Goal: Transaction & Acquisition: Book appointment/travel/reservation

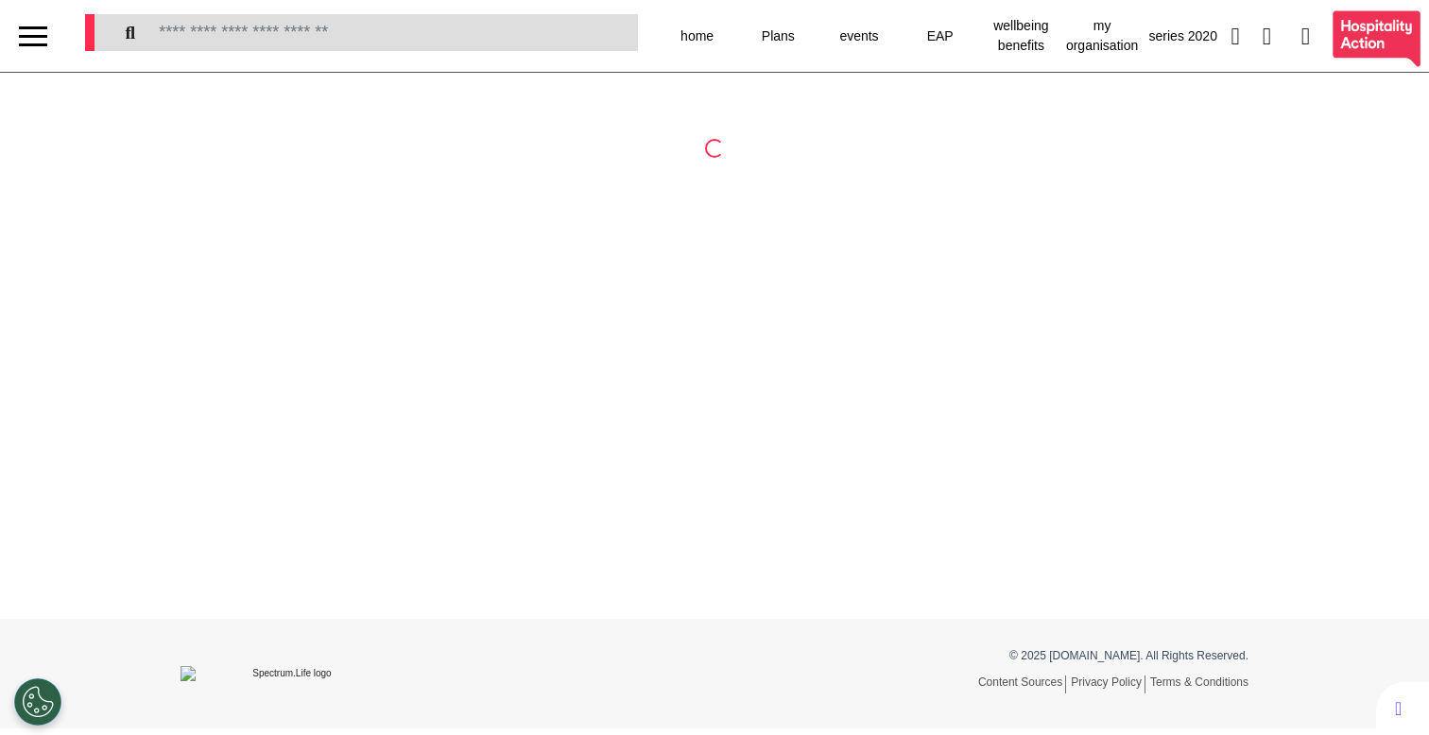
select select "**"
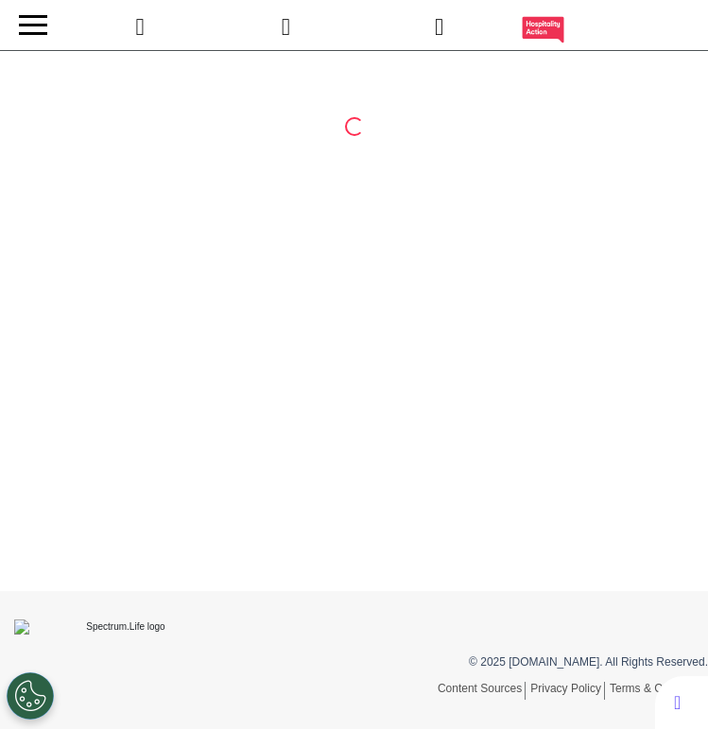
click at [445, 161] on div at bounding box center [354, 321] width 708 height 540
select select "**"
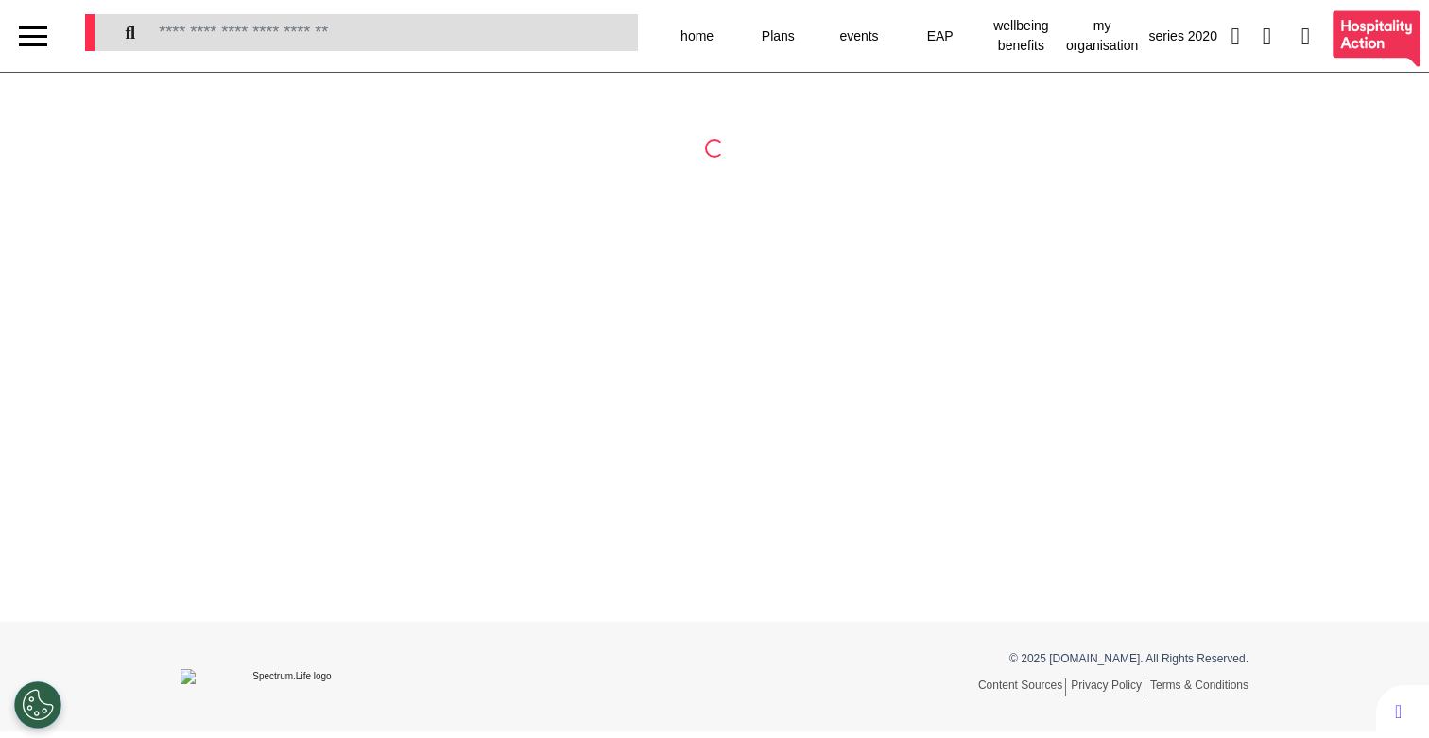
click at [37, 35] on div at bounding box center [33, 36] width 28 height 3
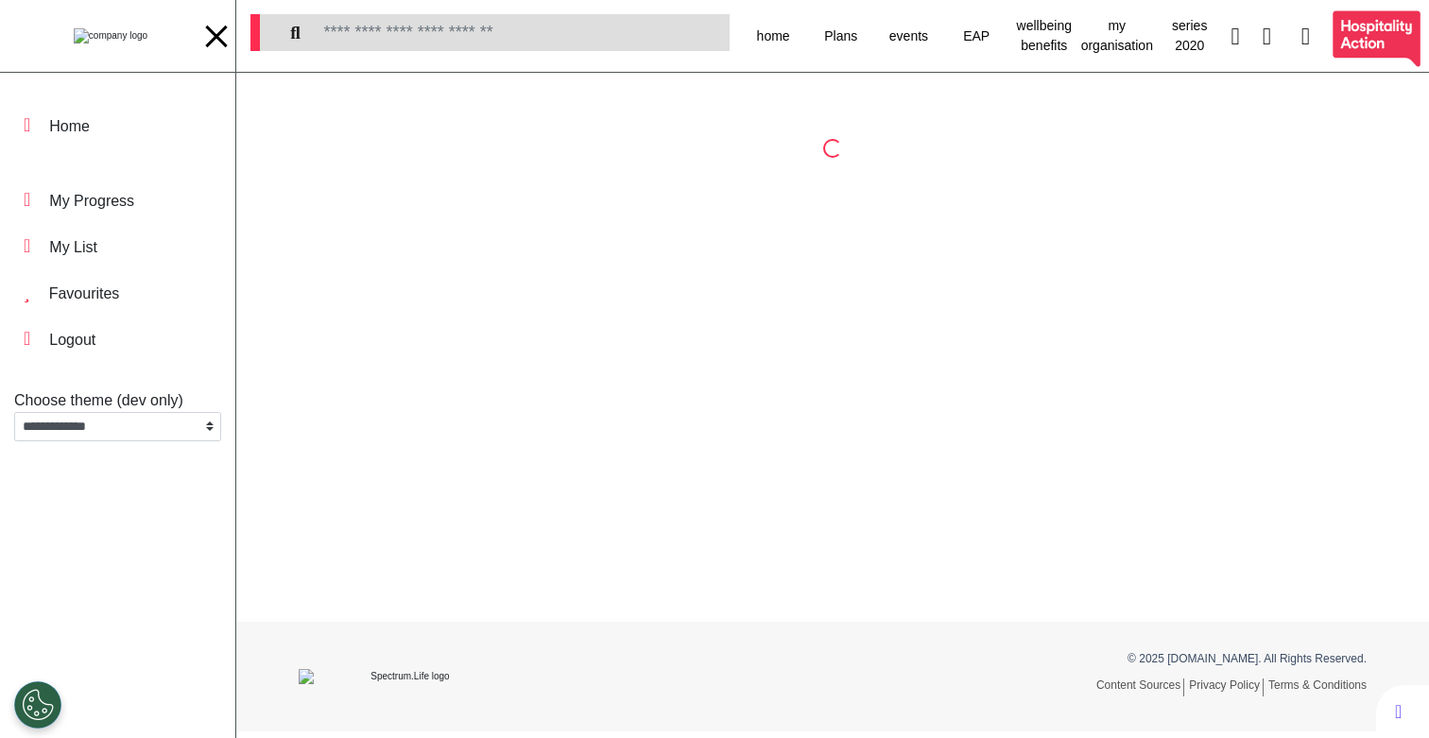
click at [108, 43] on img at bounding box center [111, 35] width 74 height 15
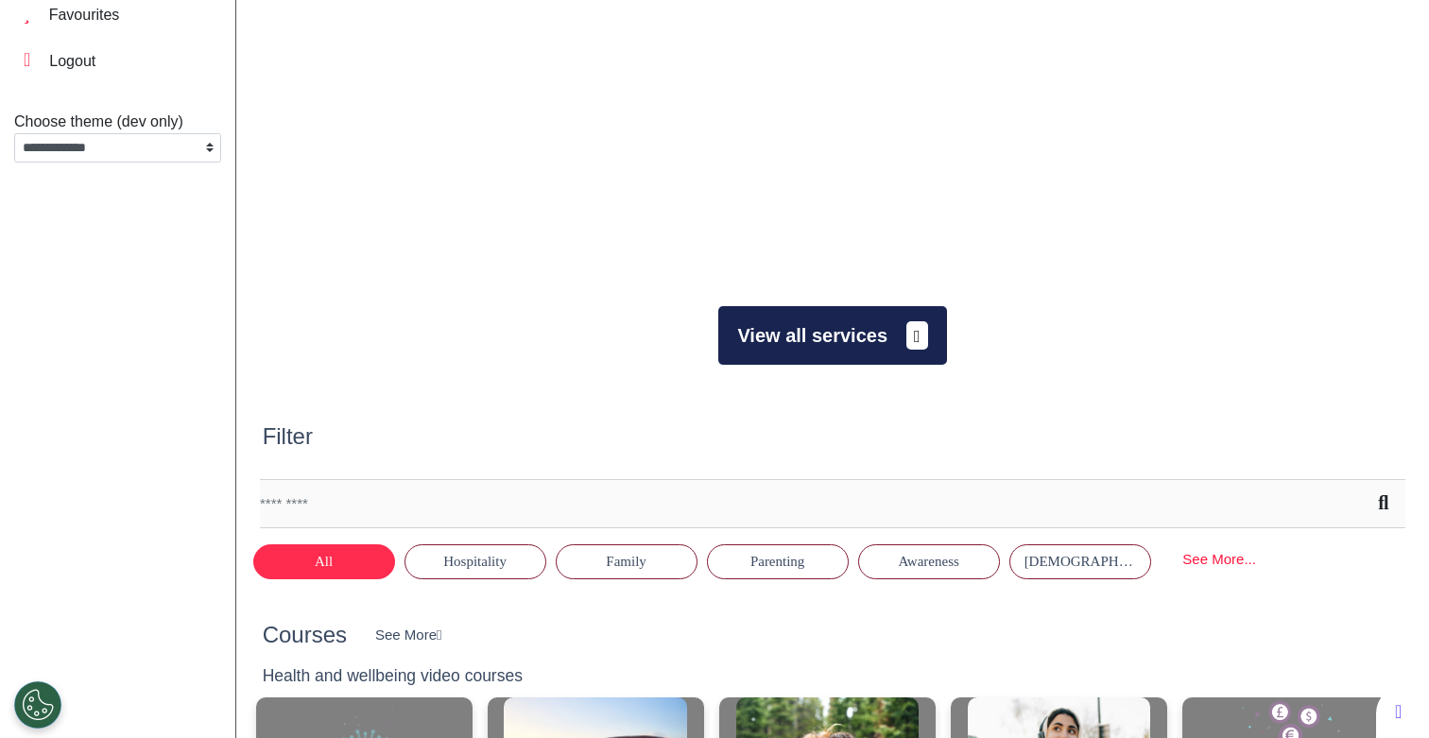
scroll to position [283, 0]
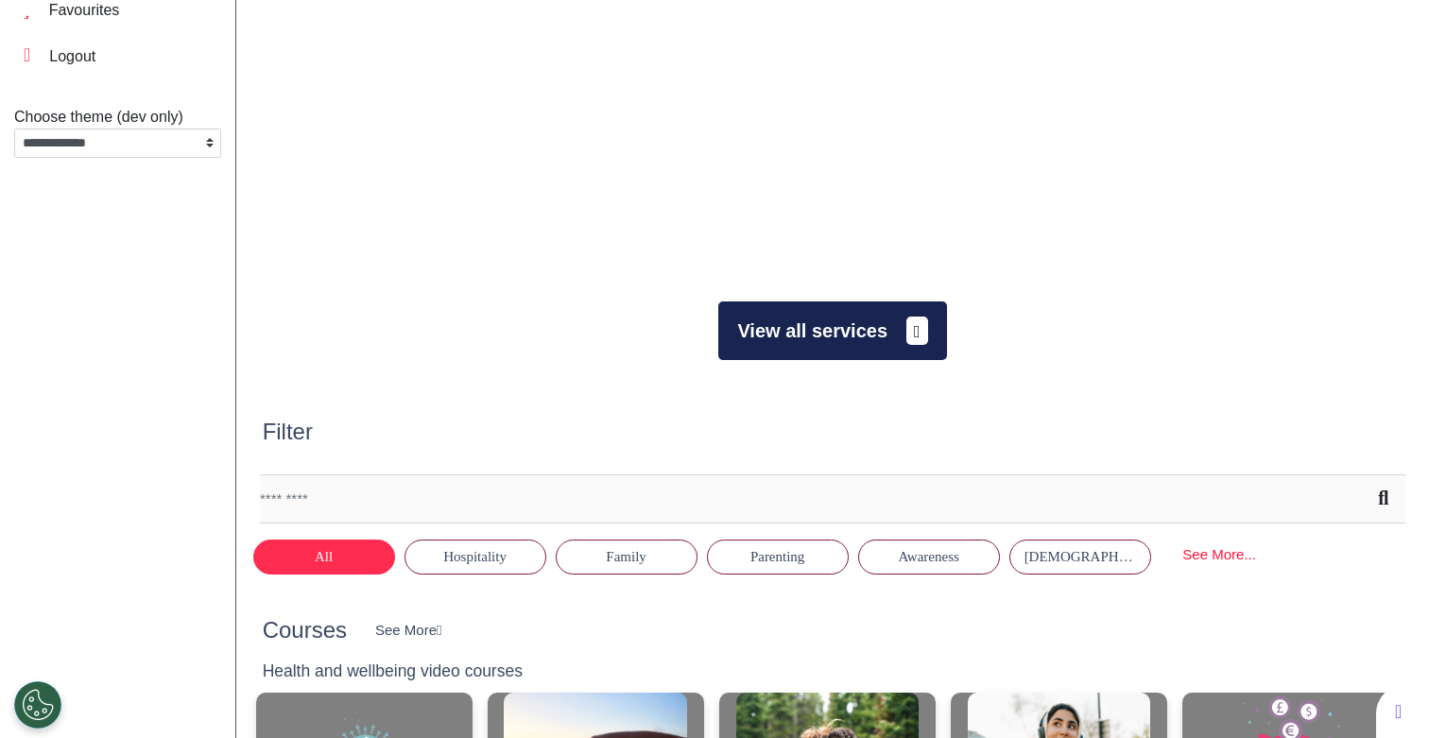
click at [707, 329] on button "View all services" at bounding box center [832, 330] width 228 height 59
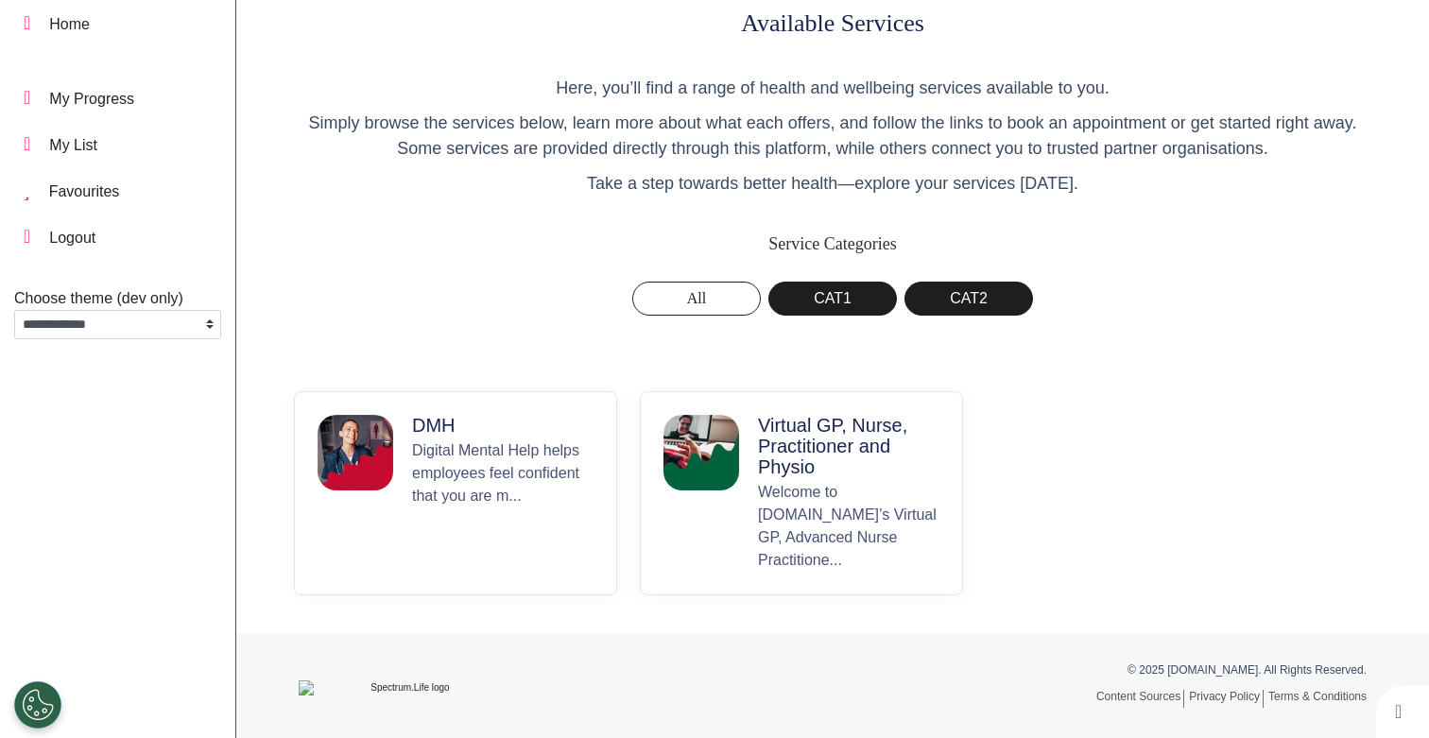
scroll to position [107, 0]
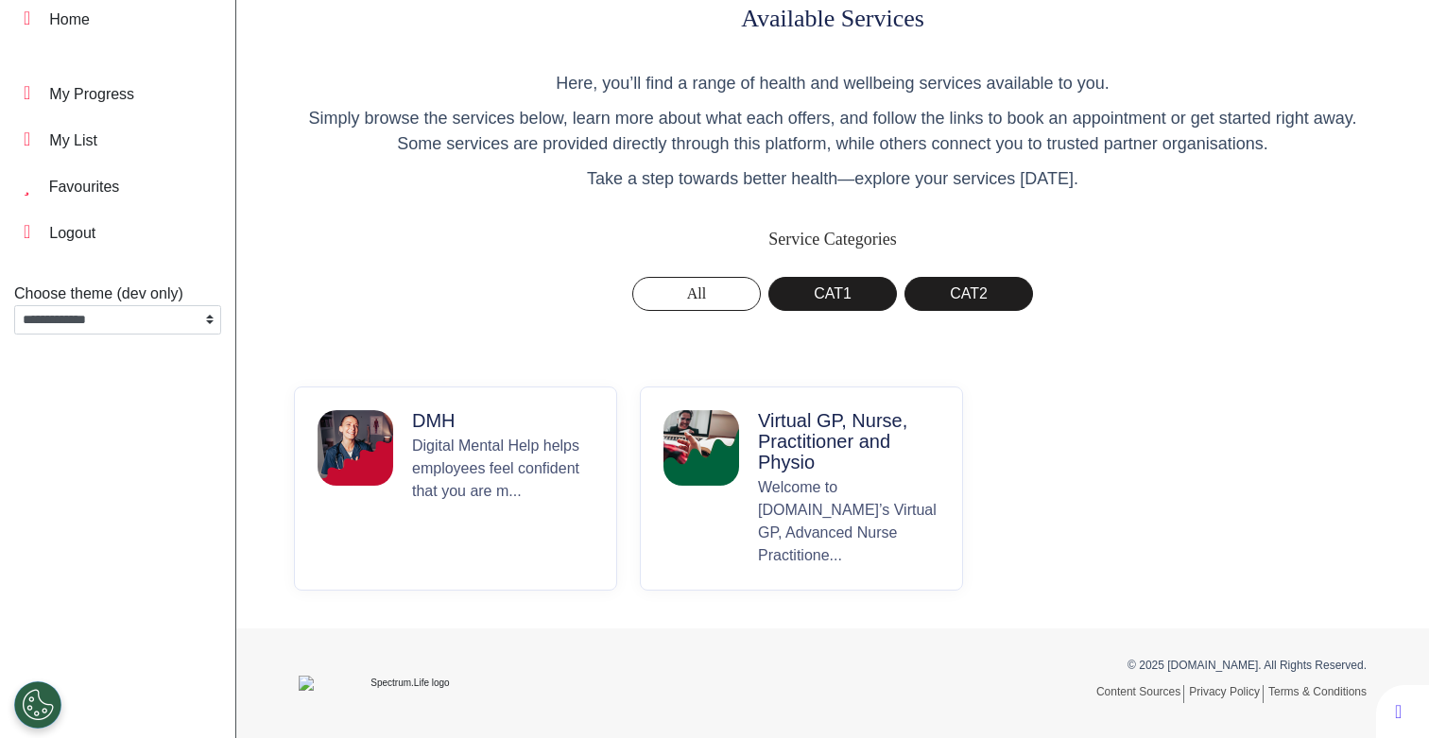
click at [707, 448] on p "Virtual GP, Nurse, Practitioner and Physio" at bounding box center [848, 441] width 181 height 62
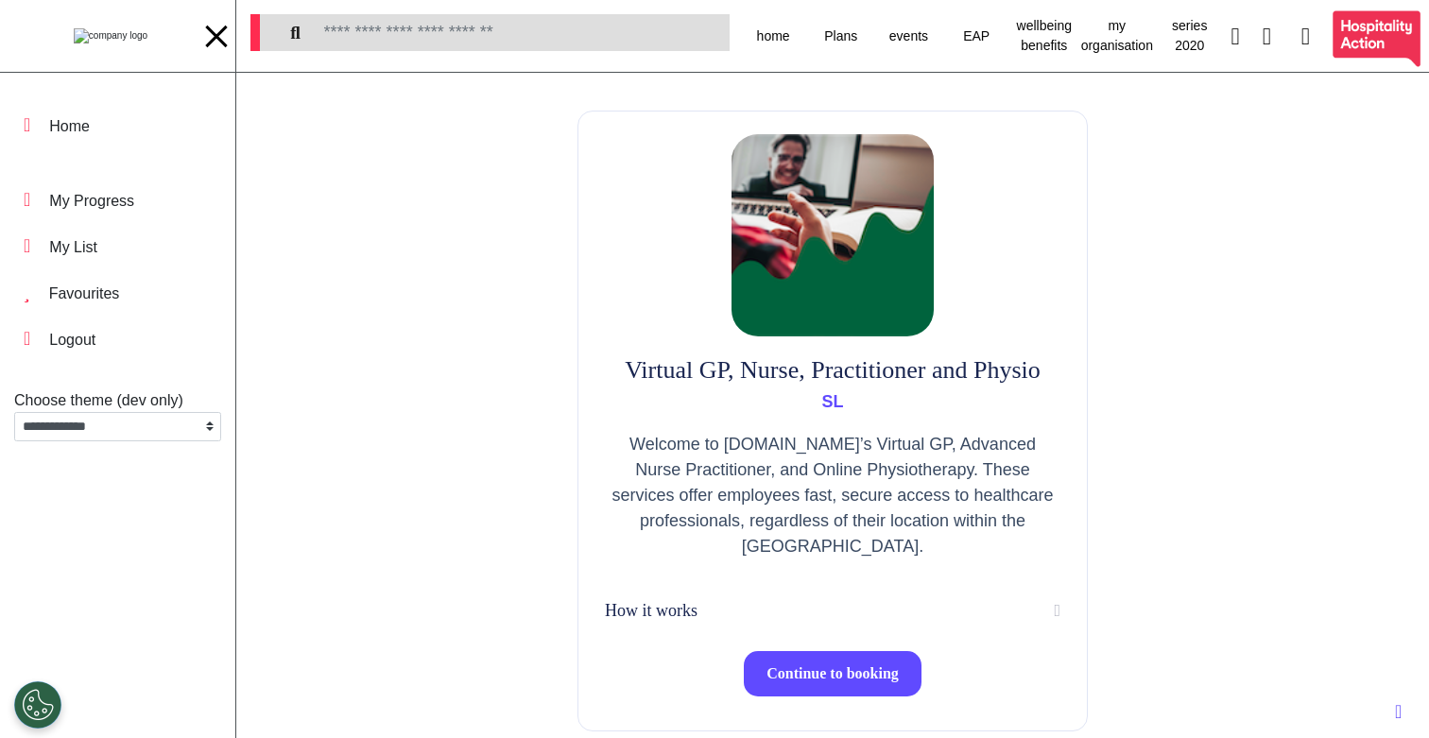
click at [707, 157] on img at bounding box center [832, 235] width 202 height 202
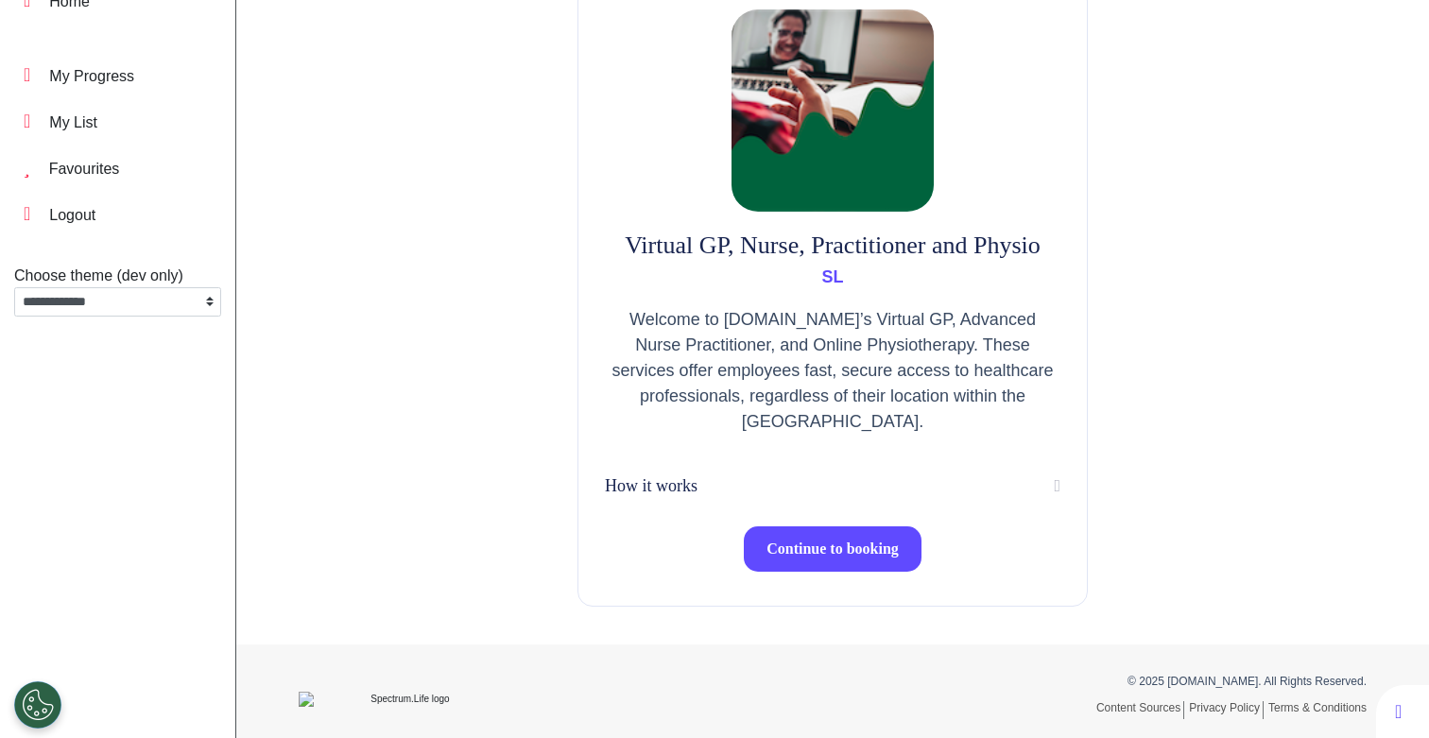
scroll to position [145, 0]
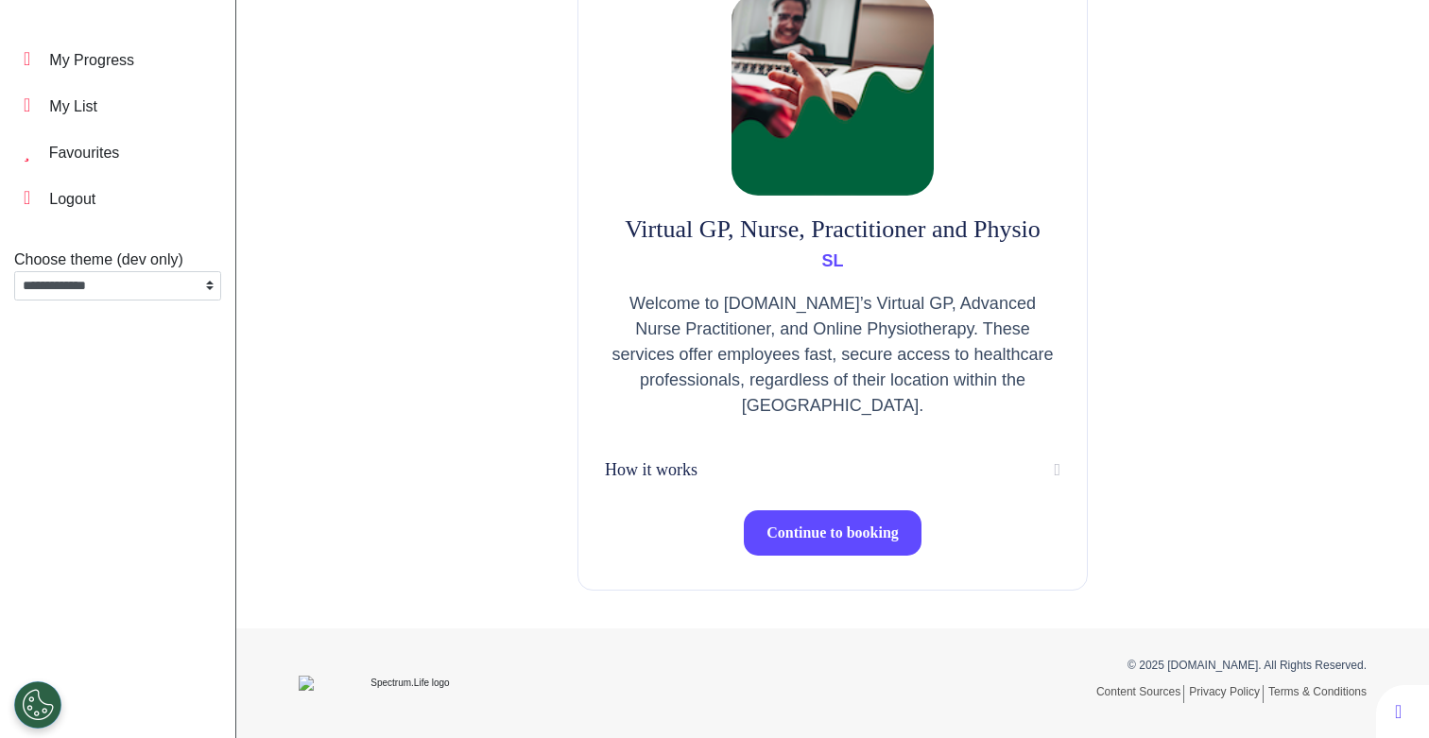
click at [707, 532] on span "Continue to booking" at bounding box center [832, 532] width 132 height 16
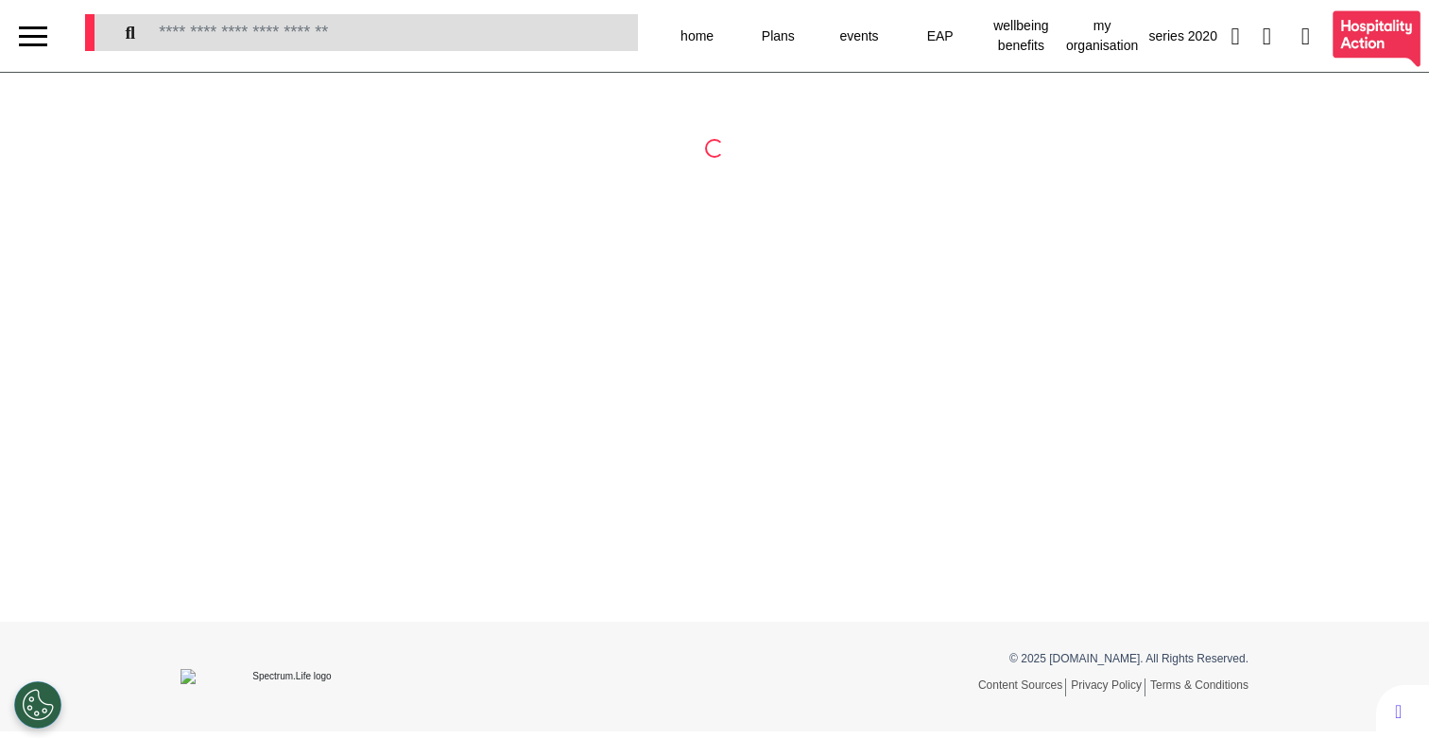
select select "**"
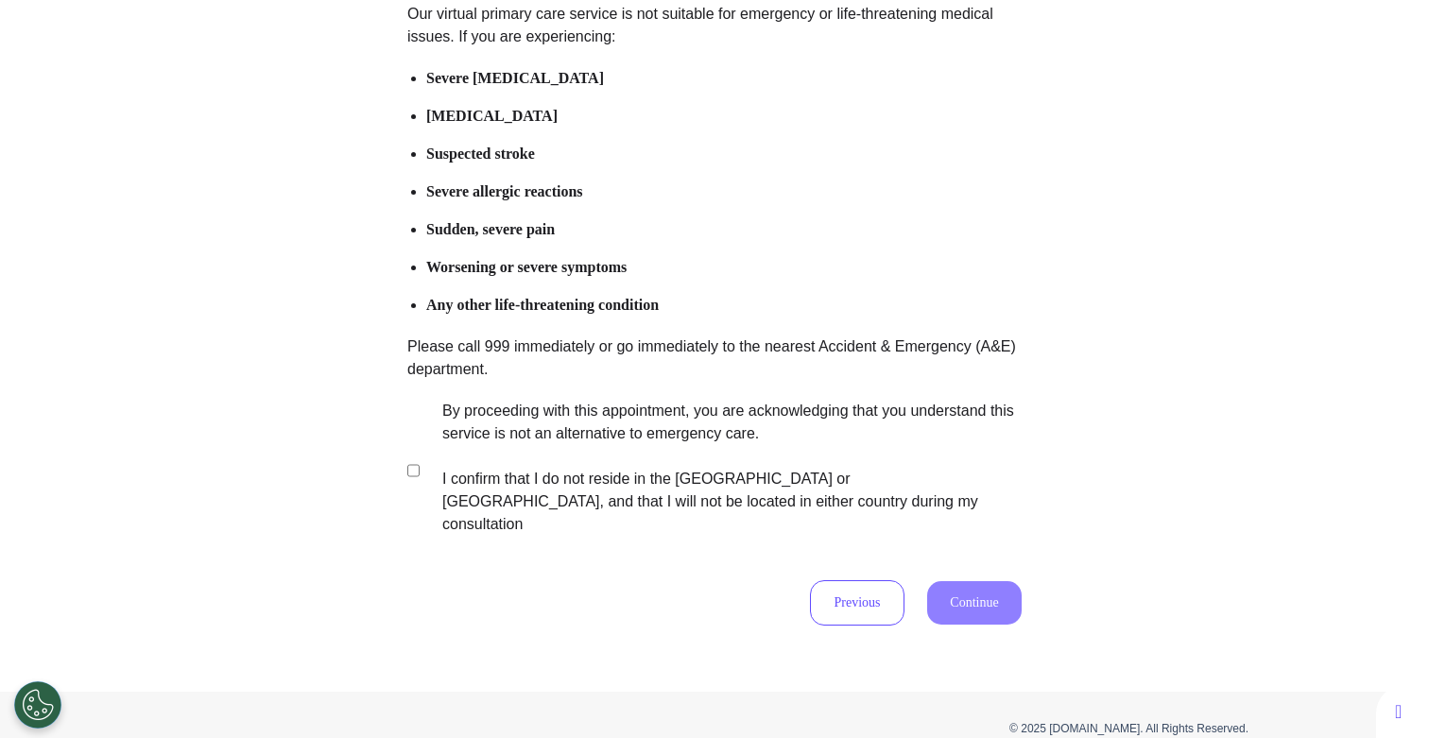
scroll to position [275, 0]
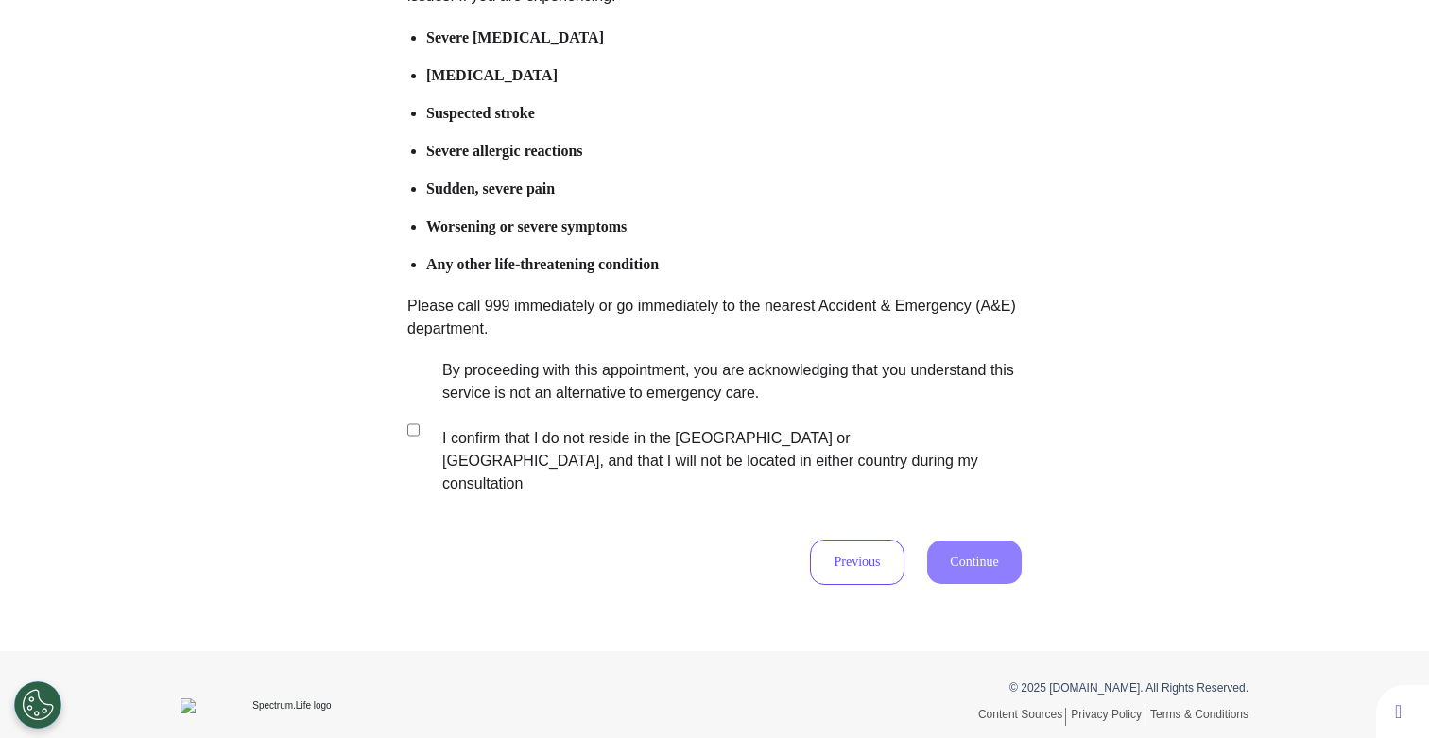
click at [571, 402] on label "By proceeding with this appointment, you are acknowledging that you understand …" at bounding box center [718, 427] width 591 height 136
click at [996, 540] on button "Continue" at bounding box center [974, 561] width 94 height 43
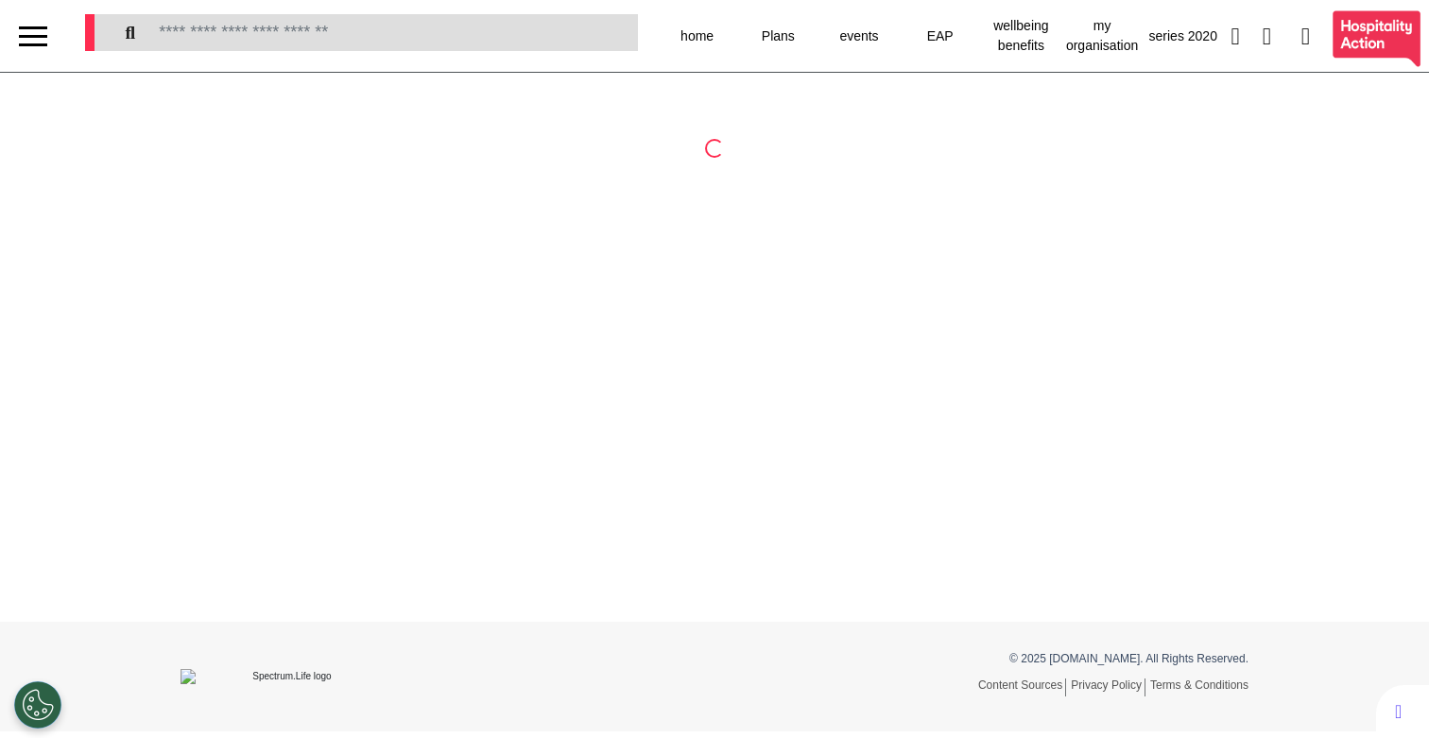
select select "**"
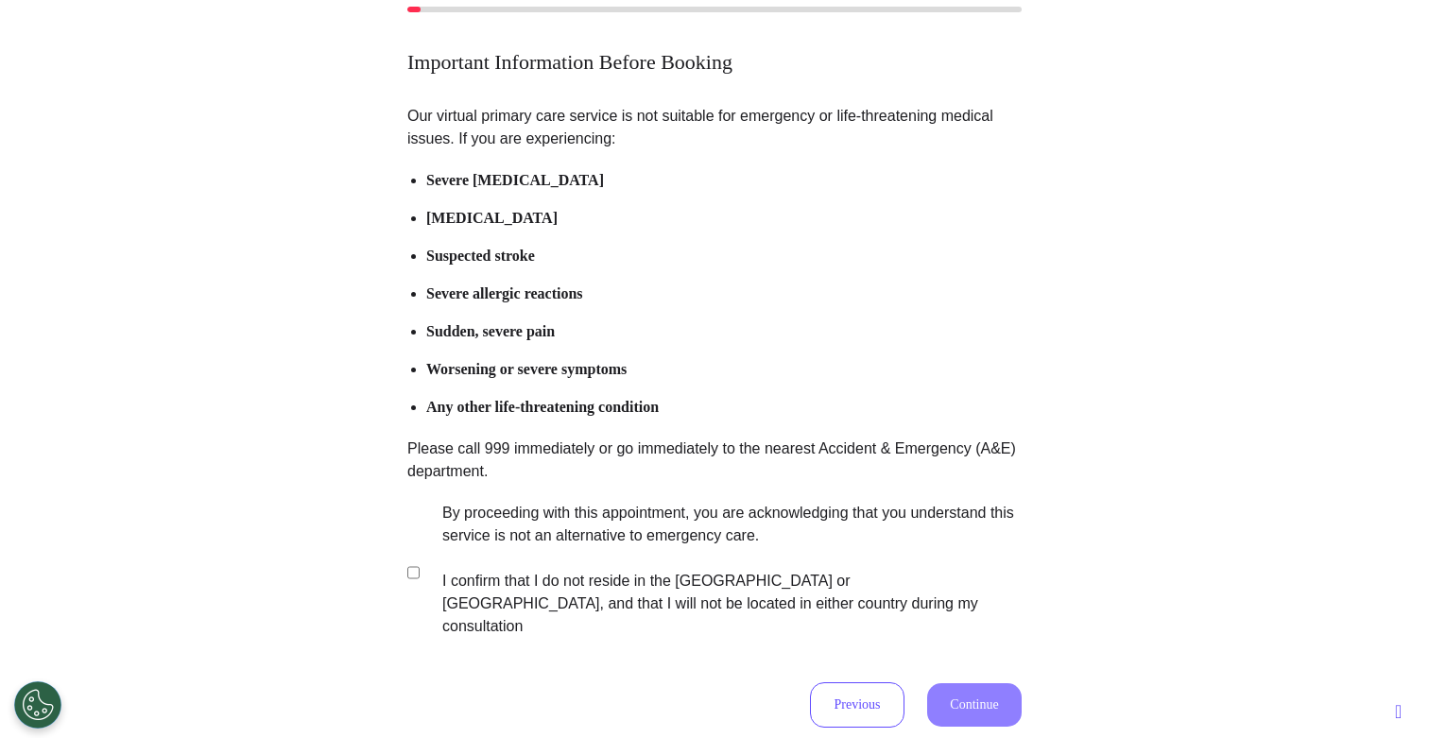
scroll to position [153, 0]
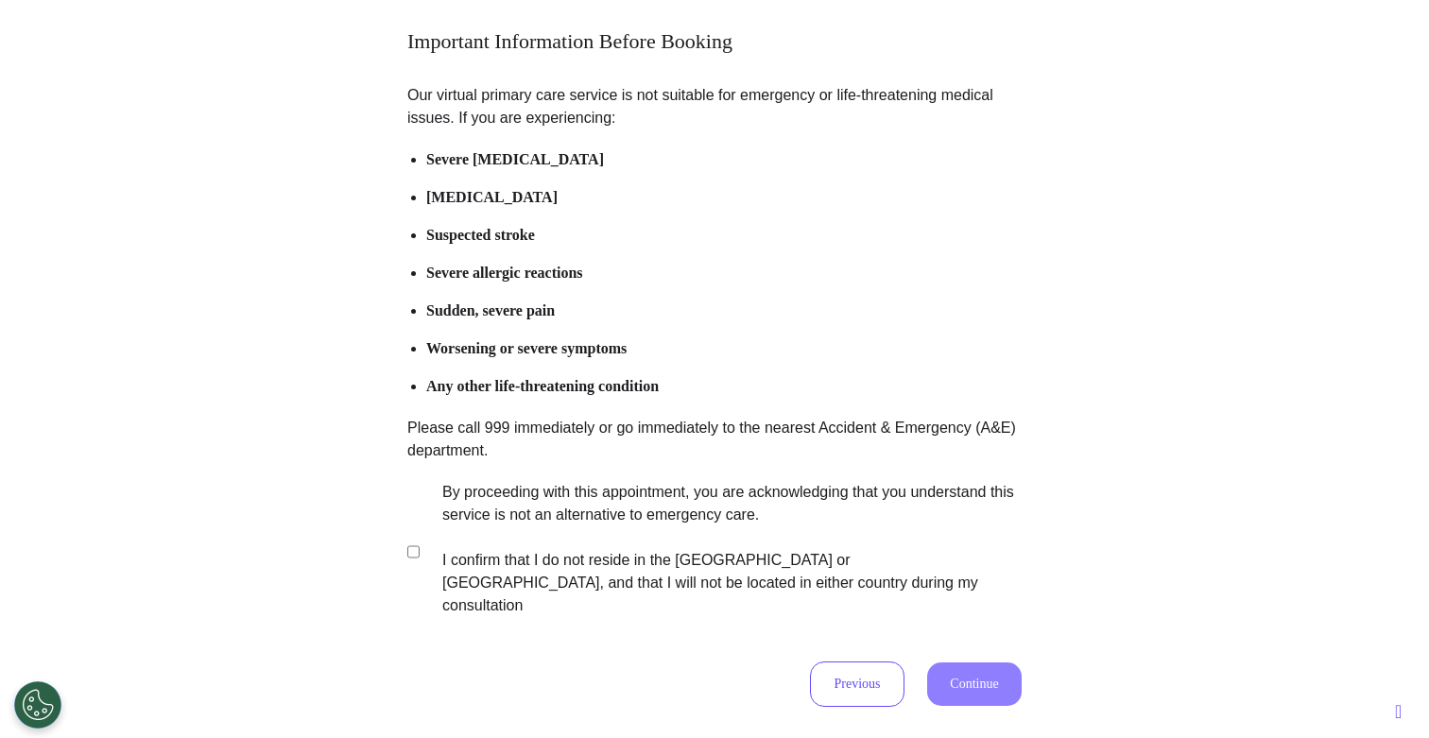
click at [503, 545] on label "By proceeding with this appointment, you are acknowledging that you understand …" at bounding box center [718, 549] width 591 height 136
click at [1000, 665] on button "Continue" at bounding box center [974, 683] width 94 height 43
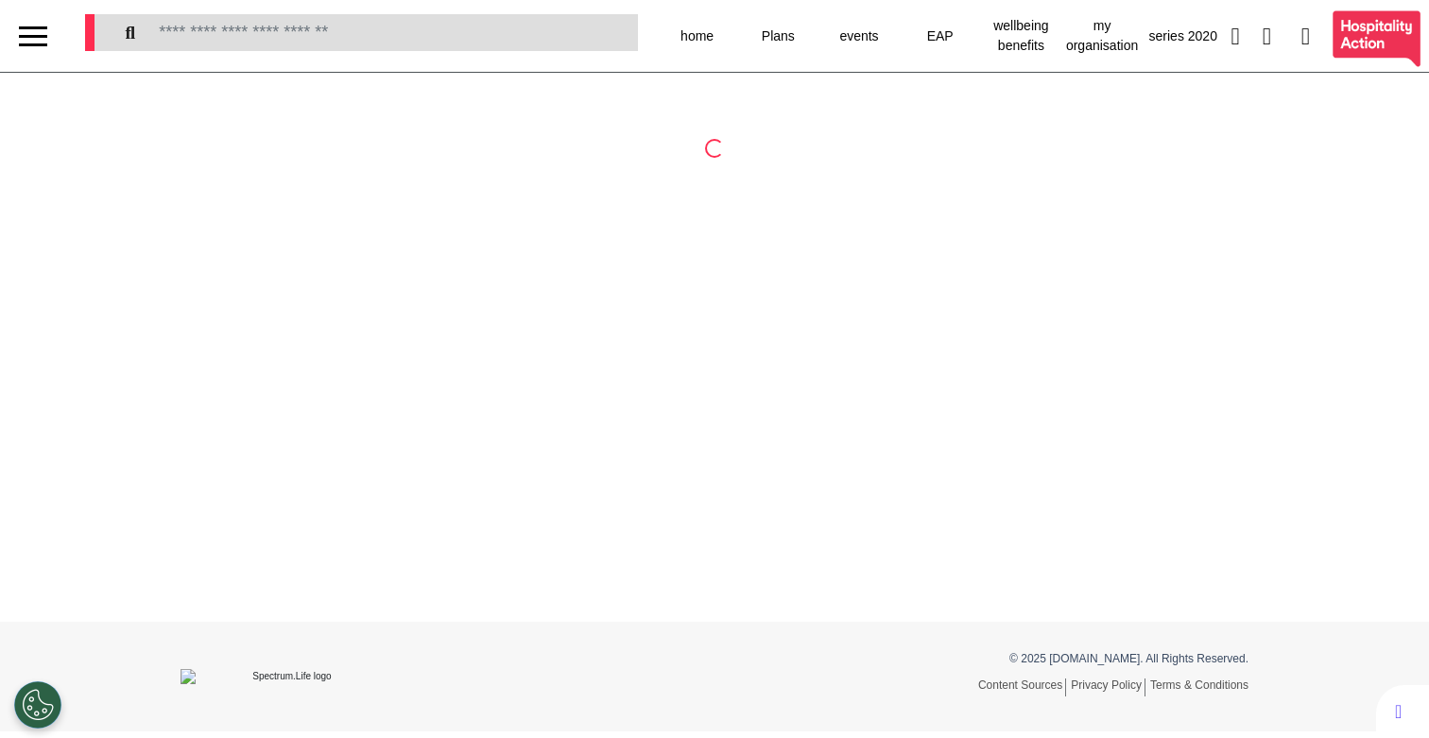
select select "**"
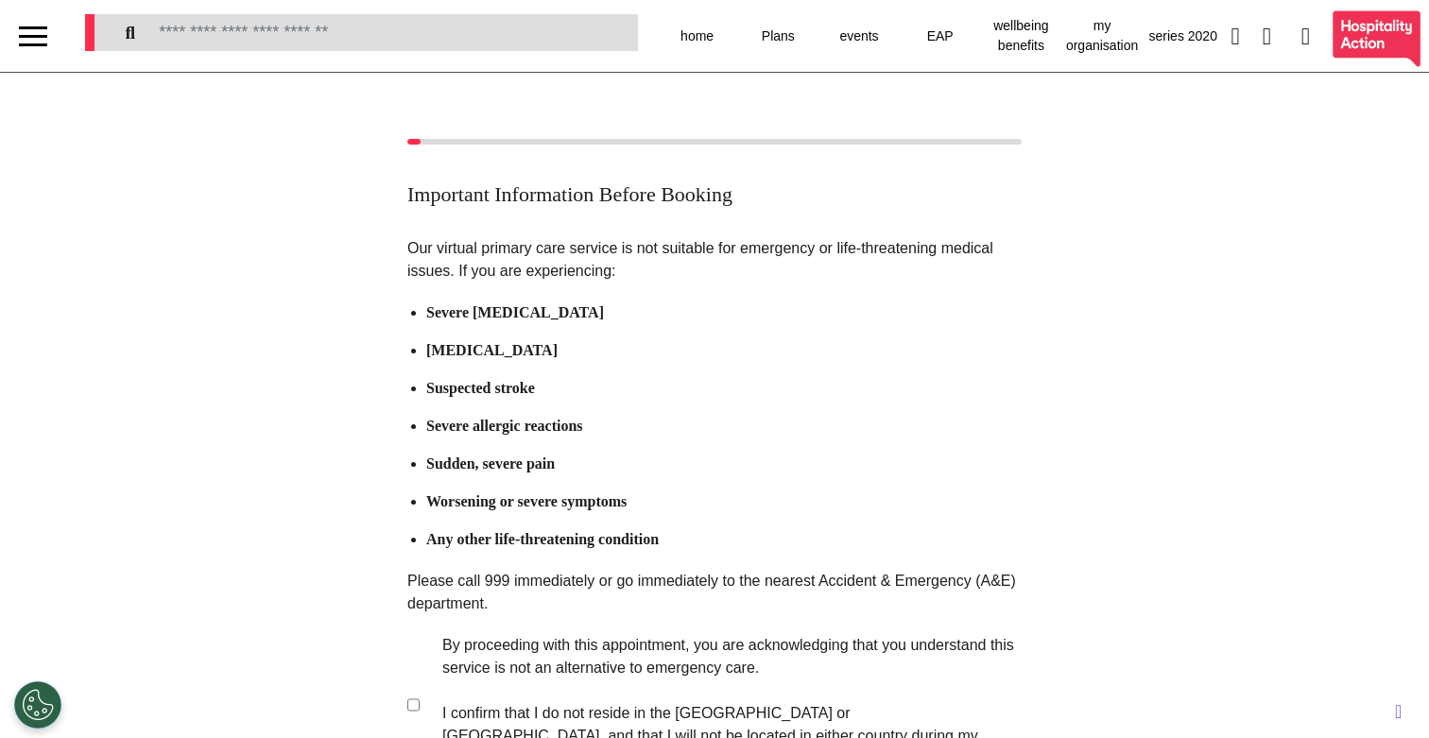
click at [523, 649] on label "By proceeding with this appointment, you are acknowledging that you understand …" at bounding box center [718, 702] width 591 height 136
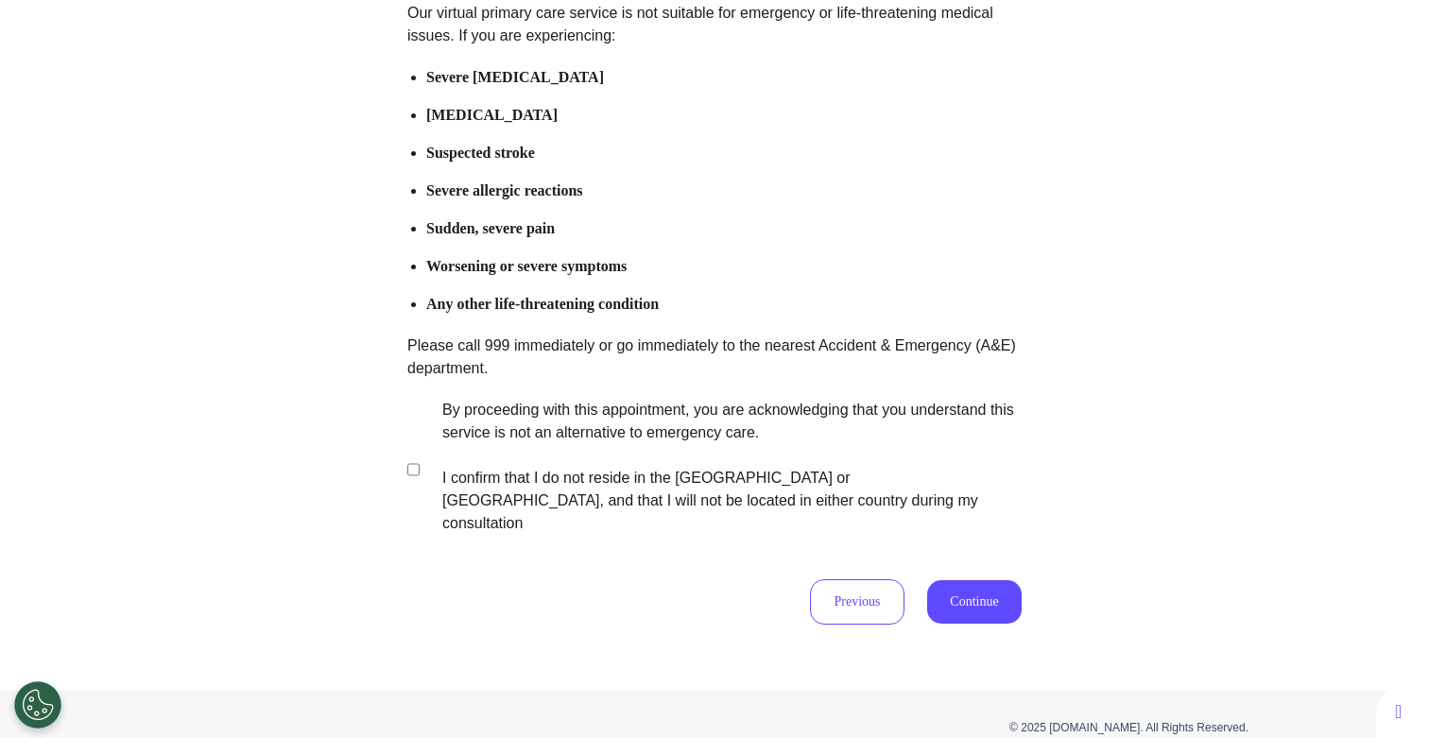
scroll to position [275, 0]
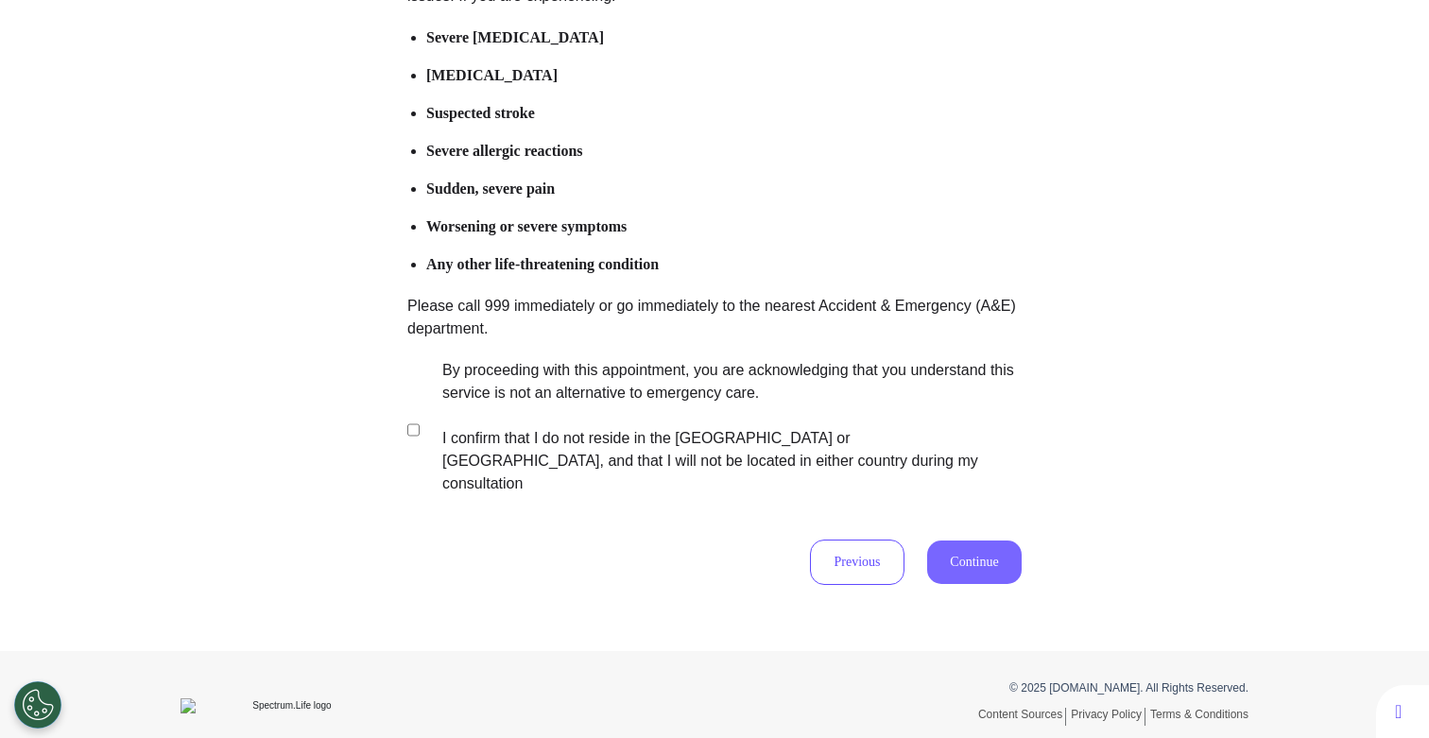
click at [953, 541] on button "Continue" at bounding box center [974, 561] width 94 height 43
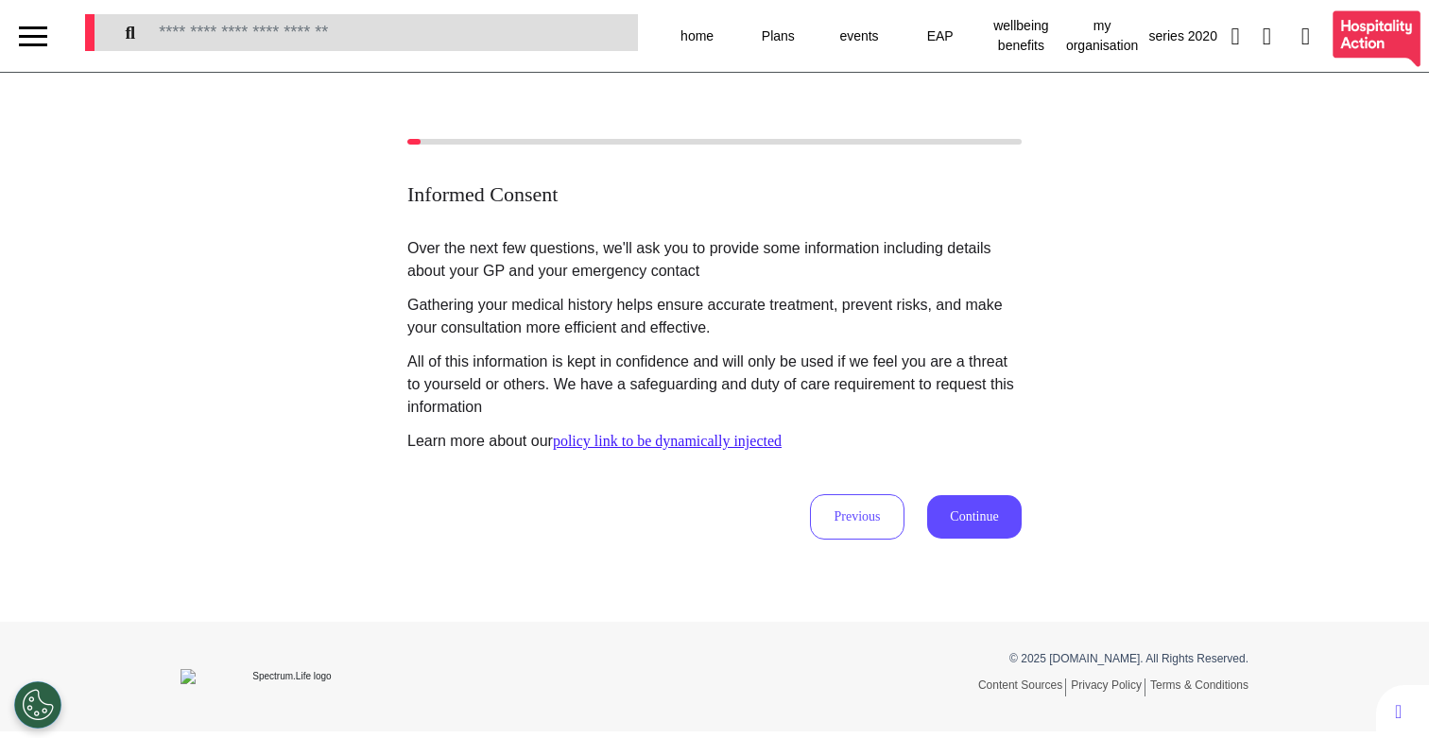
scroll to position [0, 0]
click at [949, 511] on button "Continue" at bounding box center [974, 516] width 94 height 43
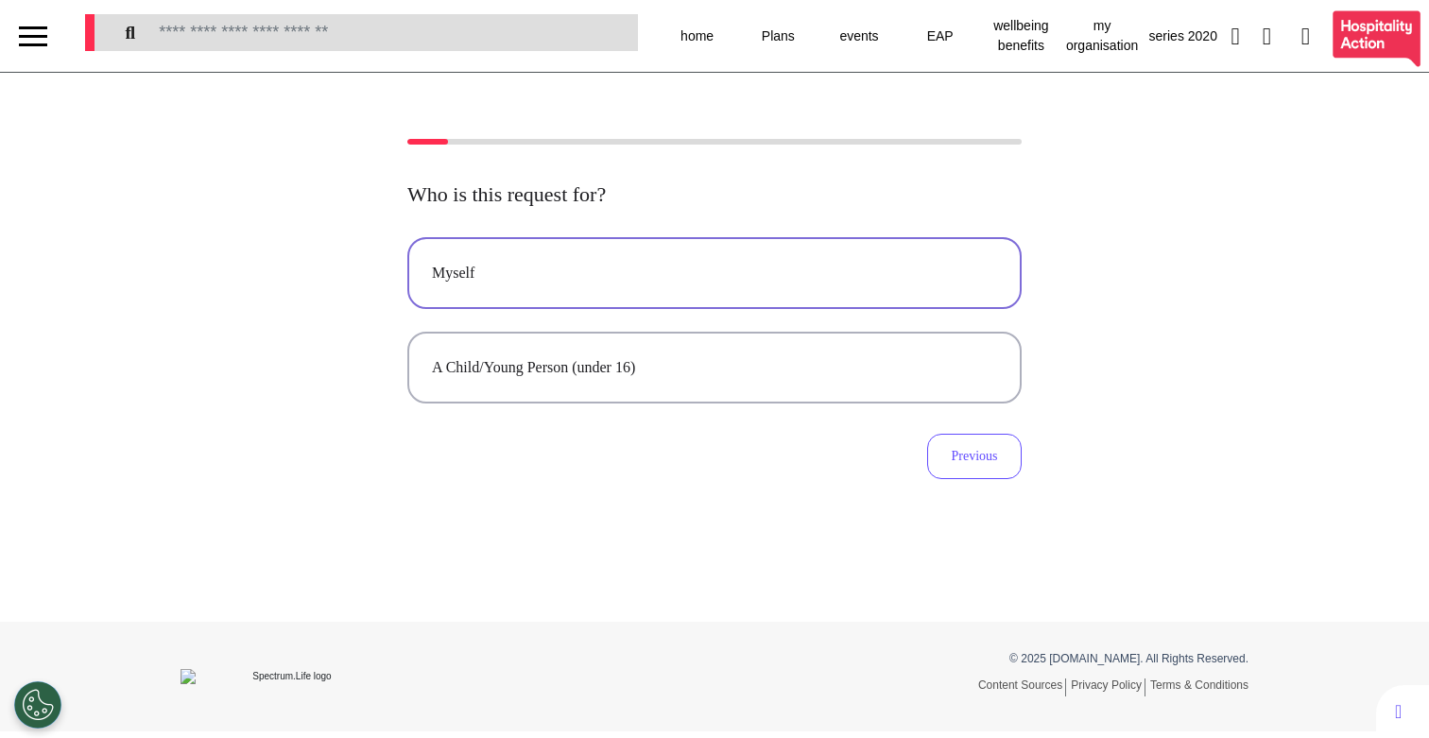
click at [546, 287] on button "Myself" at bounding box center [714, 273] width 614 height 72
select select "******"
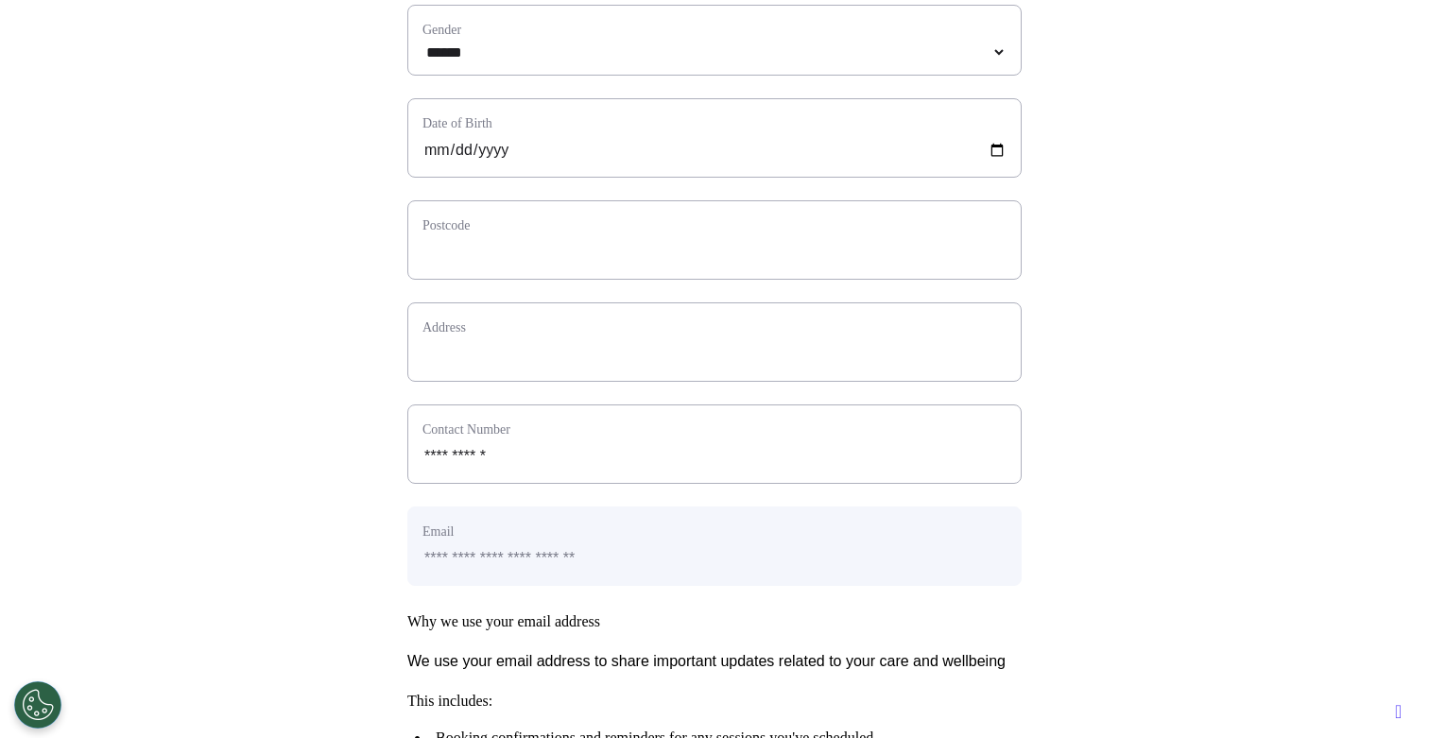
scroll to position [455, 0]
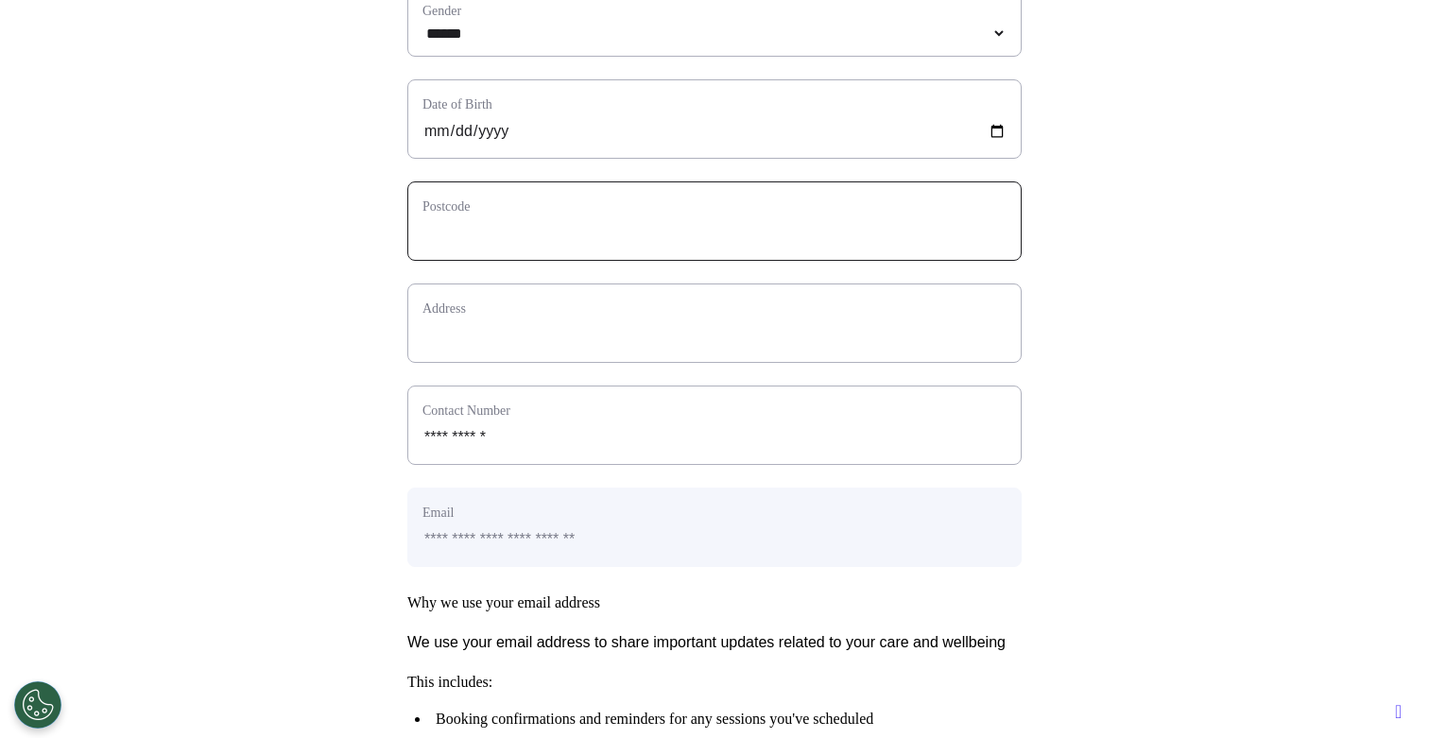
click at [581, 246] on input "text" at bounding box center [714, 233] width 584 height 25
type input "*"
select select
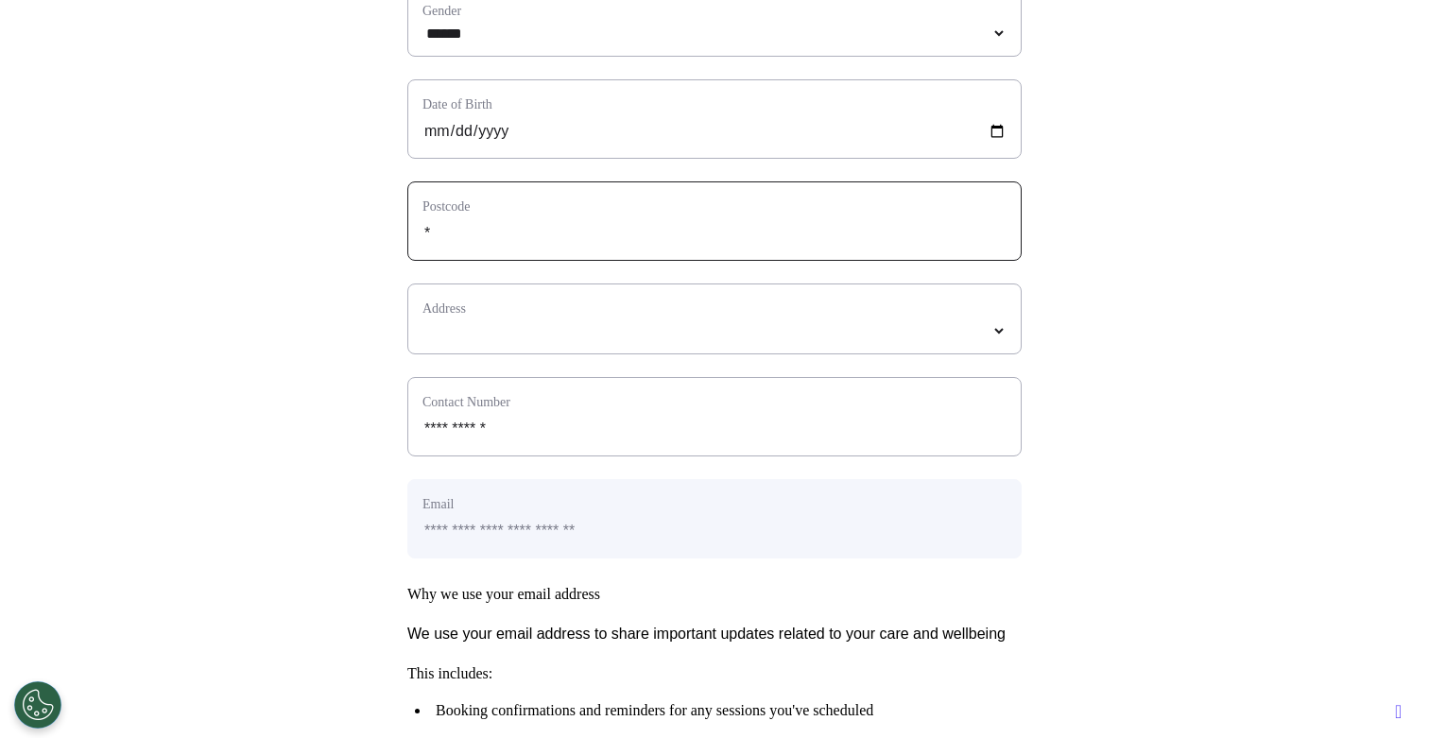
type input "**"
select select
type input "***"
select select
type input "****"
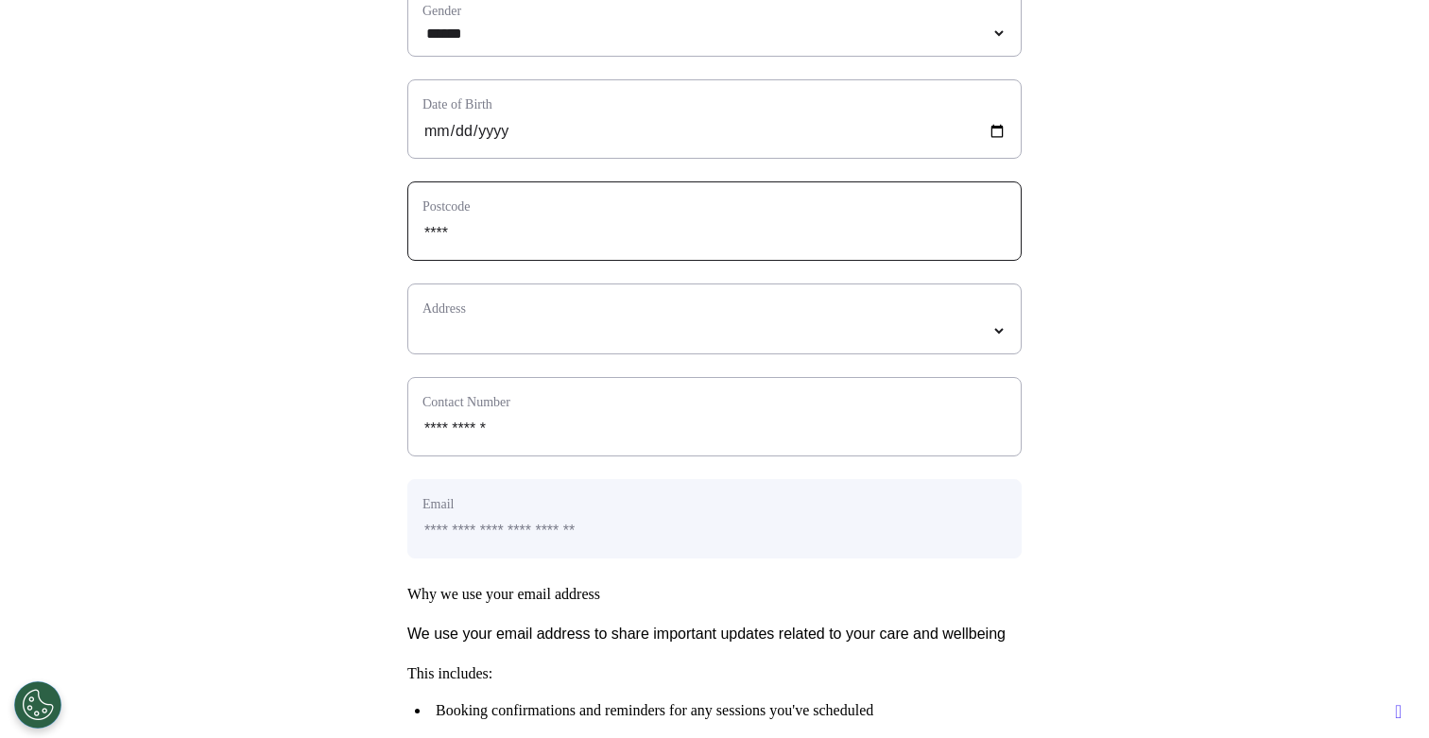
select select
type input "*****"
select select
type input "*****"
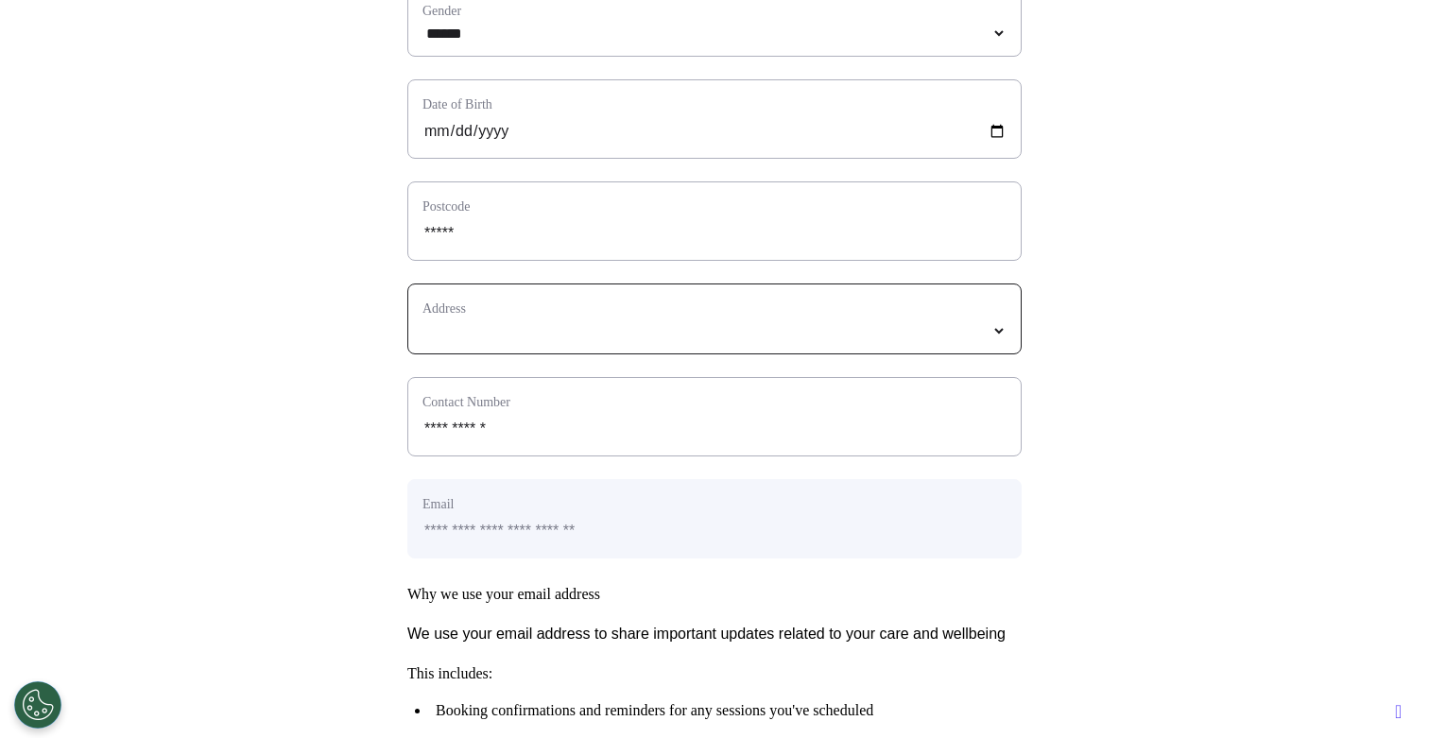
click at [473, 339] on select "*****" at bounding box center [714, 331] width 584 height 16
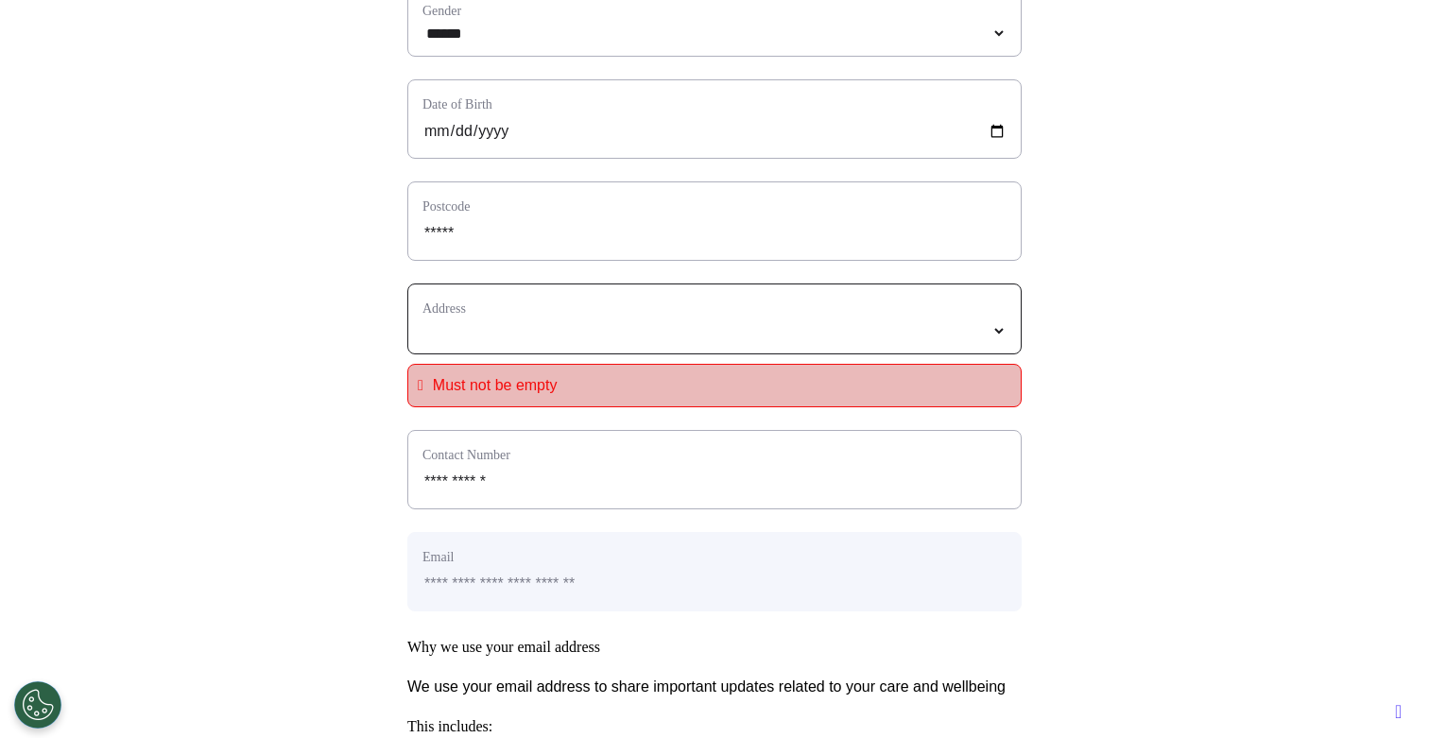
click at [614, 339] on select "*****" at bounding box center [714, 331] width 584 height 16
select select
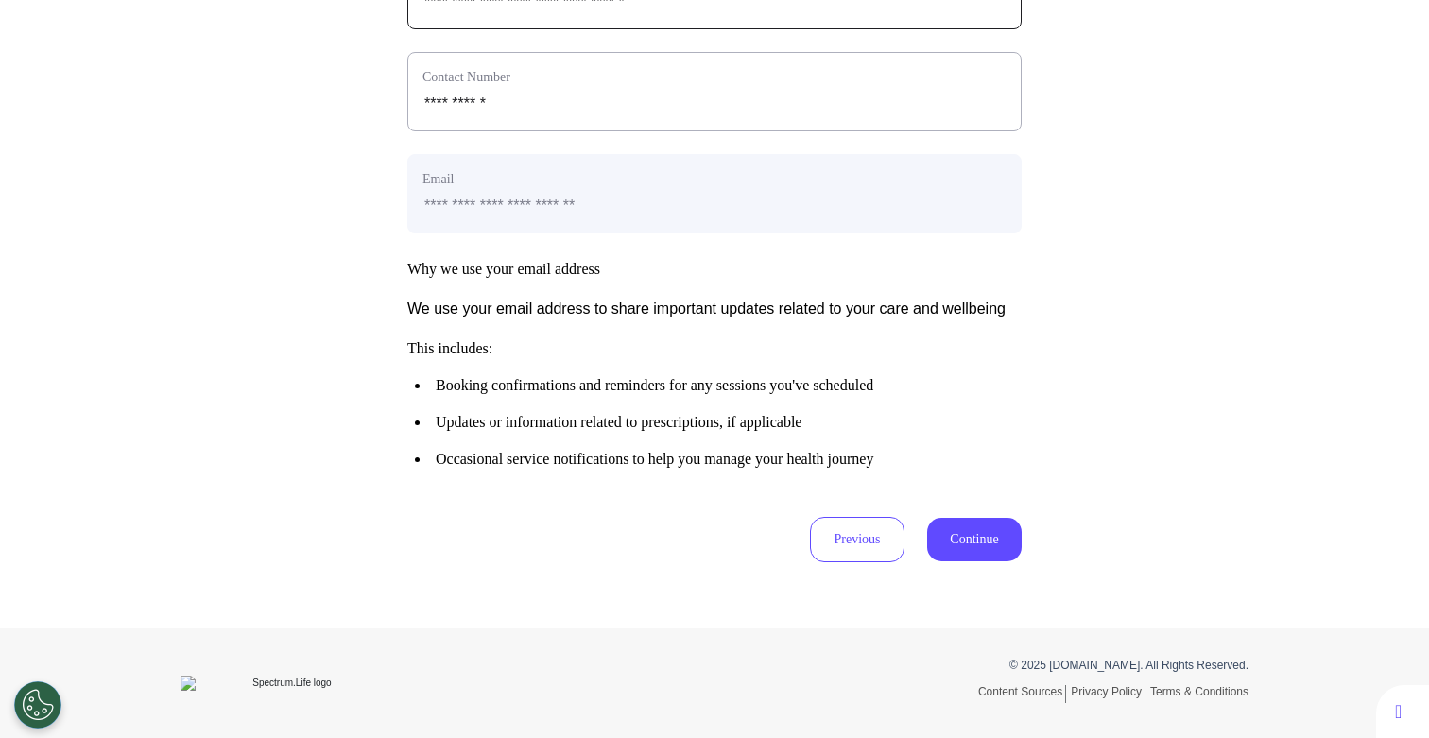
scroll to position [821, 0]
click at [963, 561] on button "Continue" at bounding box center [974, 539] width 94 height 43
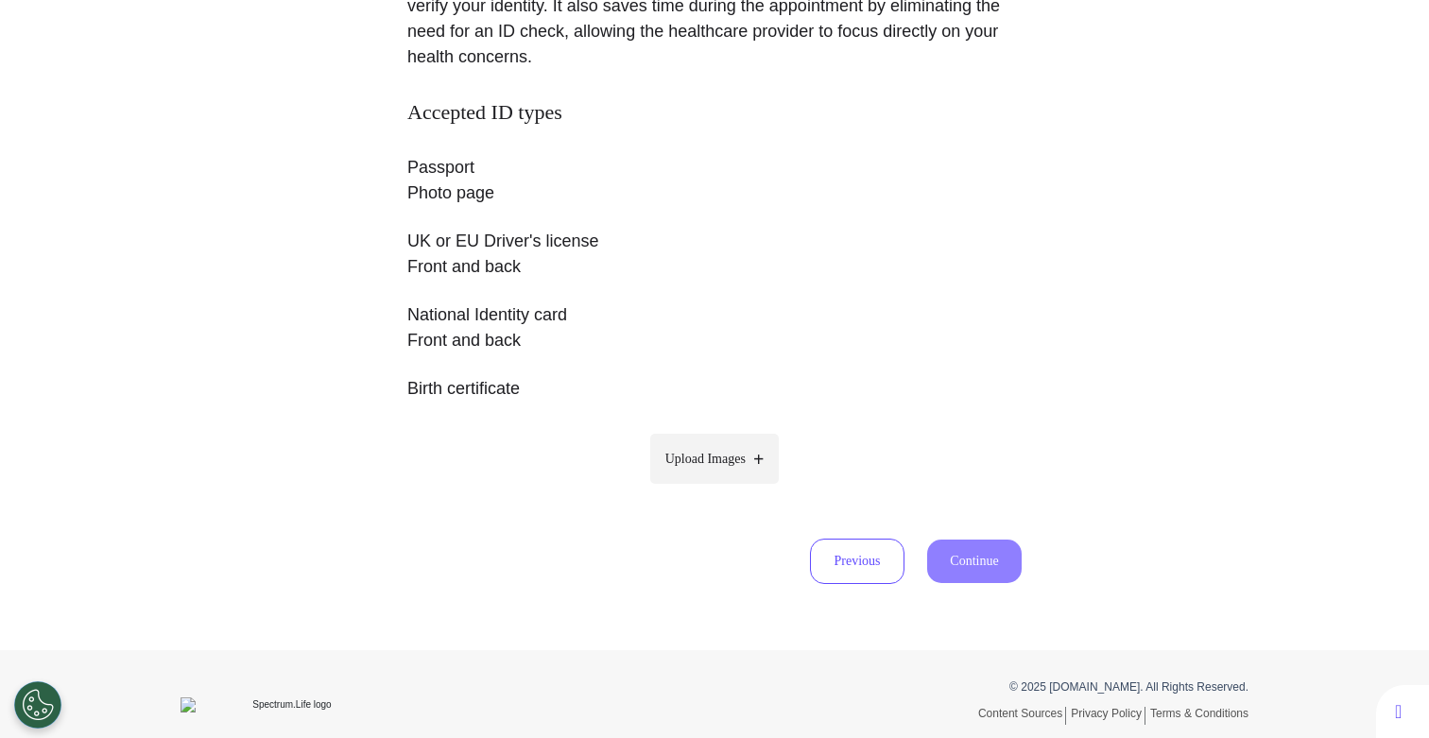
scroll to position [293, 0]
click at [698, 454] on span "Upload Images" at bounding box center [705, 461] width 80 height 20
click at [698, 490] on input "Upload Images" at bounding box center [715, 500] width 180 height 20
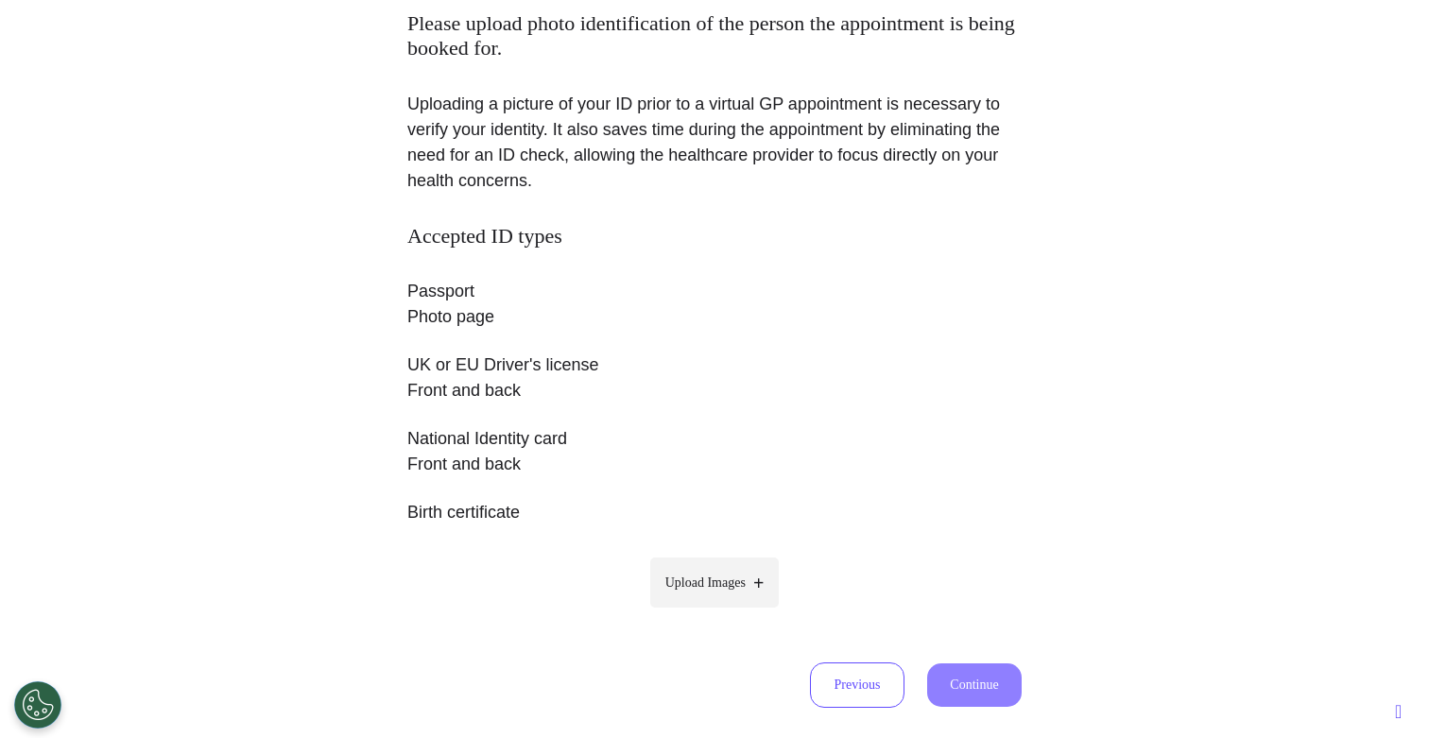
scroll to position [165, 0]
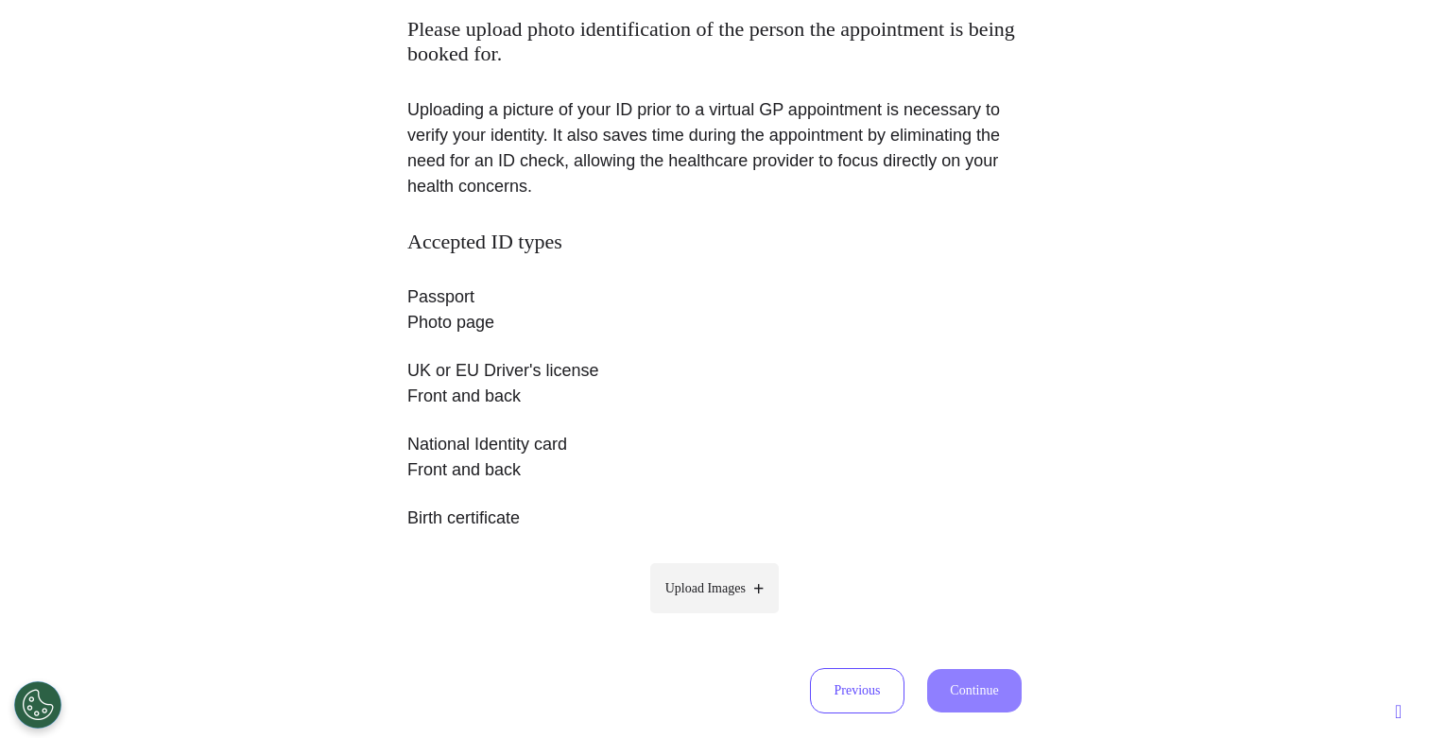
click at [689, 586] on span "Upload Images" at bounding box center [705, 588] width 80 height 20
click at [689, 618] on input "Upload Images" at bounding box center [715, 628] width 180 height 20
type input "**********"
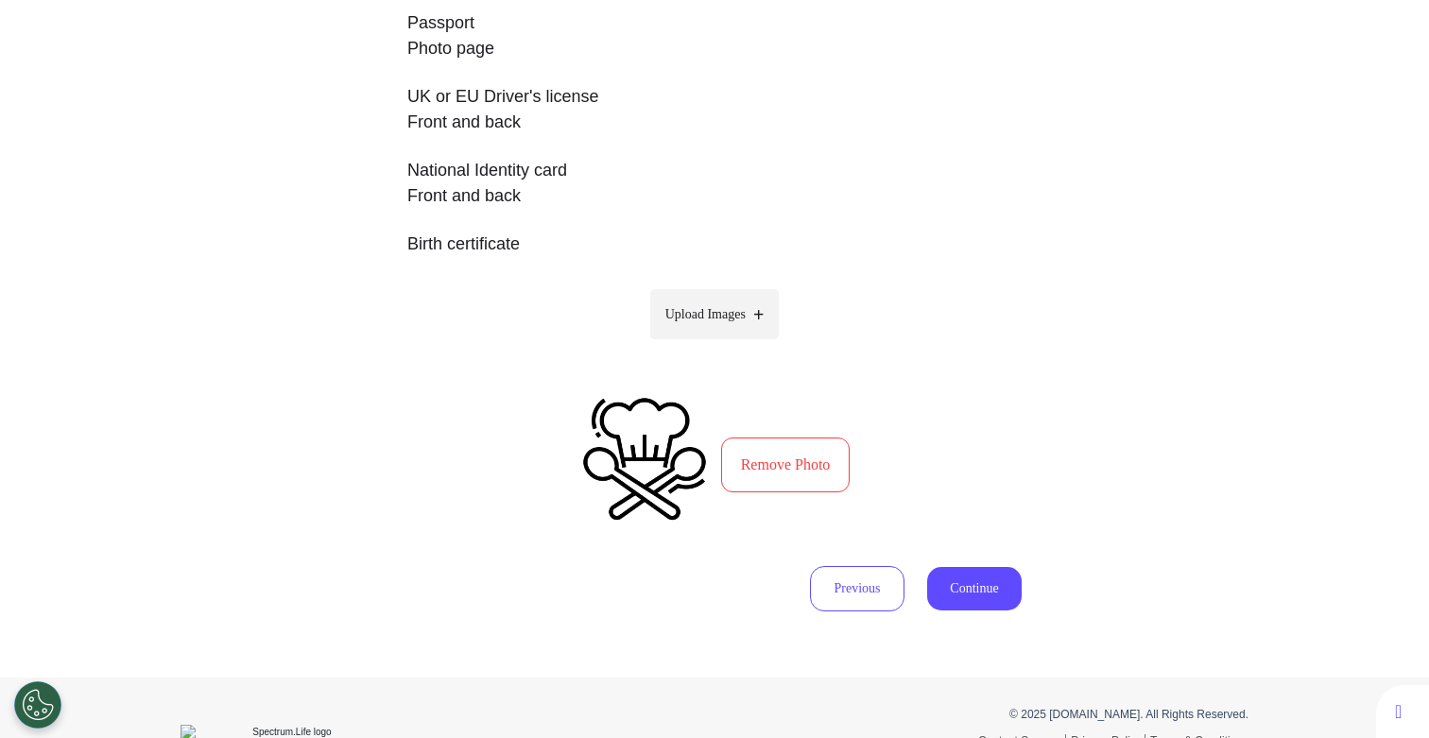
scroll to position [433, 0]
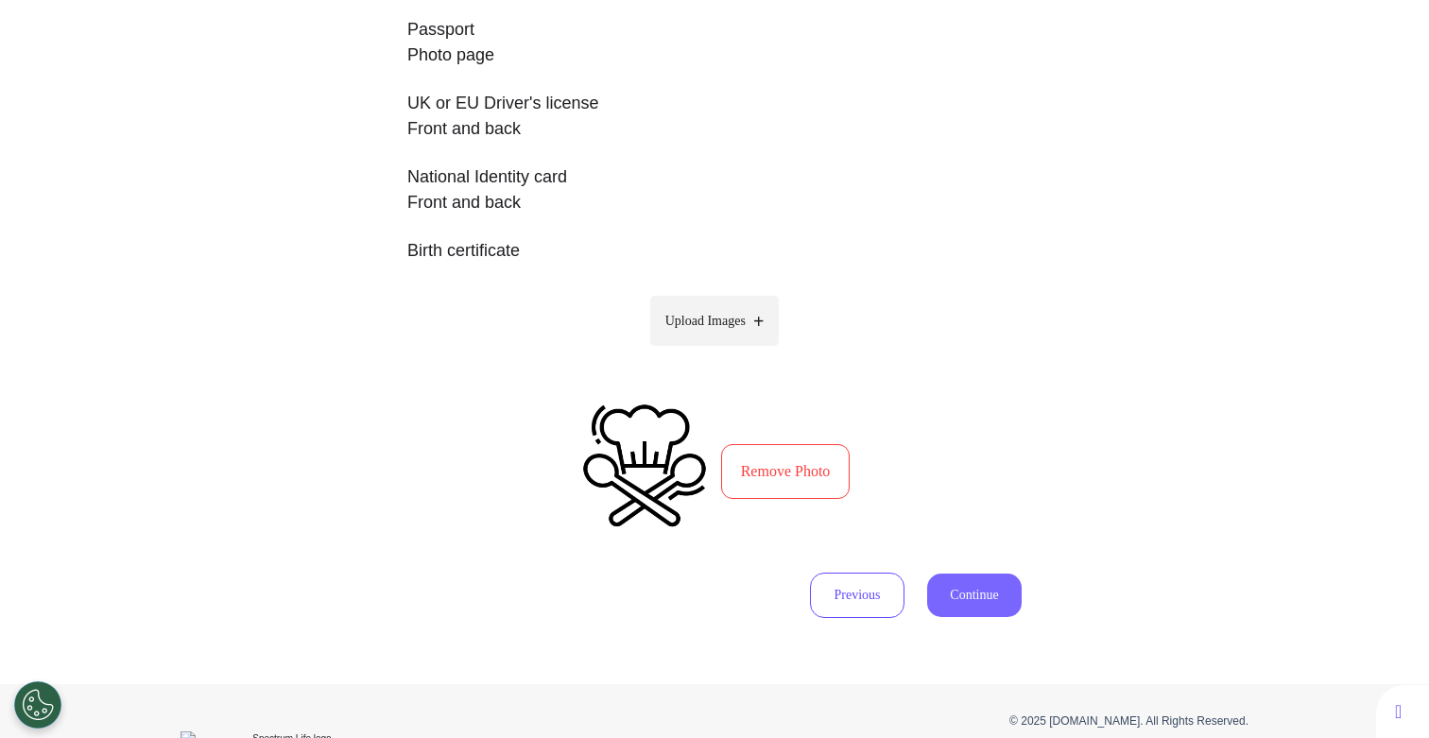
click at [956, 593] on button "Continue" at bounding box center [974, 595] width 94 height 43
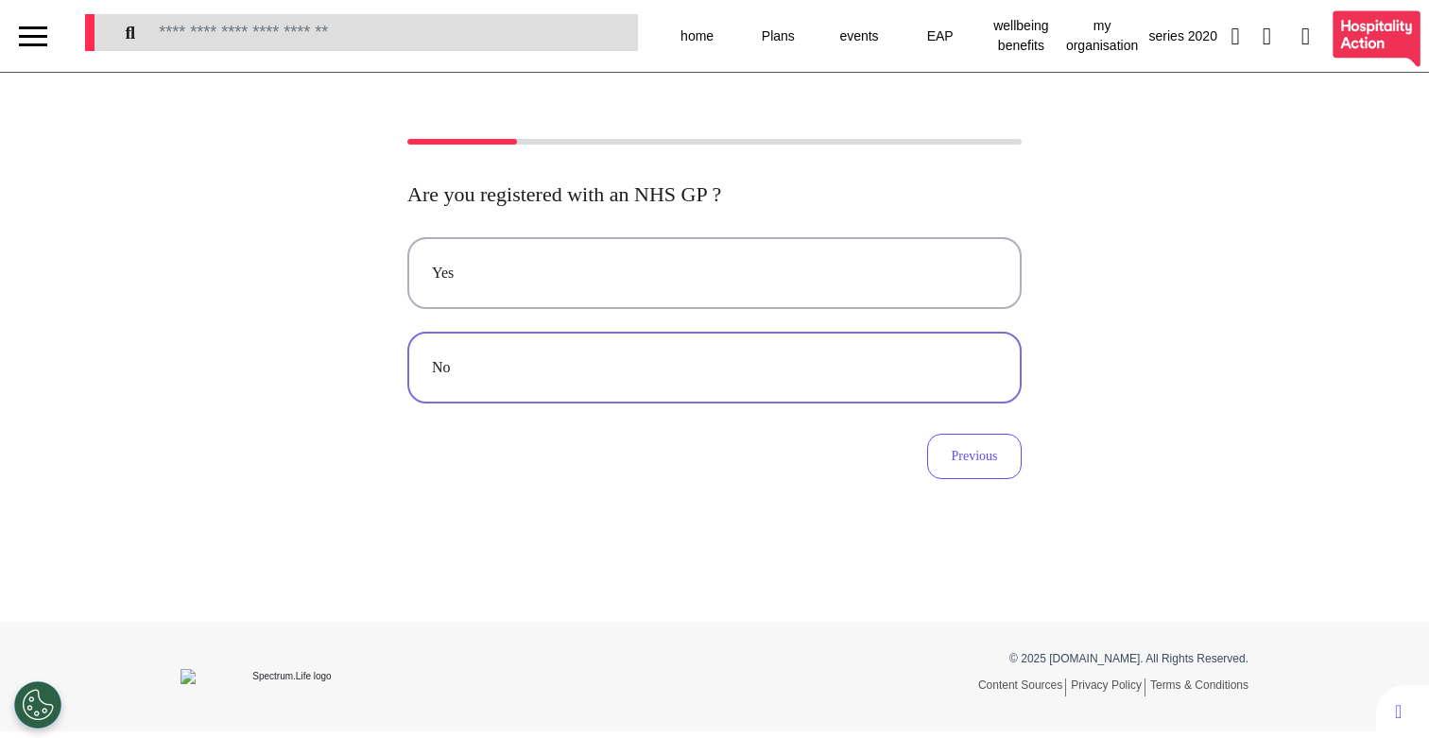
click at [691, 367] on div "No" at bounding box center [714, 367] width 565 height 23
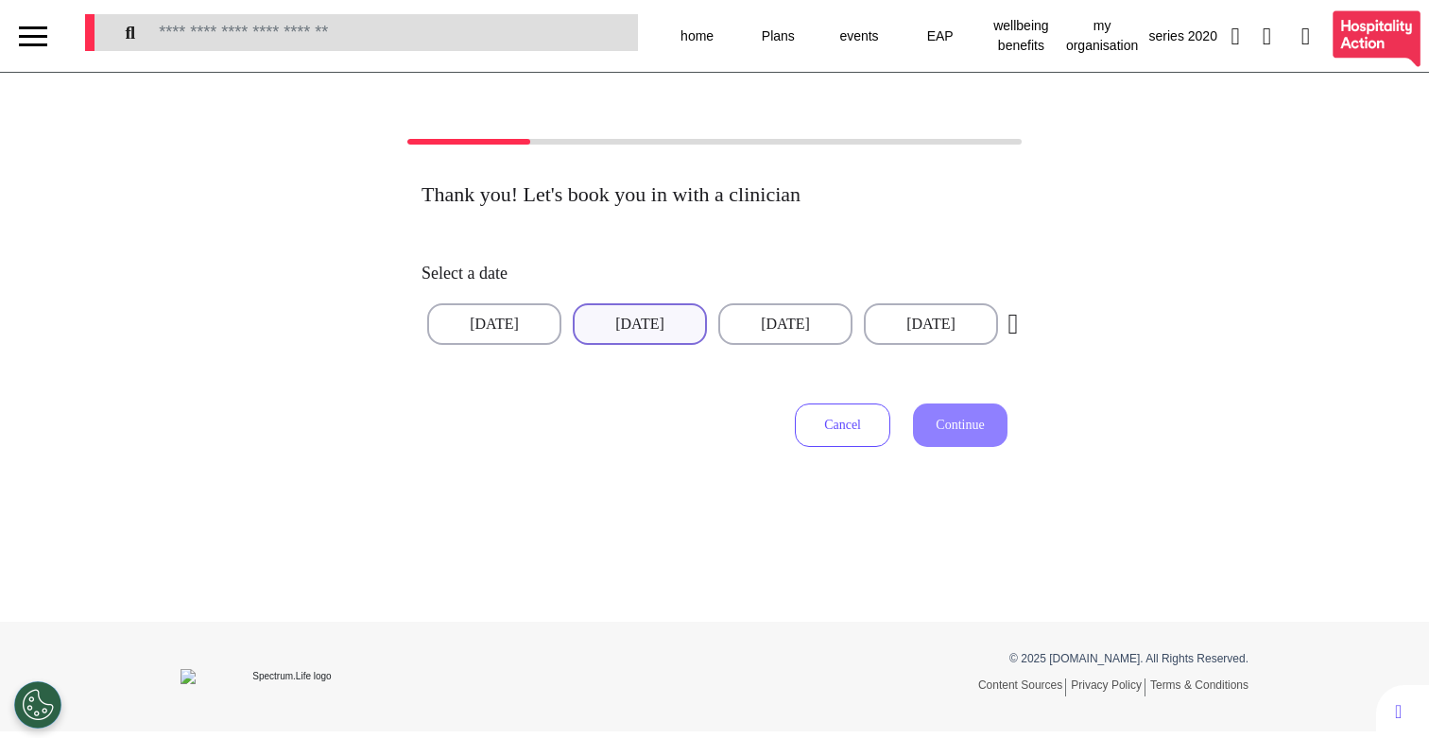
click at [626, 331] on button "[DATE]" at bounding box center [640, 324] width 134 height 42
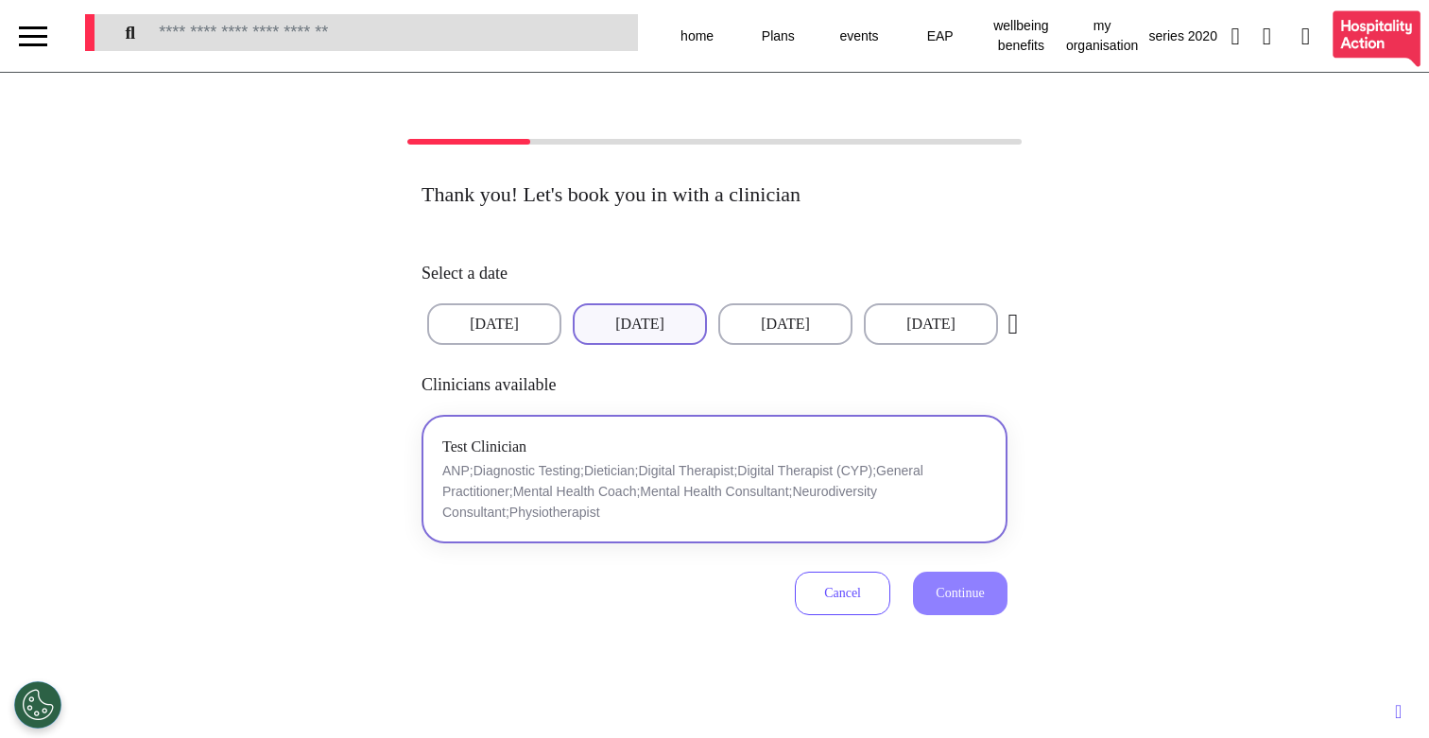
click at [712, 475] on p "ANP;Diagnostic Testing;Dietician;Digital Therapist;Digital Therapist (CYP);Gene…" at bounding box center [714, 491] width 544 height 62
click at [974, 600] on span "Continue" at bounding box center [959, 593] width 48 height 14
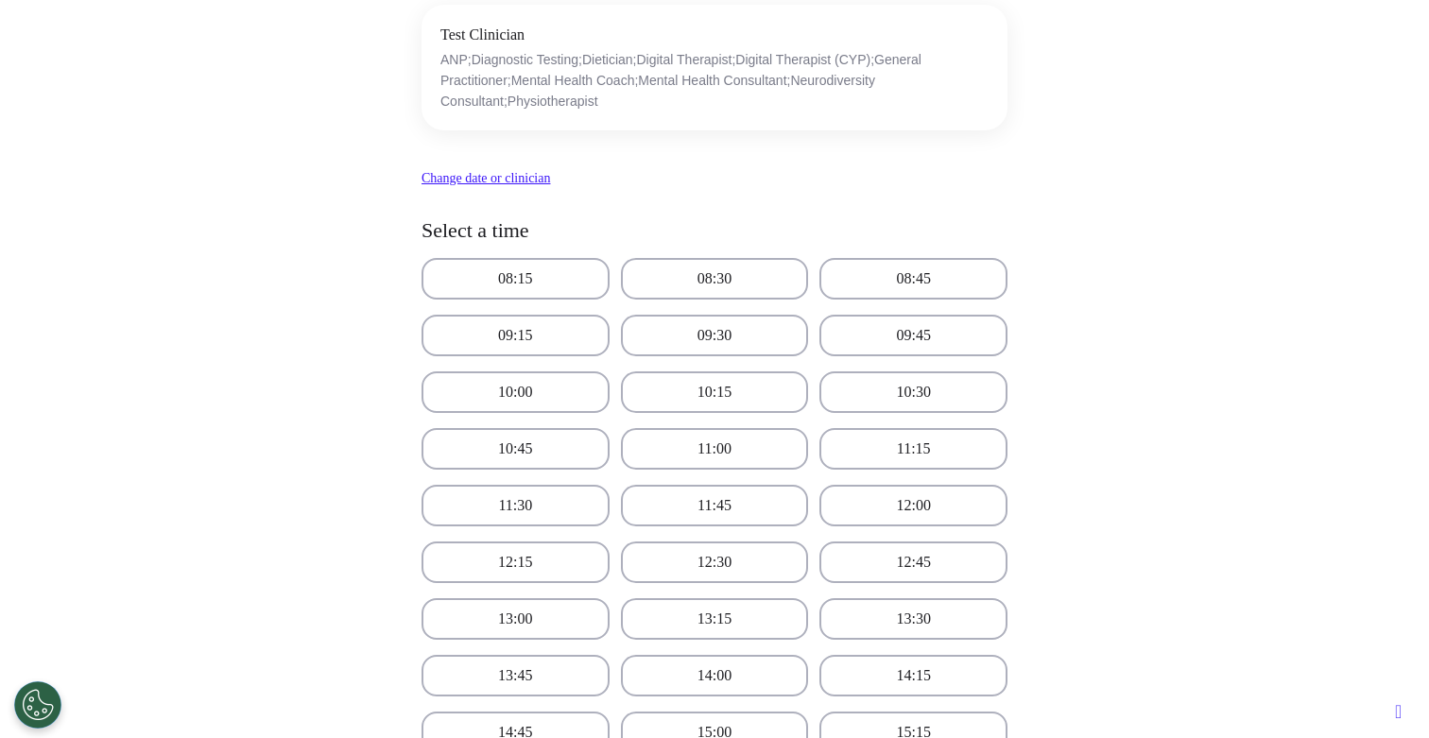
scroll to position [260, 0]
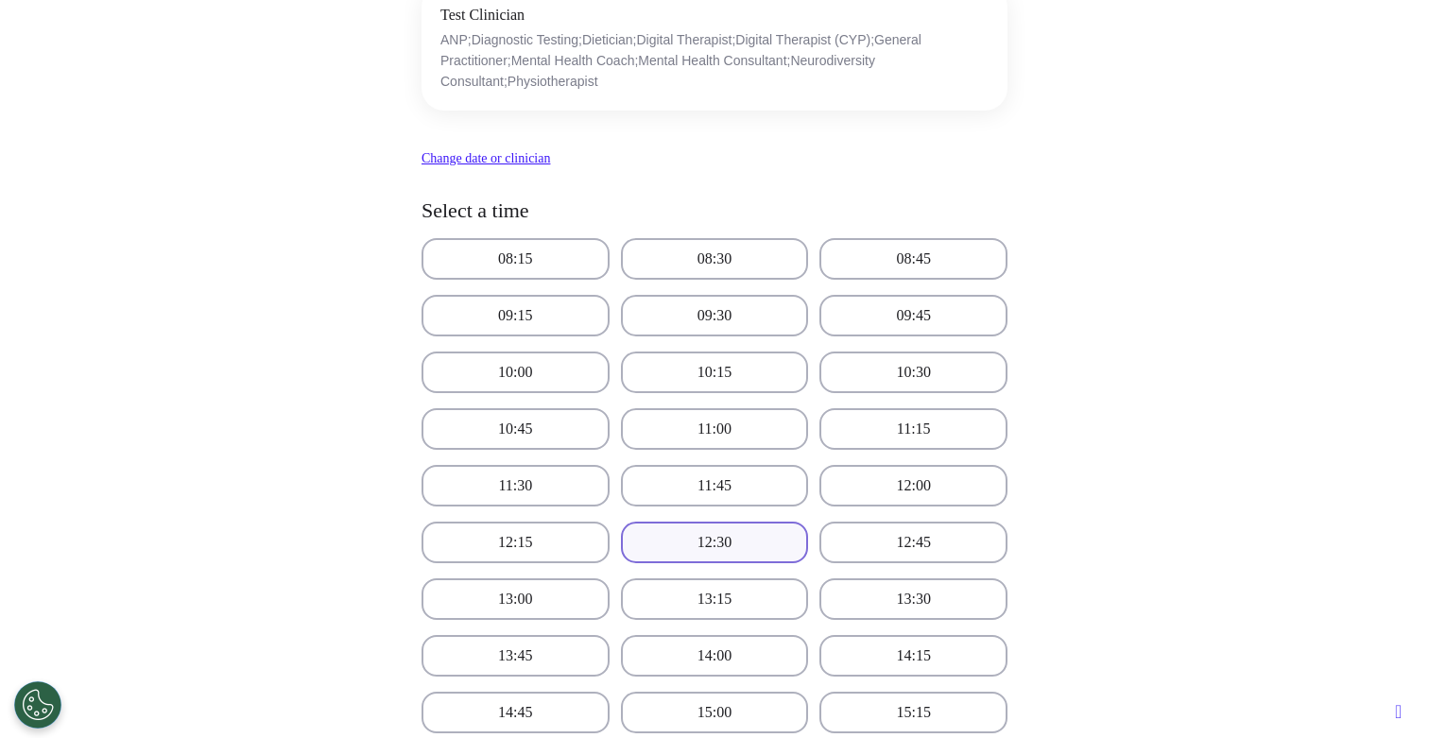
click at [715, 543] on button "12:30" at bounding box center [715, 543] width 188 height 42
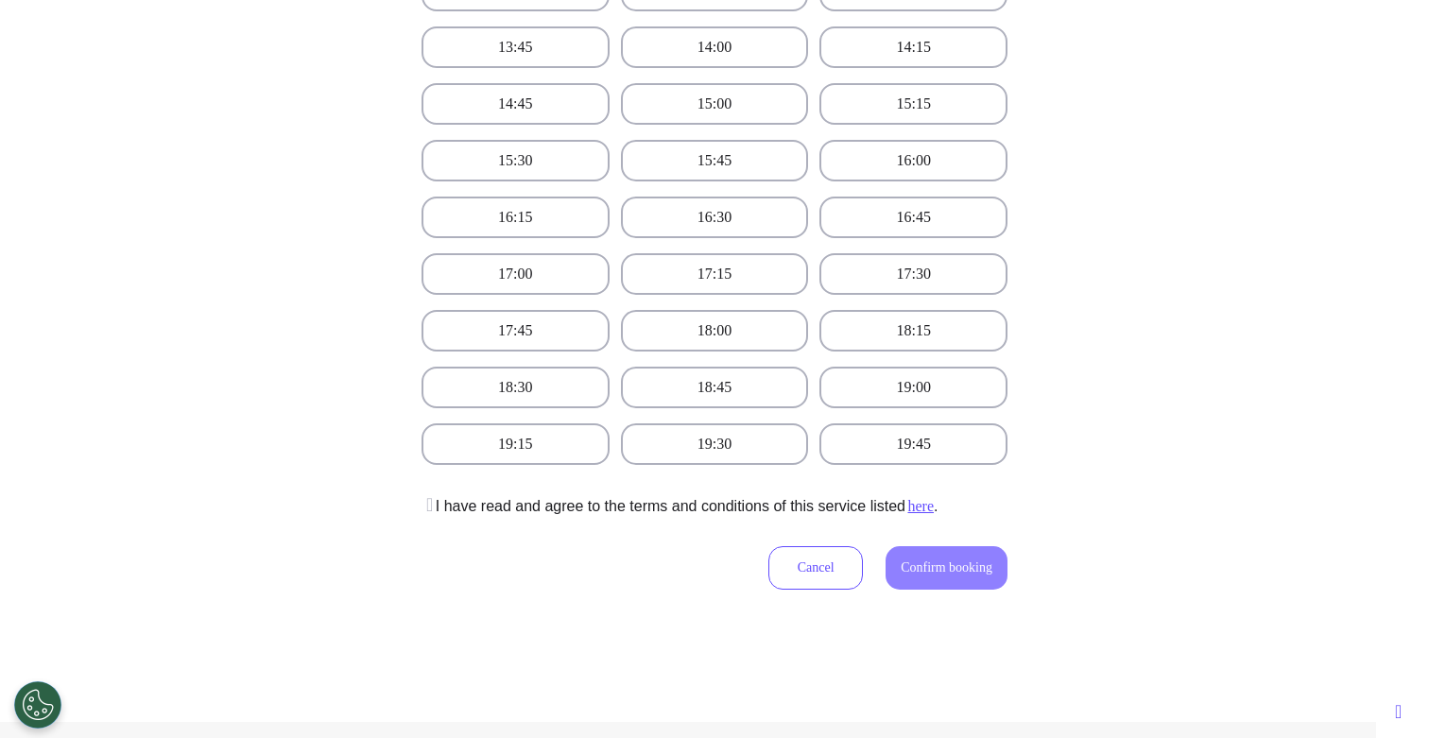
scroll to position [879, 0]
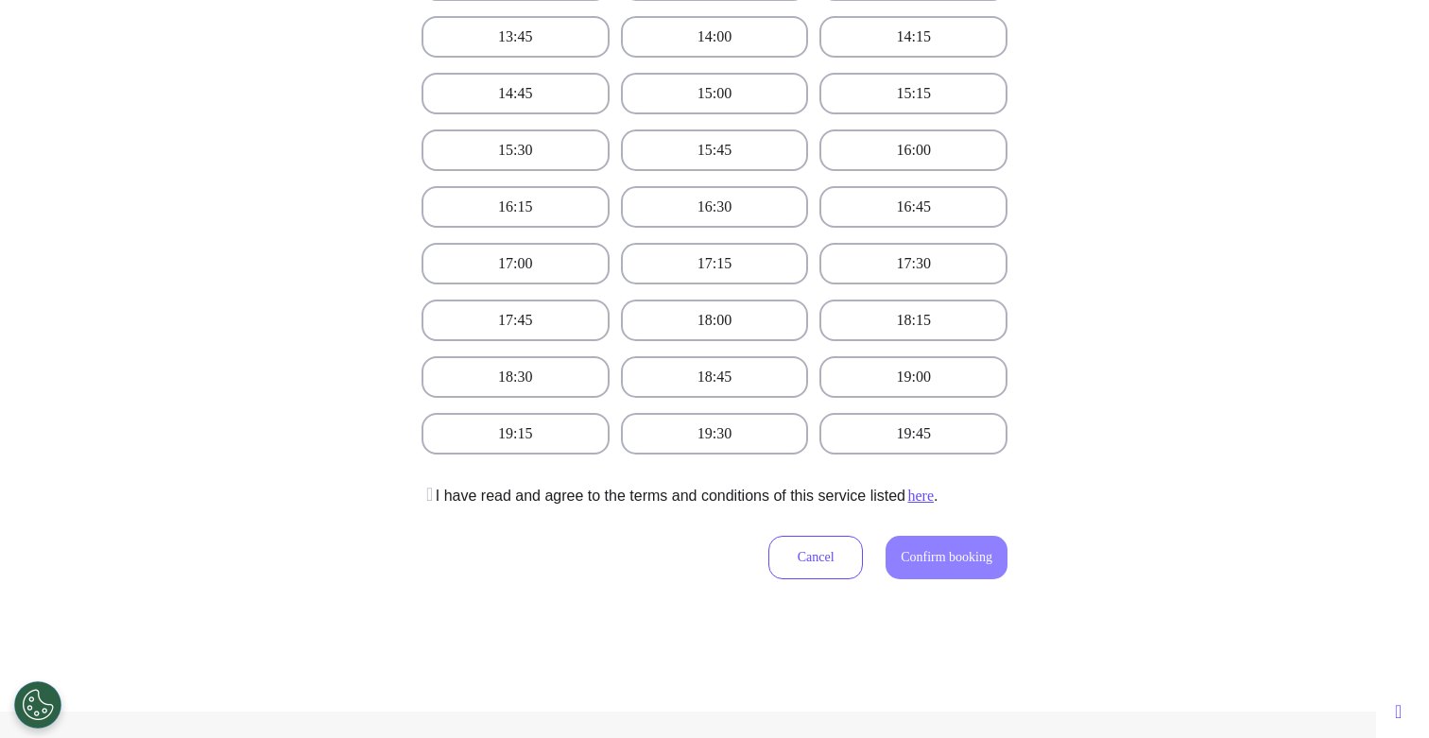
click at [861, 489] on p "I have read and agree to the terms and conditions of this service listed here ." at bounding box center [679, 496] width 516 height 23
click at [424, 494] on icon at bounding box center [426, 494] width 11 height 19
click at [933, 578] on button "Confirm booking" at bounding box center [946, 557] width 122 height 43
click at [796, 579] on div "Cancel" at bounding box center [902, 550] width 212 height 87
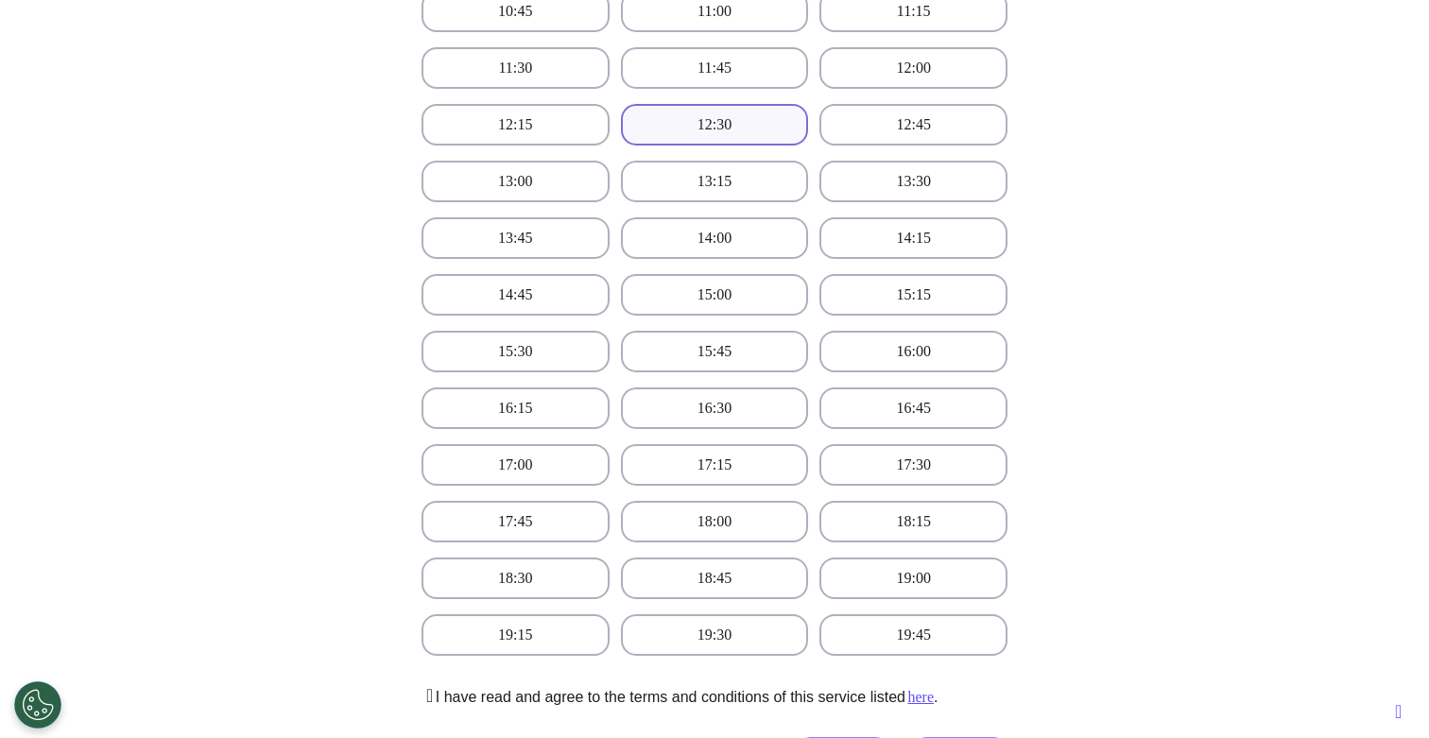
scroll to position [670, 0]
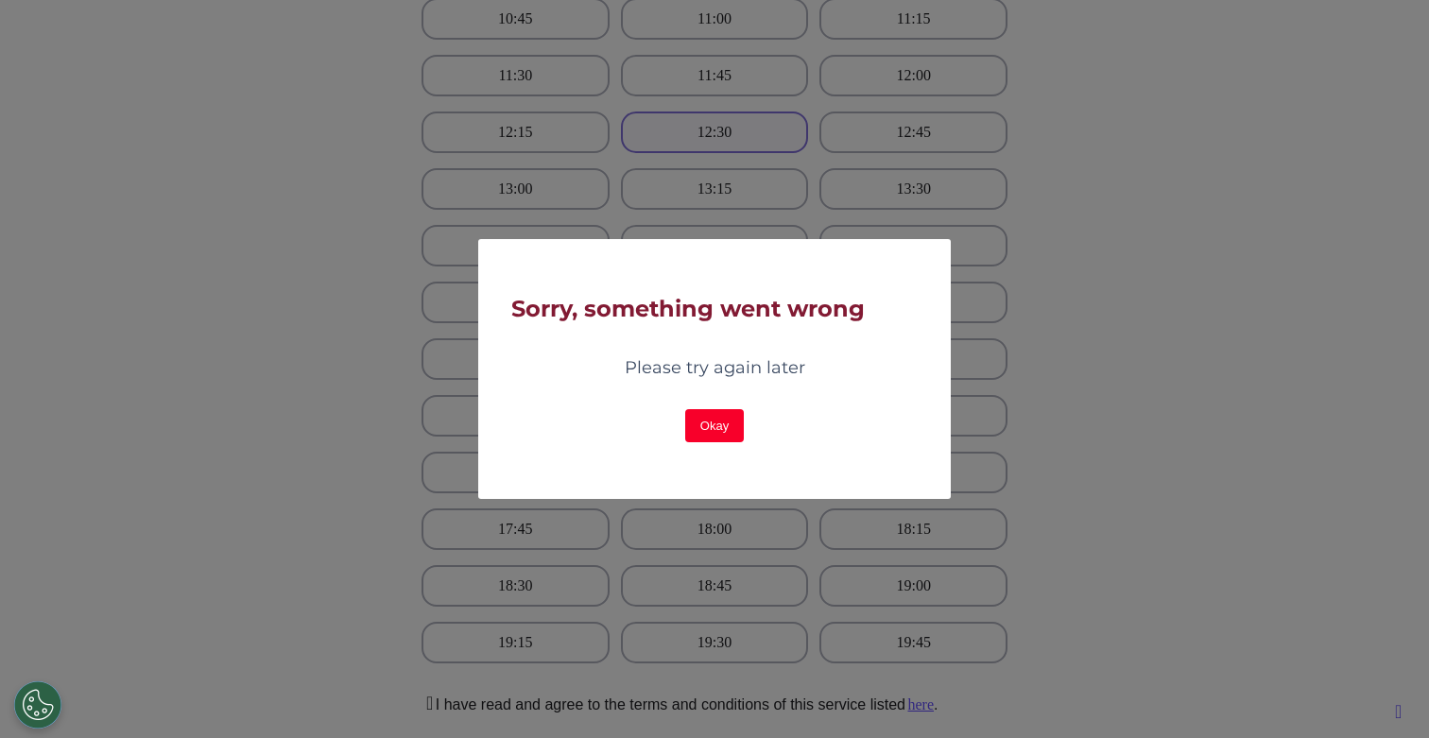
click at [723, 433] on button "Okay" at bounding box center [714, 425] width 59 height 33
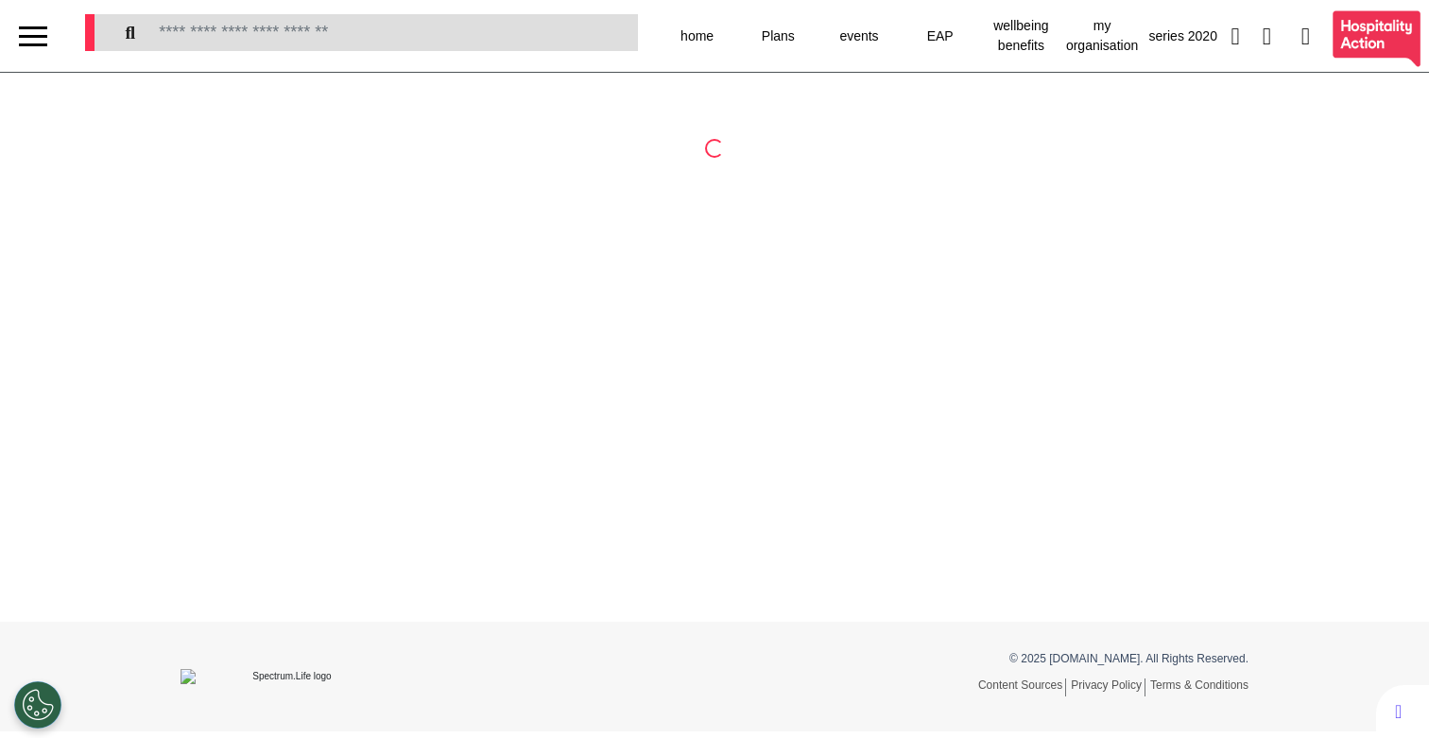
select select "**"
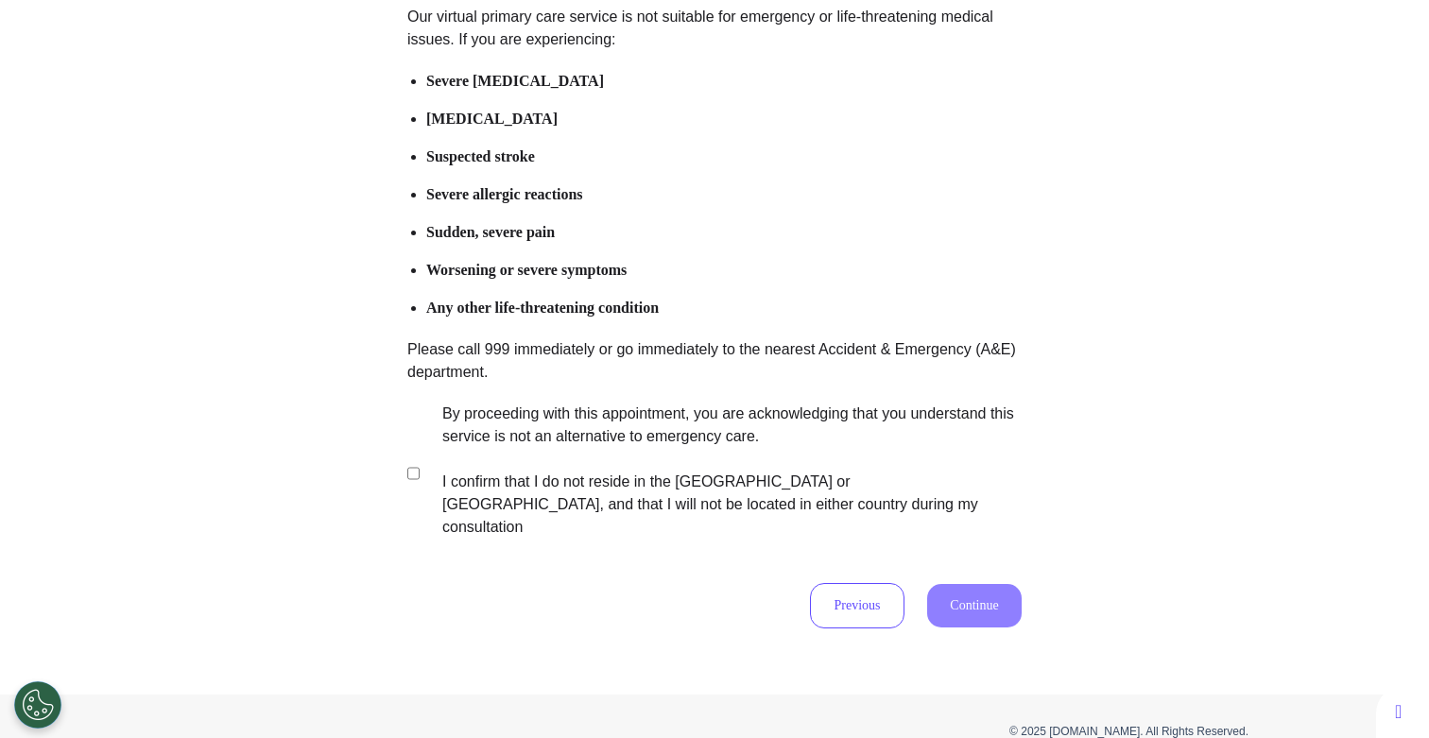
scroll to position [275, 0]
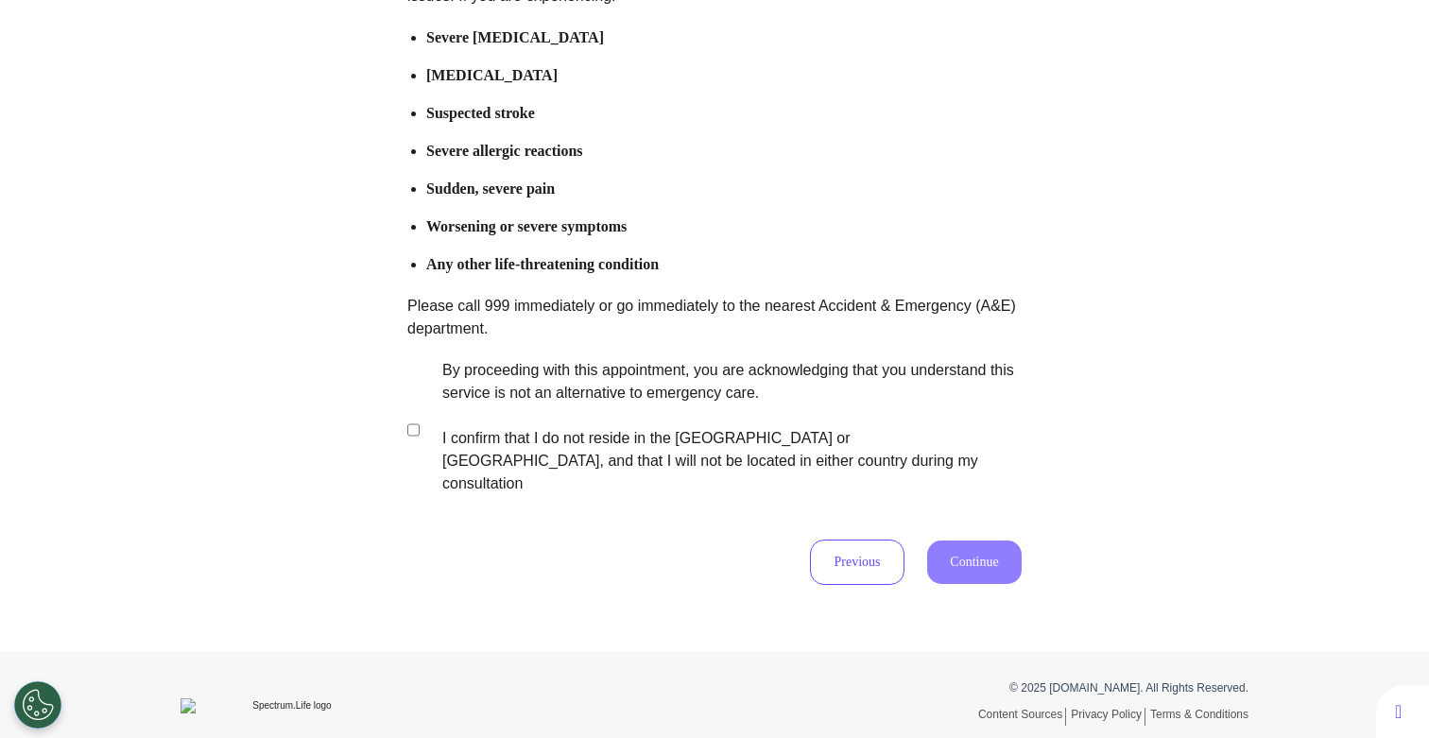
click at [533, 399] on label "By proceeding with this appointment, you are acknowledging that you understand …" at bounding box center [718, 427] width 591 height 136
click at [946, 540] on button "Continue" at bounding box center [974, 561] width 94 height 43
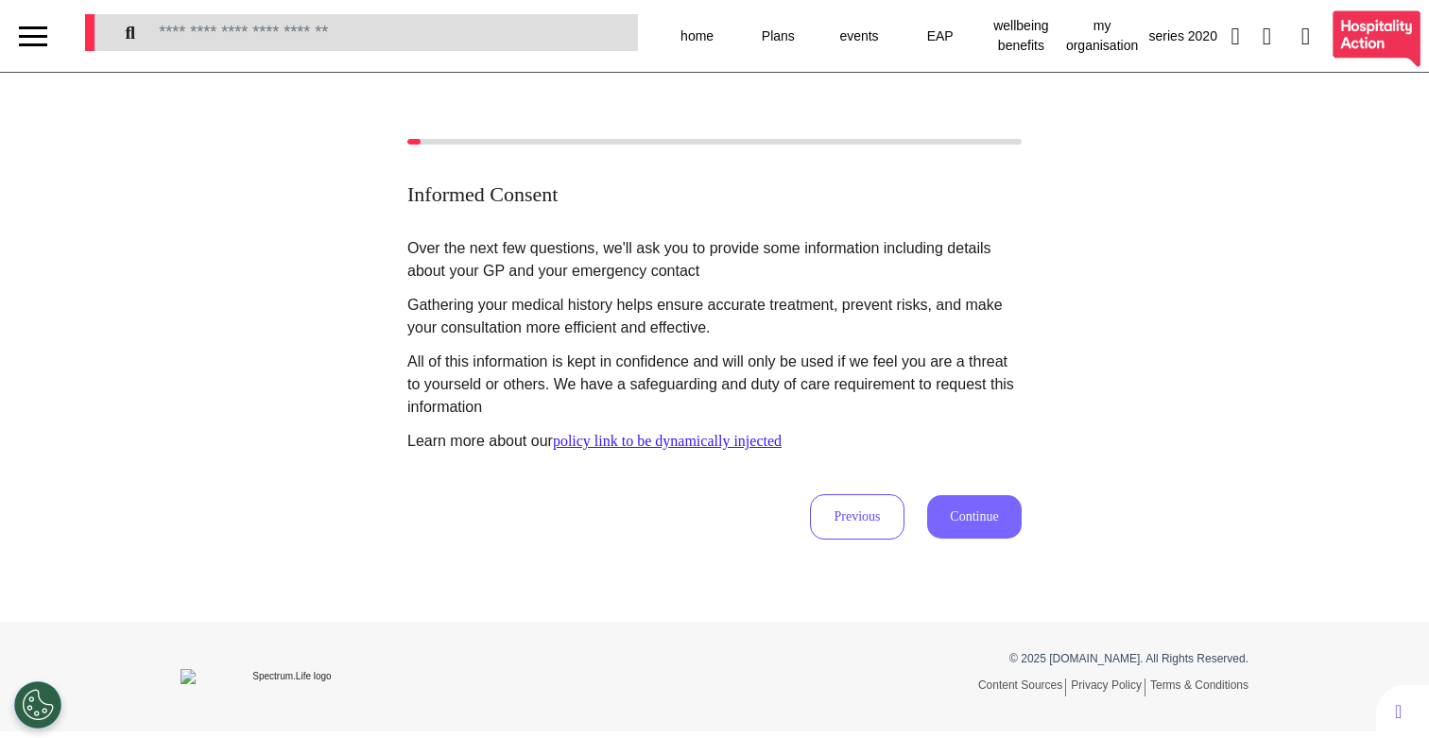
click at [966, 527] on button "Continue" at bounding box center [974, 516] width 94 height 43
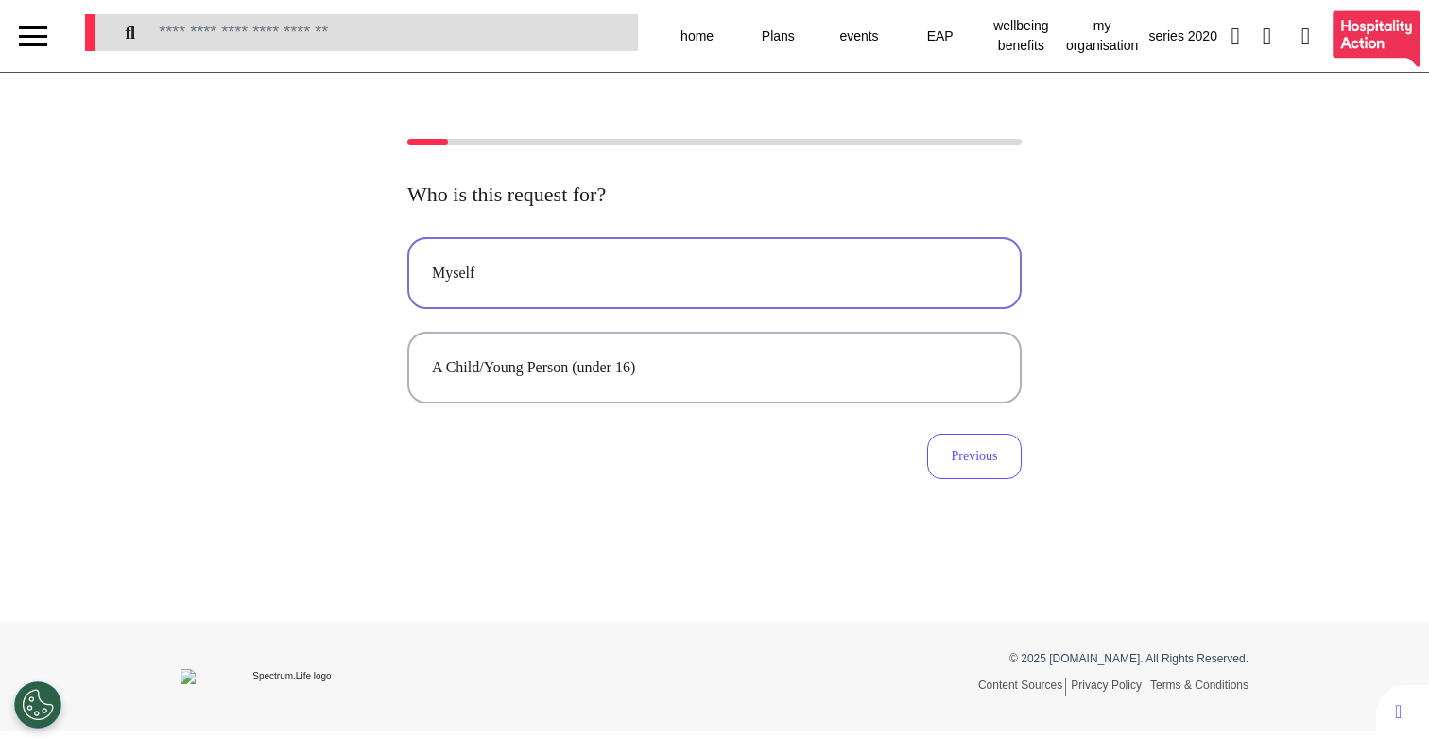
click at [781, 288] on button "Myself" at bounding box center [714, 273] width 614 height 72
select select "******"
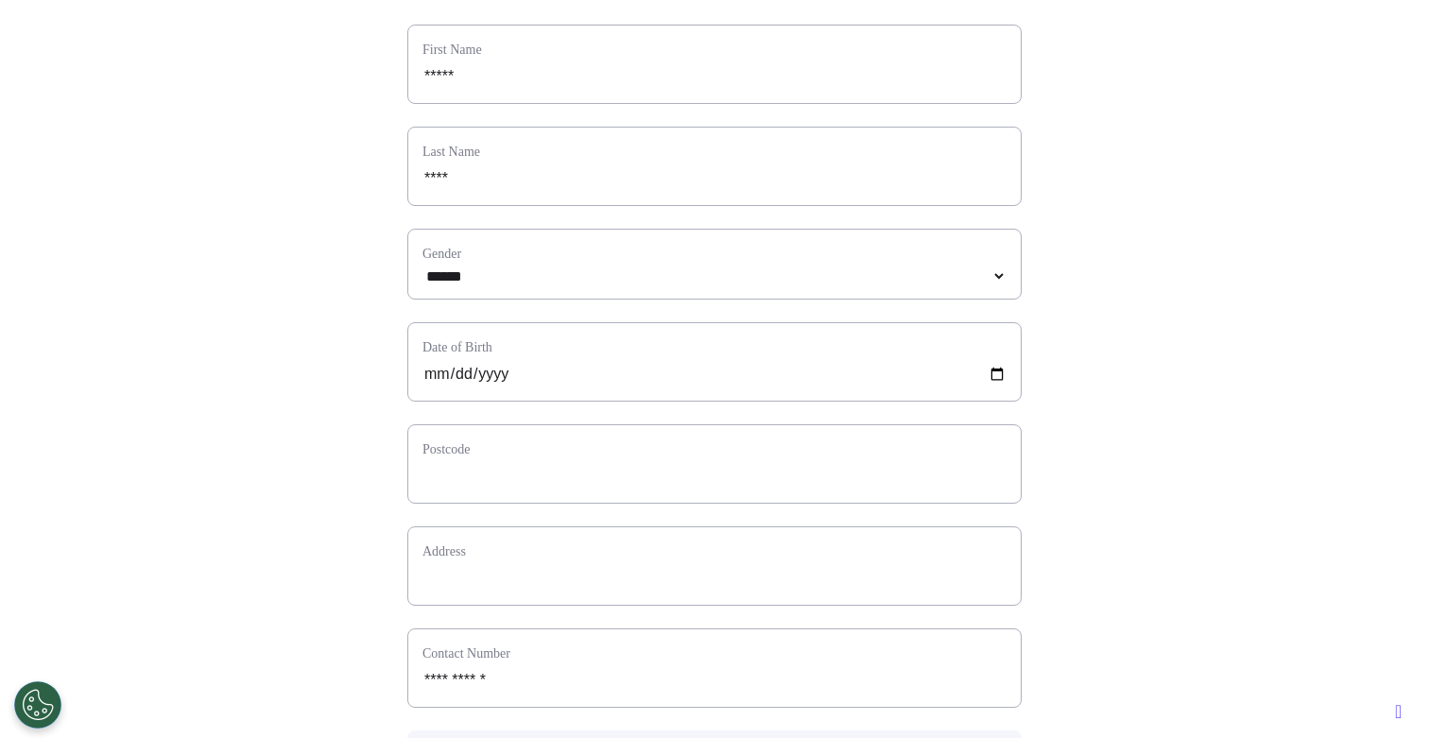
scroll to position [223, 0]
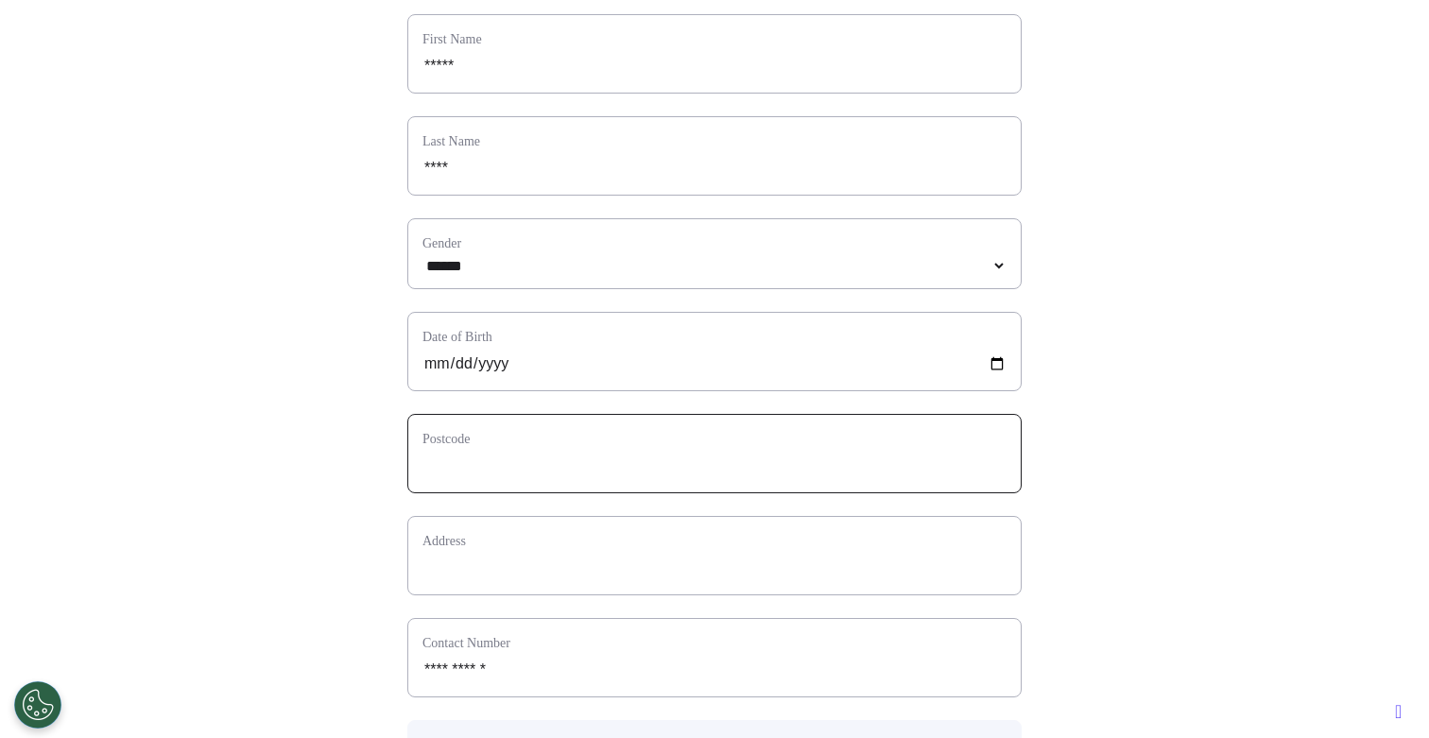
click at [766, 478] on input "text" at bounding box center [714, 466] width 584 height 25
type input "*"
select select
type input "**"
select select
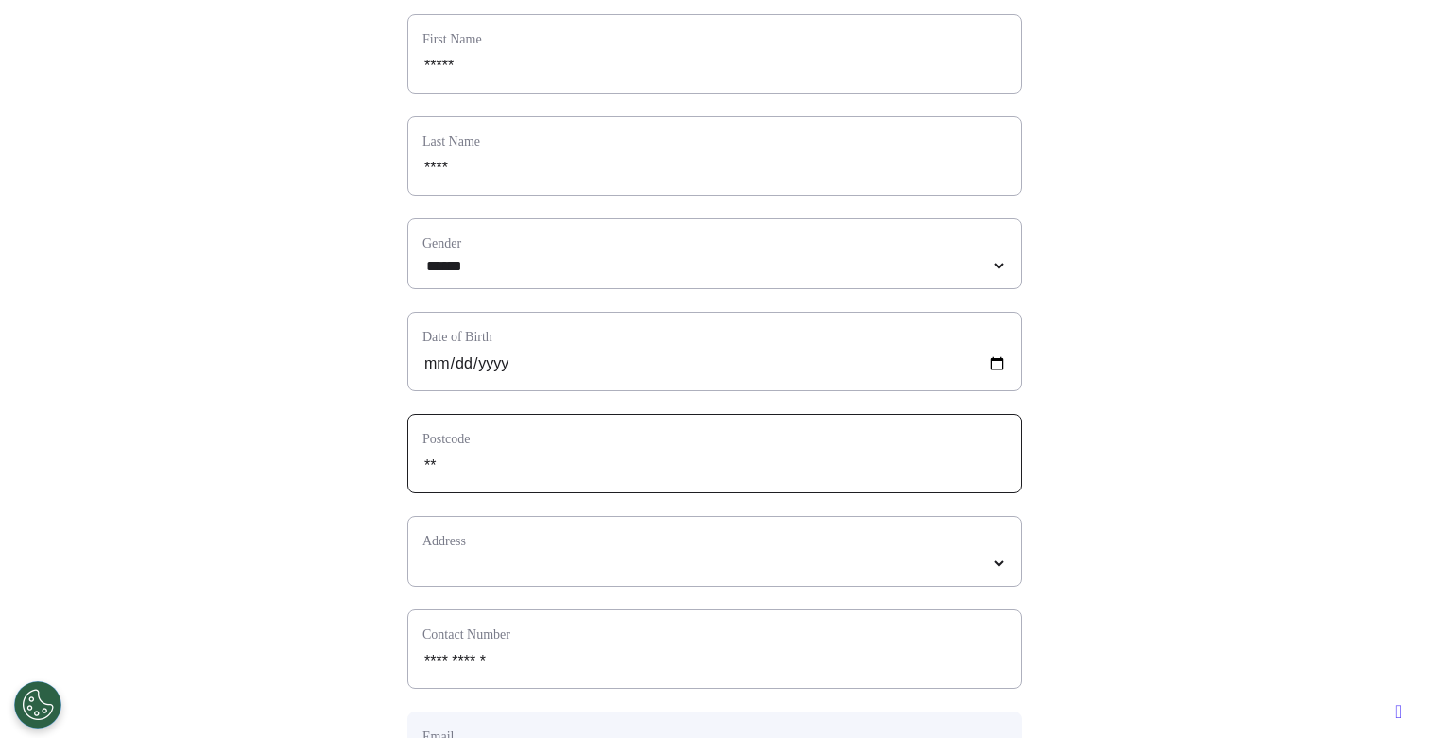
type input "***"
select select
type input "****"
select select
type input "*****"
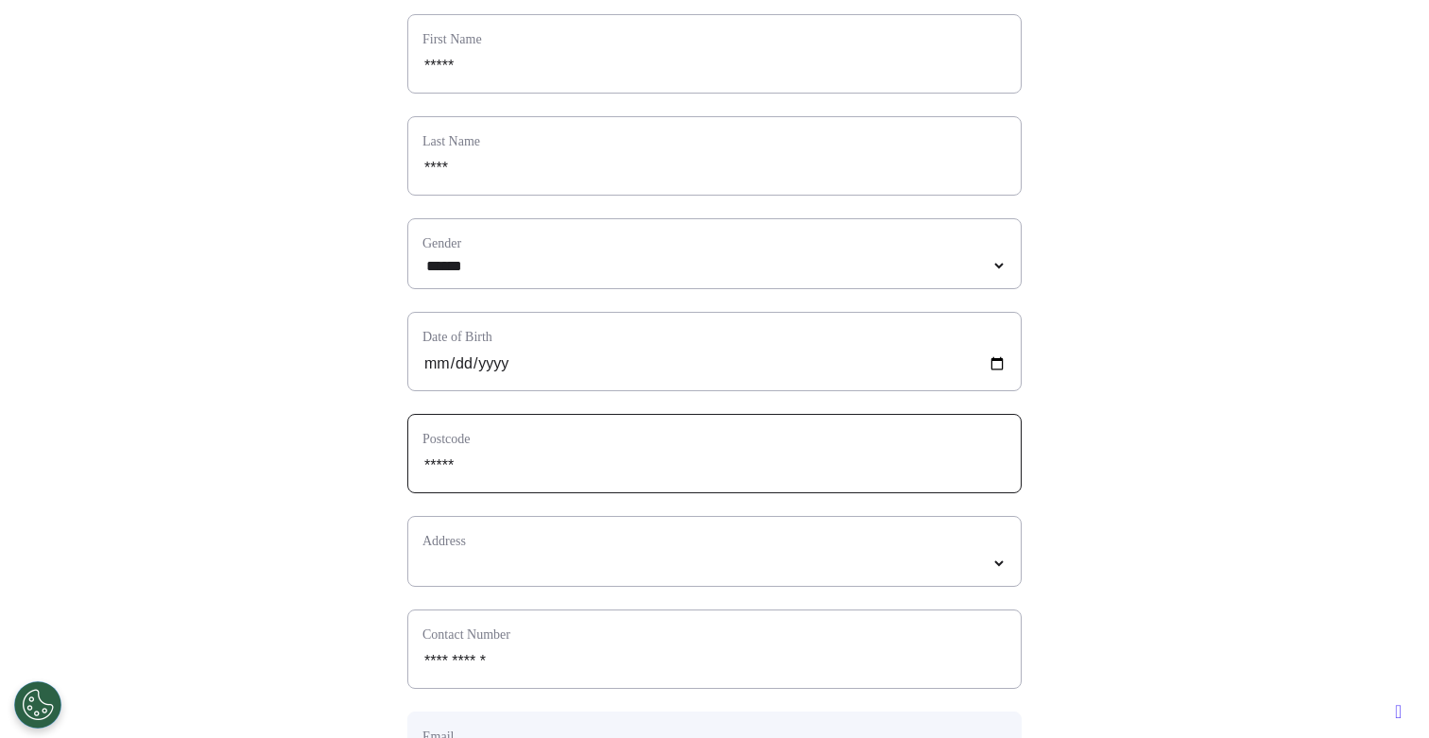
select select
type input "*****"
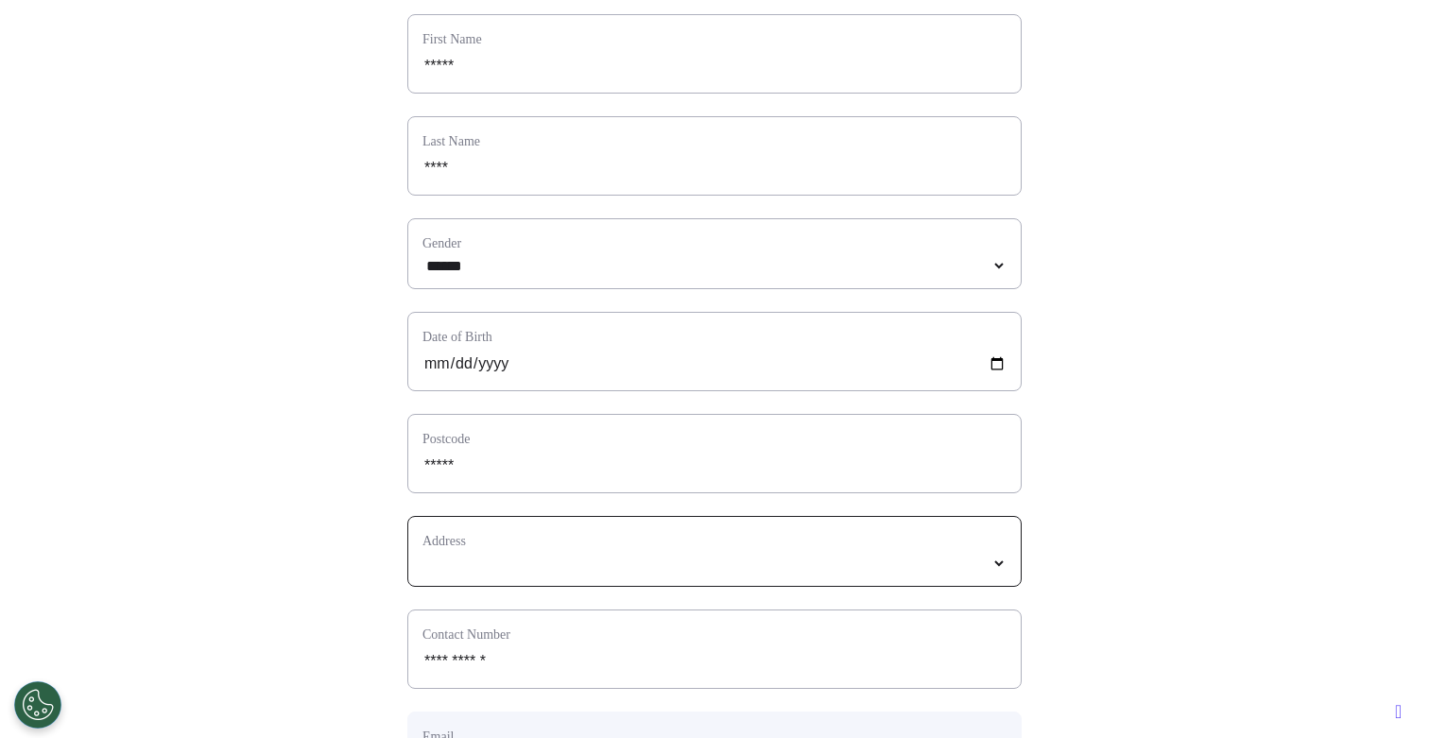
click at [914, 572] on select "*****" at bounding box center [714, 564] width 584 height 16
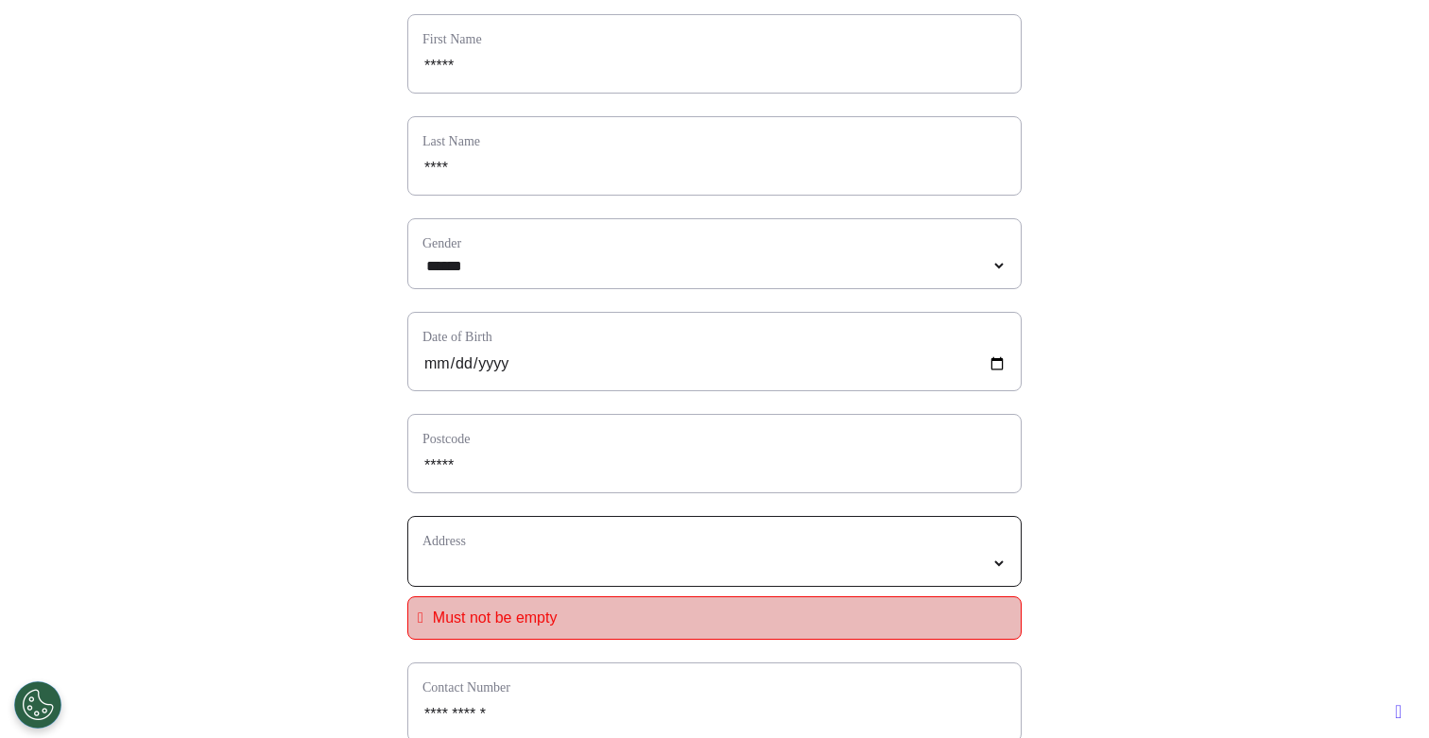
select select
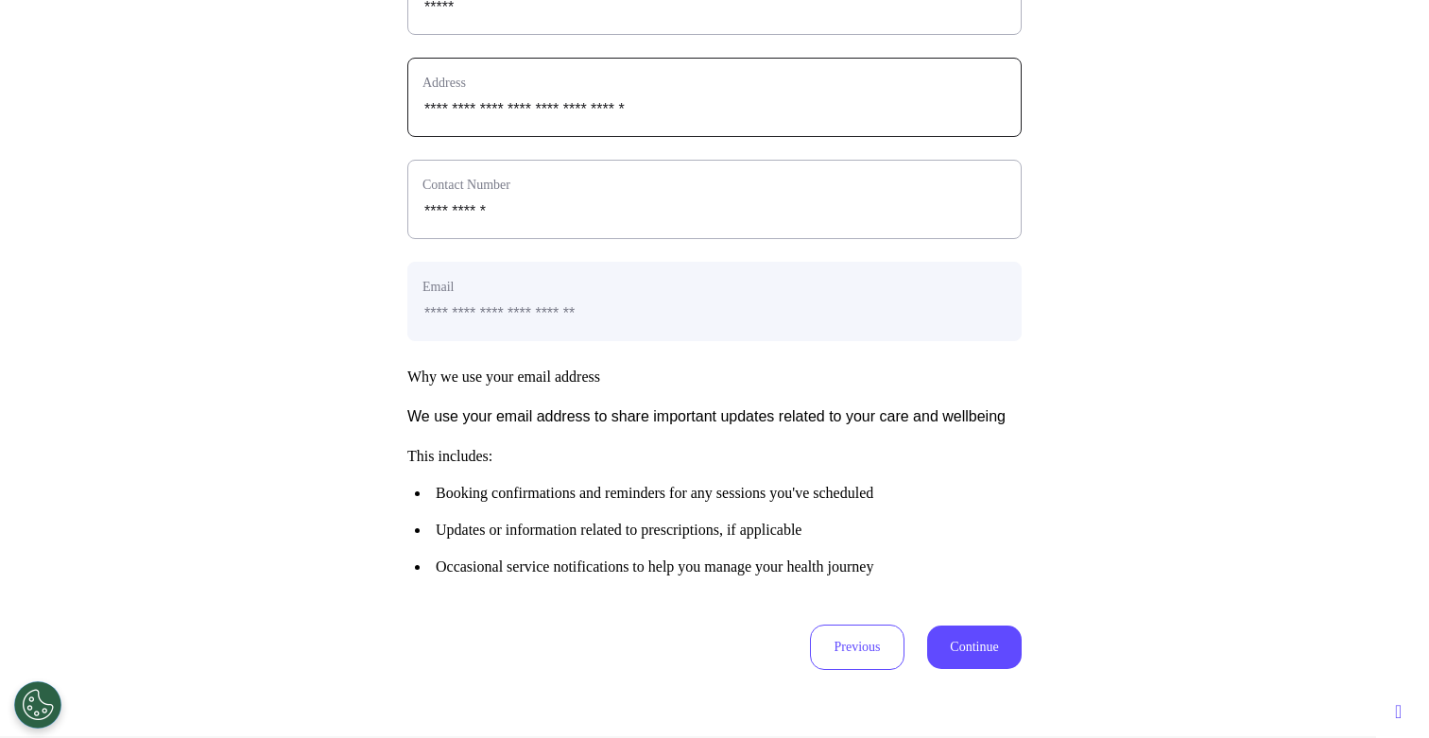
scroll to position [843, 0]
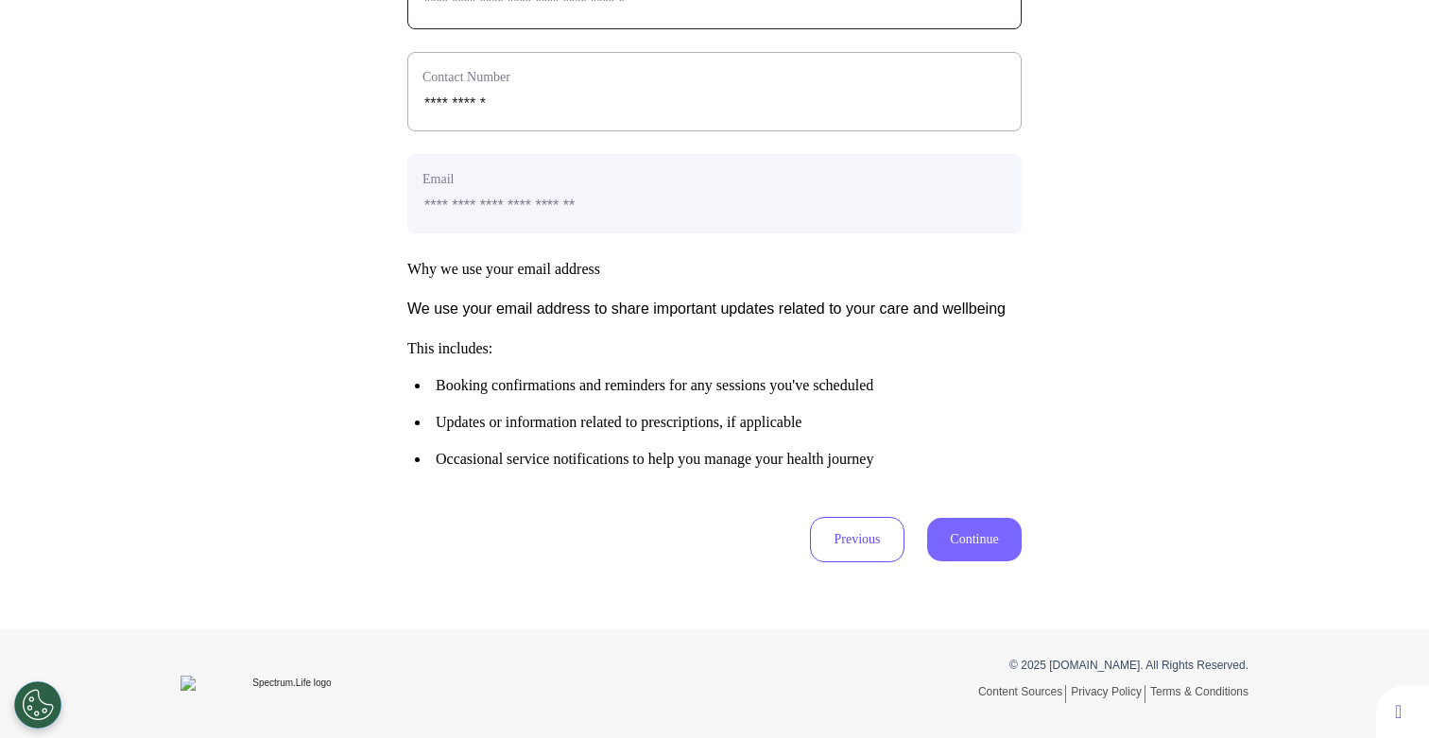
click at [974, 530] on button "Continue" at bounding box center [974, 539] width 94 height 43
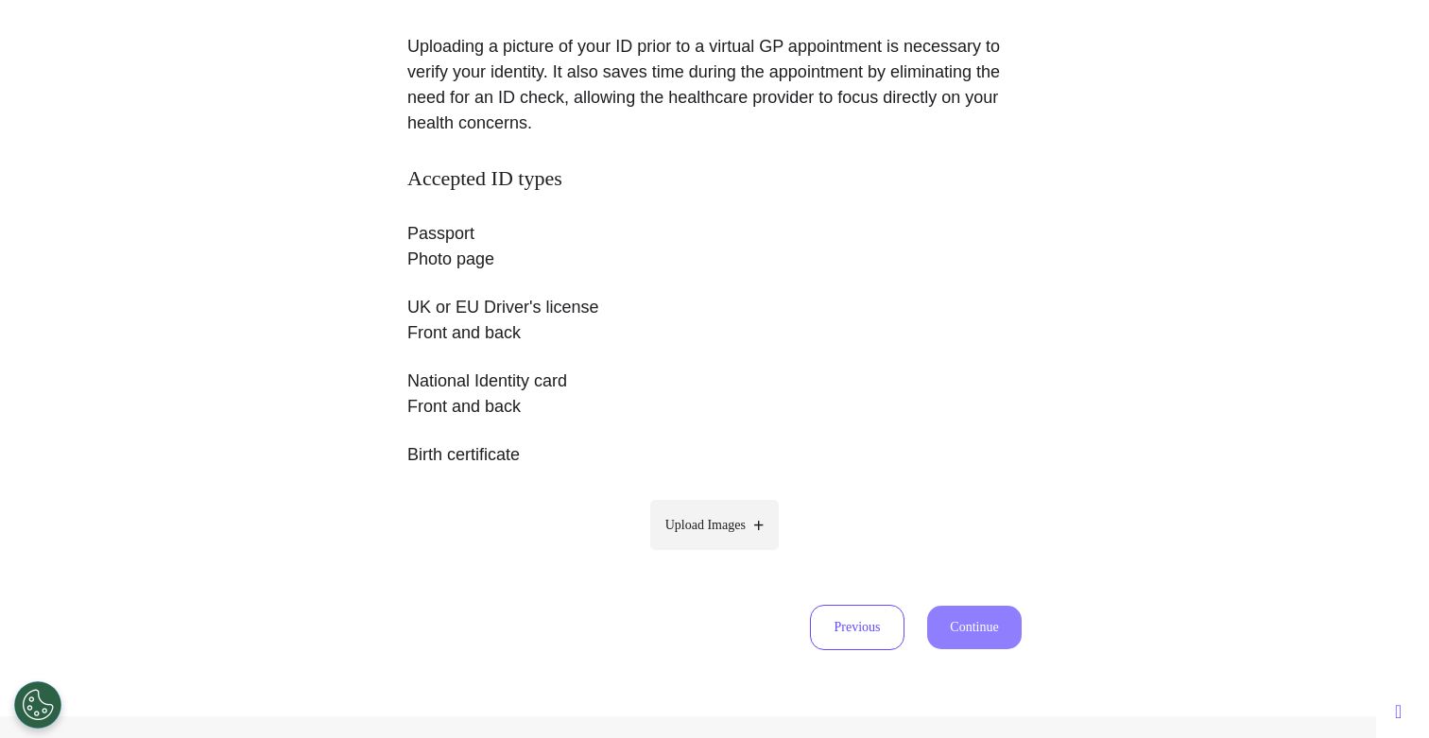
scroll to position [239, 0]
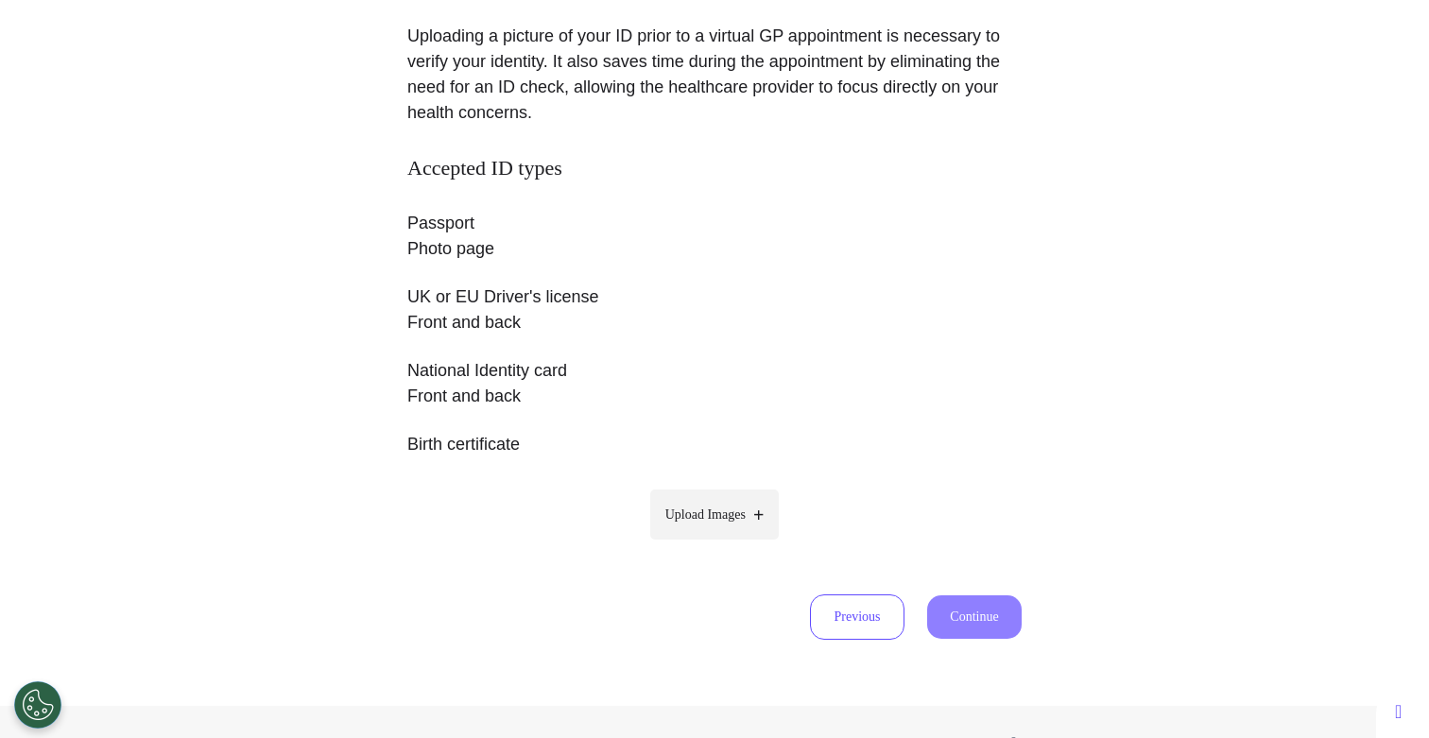
click at [680, 508] on span "Upload Images" at bounding box center [705, 515] width 80 height 20
click at [680, 544] on input "Upload Images" at bounding box center [715, 554] width 180 height 20
type input "**********"
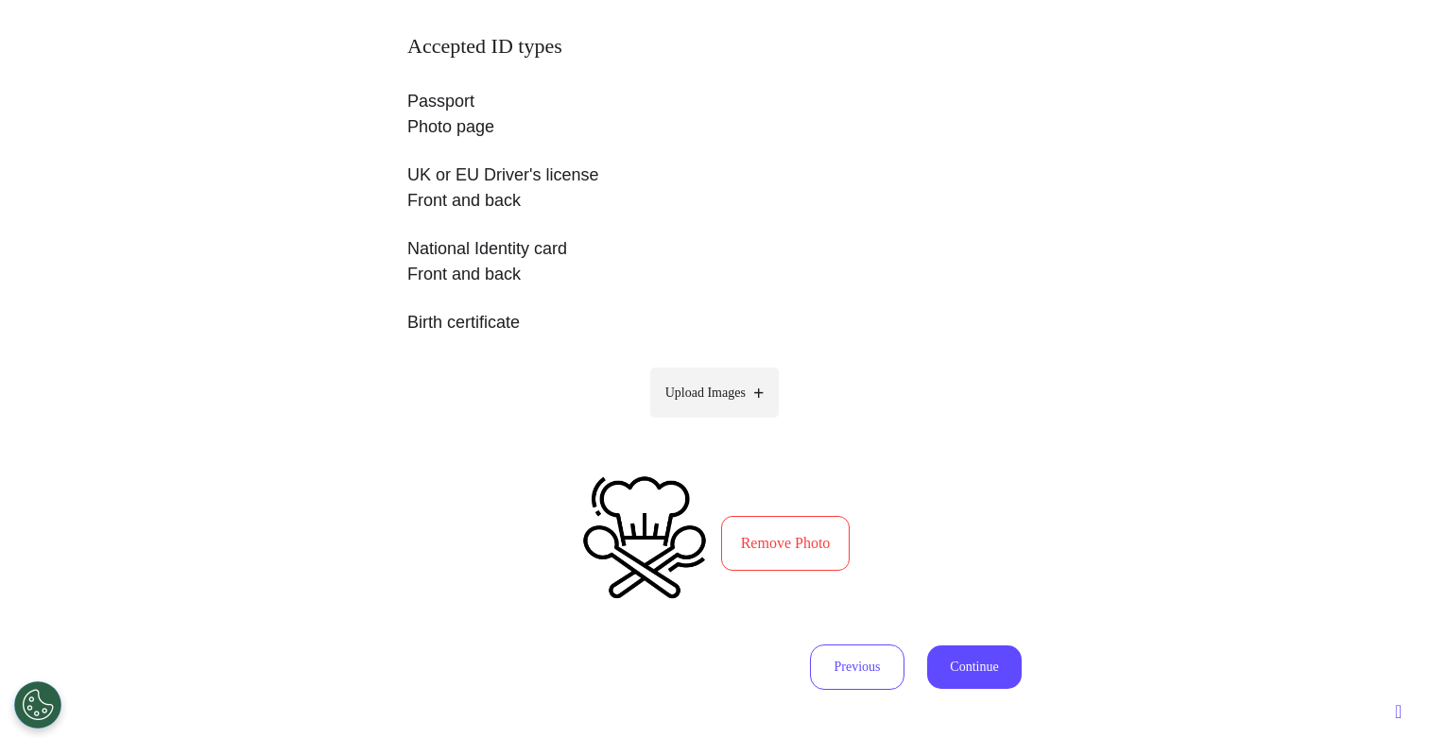
scroll to position [374, 0]
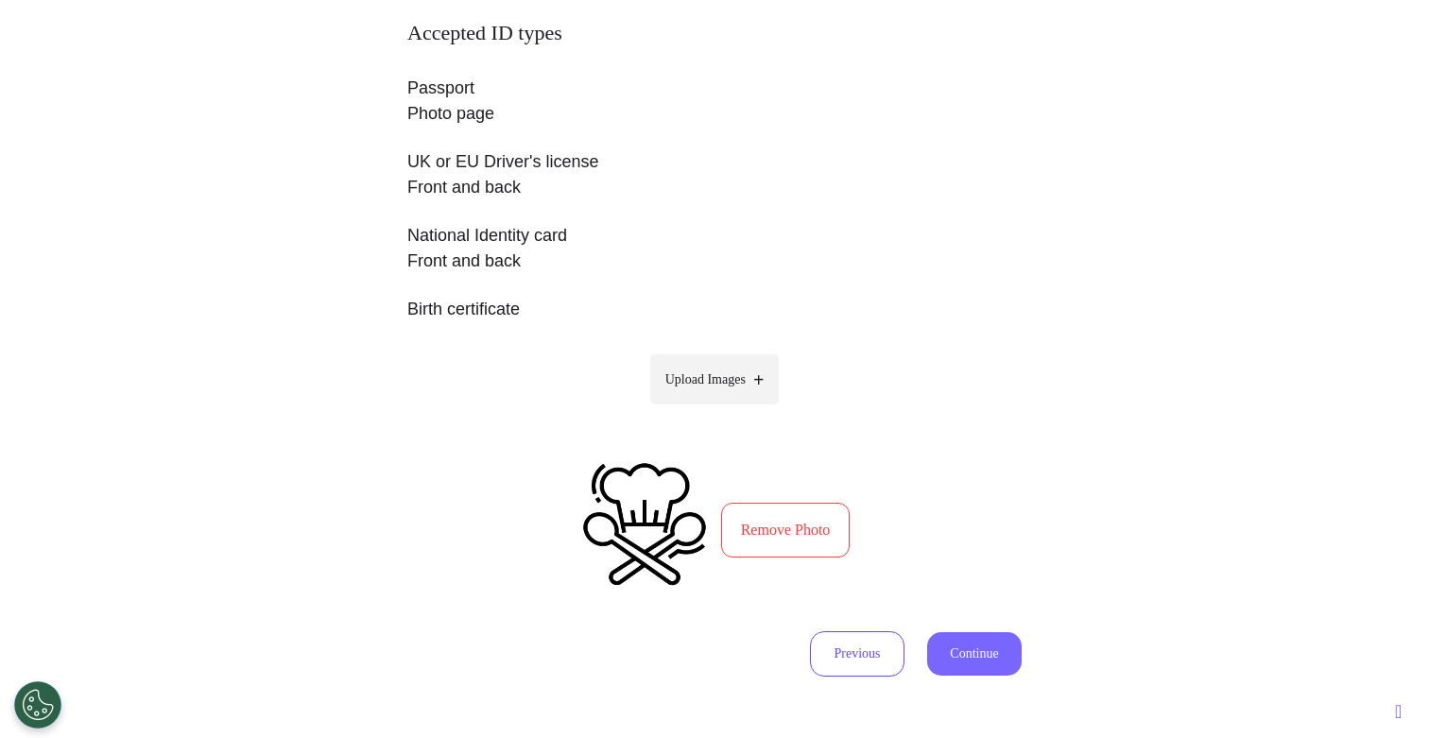
click at [979, 652] on button "Continue" at bounding box center [974, 653] width 94 height 43
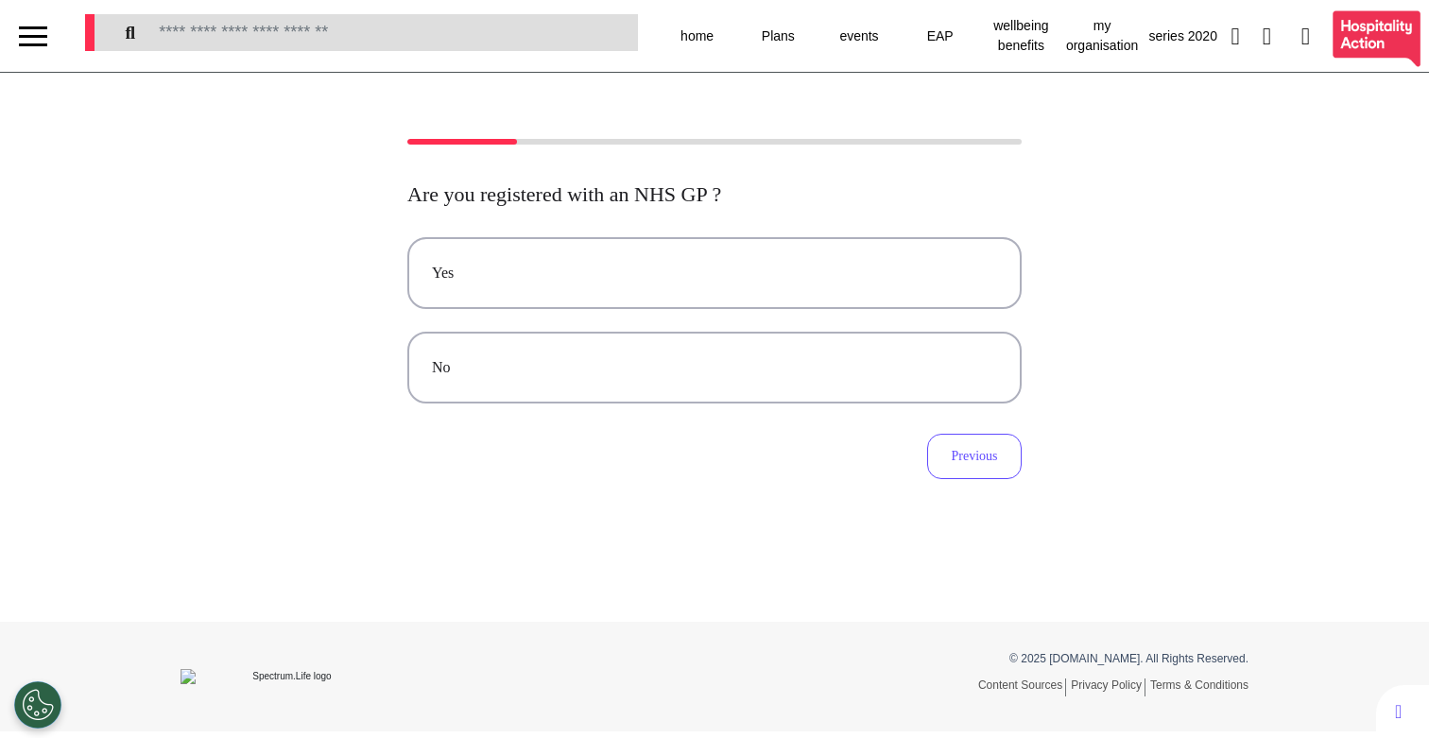
scroll to position [0, 0]
click at [852, 386] on button "No" at bounding box center [714, 368] width 614 height 72
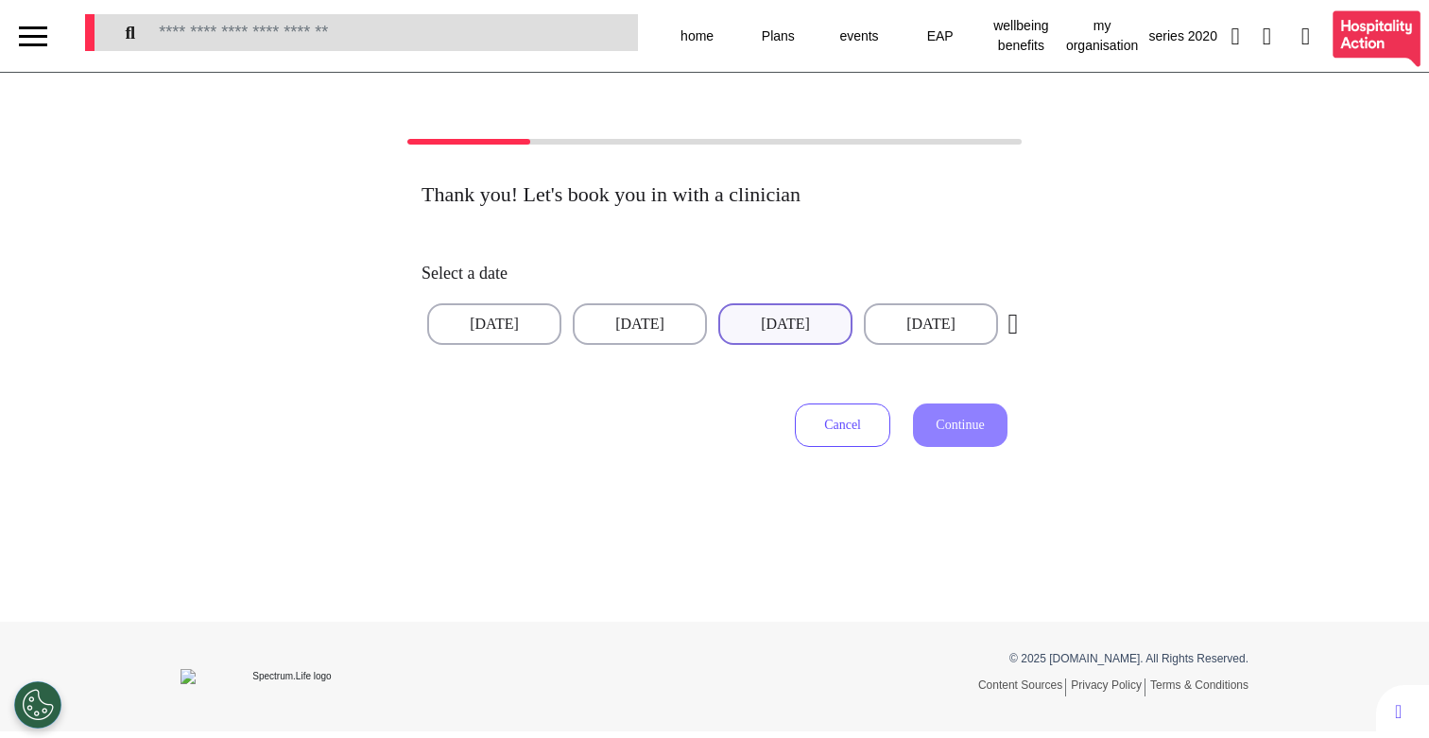
click at [780, 339] on button "[DATE]" at bounding box center [785, 324] width 134 height 42
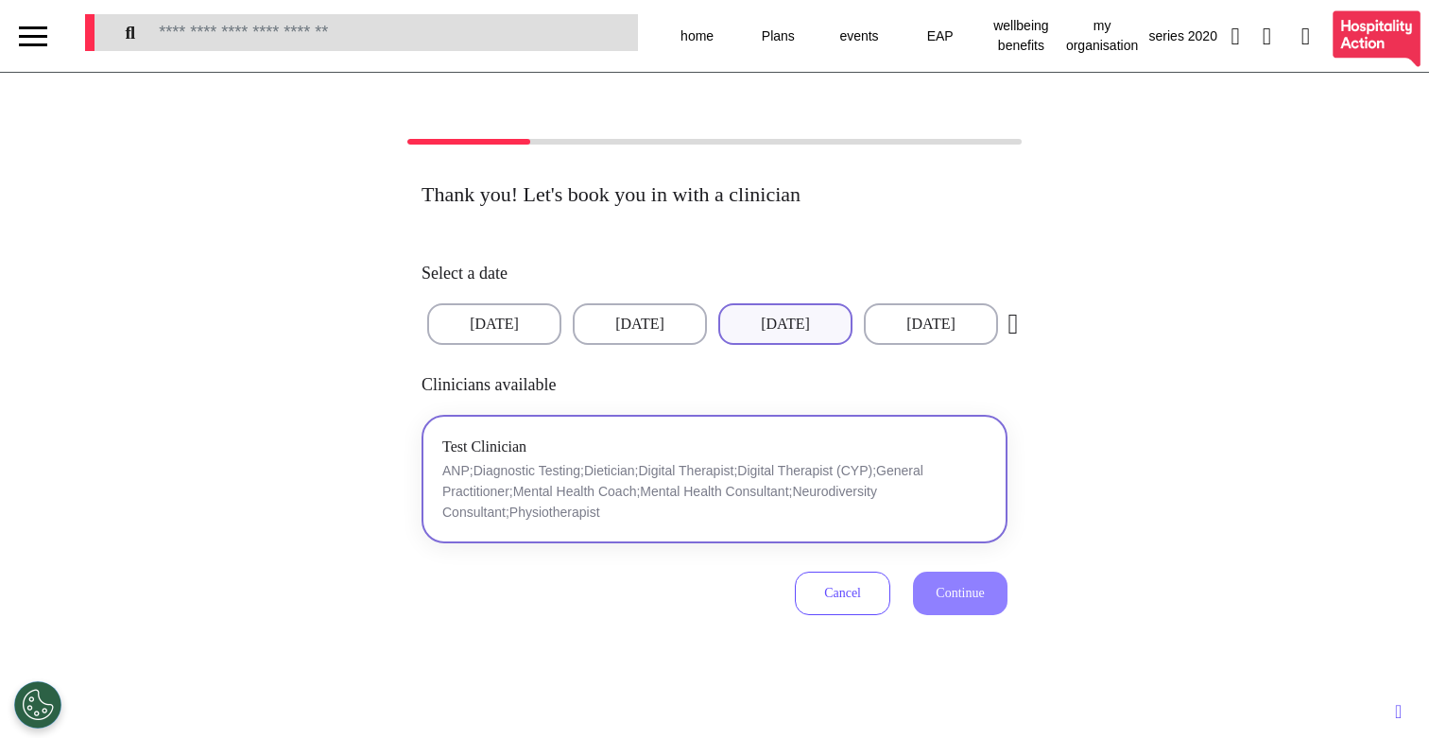
click at [876, 480] on p "ANP;Diagnostic Testing;Dietician;Digital Therapist;Digital Therapist (CYP);Gene…" at bounding box center [714, 491] width 544 height 62
click at [950, 593] on span "Continue" at bounding box center [959, 593] width 48 height 14
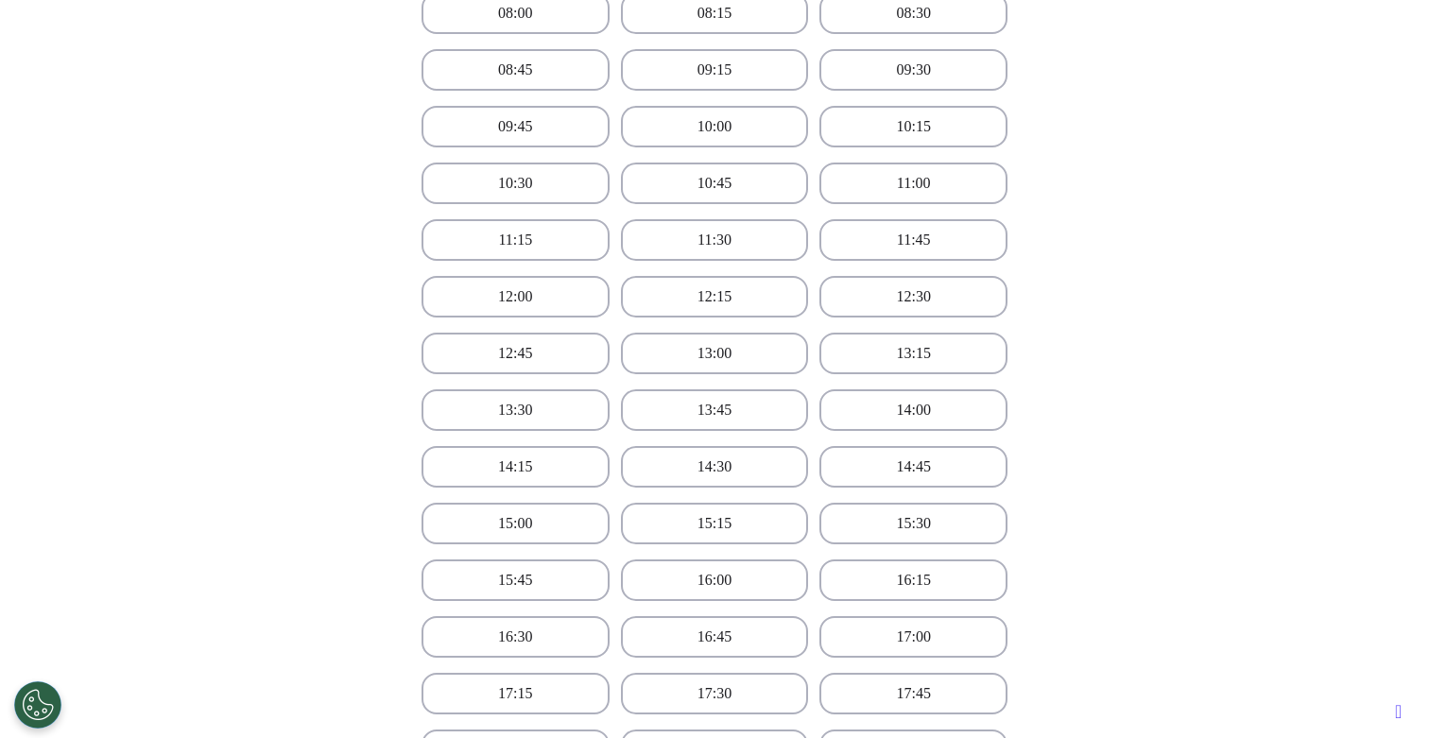
scroll to position [614, 0]
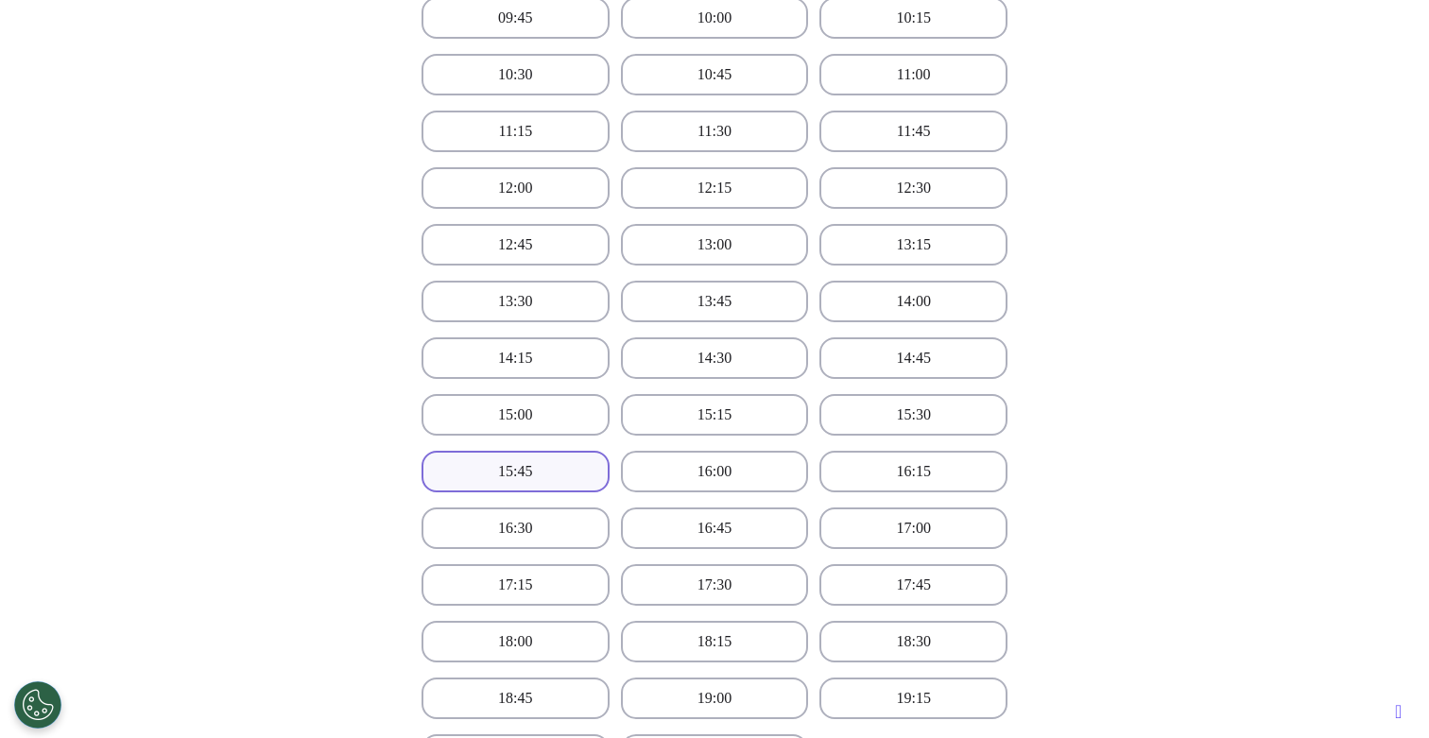
click at [522, 455] on button "15:45" at bounding box center [515, 472] width 188 height 42
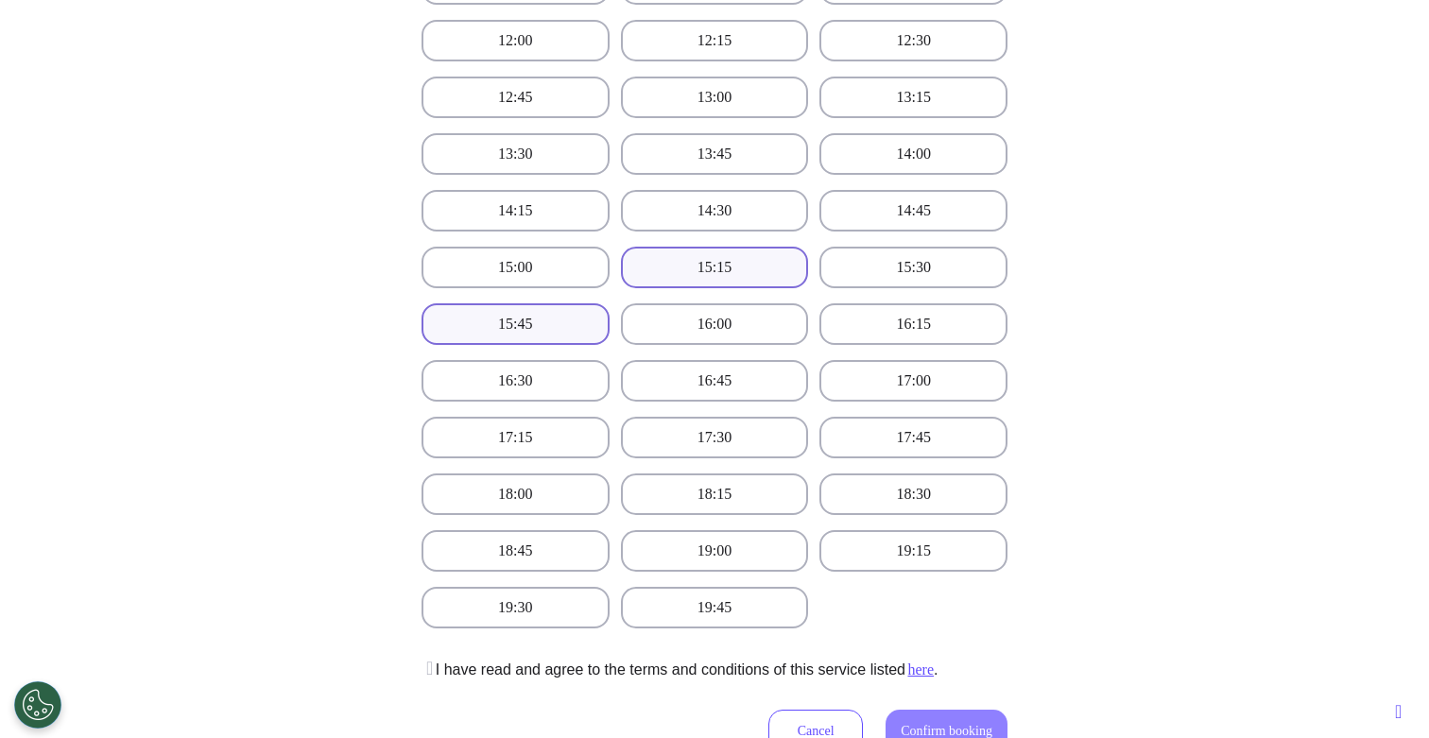
scroll to position [1019, 0]
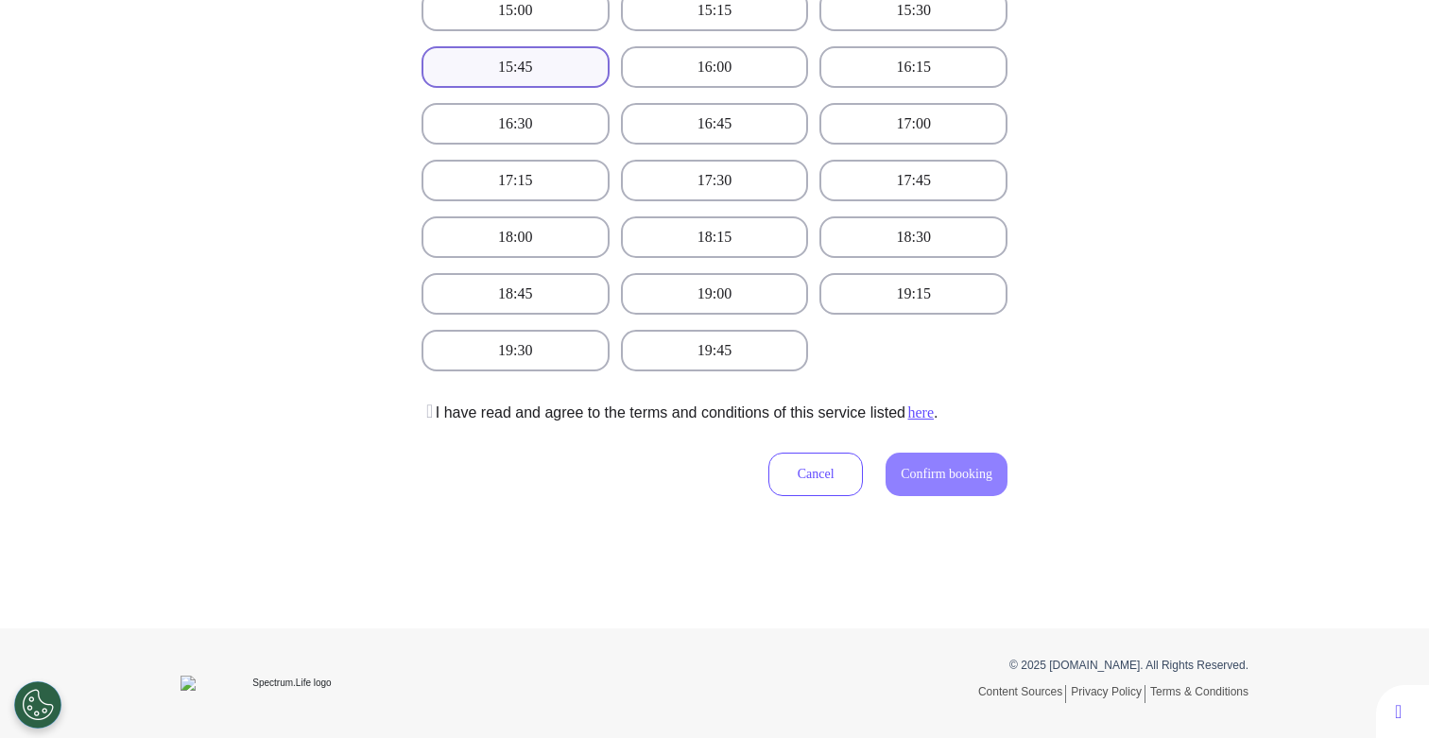
click at [830, 420] on p "I have read and agree to the terms and conditions of this service listed here ." at bounding box center [679, 413] width 516 height 23
click at [421, 416] on icon at bounding box center [426, 411] width 11 height 19
click at [896, 458] on button "Confirm booking" at bounding box center [946, 474] width 122 height 43
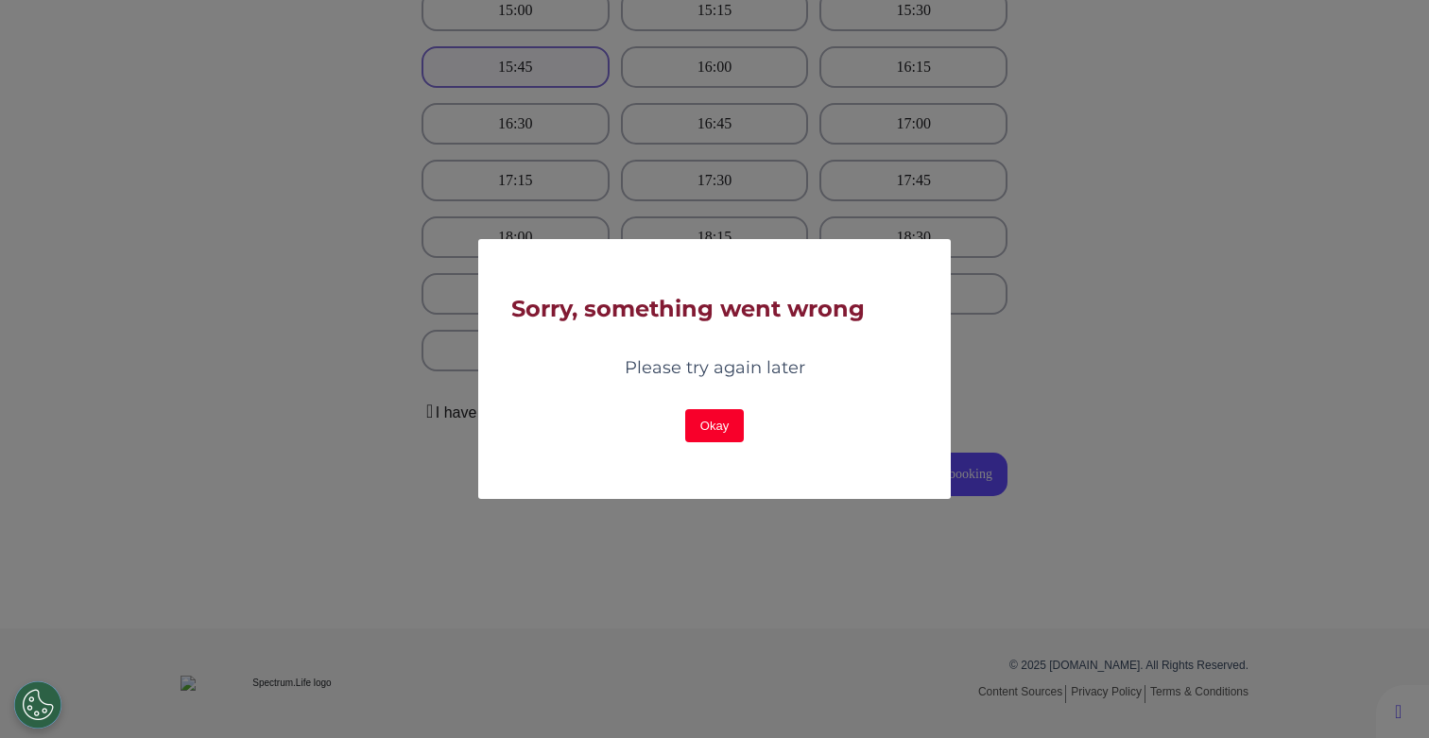
click at [720, 429] on button "Okay" at bounding box center [714, 425] width 59 height 33
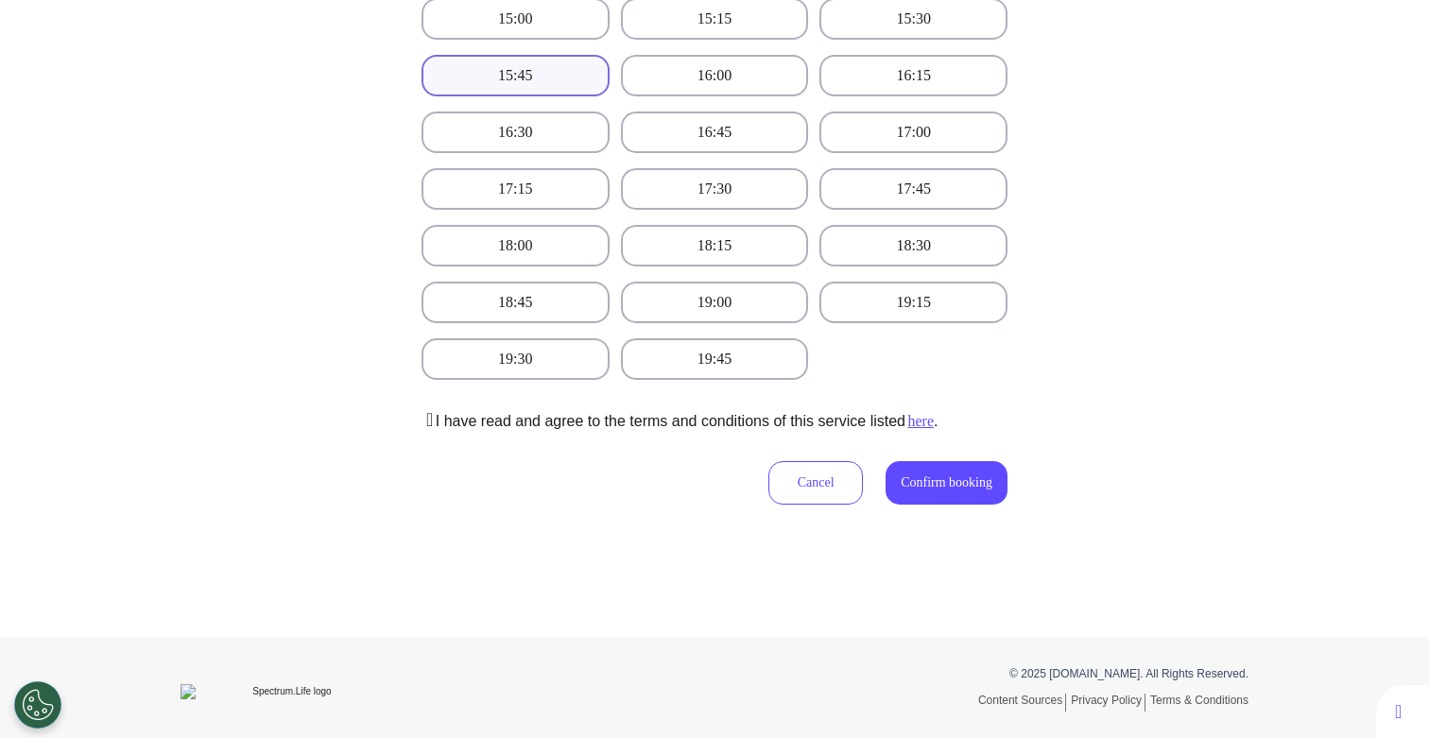
scroll to position [1008, 0]
click at [520, 366] on button "19:30" at bounding box center [515, 361] width 188 height 42
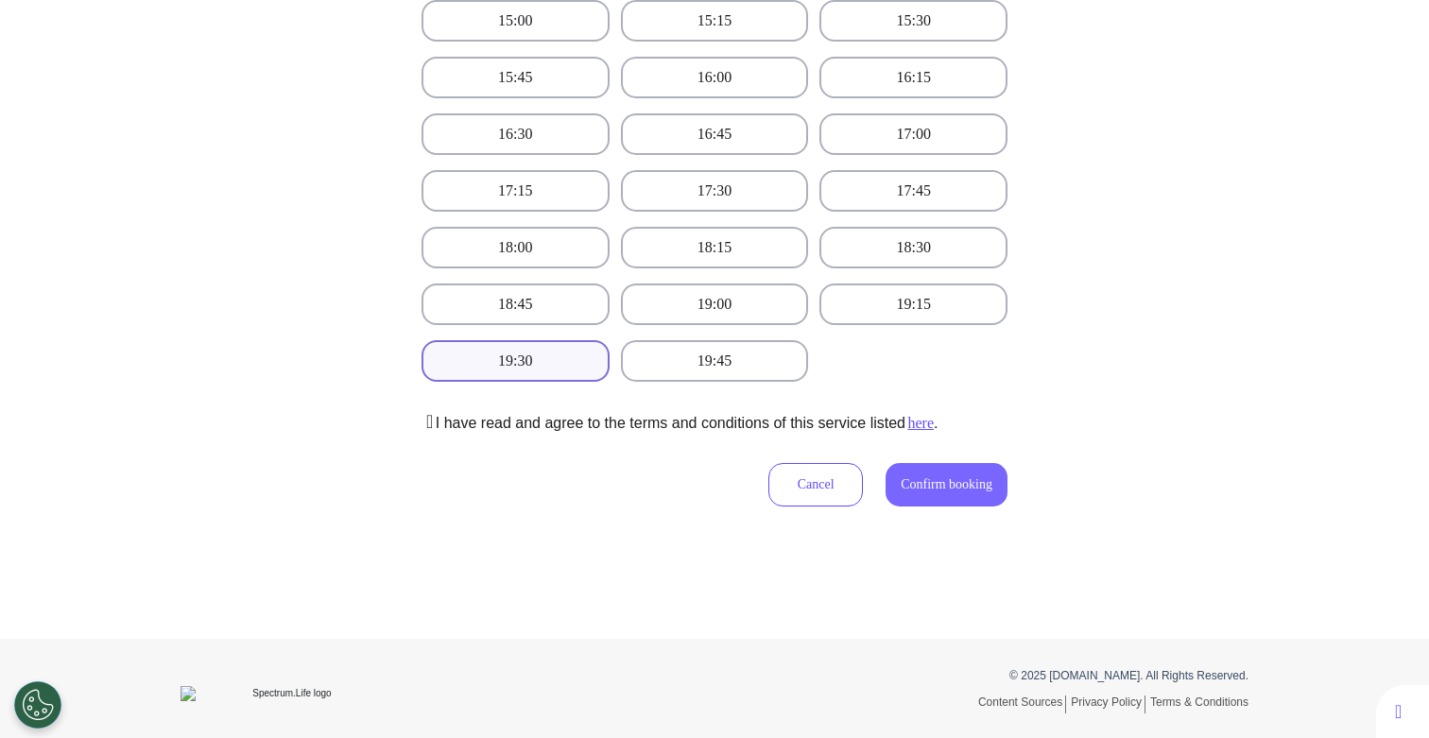
click at [900, 487] on span "Confirm booking" at bounding box center [946, 484] width 92 height 14
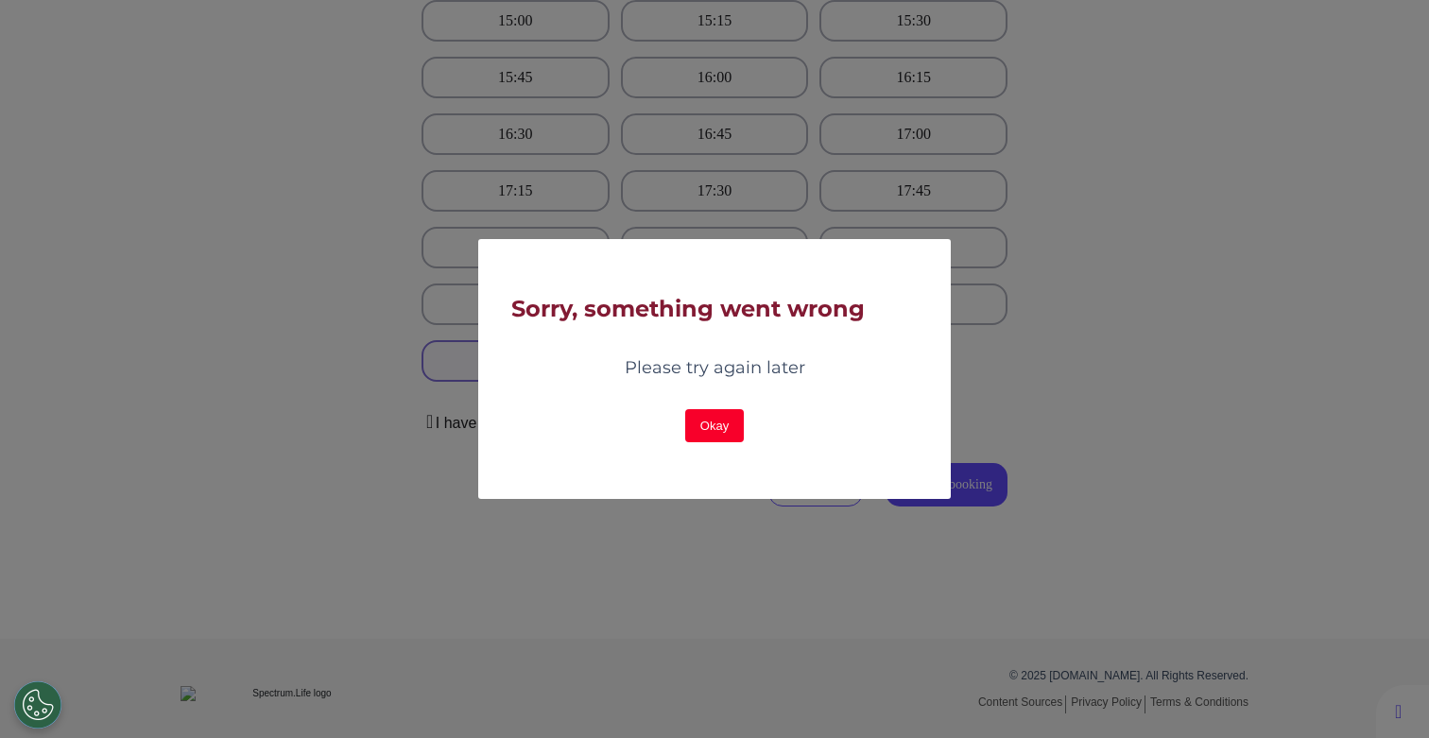
click at [713, 419] on button "Okay" at bounding box center [714, 425] width 59 height 33
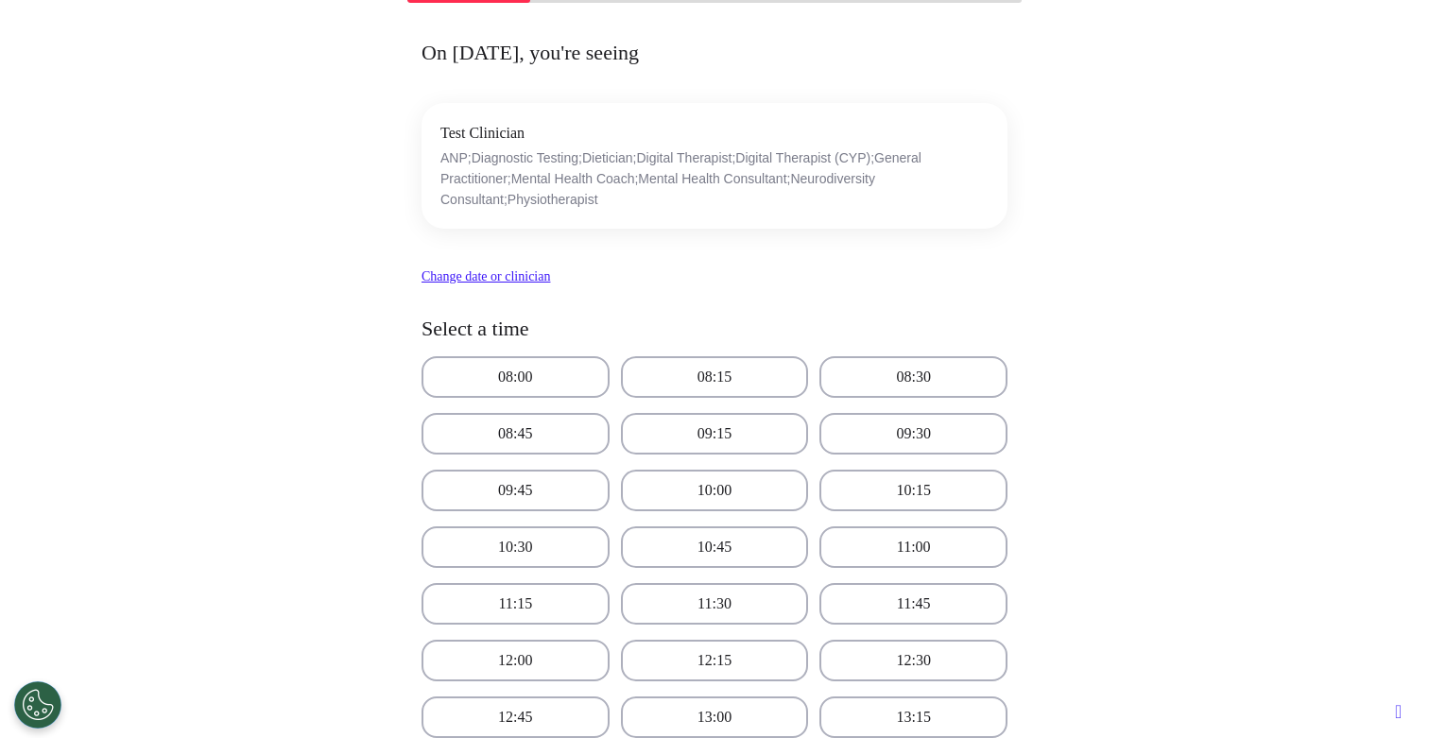
scroll to position [0, 0]
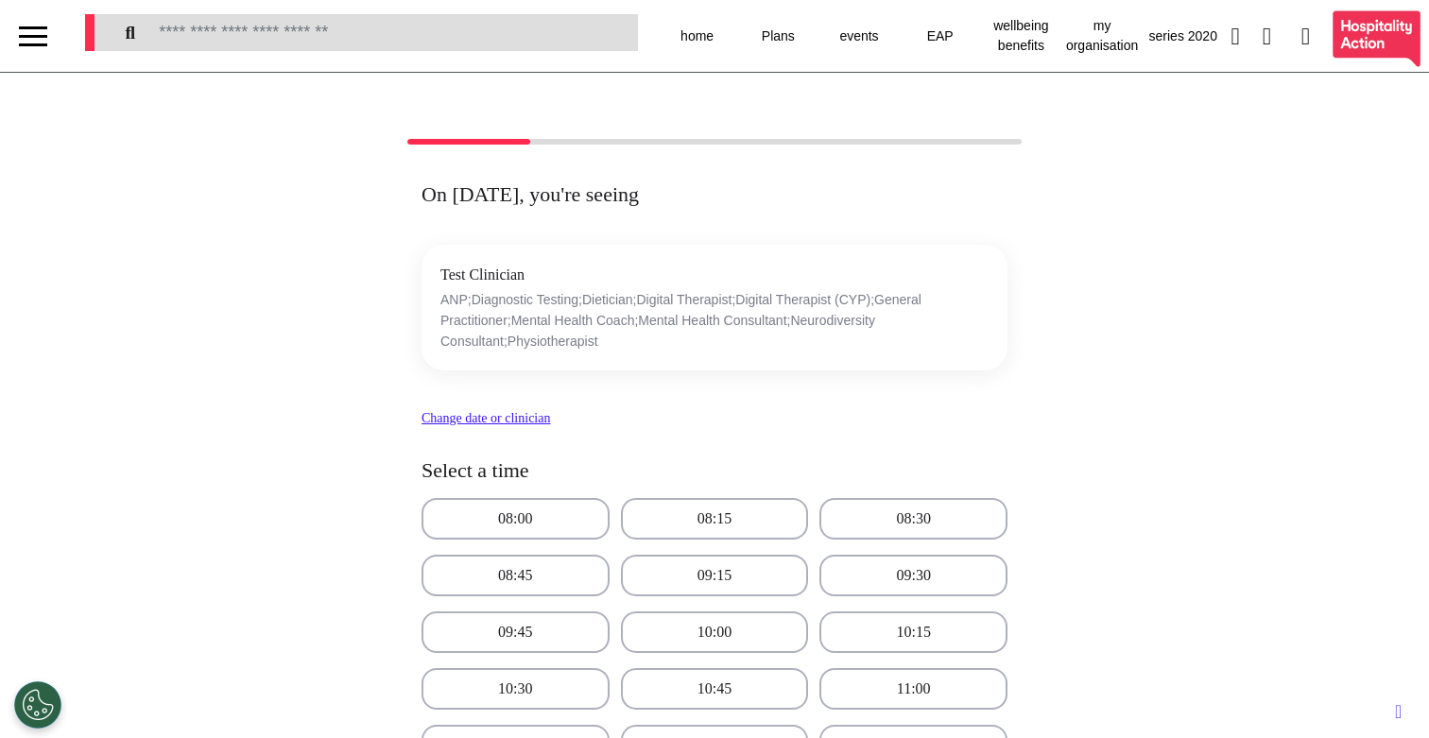
click at [51, 41] on div at bounding box center [33, 36] width 66 height 72
click at [33, 33] on div at bounding box center [33, 36] width 28 height 31
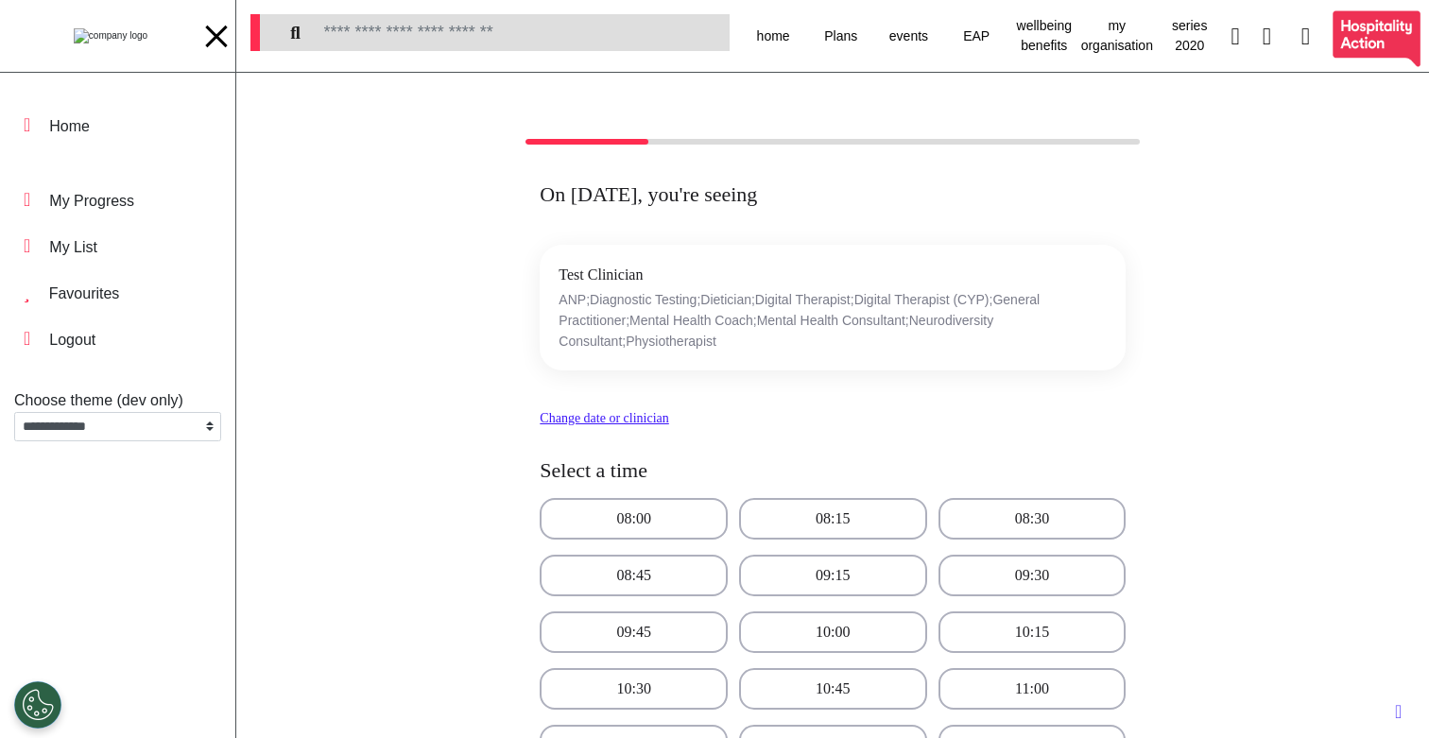
click at [118, 30] on img at bounding box center [111, 35] width 74 height 15
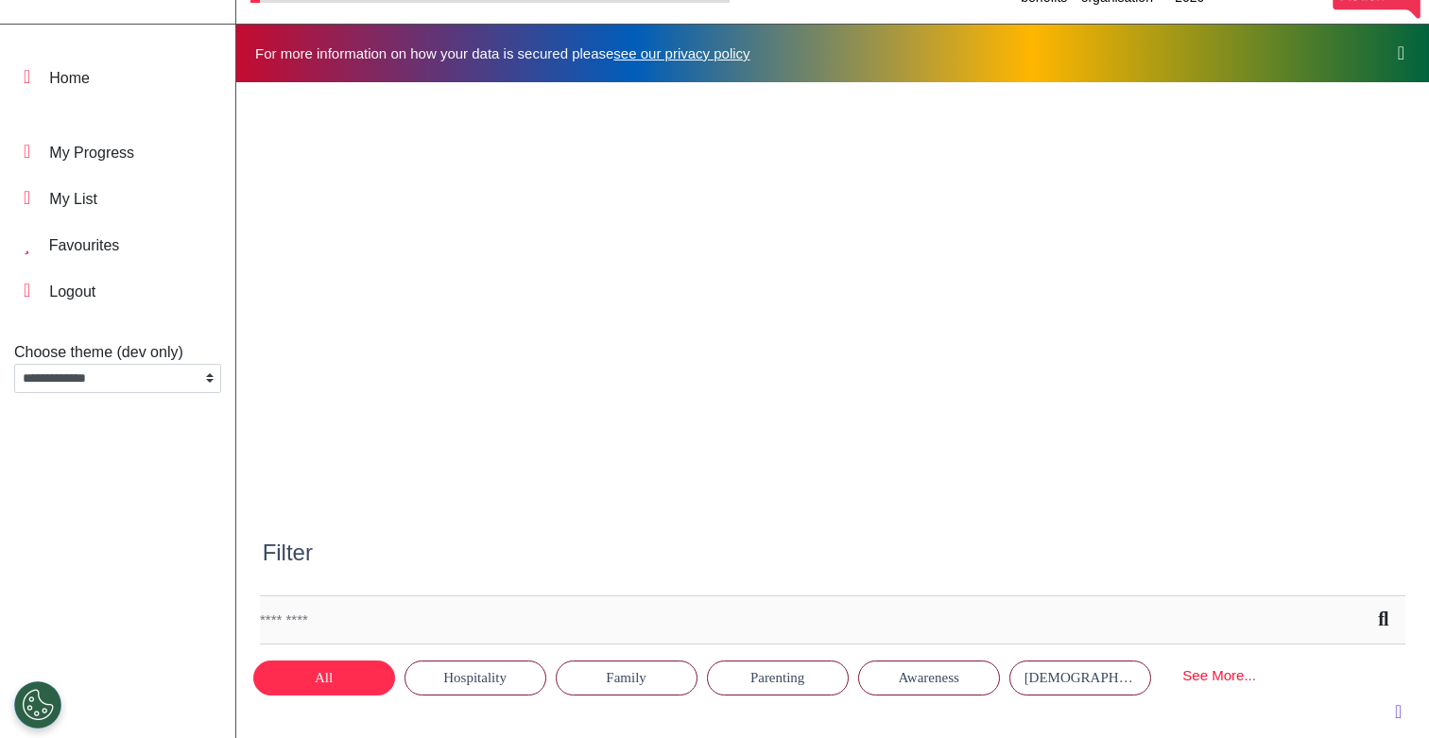
scroll to position [0, 713]
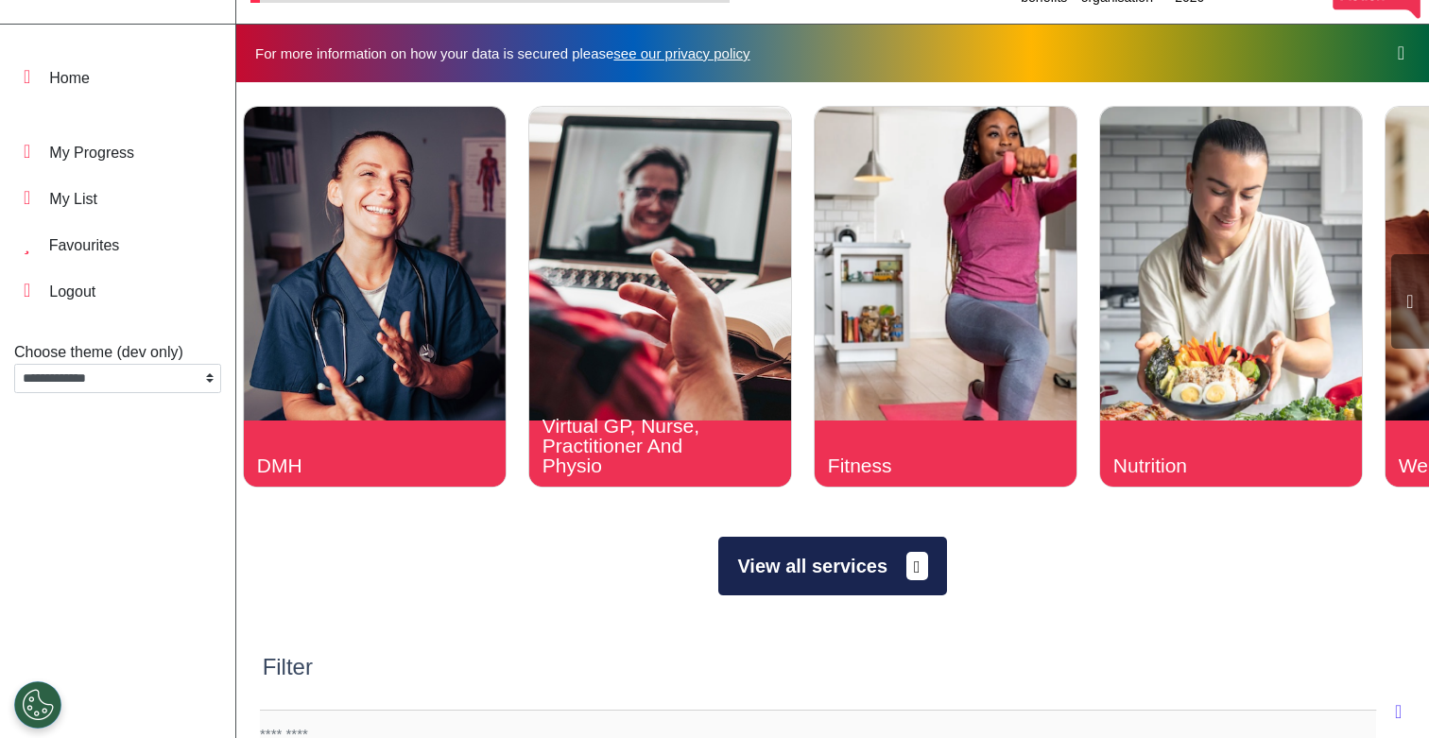
click at [745, 563] on button "View all services" at bounding box center [832, 566] width 228 height 59
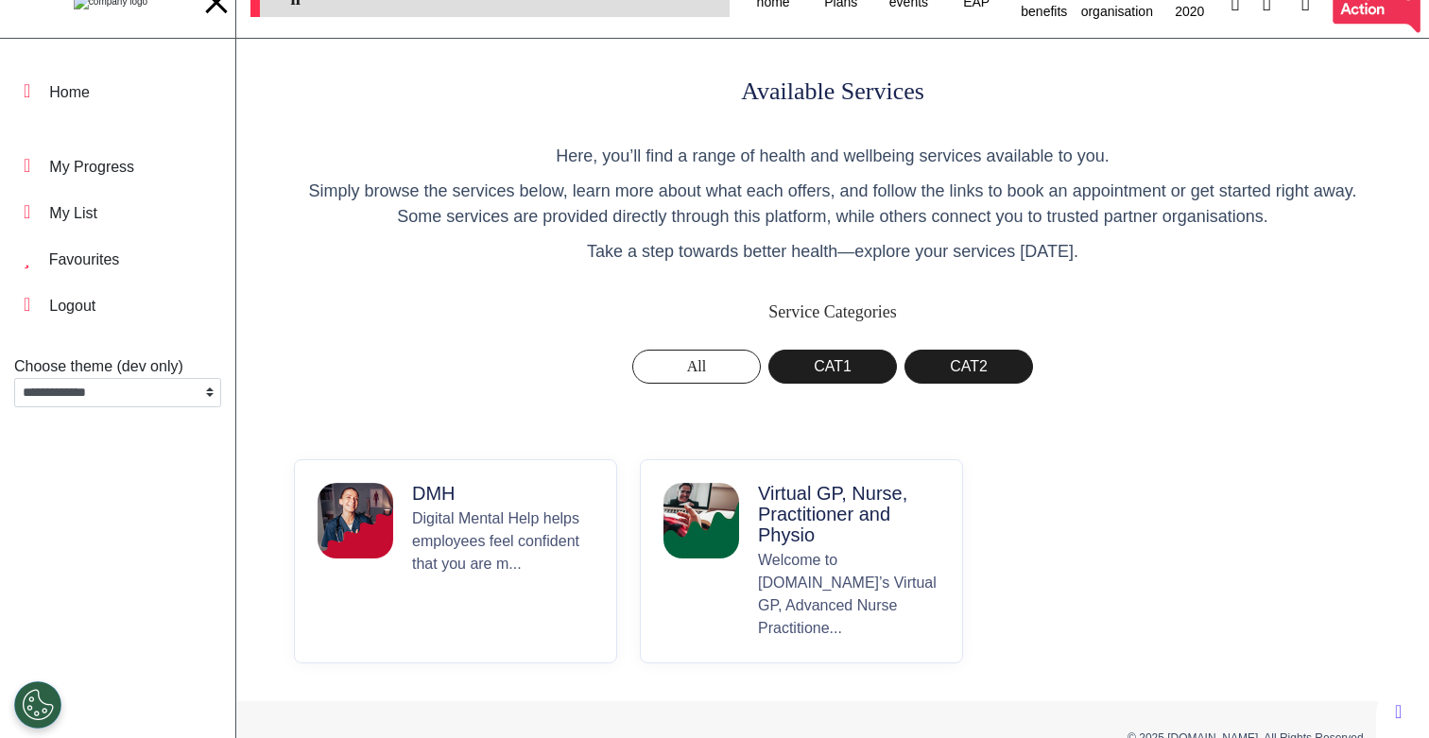
scroll to position [65, 0]
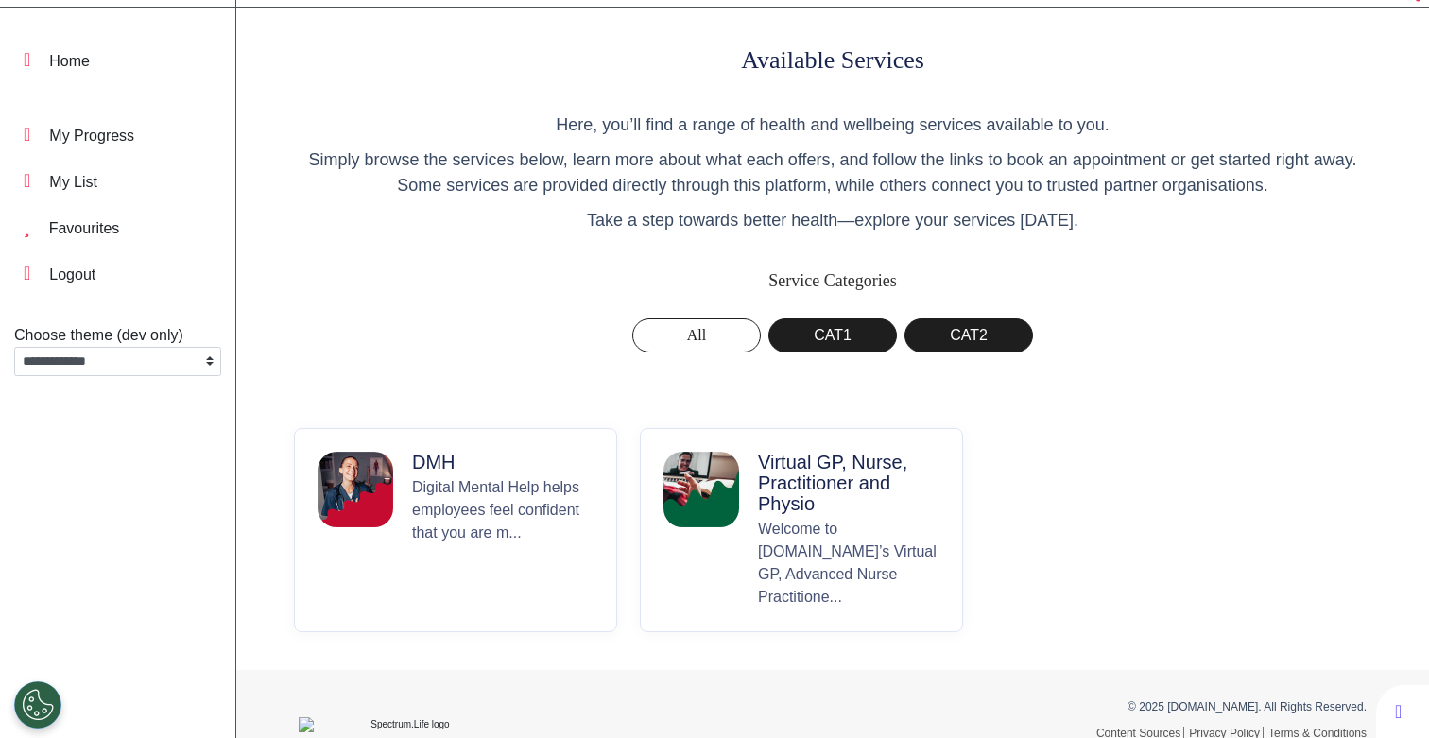
click at [779, 473] on p "Virtual GP, Nurse, Practitioner and Physio" at bounding box center [848, 483] width 181 height 62
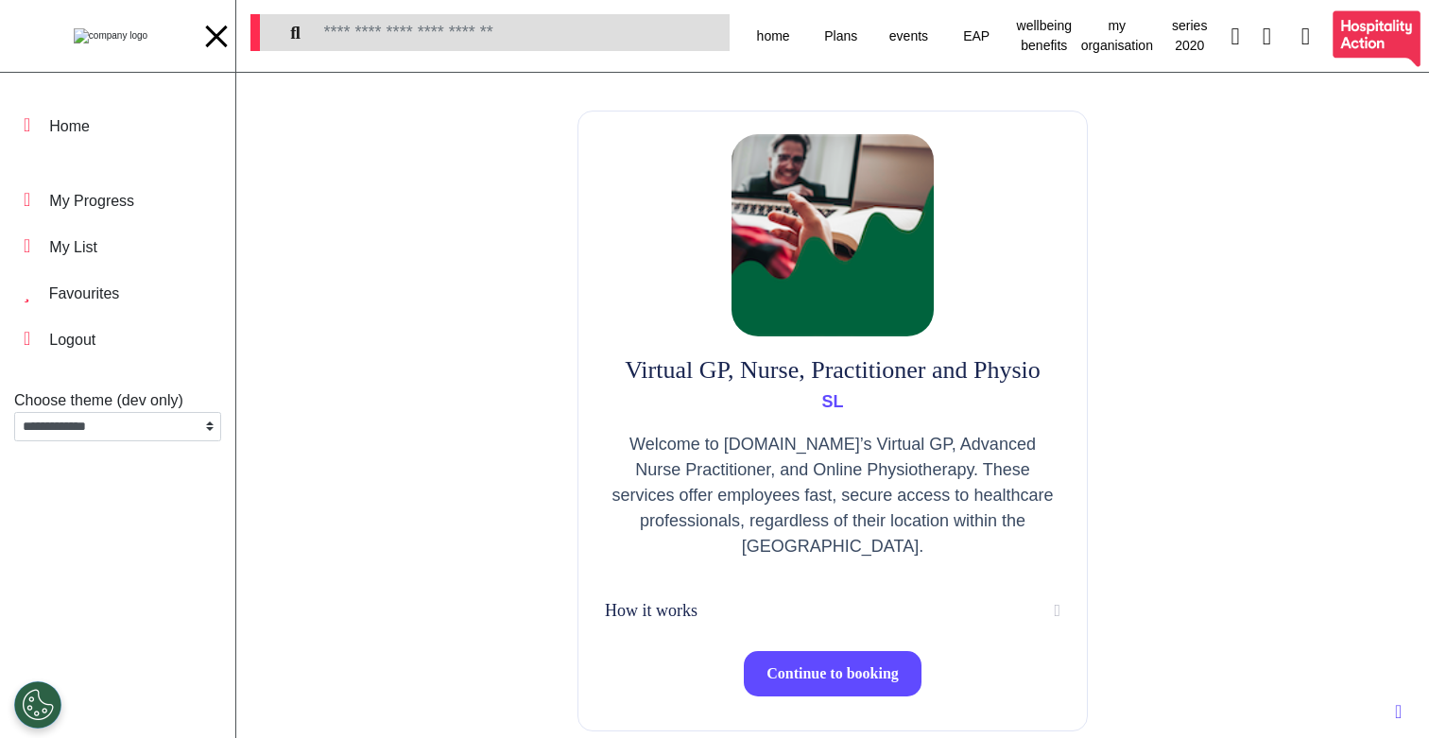
click at [779, 690] on button "Continue to booking" at bounding box center [833, 673] width 178 height 45
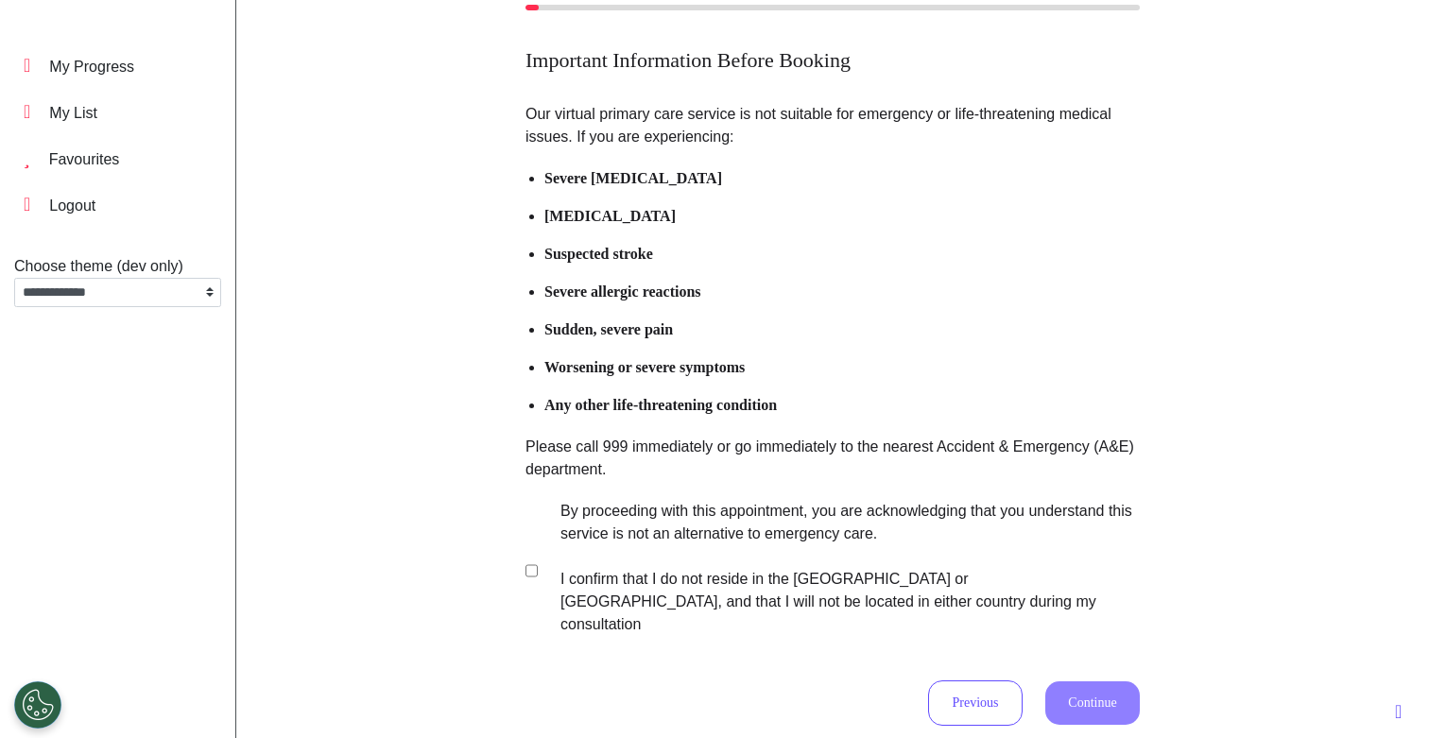
scroll to position [187, 0]
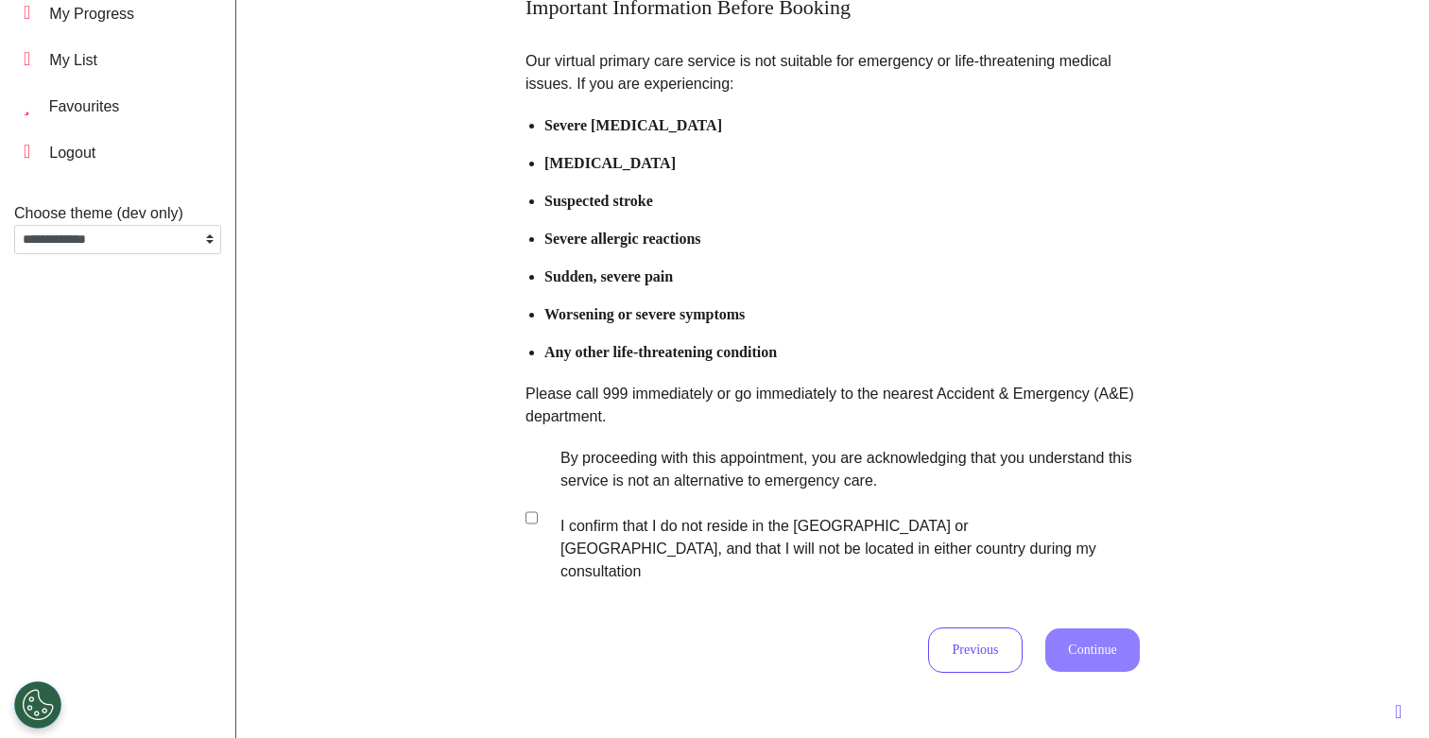
click at [679, 508] on label "By proceeding with this appointment, you are acknowledging that you understand …" at bounding box center [836, 515] width 591 height 136
click at [1112, 628] on button "Continue" at bounding box center [1092, 649] width 94 height 43
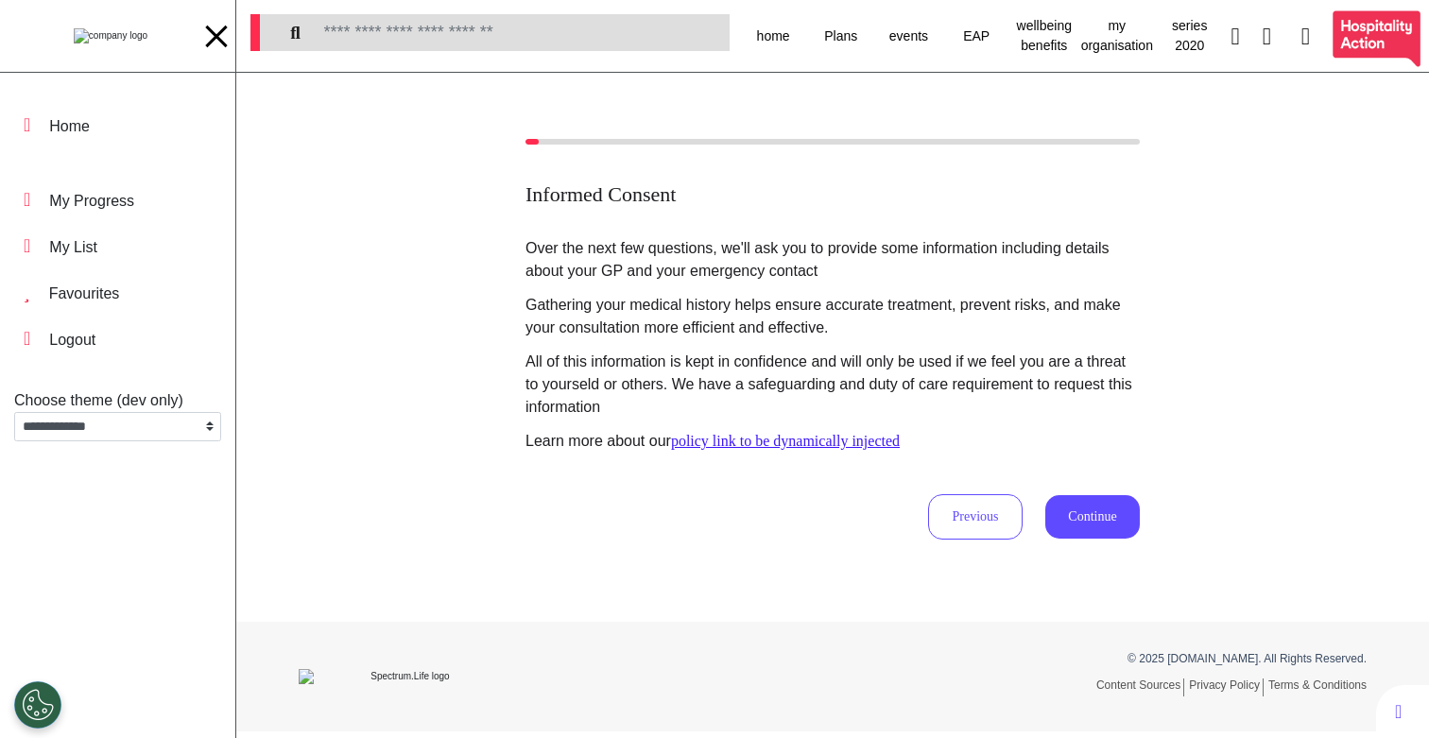
scroll to position [0, 0]
click at [1104, 533] on button "Continue" at bounding box center [1092, 516] width 94 height 43
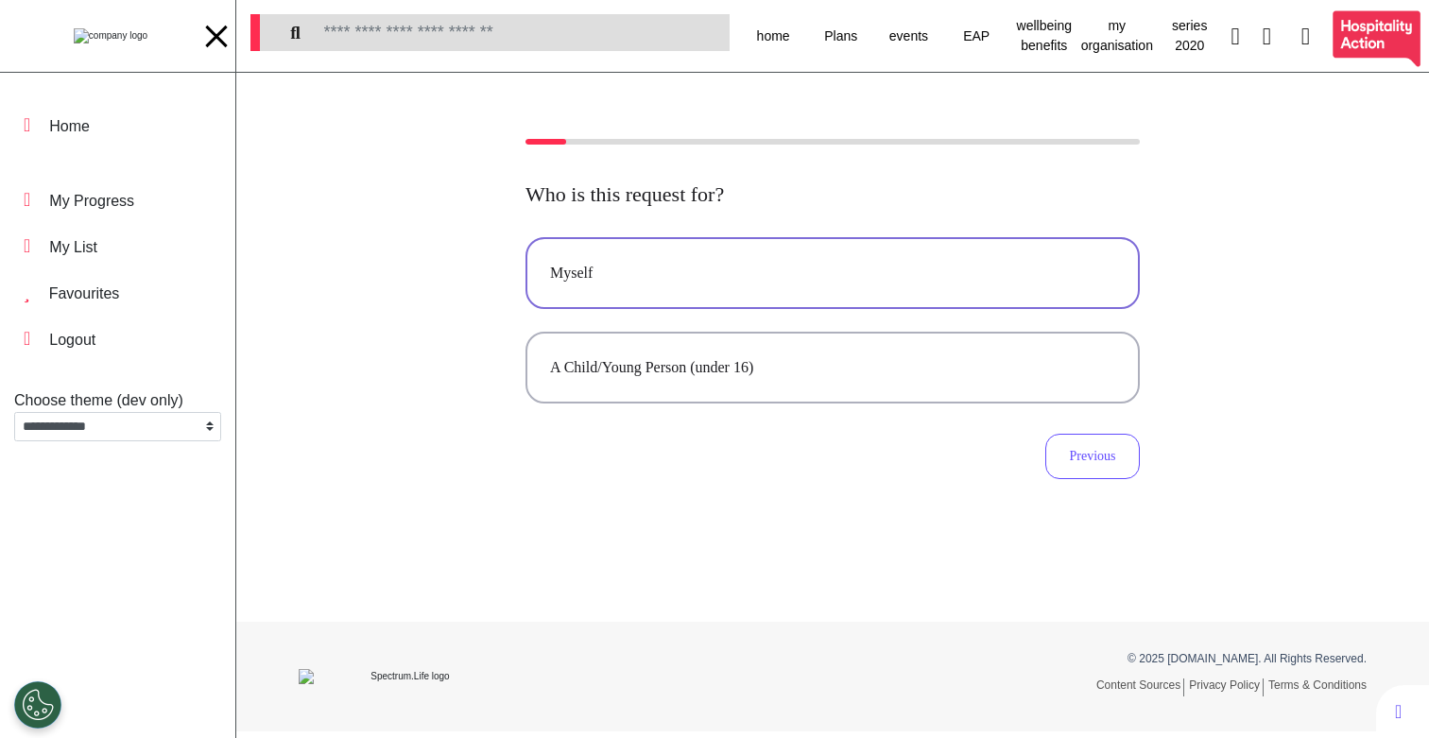
click at [694, 280] on div "Myself" at bounding box center [832, 273] width 565 height 23
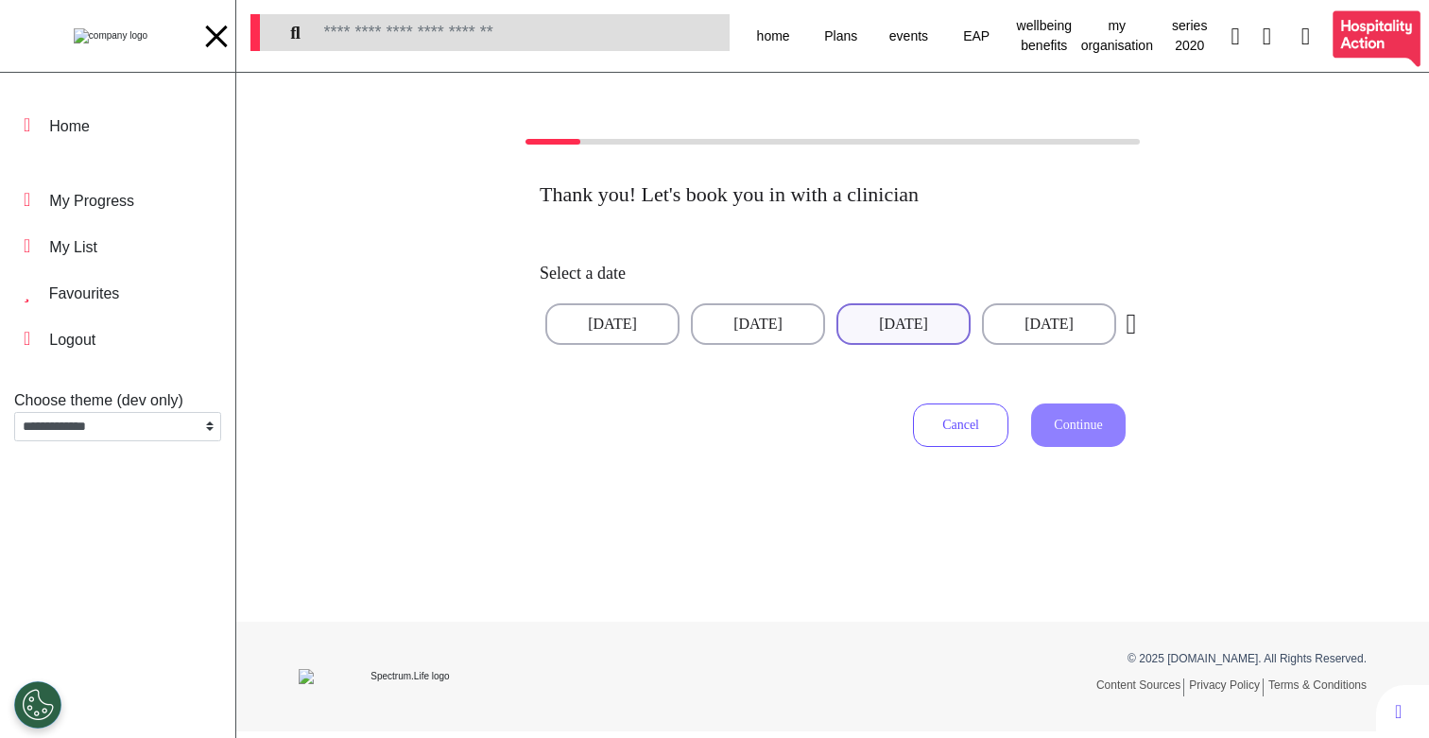
click at [895, 316] on button "[DATE]" at bounding box center [903, 324] width 134 height 42
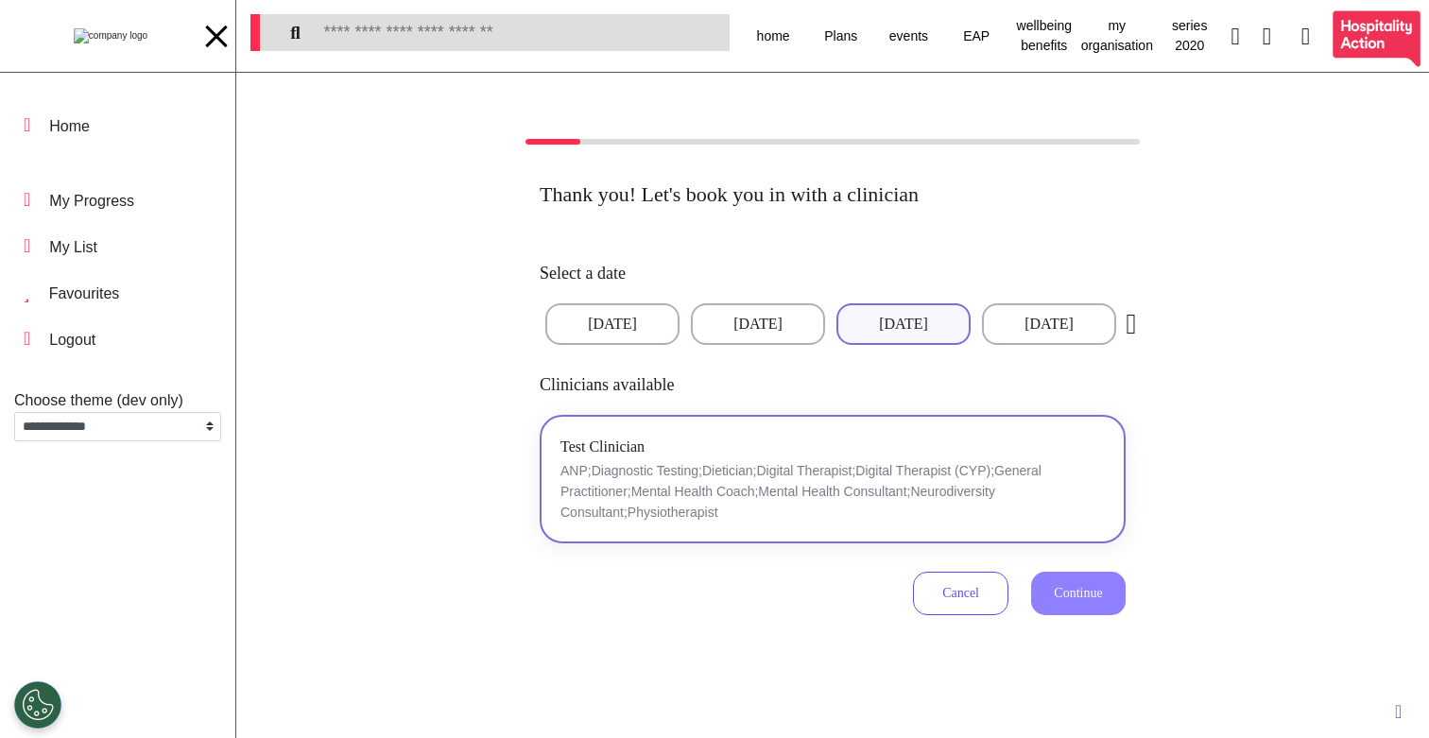
click at [1009, 523] on button "Test Clinician ANP;Diagnostic Testing;Dietician;Digital Therapist;Digital Thera…" at bounding box center [832, 479] width 586 height 129
click at [1069, 584] on button "Continue" at bounding box center [1078, 593] width 94 height 43
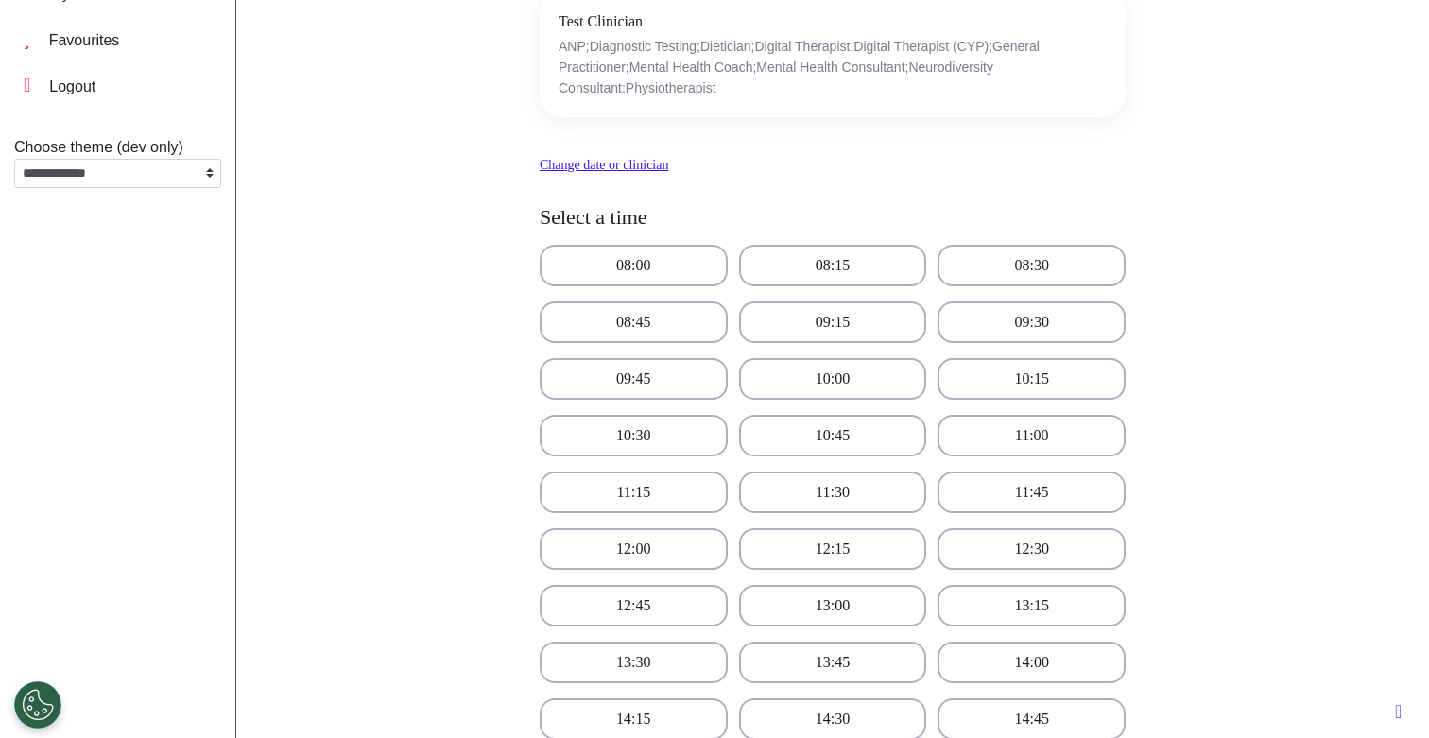
scroll to position [264, 0]
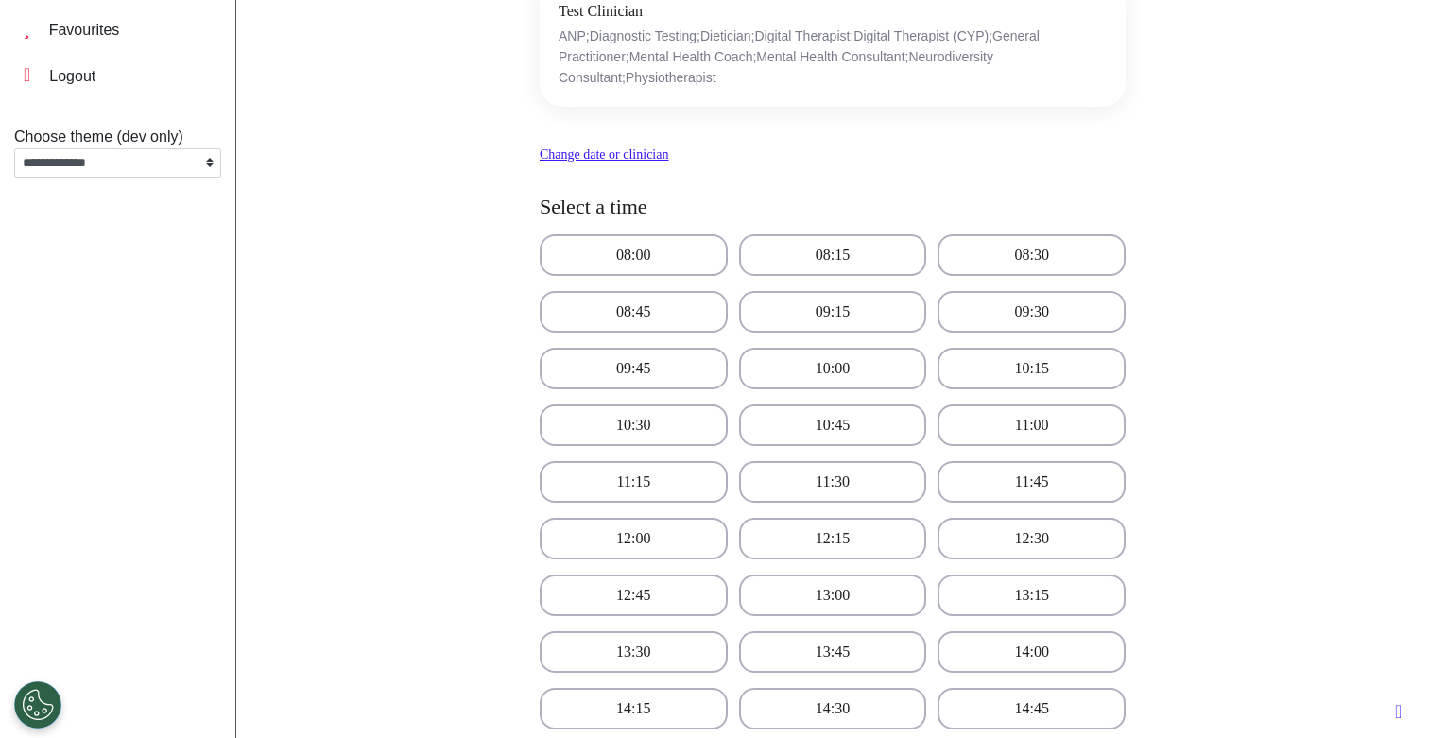
click at [813, 517] on div "08:00 08:15 08:30 08:45 09:15 09:30 09:45 10:00 10:15 10:30 10:45 11:00 11:15 1…" at bounding box center [832, 680] width 586 height 892
click at [845, 475] on button "11:30" at bounding box center [833, 482] width 188 height 42
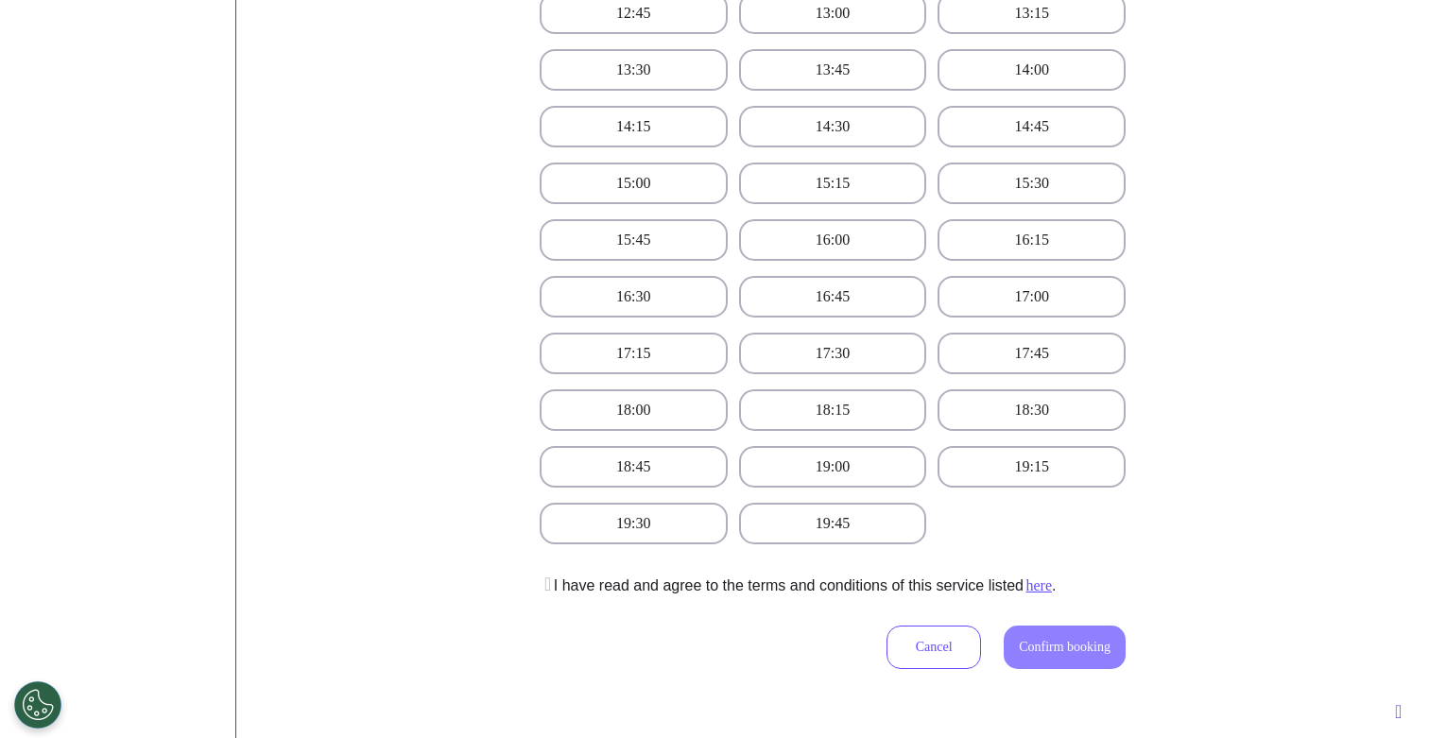
scroll to position [976, 0]
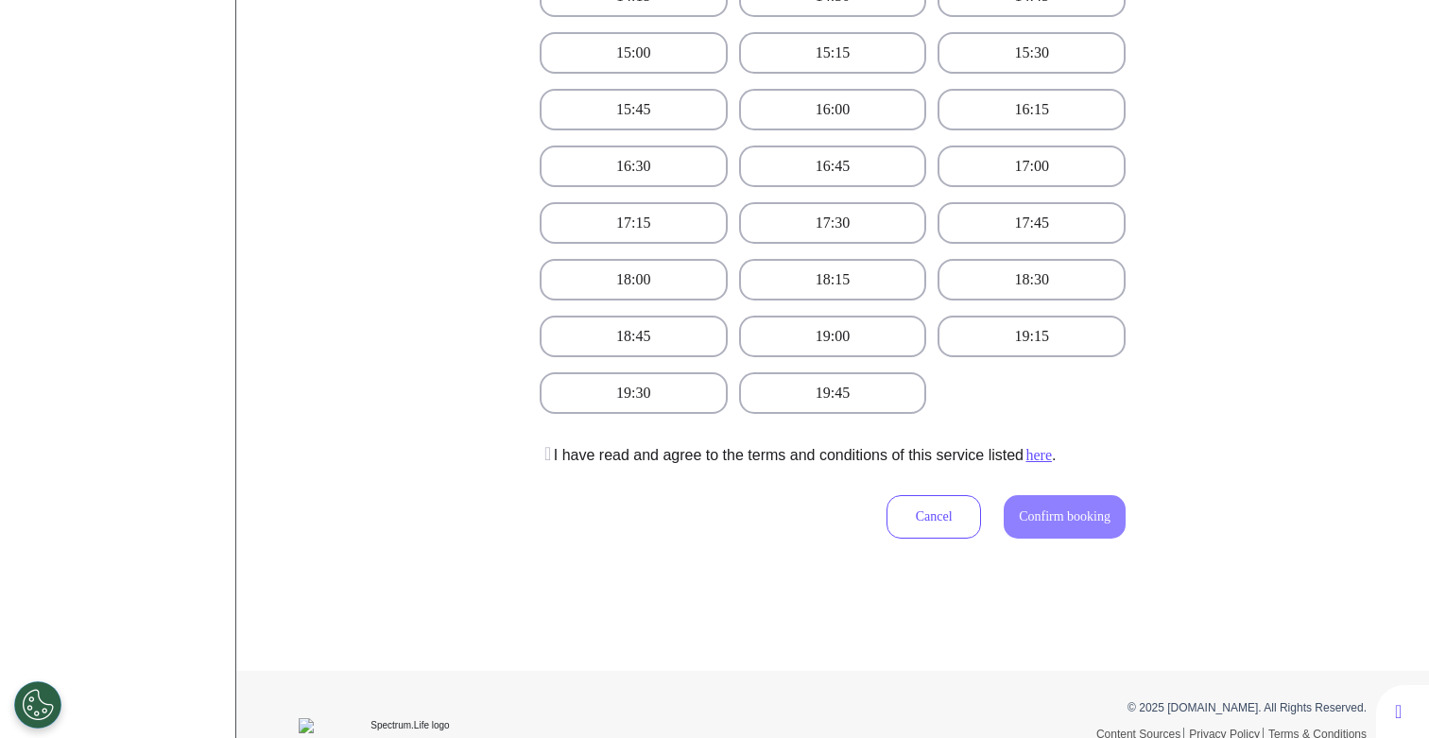
click at [848, 463] on p "I have read and agree to the terms and conditions of this service listed here ." at bounding box center [797, 455] width 516 height 23
click at [542, 460] on icon at bounding box center [544, 453] width 11 height 19
click at [1082, 509] on span "Confirm booking" at bounding box center [1065, 516] width 92 height 14
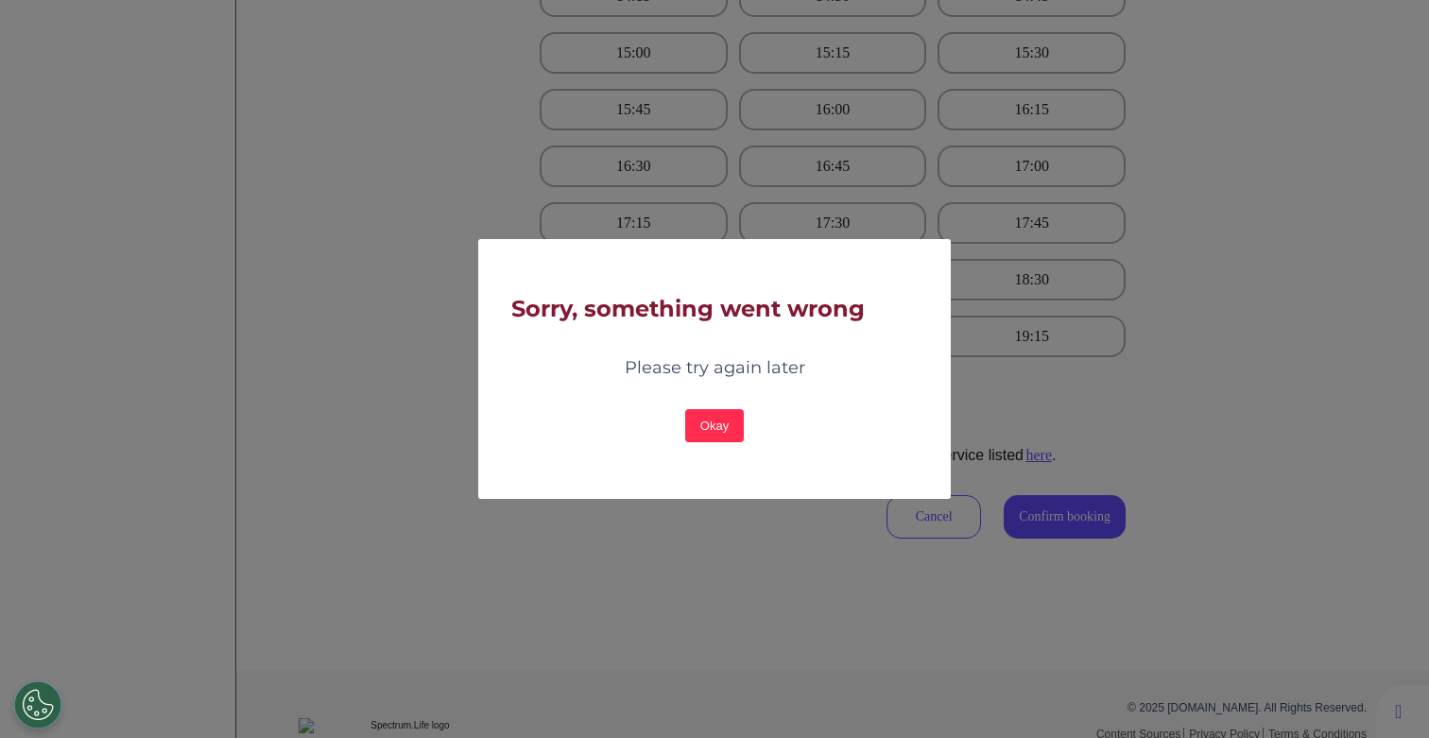
click at [721, 442] on div "Sorry, something went wrong Please try again later Okay" at bounding box center [714, 369] width 444 height 261
click at [706, 424] on button "Okay" at bounding box center [714, 425] width 59 height 33
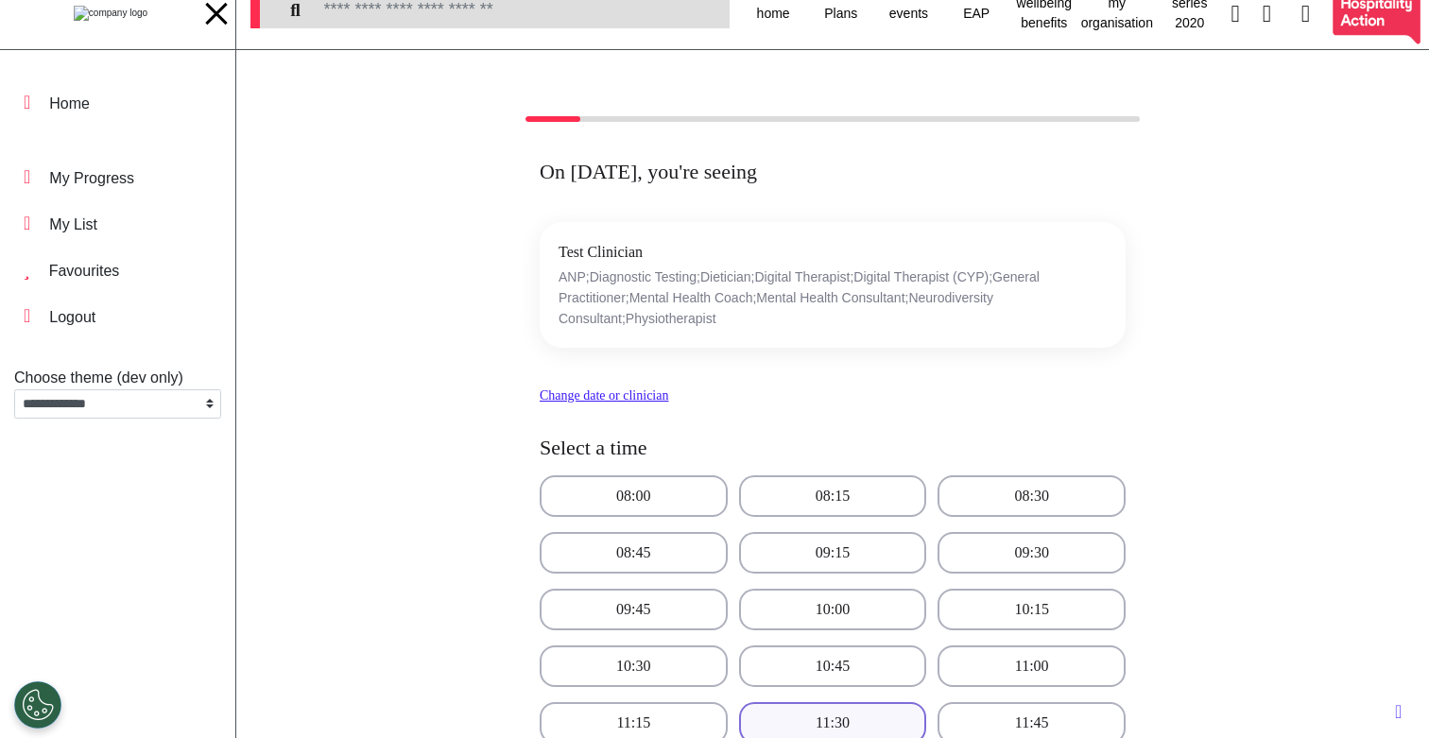
scroll to position [0, 0]
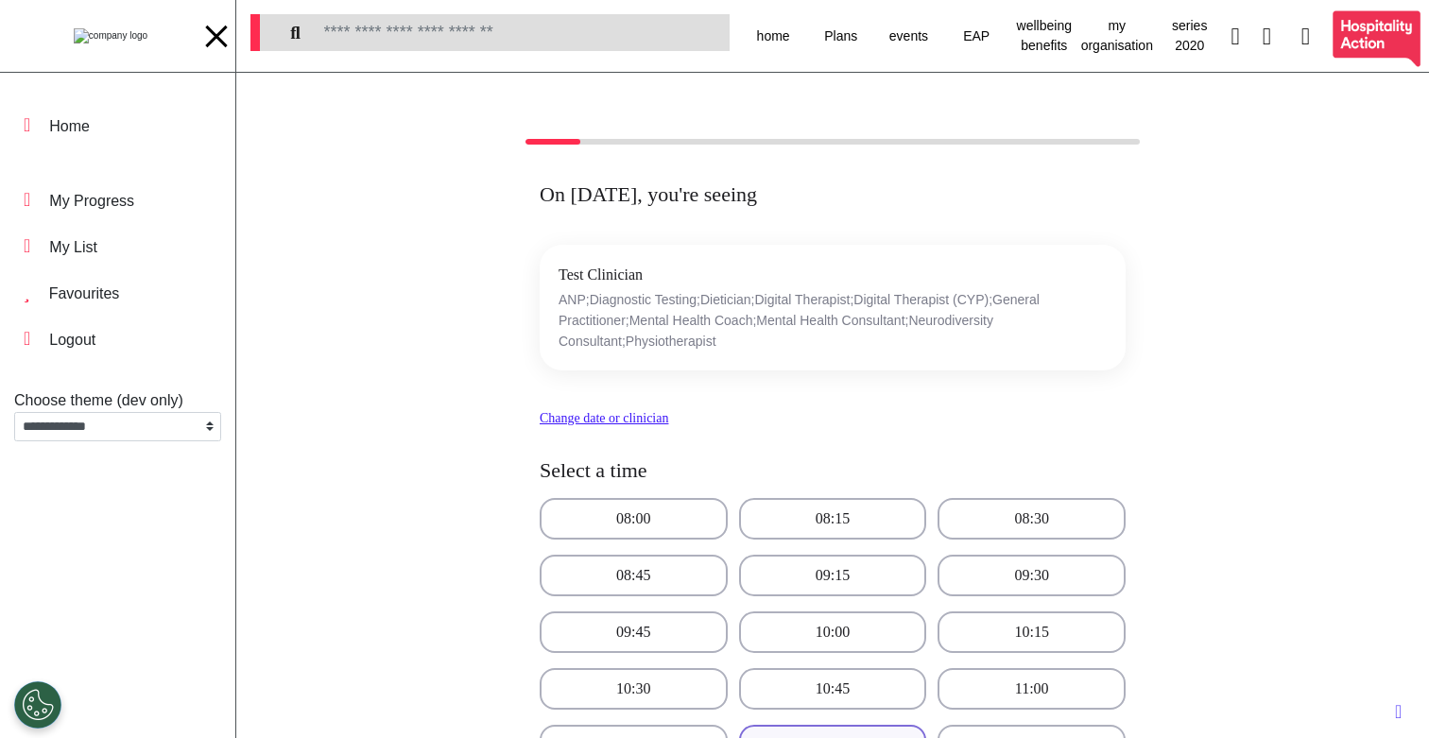
click at [118, 58] on div at bounding box center [110, 36] width 202 height 72
click at [103, 28] on img at bounding box center [111, 35] width 74 height 15
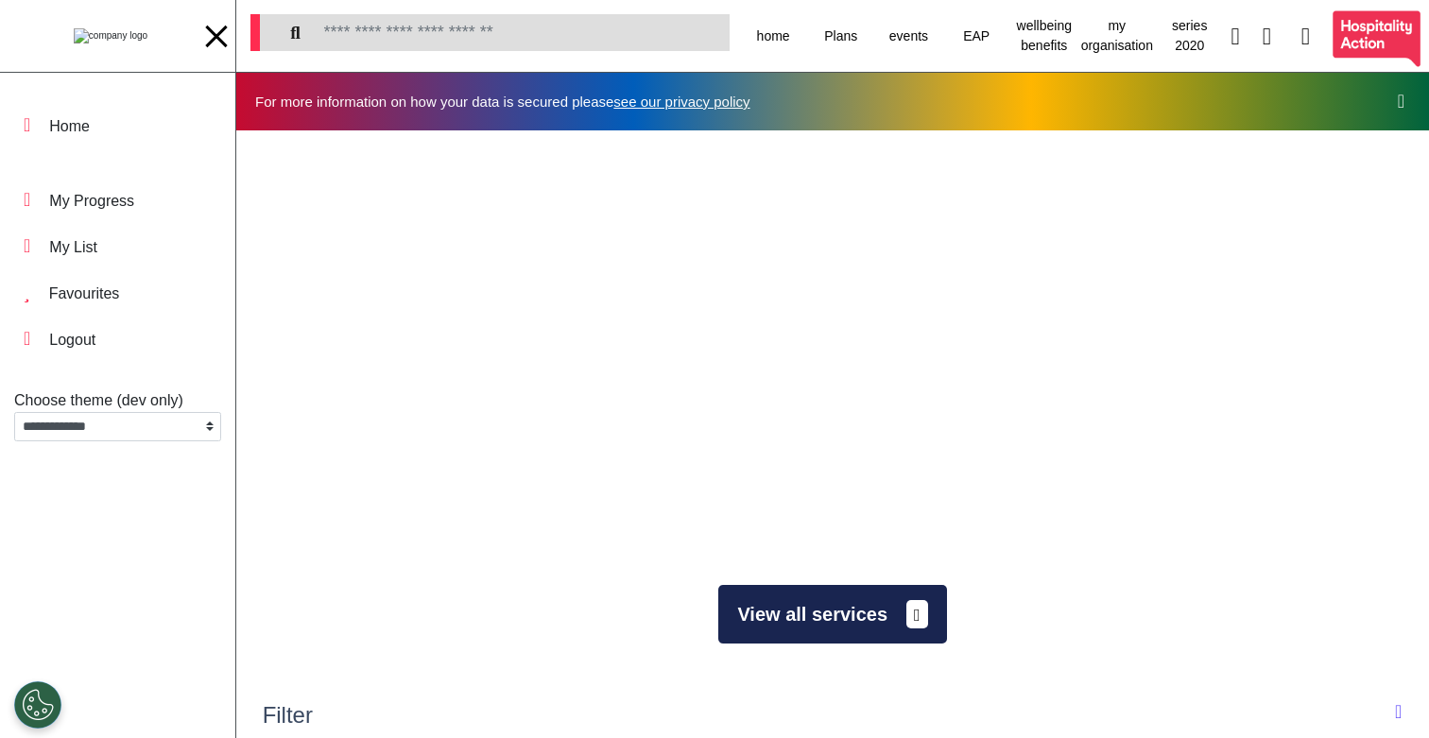
scroll to position [0, 713]
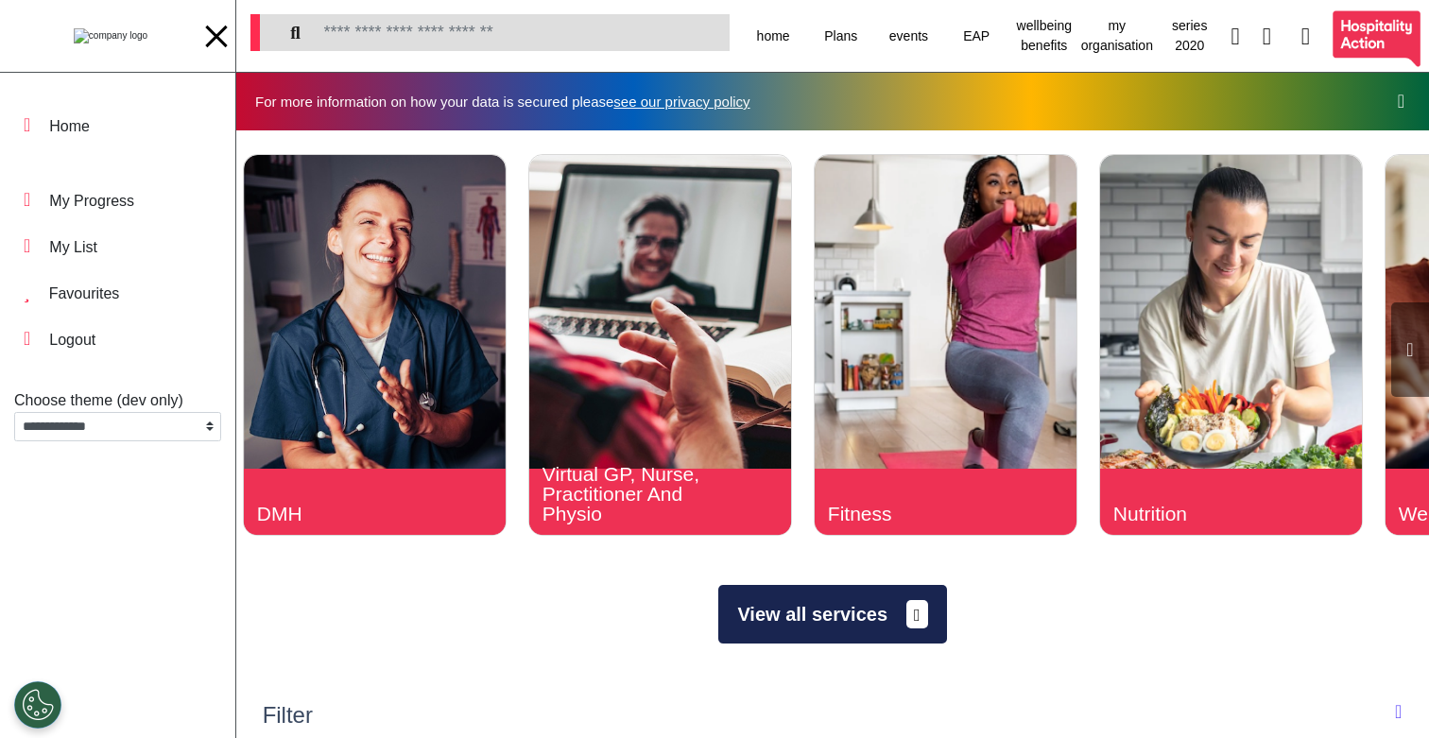
click at [788, 613] on button "View all services" at bounding box center [832, 614] width 228 height 59
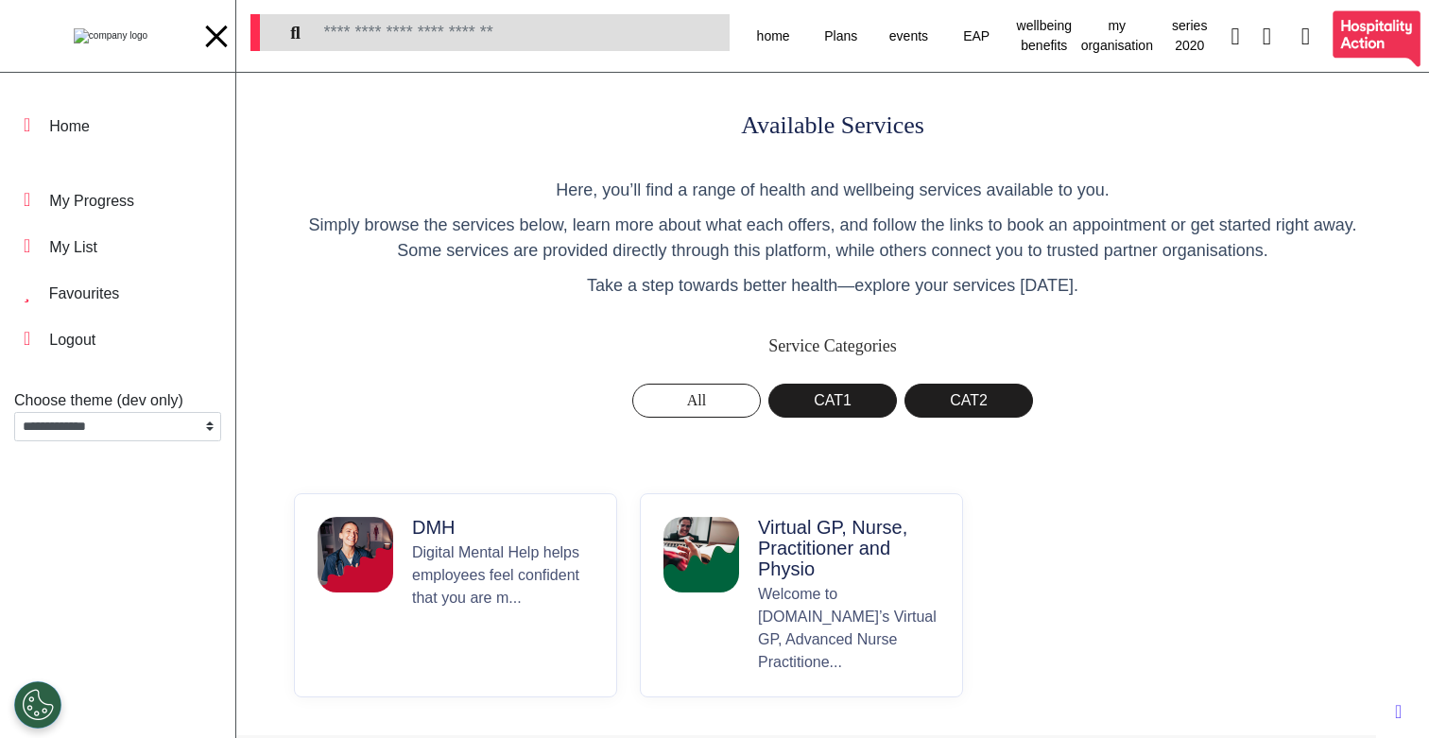
click at [839, 578] on p "Virtual GP, Nurse, Practitioner and Physio" at bounding box center [848, 548] width 181 height 62
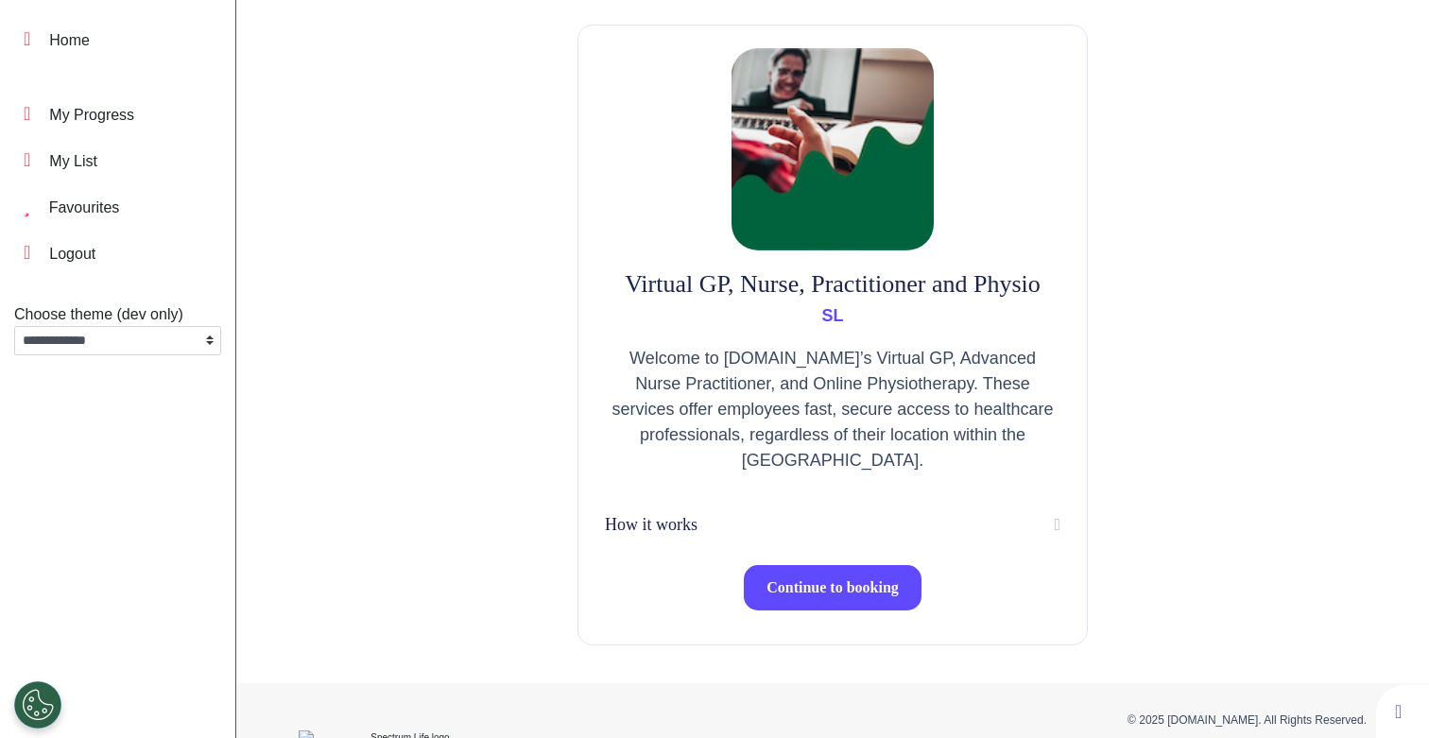
scroll to position [114, 0]
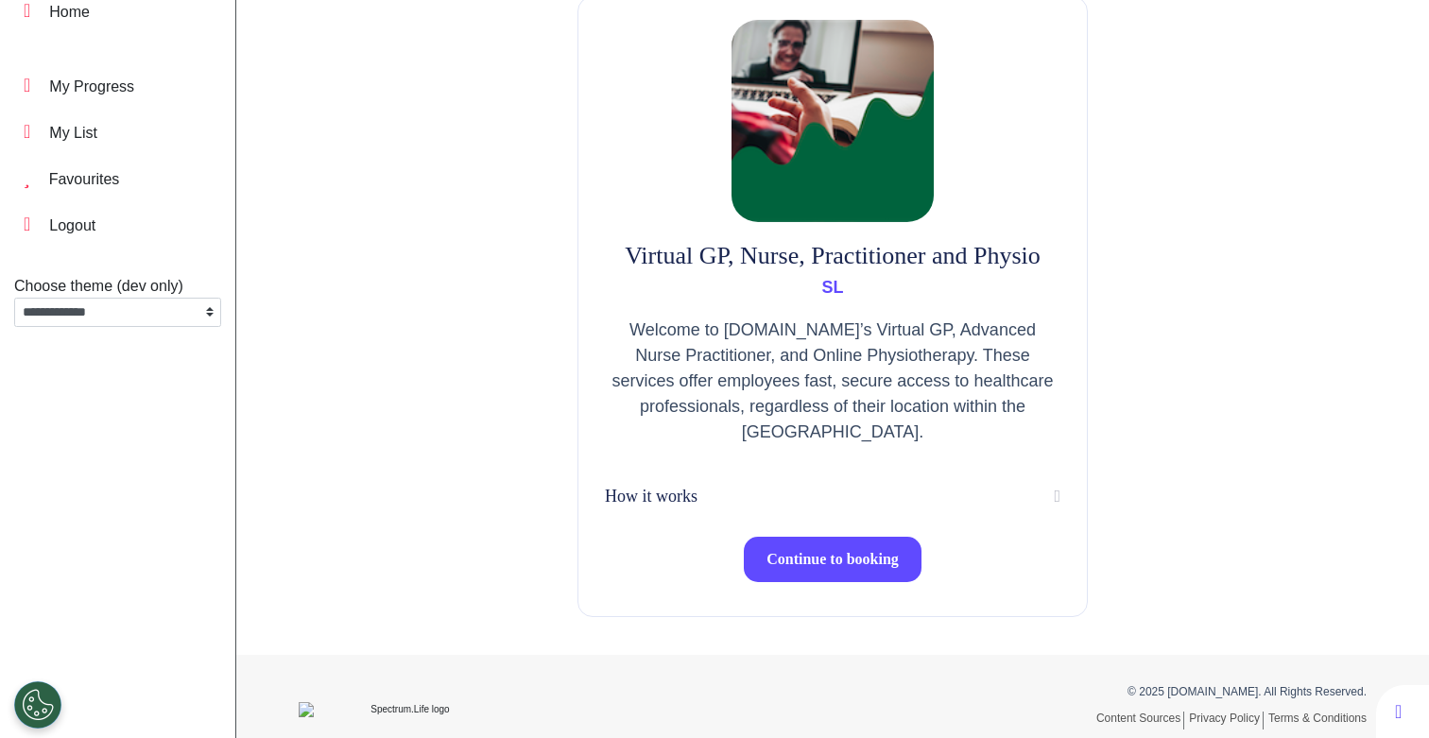
click at [817, 574] on button "Continue to booking" at bounding box center [833, 559] width 178 height 45
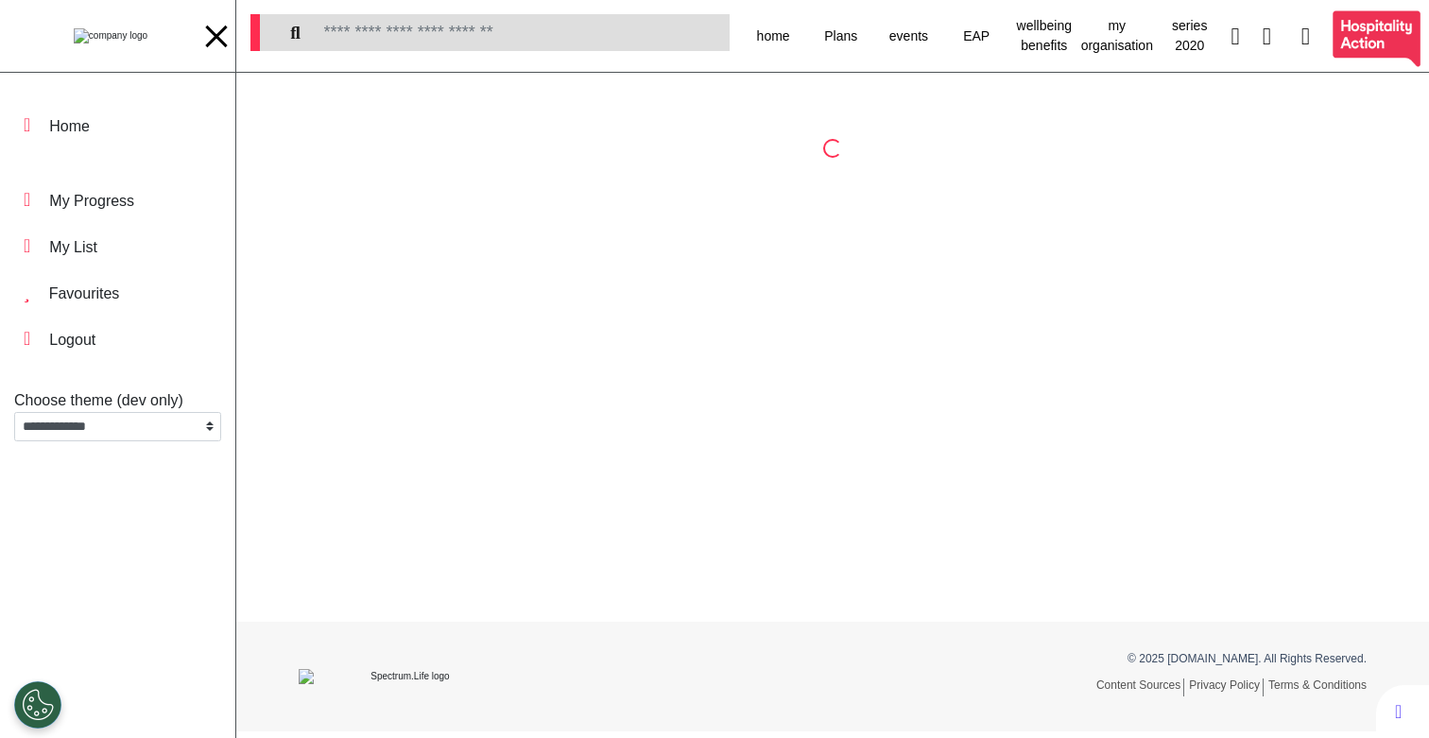
click at [220, 47] on div at bounding box center [216, 36] width 28 height 31
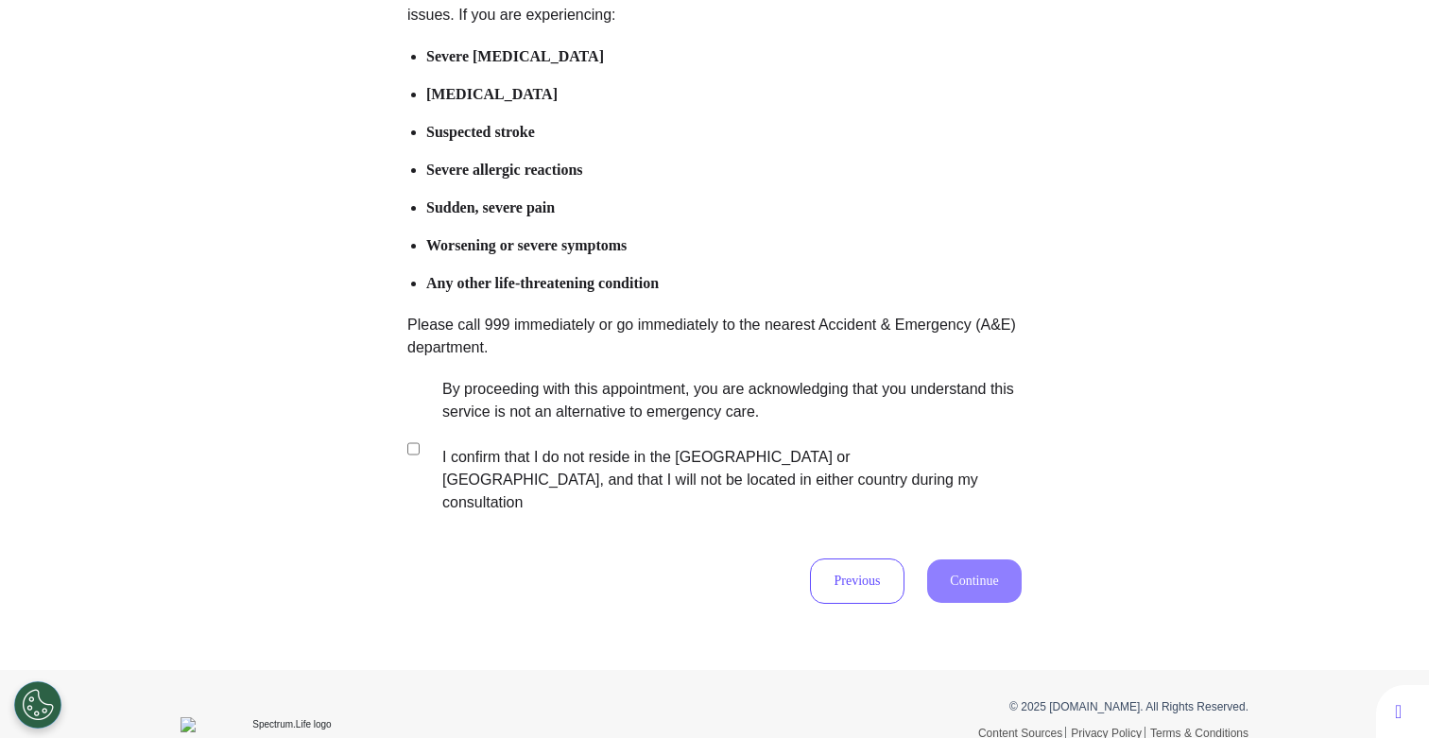
scroll to position [275, 0]
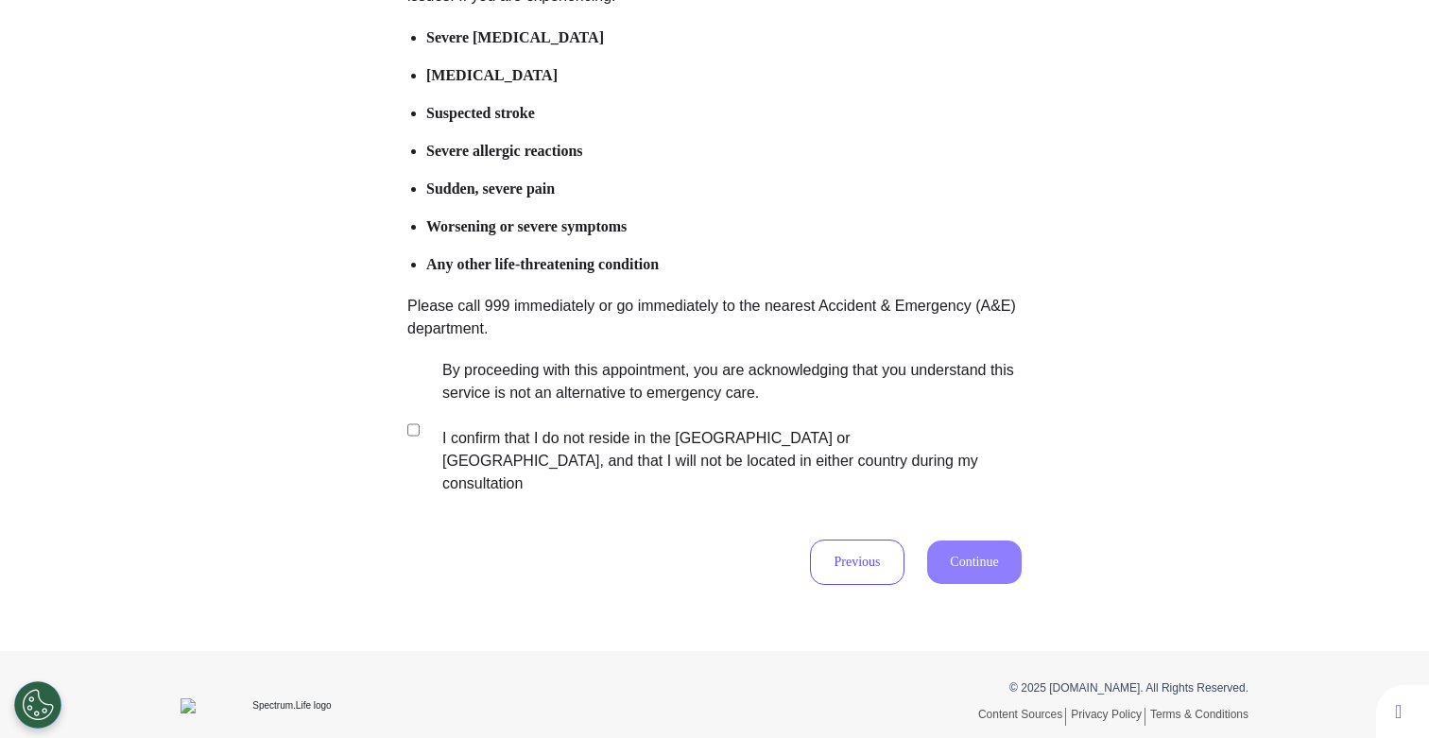
click at [562, 398] on label "By proceeding with this appointment, you are acknowledging that you understand …" at bounding box center [718, 427] width 591 height 136
click at [944, 540] on button "Continue" at bounding box center [974, 561] width 94 height 43
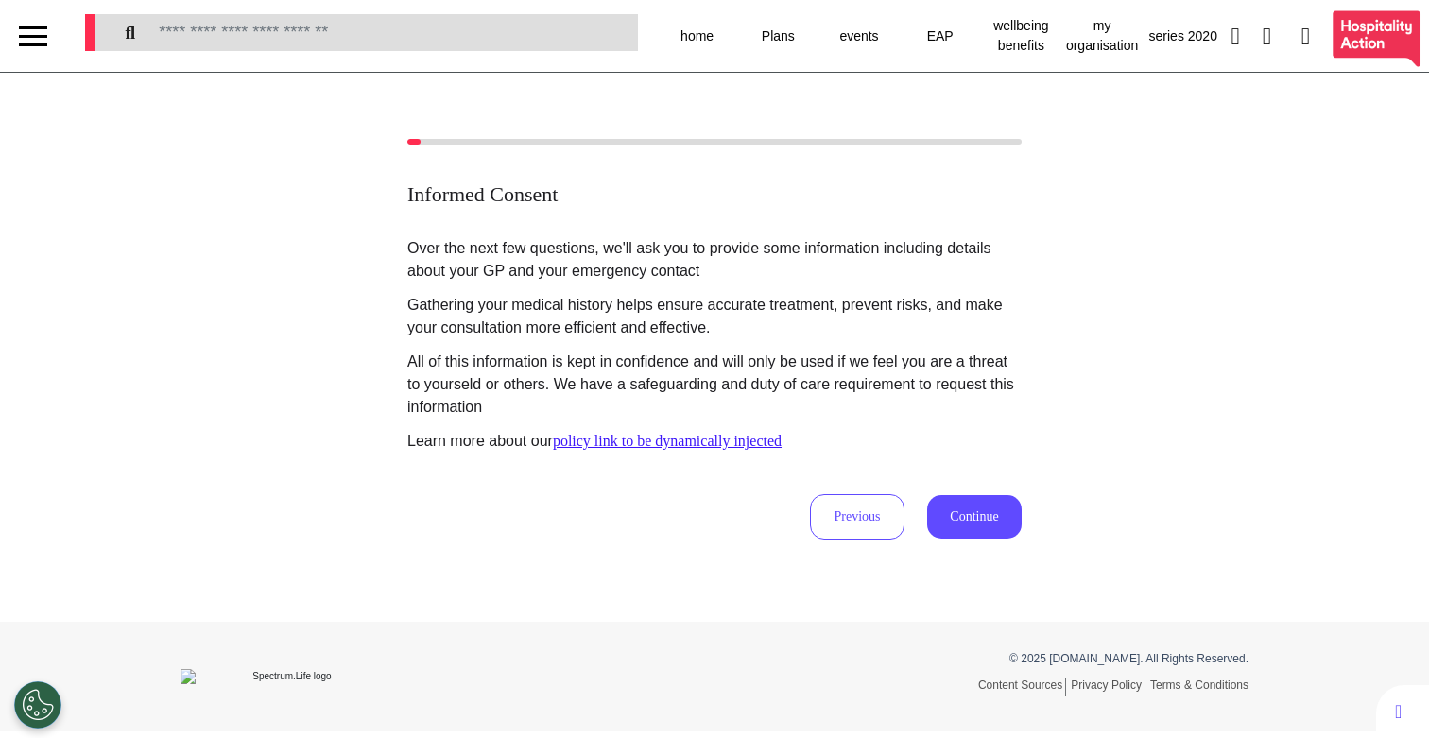
scroll to position [0, 0]
click at [968, 502] on button "Continue" at bounding box center [974, 516] width 94 height 43
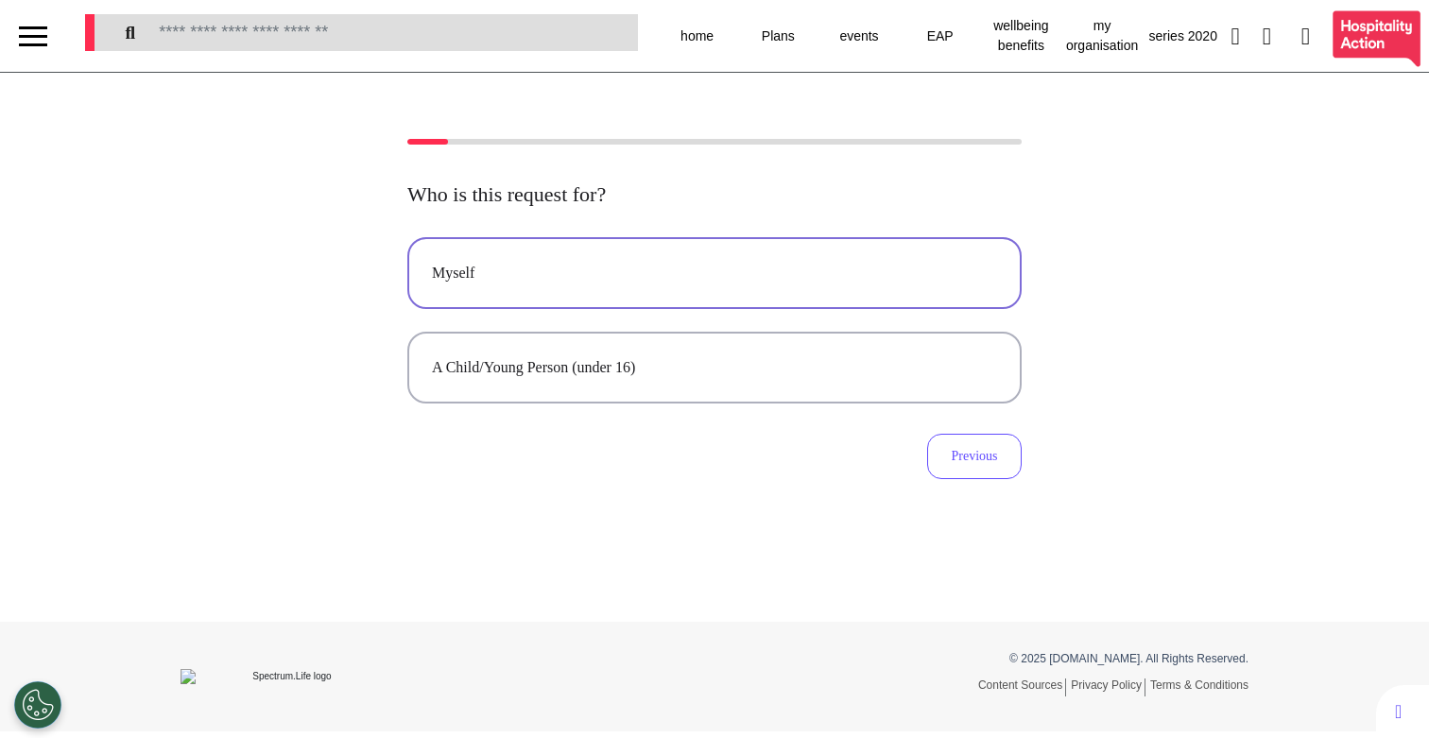
click at [731, 294] on button "Myself" at bounding box center [714, 273] width 614 height 72
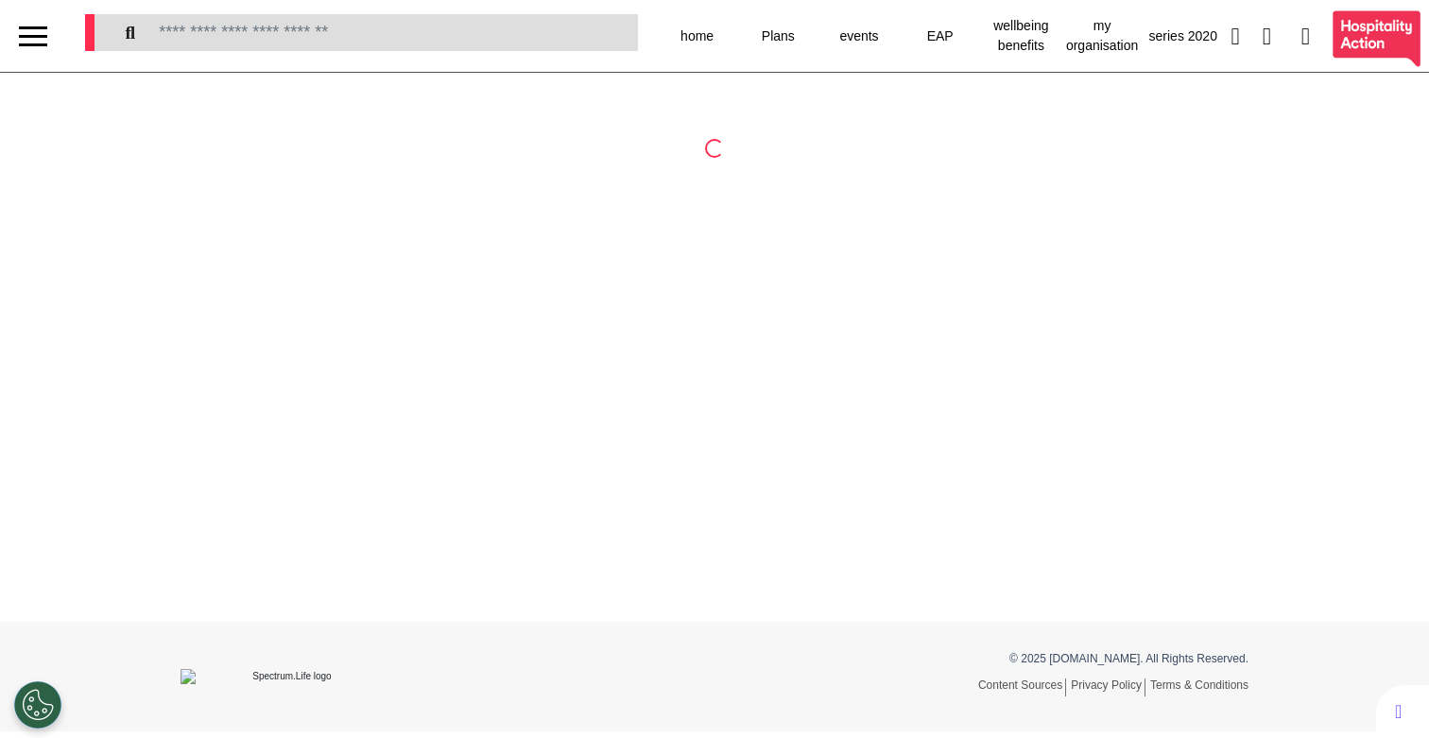
select select "**"
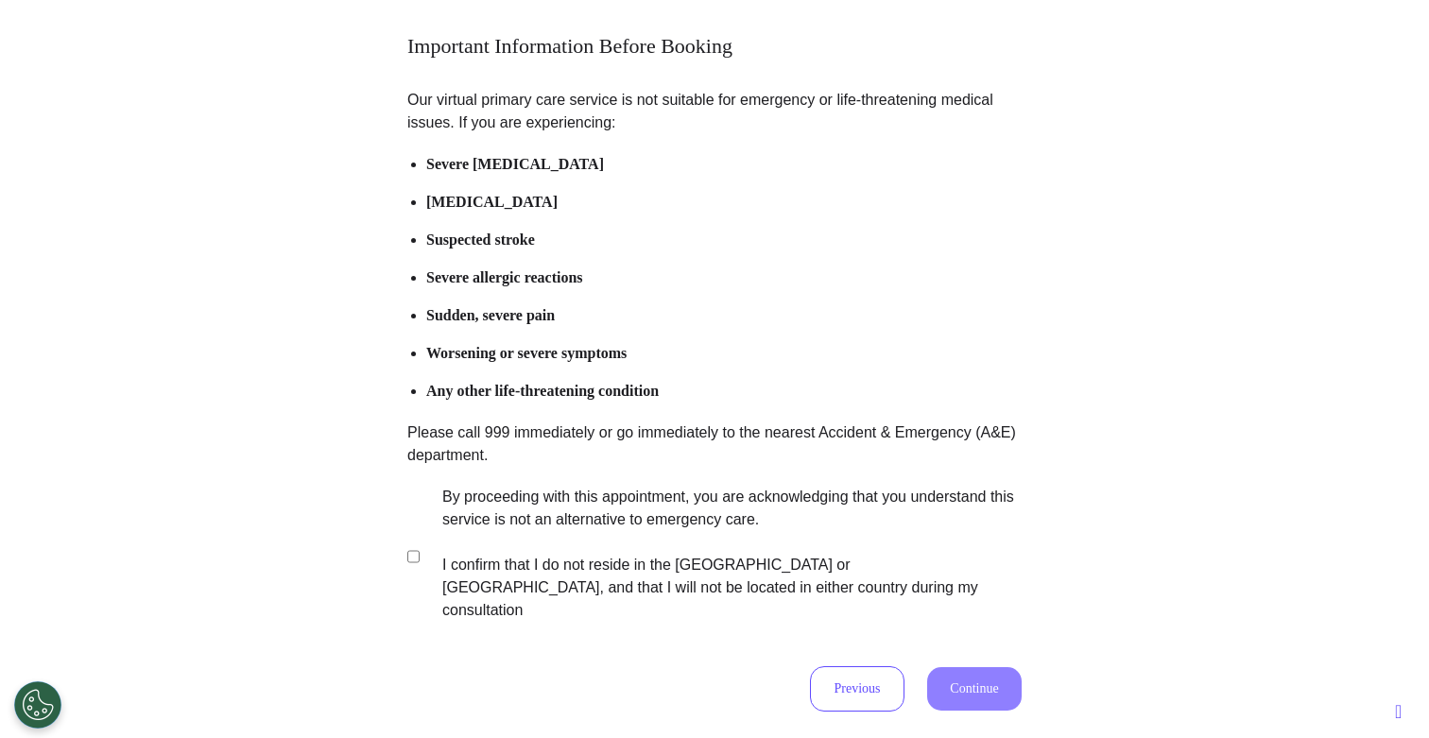
scroll to position [171, 0]
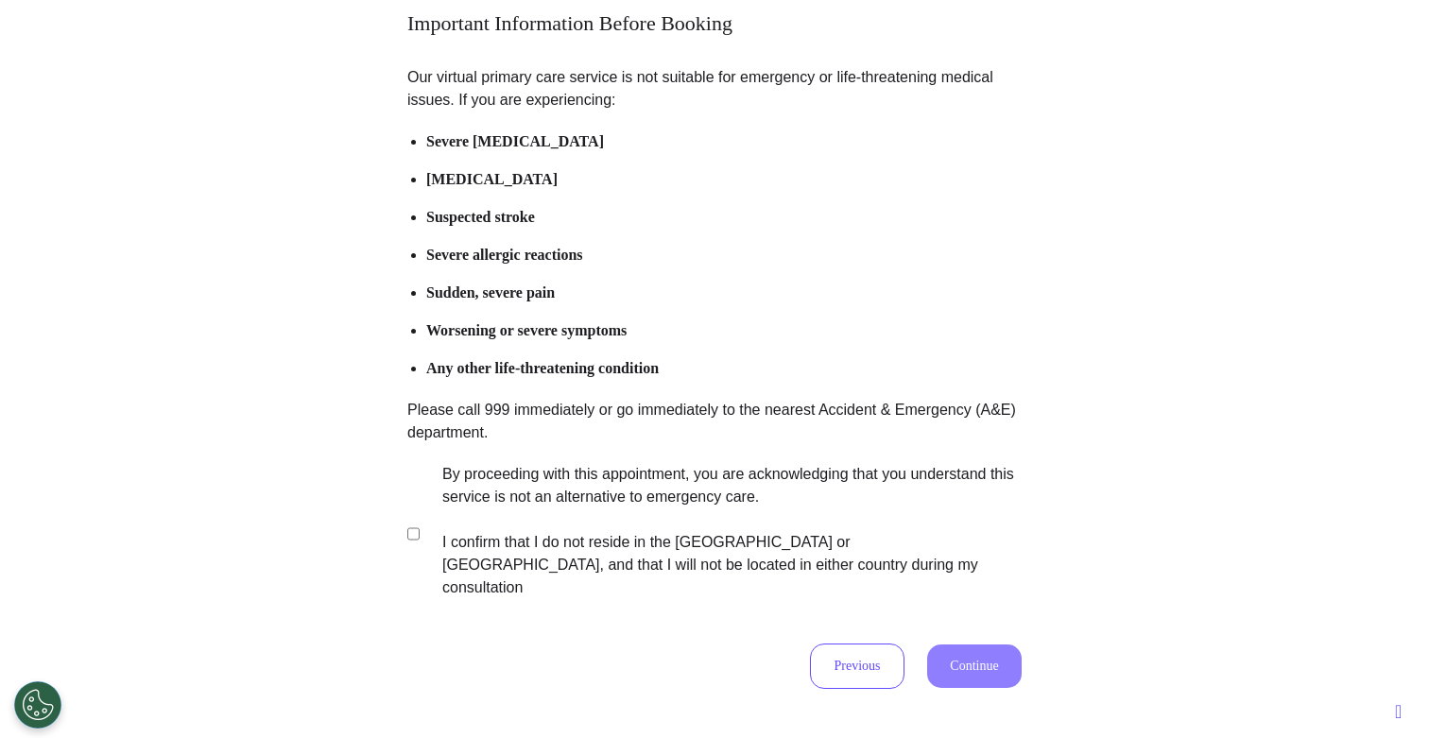
click at [595, 538] on label "By proceeding with this appointment, you are acknowledging that you understand …" at bounding box center [718, 531] width 591 height 136
click at [978, 654] on button "Continue" at bounding box center [974, 665] width 94 height 43
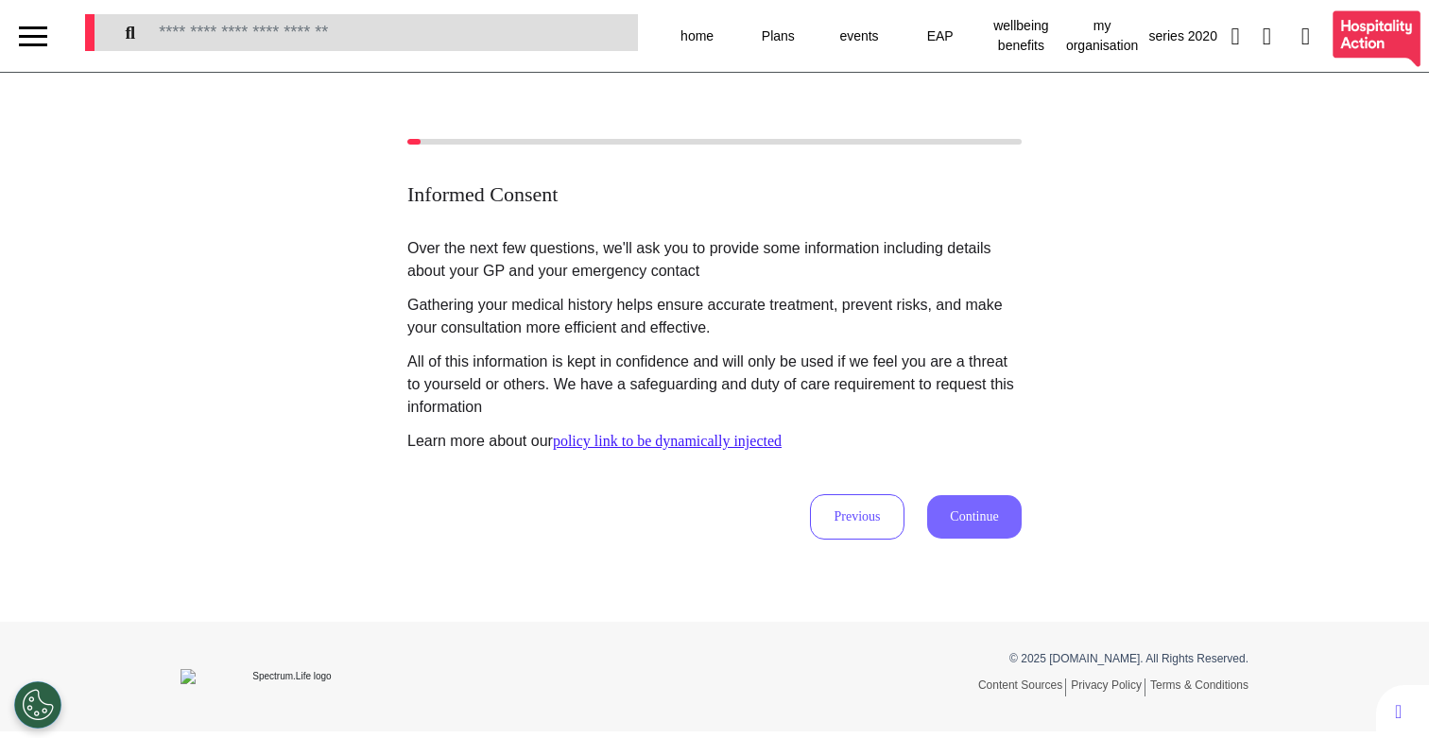
click at [966, 502] on button "Continue" at bounding box center [974, 516] width 94 height 43
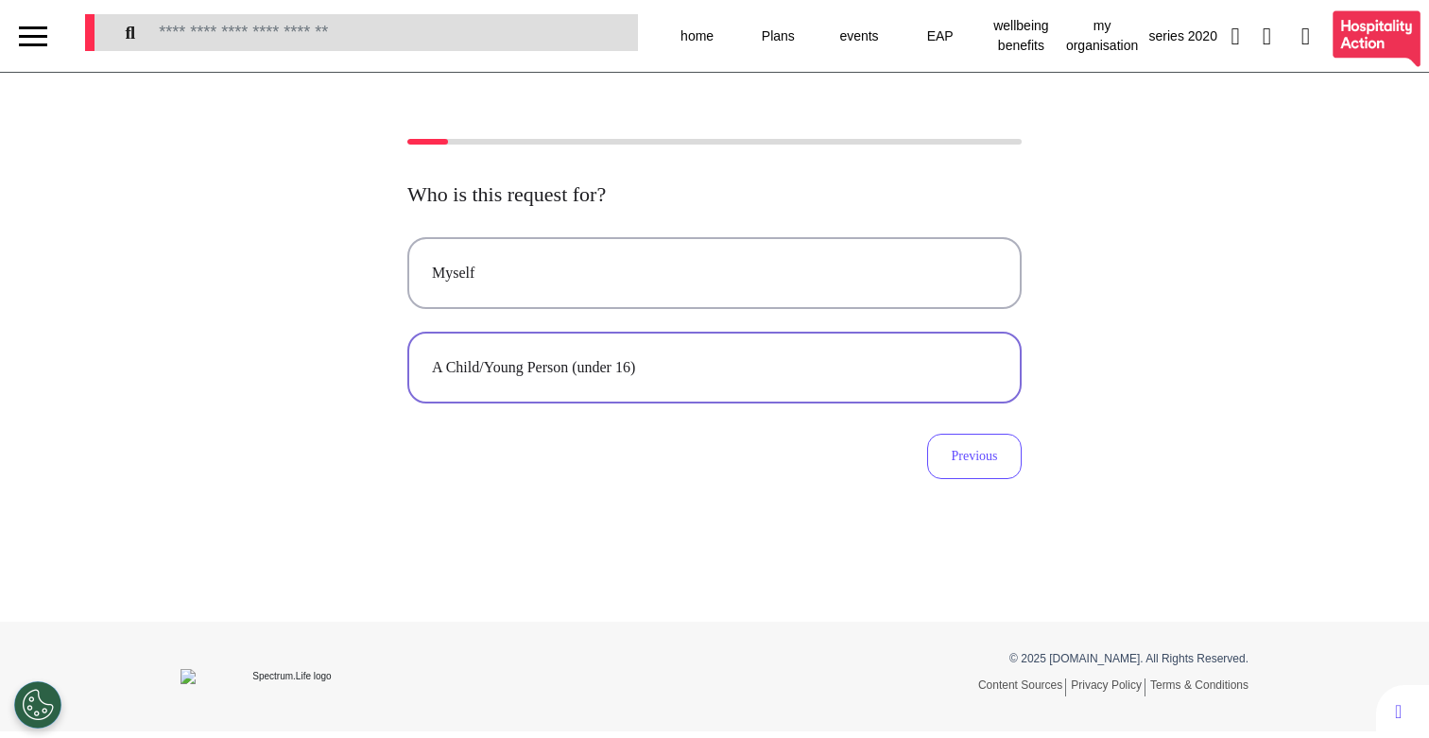
click at [713, 382] on button "A Child/Young Person (under 16)" at bounding box center [714, 368] width 614 height 72
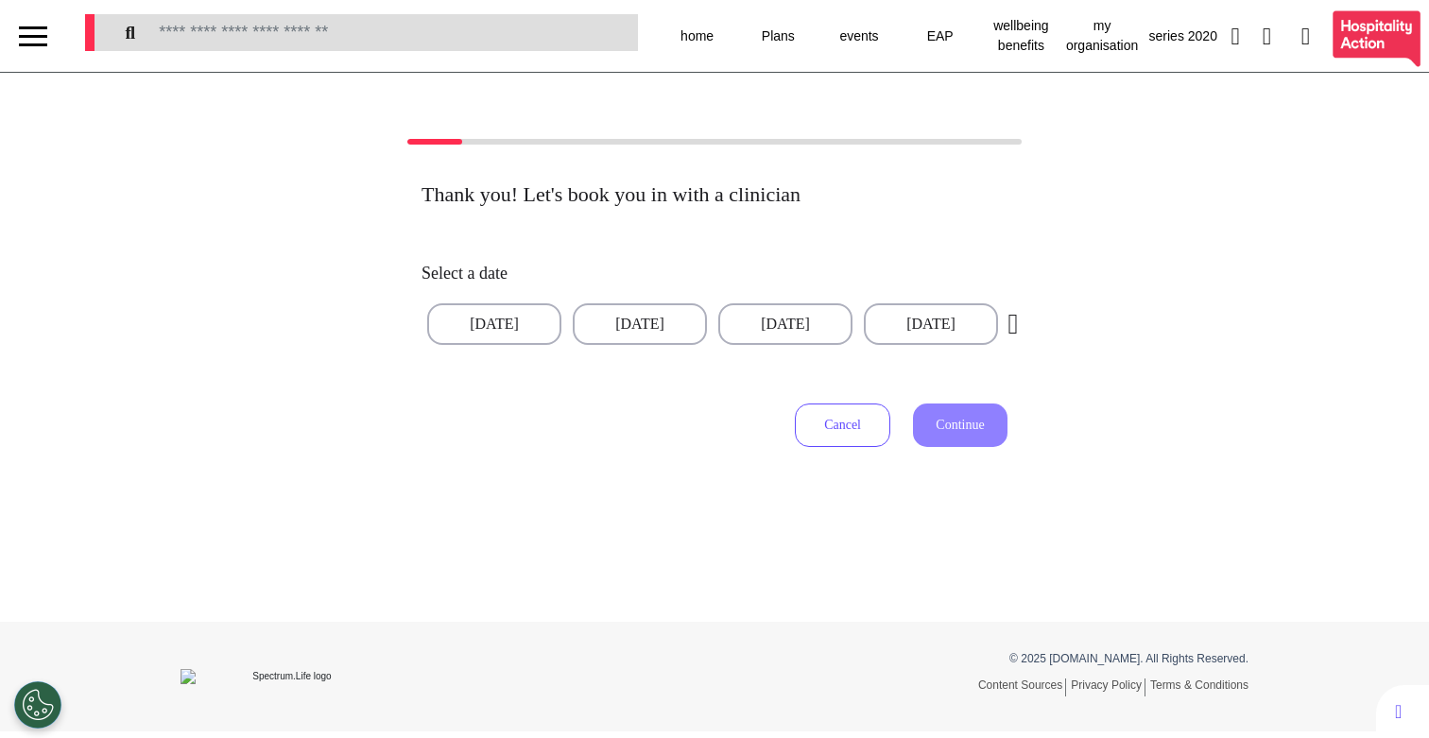
click at [858, 422] on button "Cancel" at bounding box center [842, 424] width 95 height 43
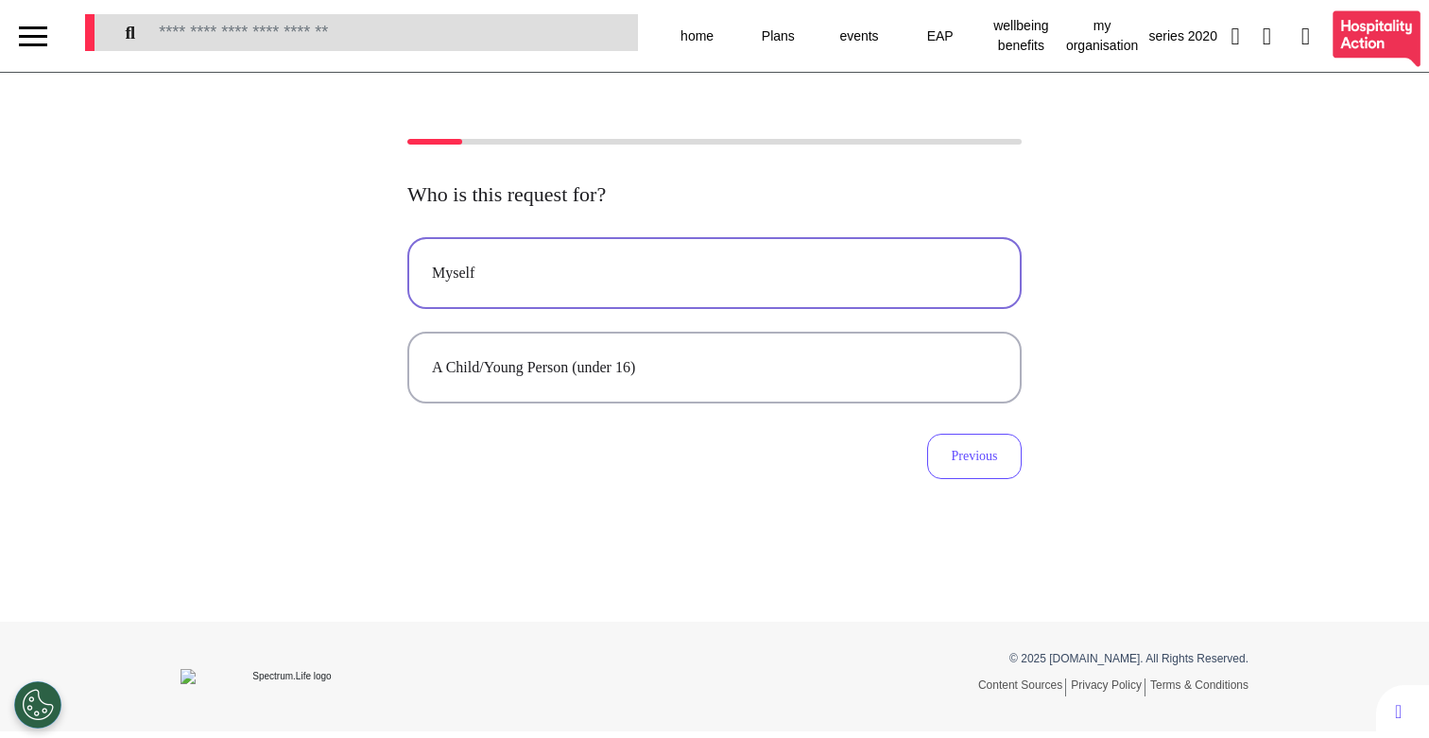
click at [611, 298] on button "Myself" at bounding box center [714, 273] width 614 height 72
click at [673, 296] on div "Who is this request for? Myself A Child/Young Person (under 16) Previous" at bounding box center [714, 347] width 1429 height 549
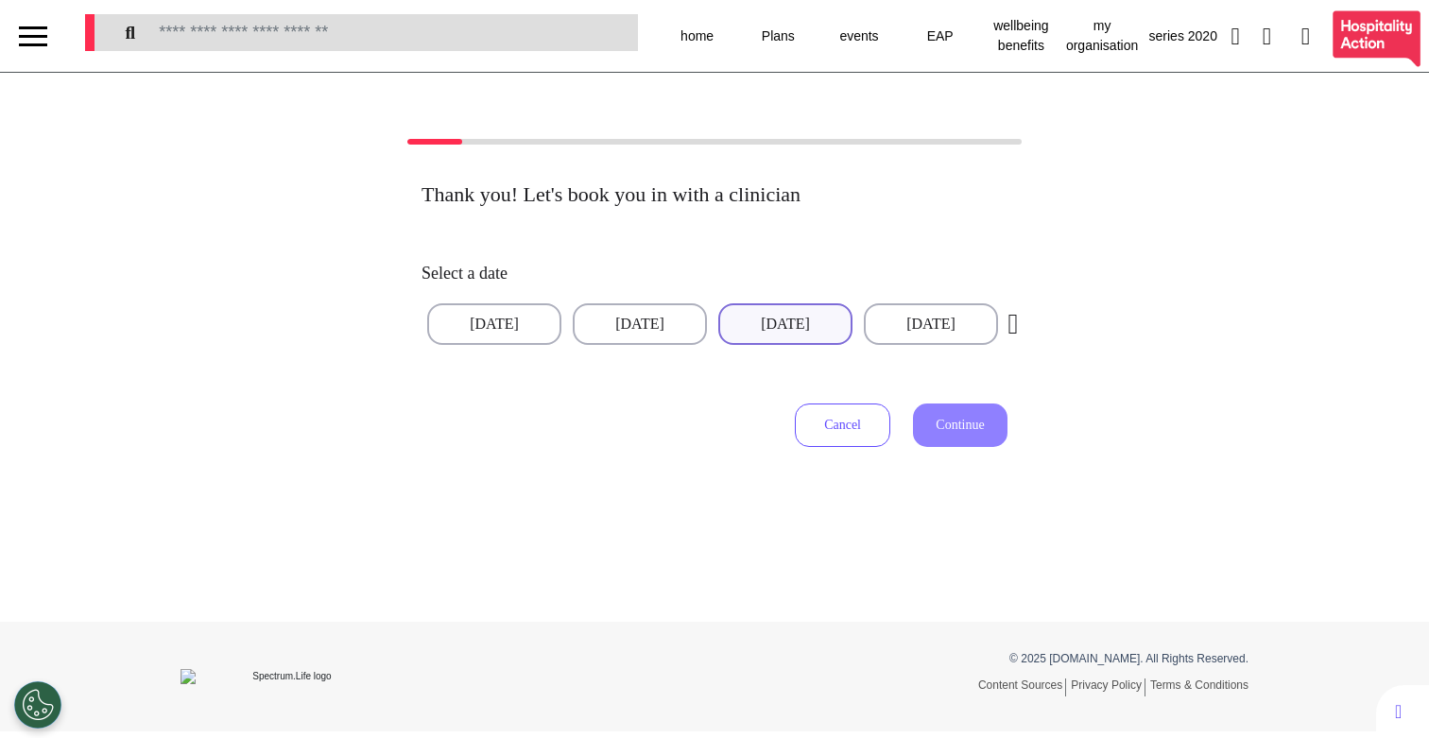
click at [779, 339] on button "[DATE]" at bounding box center [785, 324] width 134 height 42
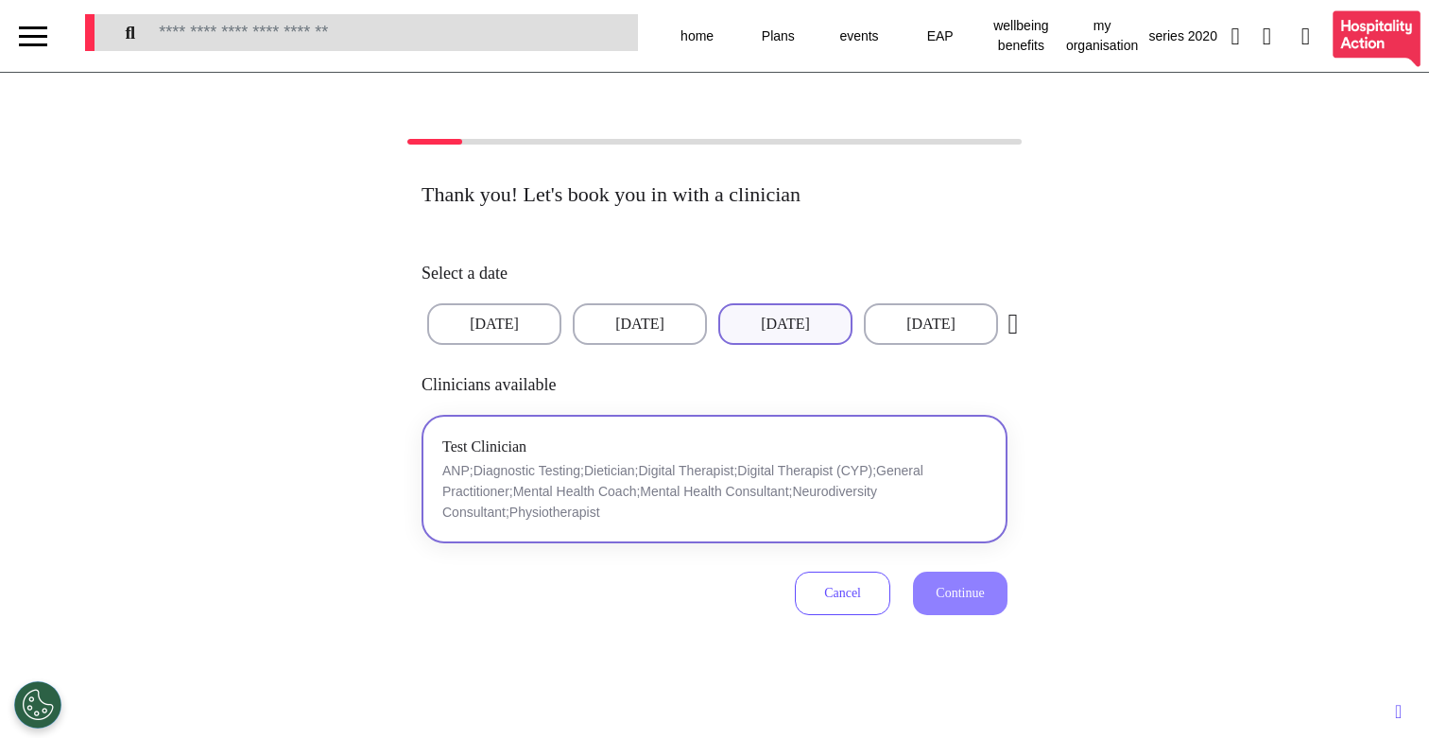
click at [711, 469] on p "ANP;Diagnostic Testing;Dietician;Digital Therapist;Digital Therapist (CYP);Gene…" at bounding box center [714, 491] width 544 height 62
click at [935, 599] on span "Continue" at bounding box center [959, 593] width 48 height 14
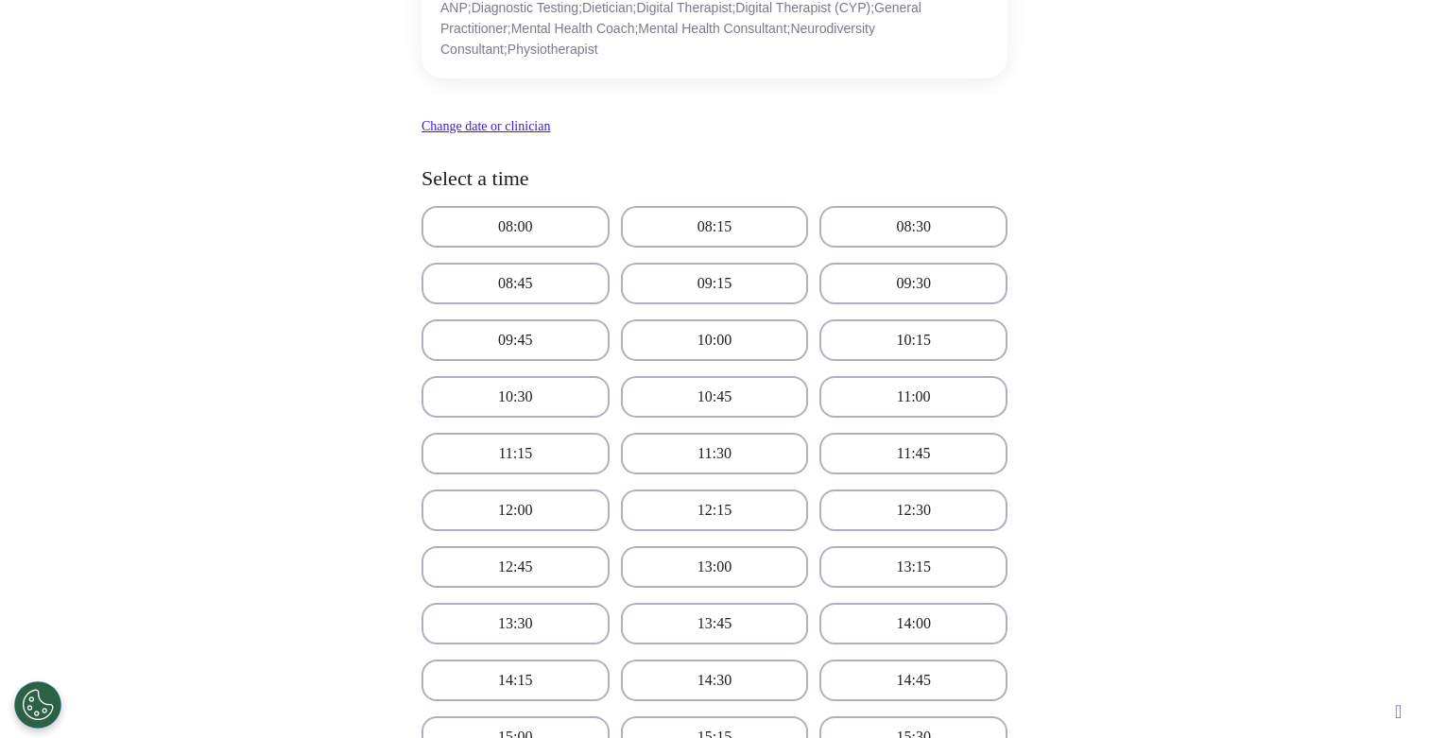
scroll to position [295, 0]
click at [699, 528] on div "08:00 08:15 08:30 08:45 09:15 09:30 09:45 10:00 10:15 10:30 10:45 11:00 11:15 1…" at bounding box center [714, 649] width 586 height 892
click at [733, 503] on button "12:15" at bounding box center [715, 508] width 188 height 42
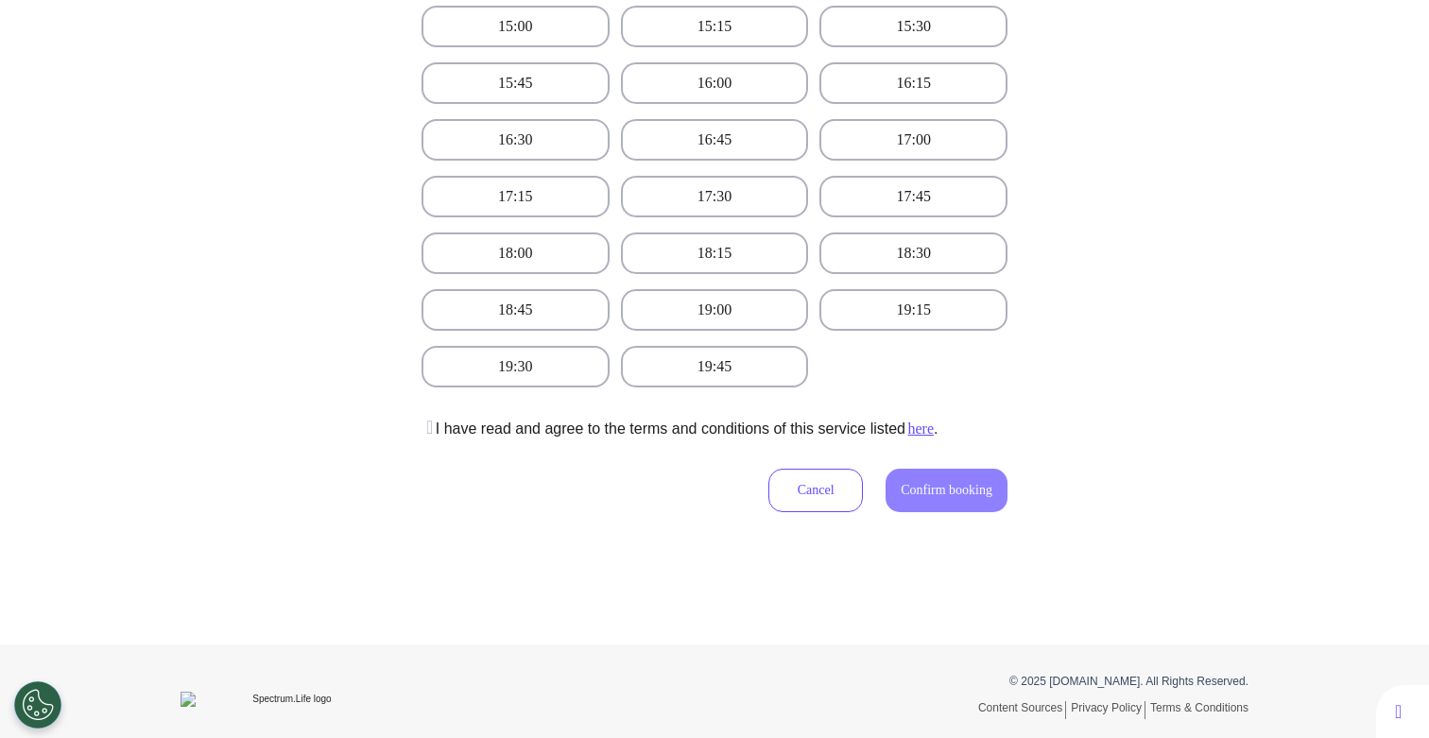
scroll to position [1019, 0]
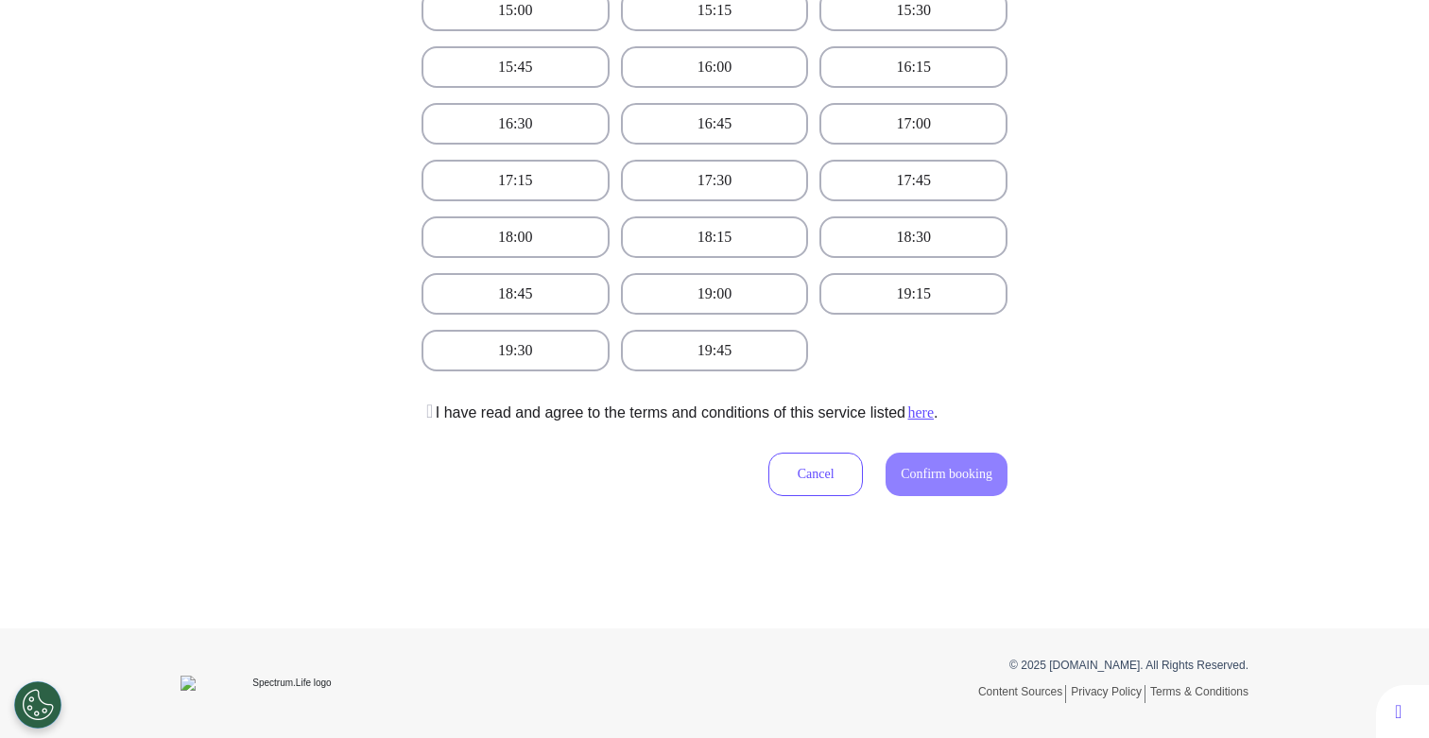
click at [679, 417] on p "I have read and agree to the terms and conditions of this service listed here ." at bounding box center [679, 413] width 516 height 23
click at [436, 407] on button at bounding box center [428, 413] width 14 height 23
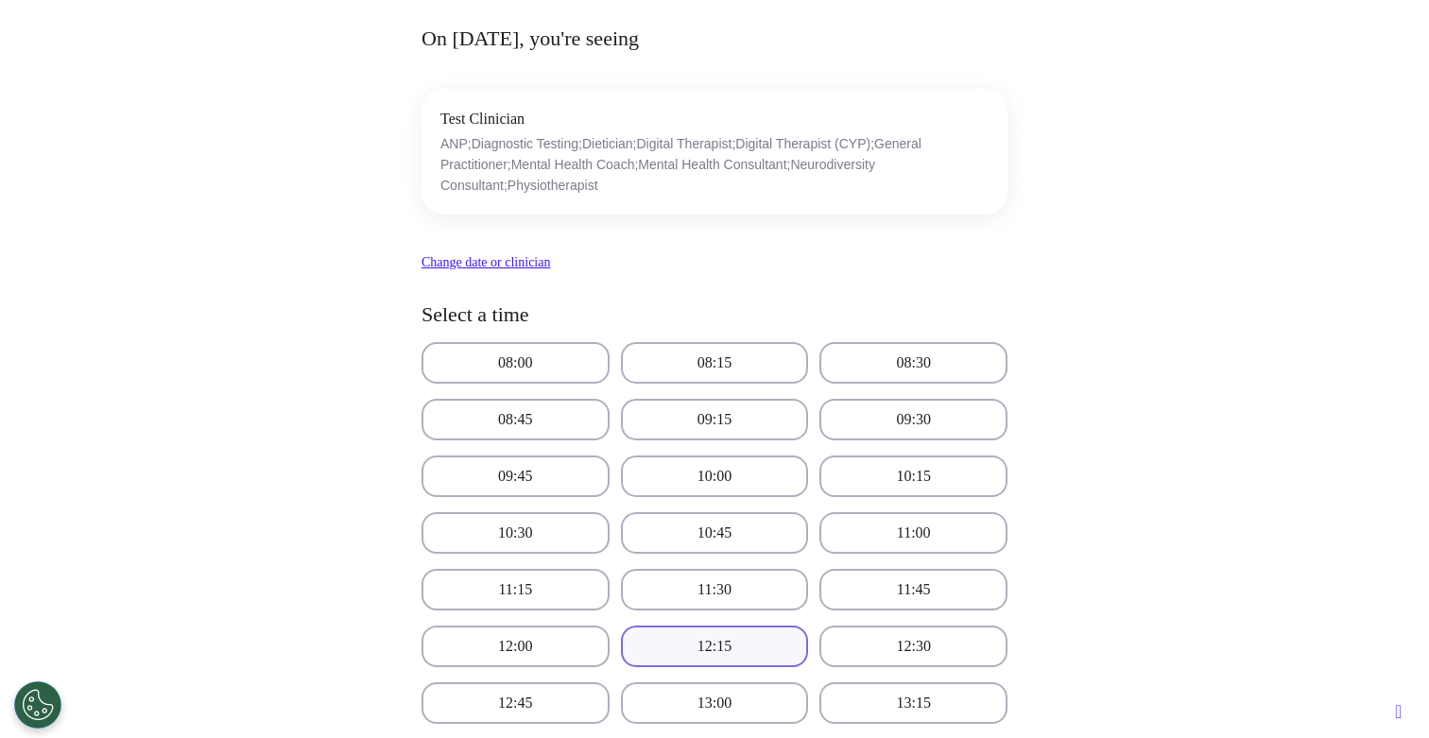
scroll to position [0, 0]
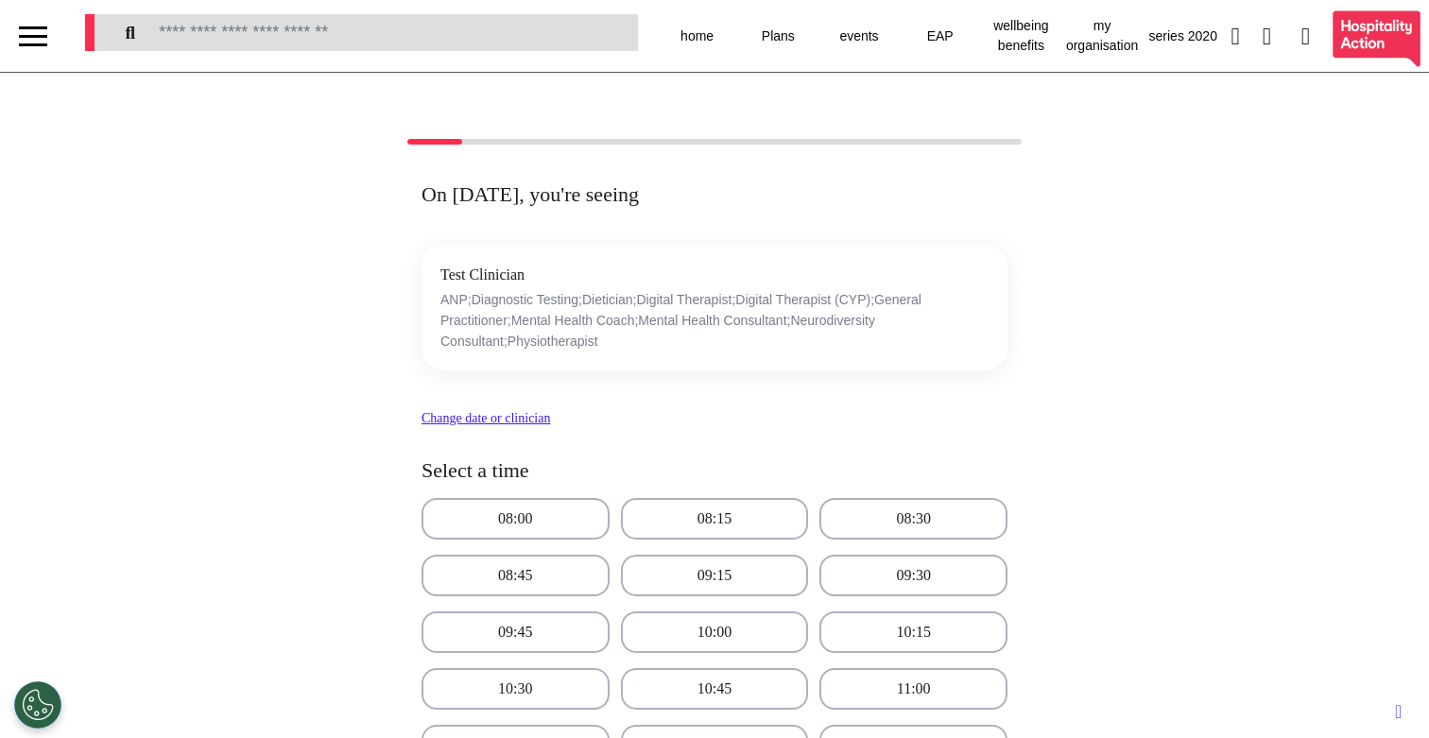
click at [47, 31] on div at bounding box center [33, 36] width 66 height 72
click at [42, 45] on div at bounding box center [33, 44] width 28 height 3
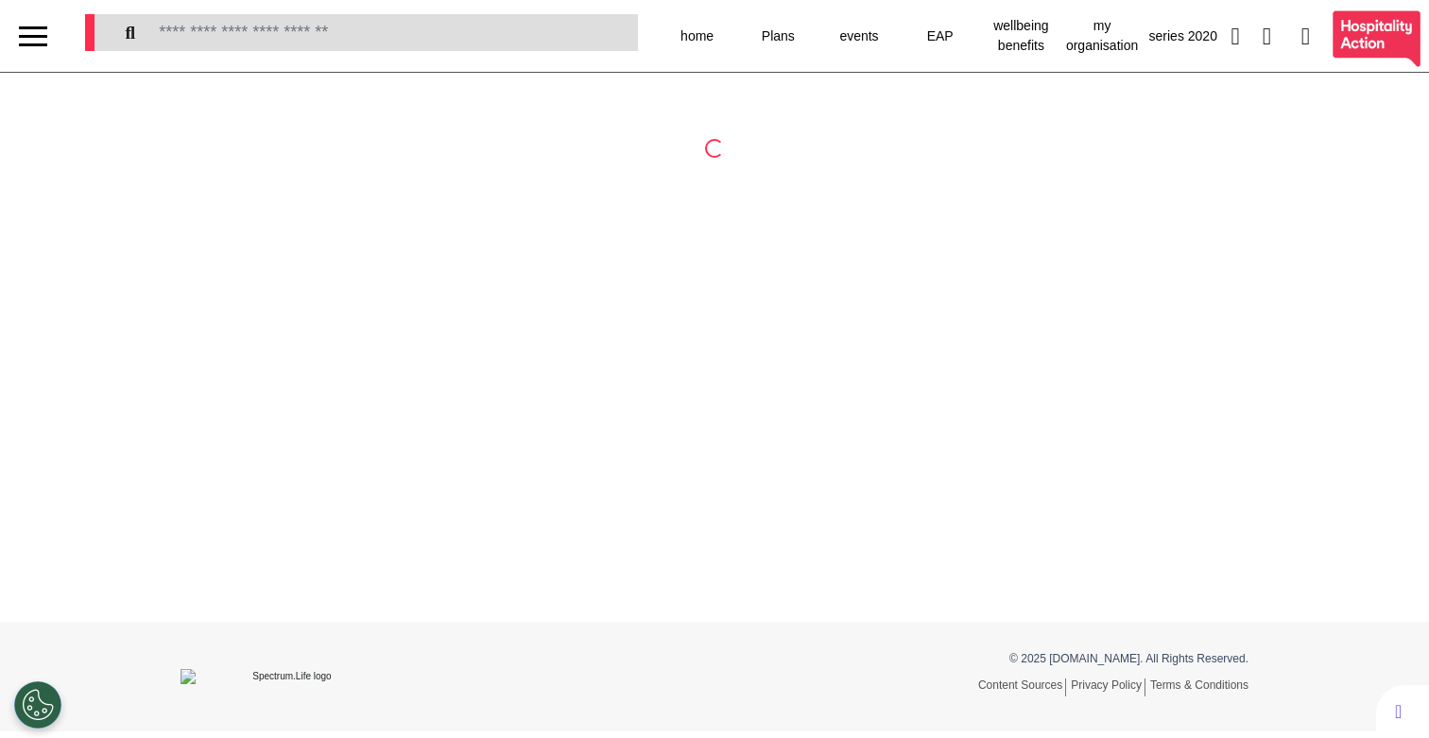
select select "**"
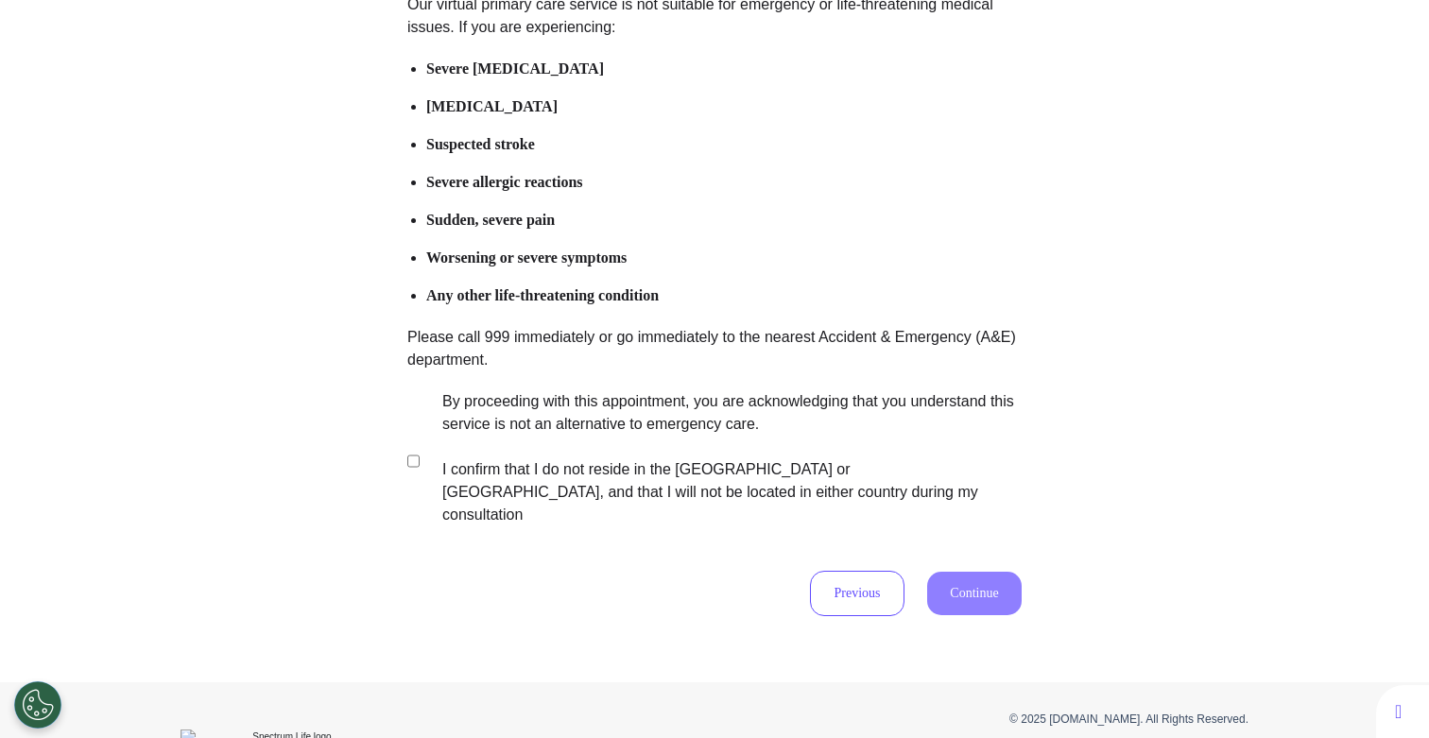
scroll to position [260, 0]
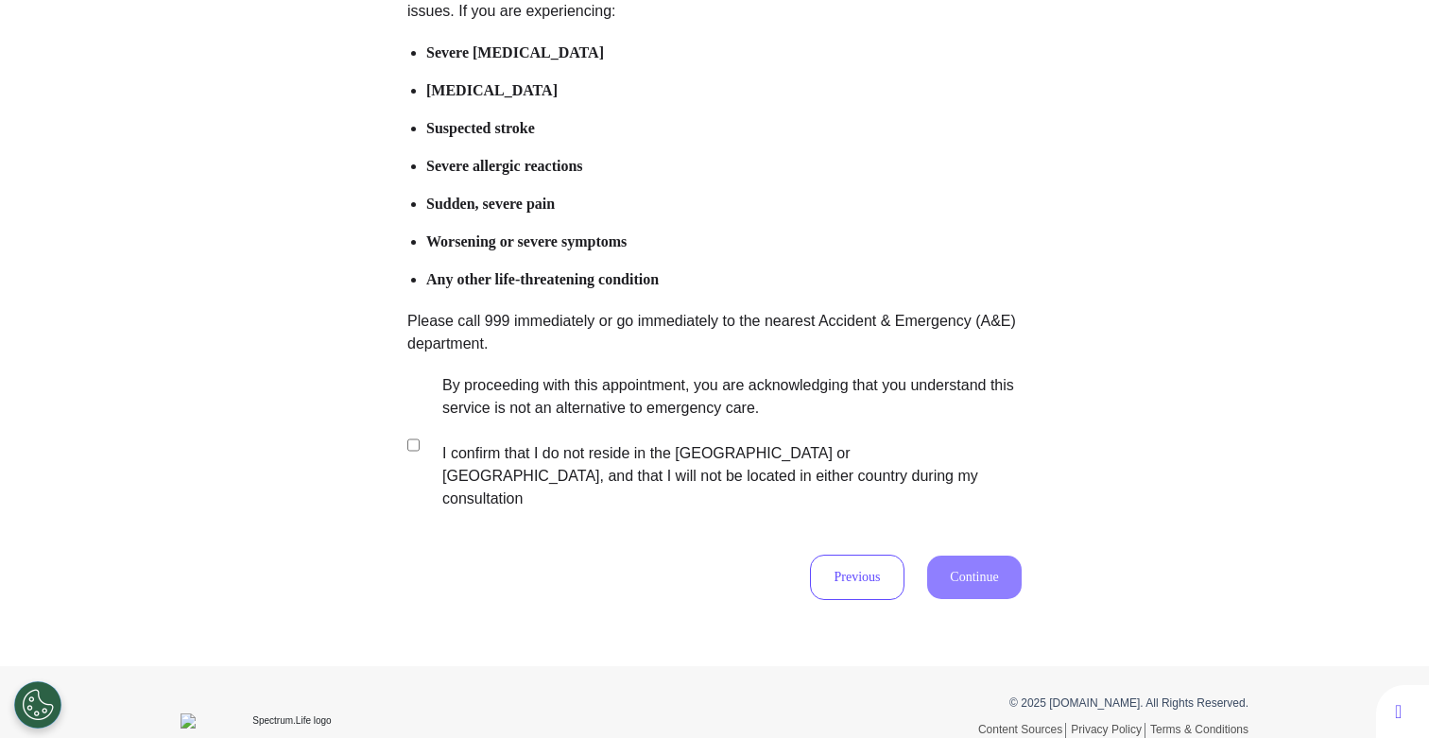
click at [586, 457] on label "By proceeding with this appointment, you are acknowledging that you understand …" at bounding box center [718, 442] width 591 height 136
click at [965, 556] on button "Continue" at bounding box center [974, 577] width 94 height 43
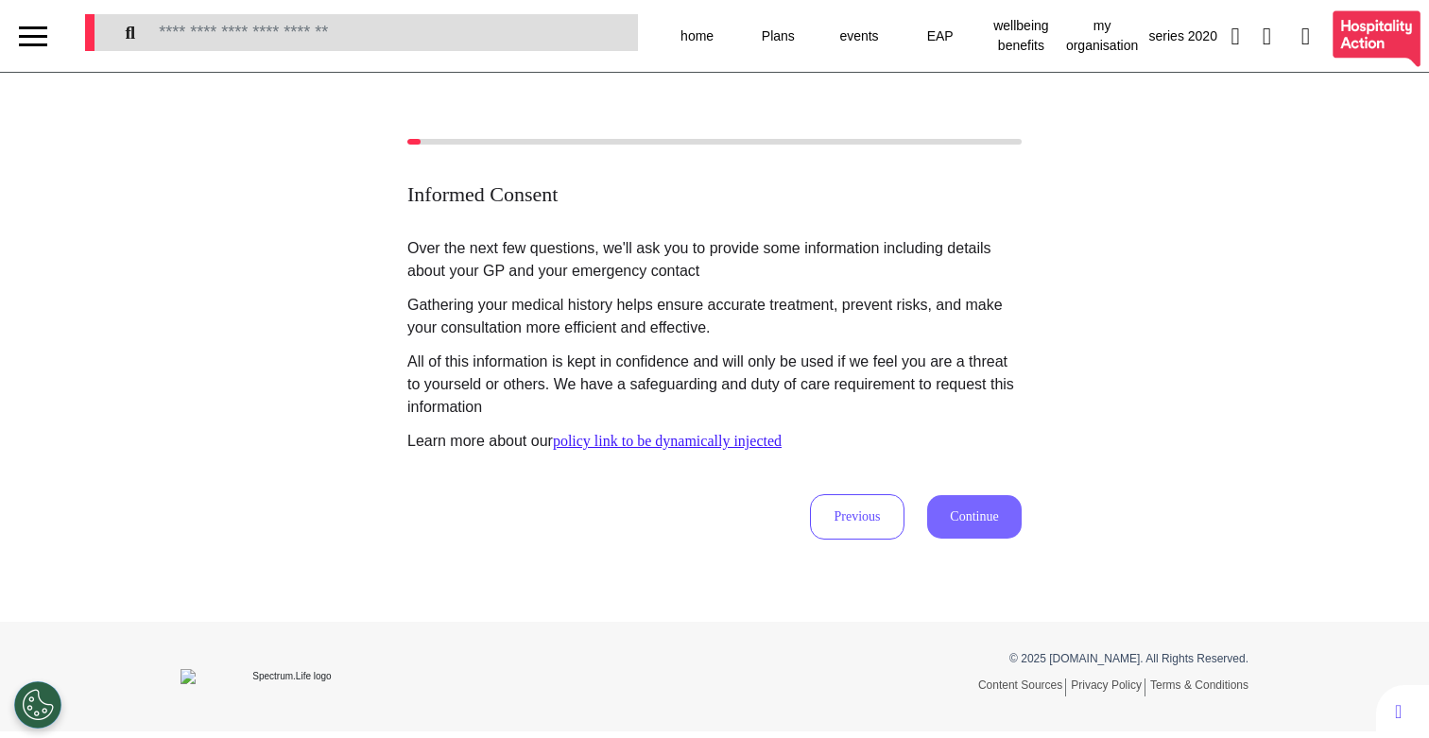
click at [965, 530] on button "Continue" at bounding box center [974, 516] width 94 height 43
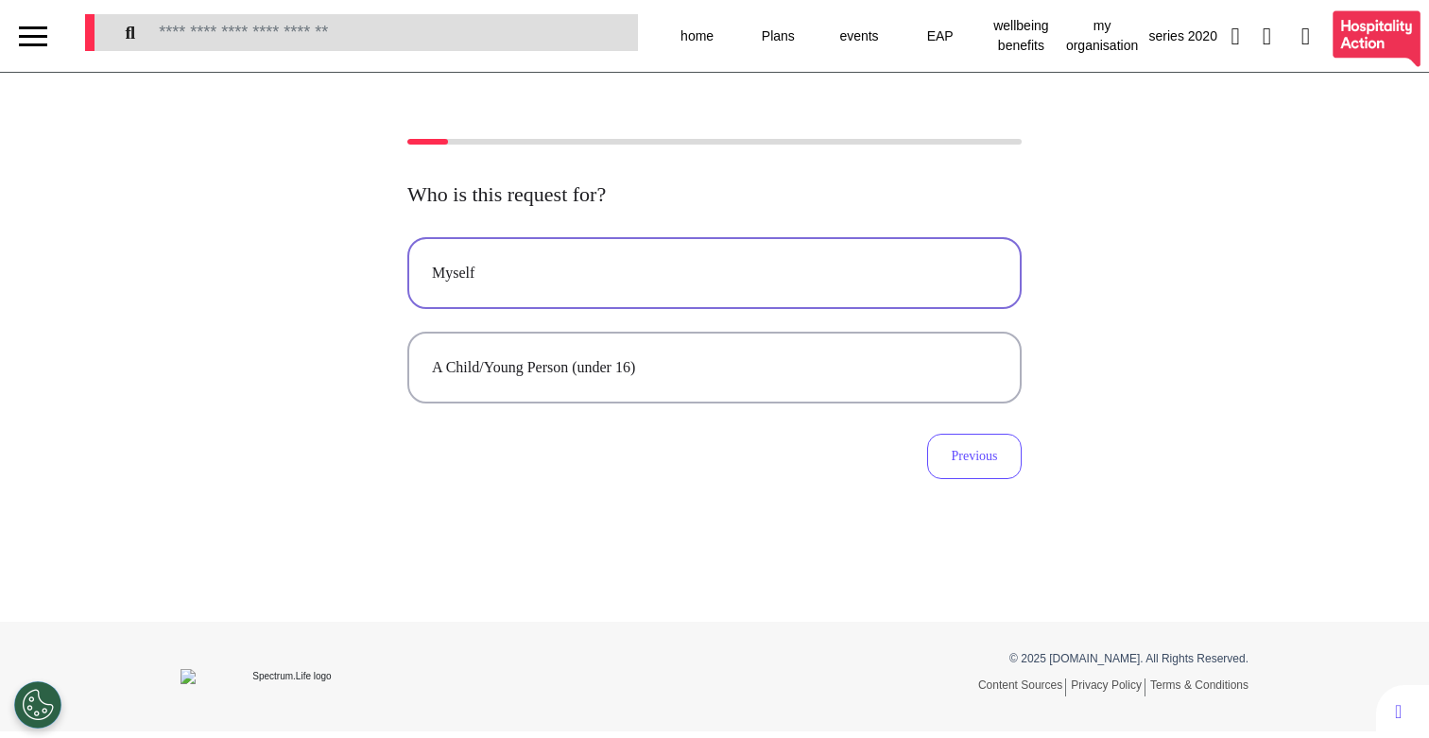
click at [828, 261] on button "Myself" at bounding box center [714, 273] width 614 height 72
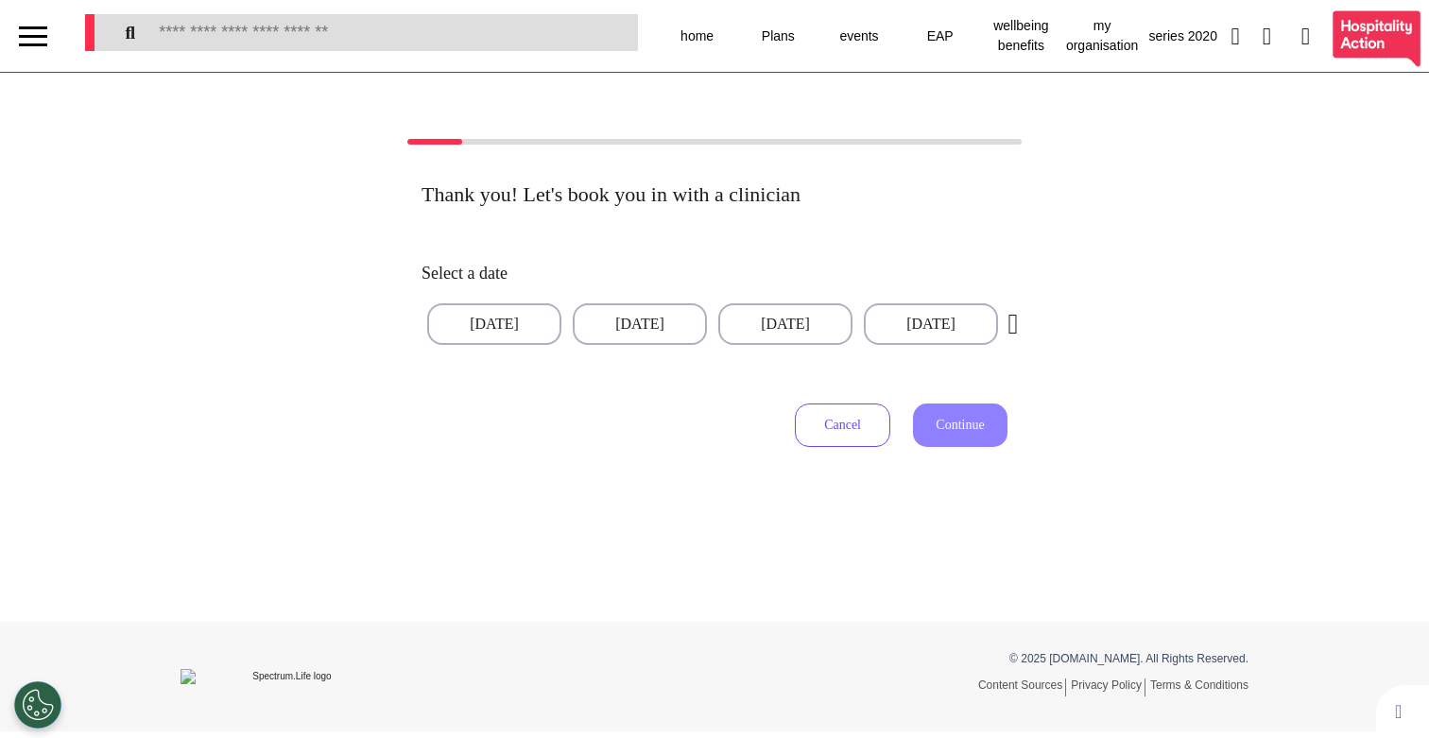
click at [43, 30] on div at bounding box center [33, 36] width 28 height 31
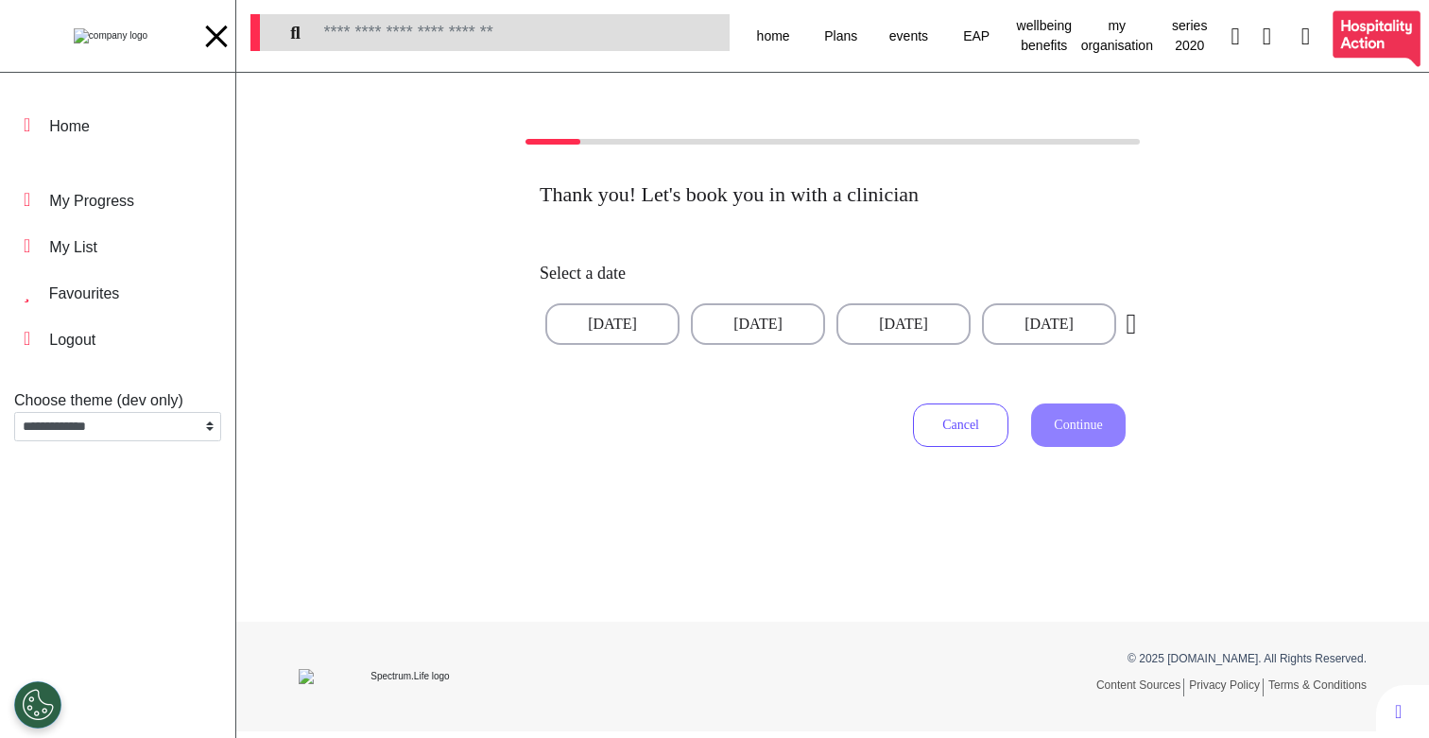
click at [941, 446] on button "Cancel" at bounding box center [960, 424] width 95 height 43
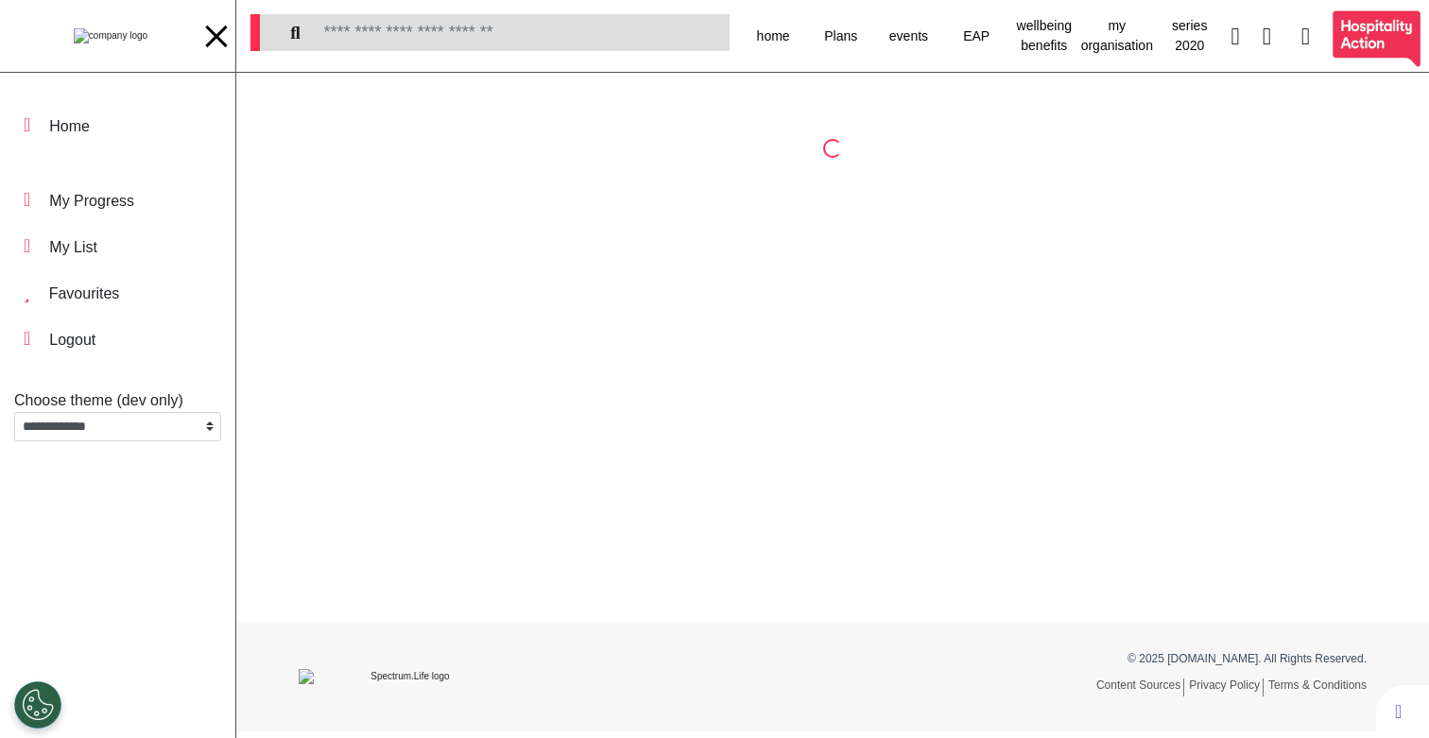
click at [217, 44] on div at bounding box center [216, 36] width 28 height 31
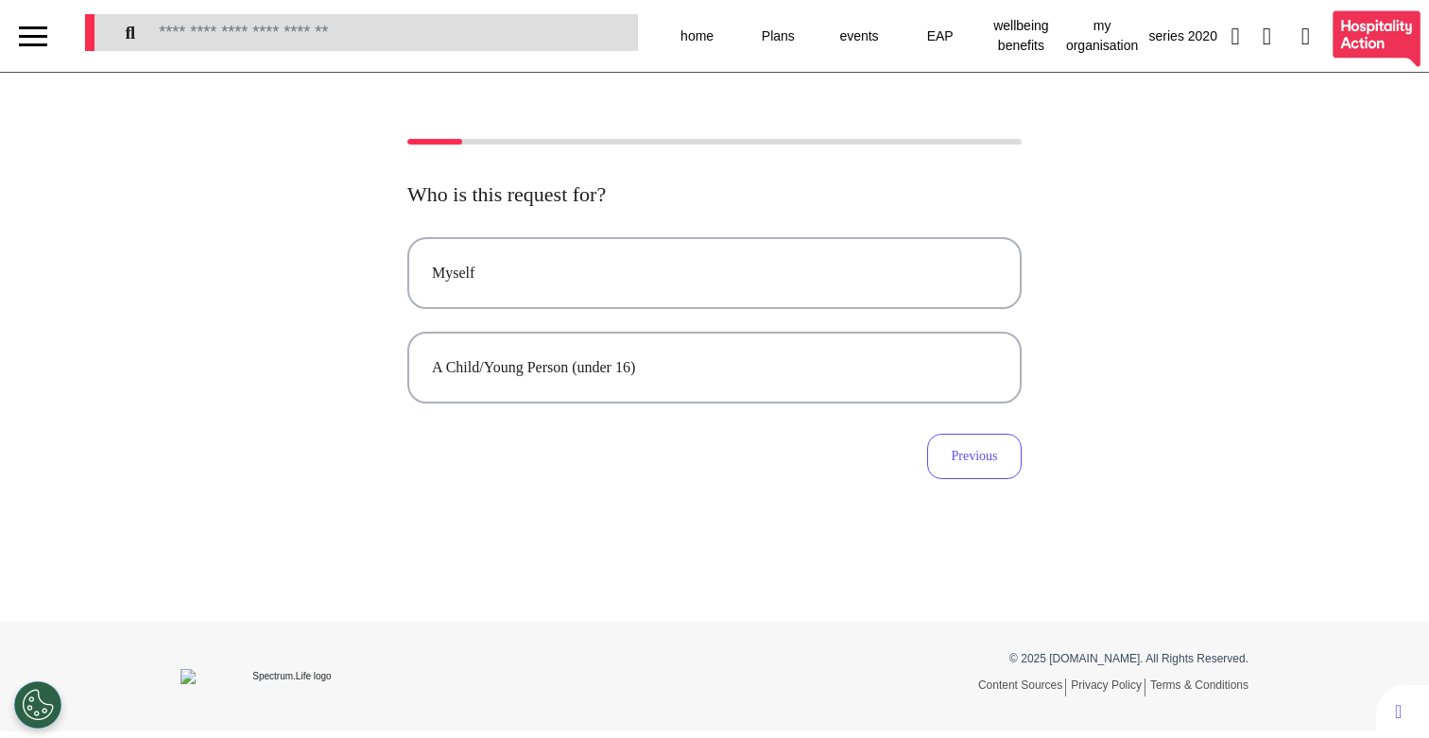
click at [670, 471] on div "Previous" at bounding box center [714, 456] width 614 height 45
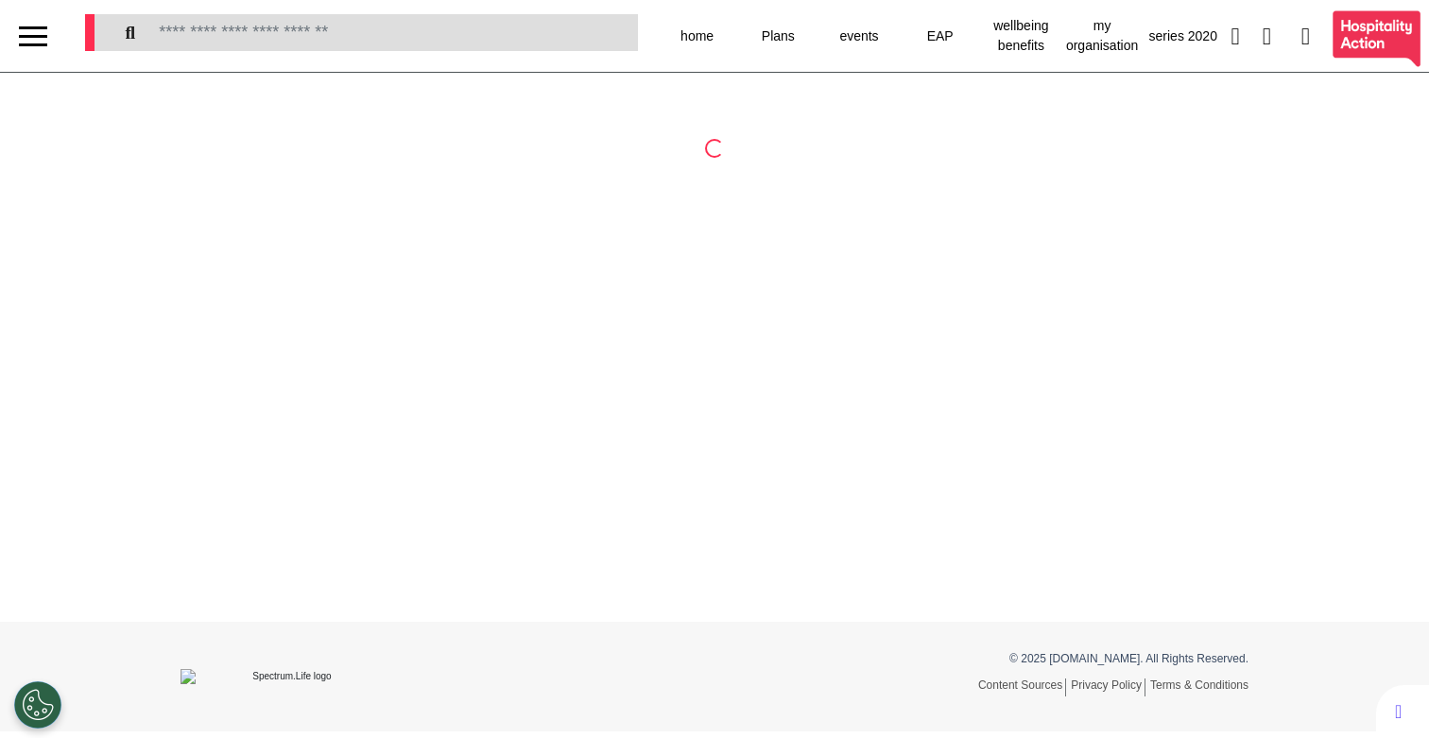
select select "**"
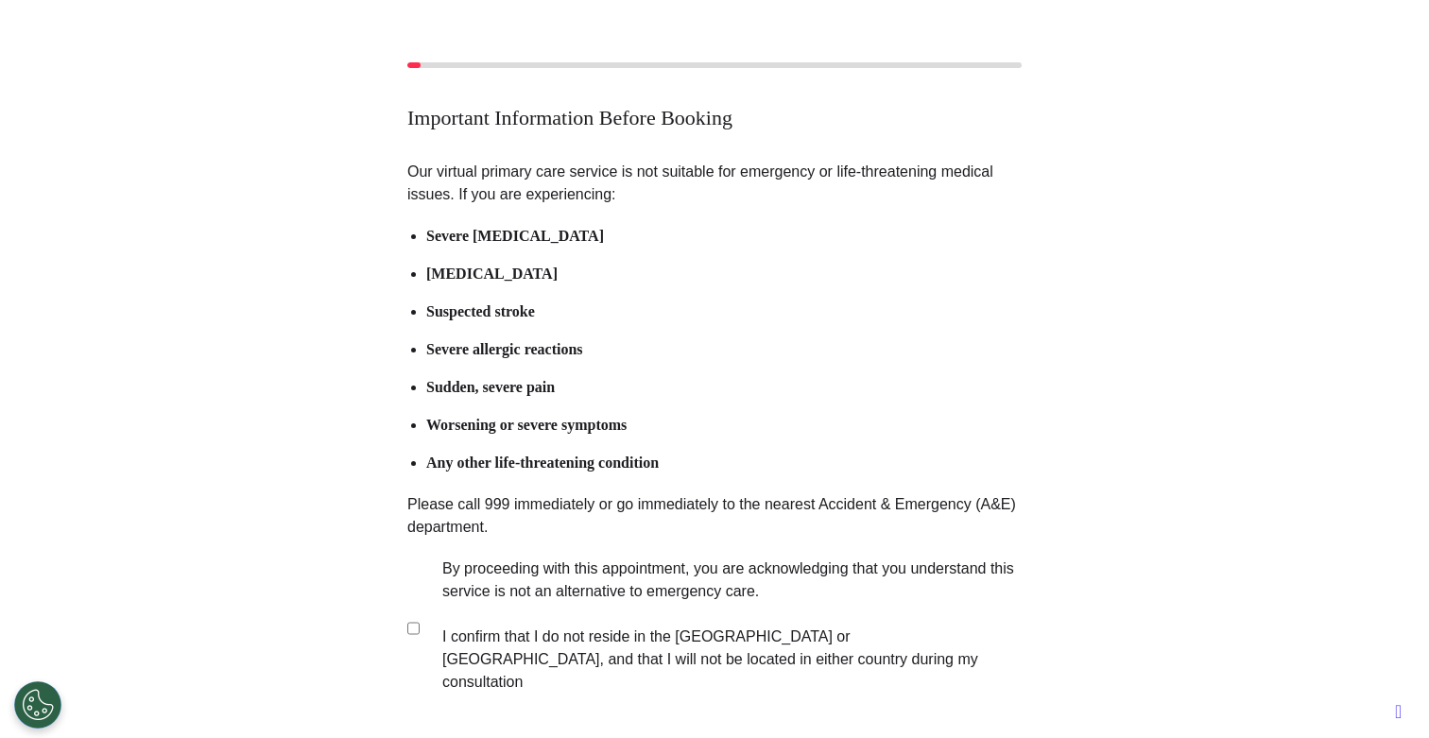
scroll to position [82, 0]
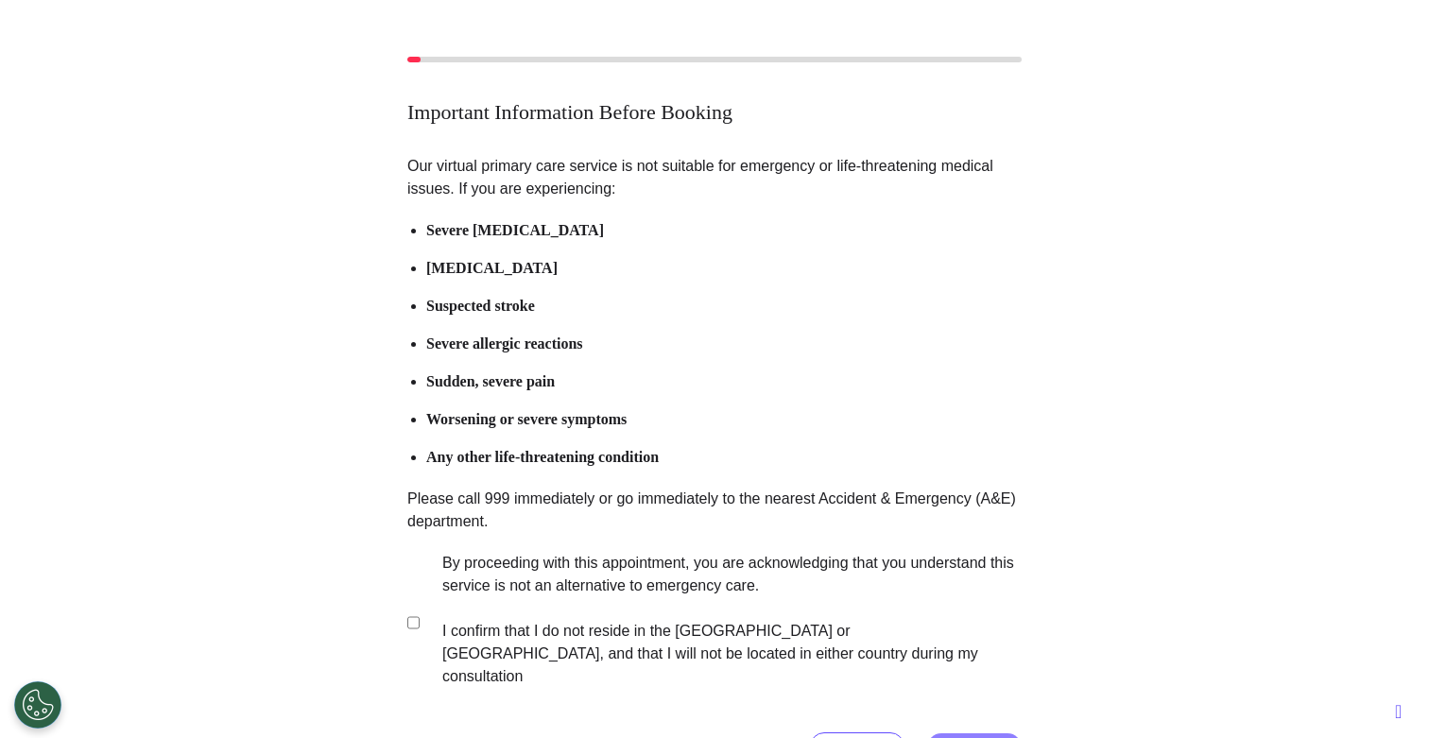
click at [600, 616] on label "By proceeding with this appointment, you are acknowledging that you understand …" at bounding box center [718, 620] width 591 height 136
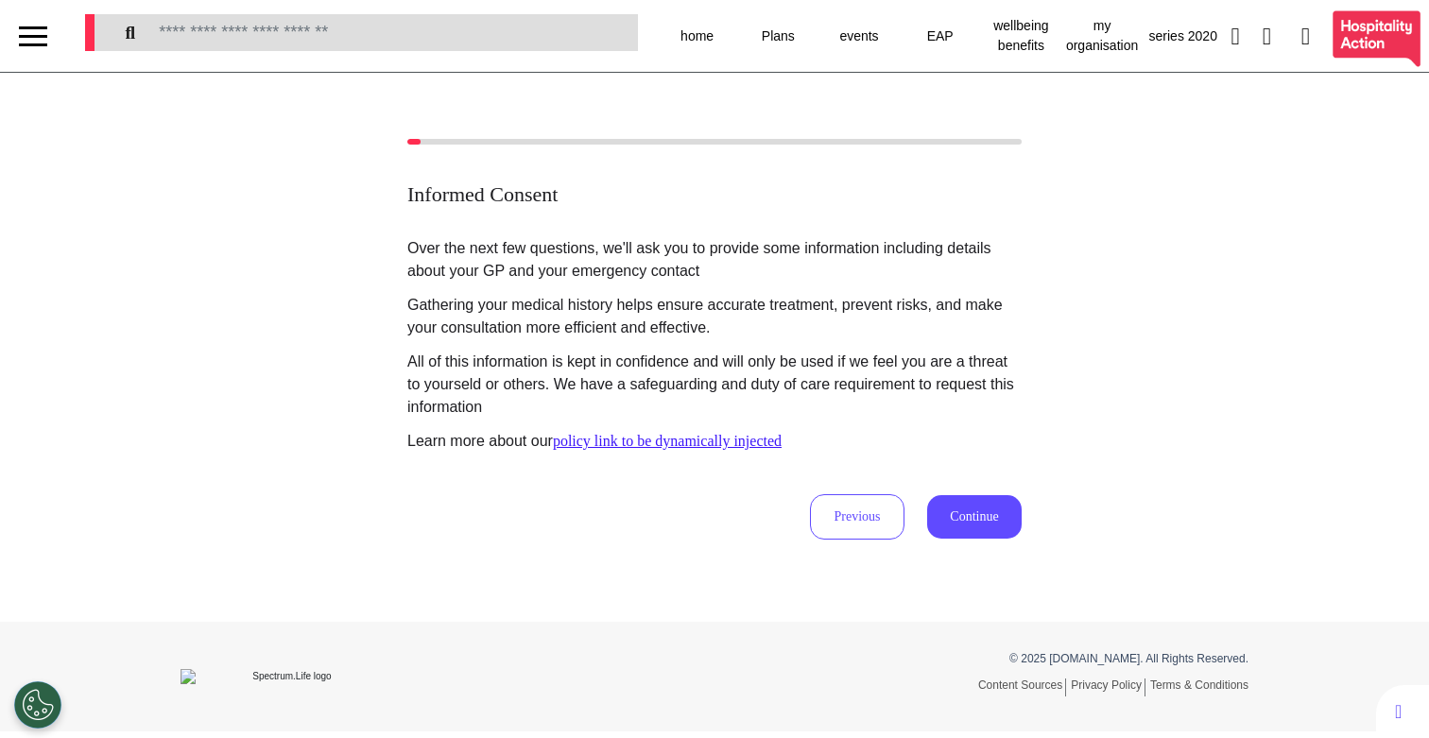
scroll to position [0, 0]
click at [966, 513] on button "Continue" at bounding box center [974, 516] width 94 height 43
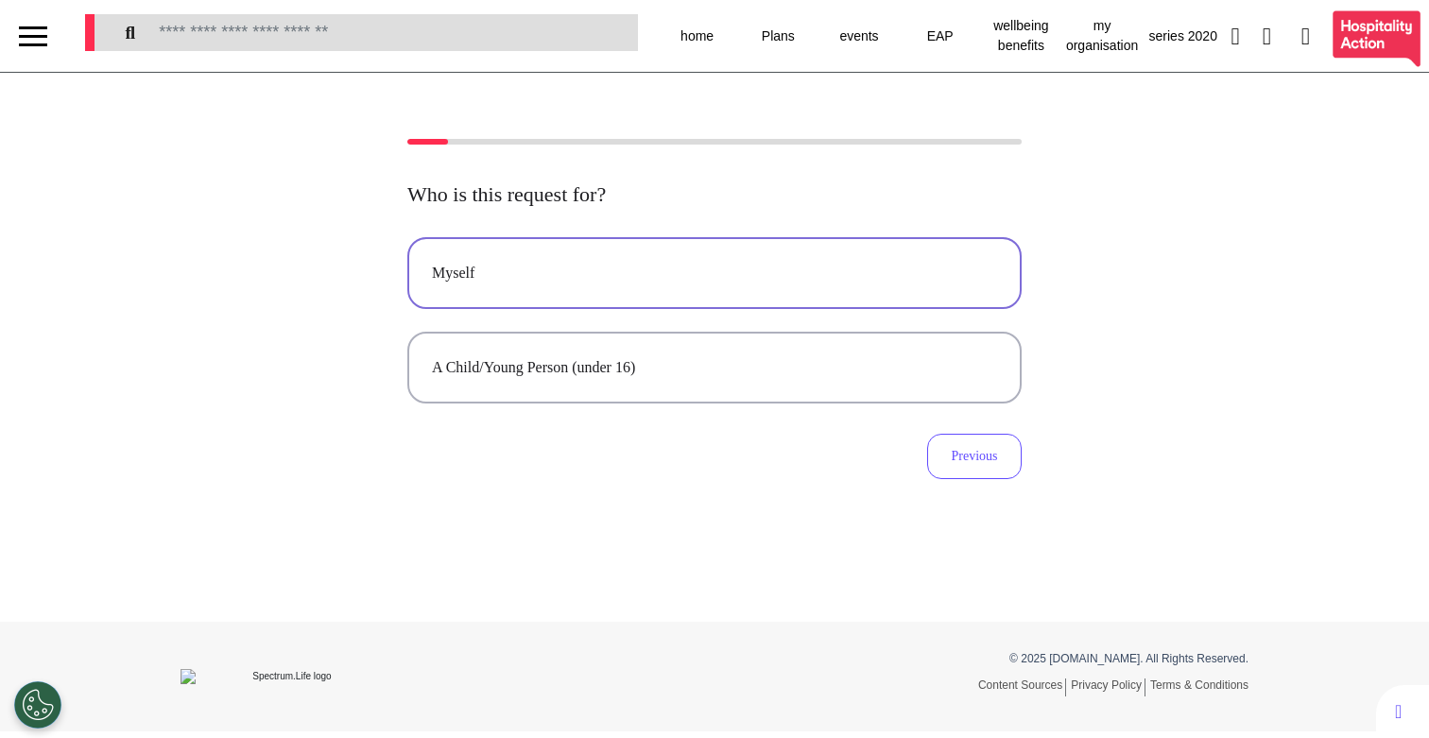
click at [789, 289] on button "Myself" at bounding box center [714, 273] width 614 height 72
